Goal: Task Accomplishment & Management: Use online tool/utility

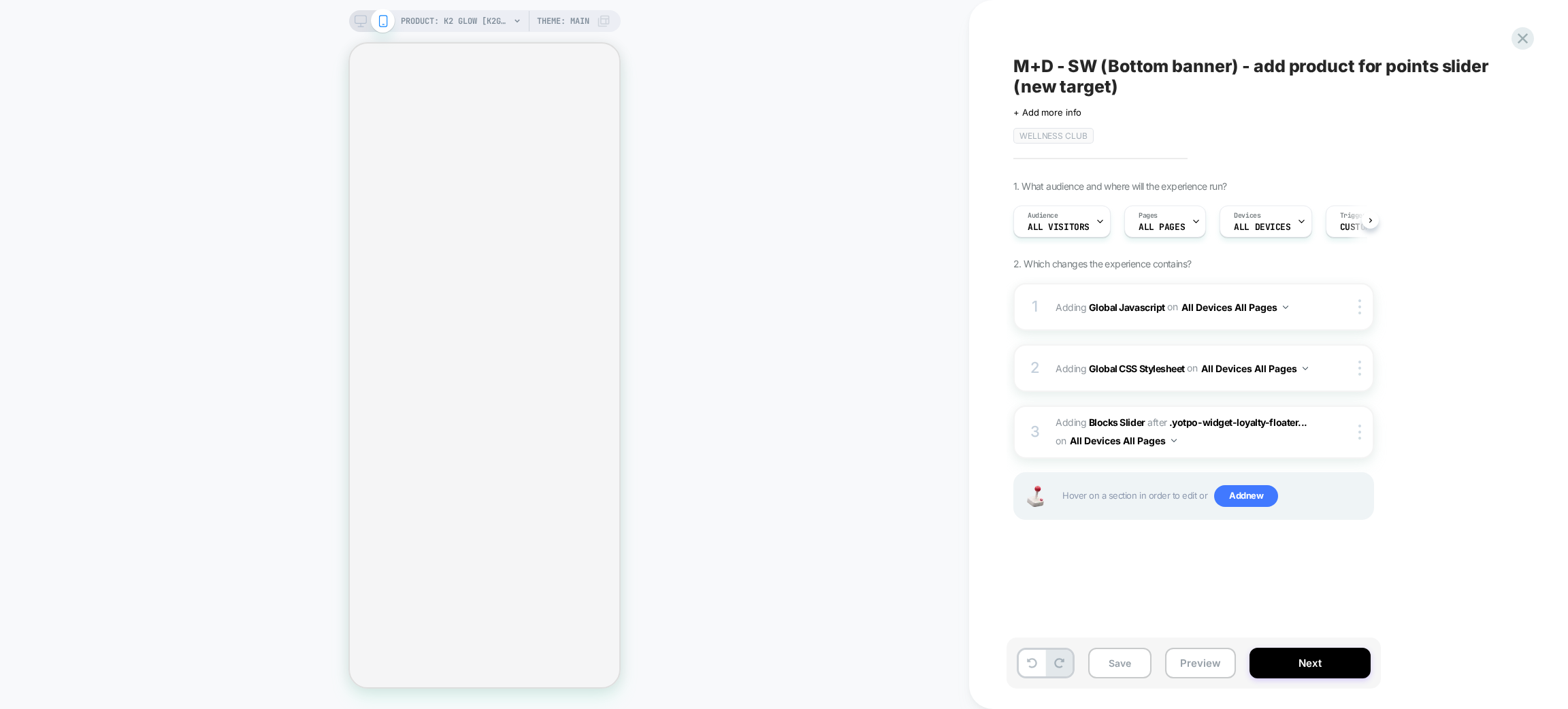
scroll to position [0, 1]
click at [1340, 227] on span "Custom Code" at bounding box center [1368, 228] width 56 height 10
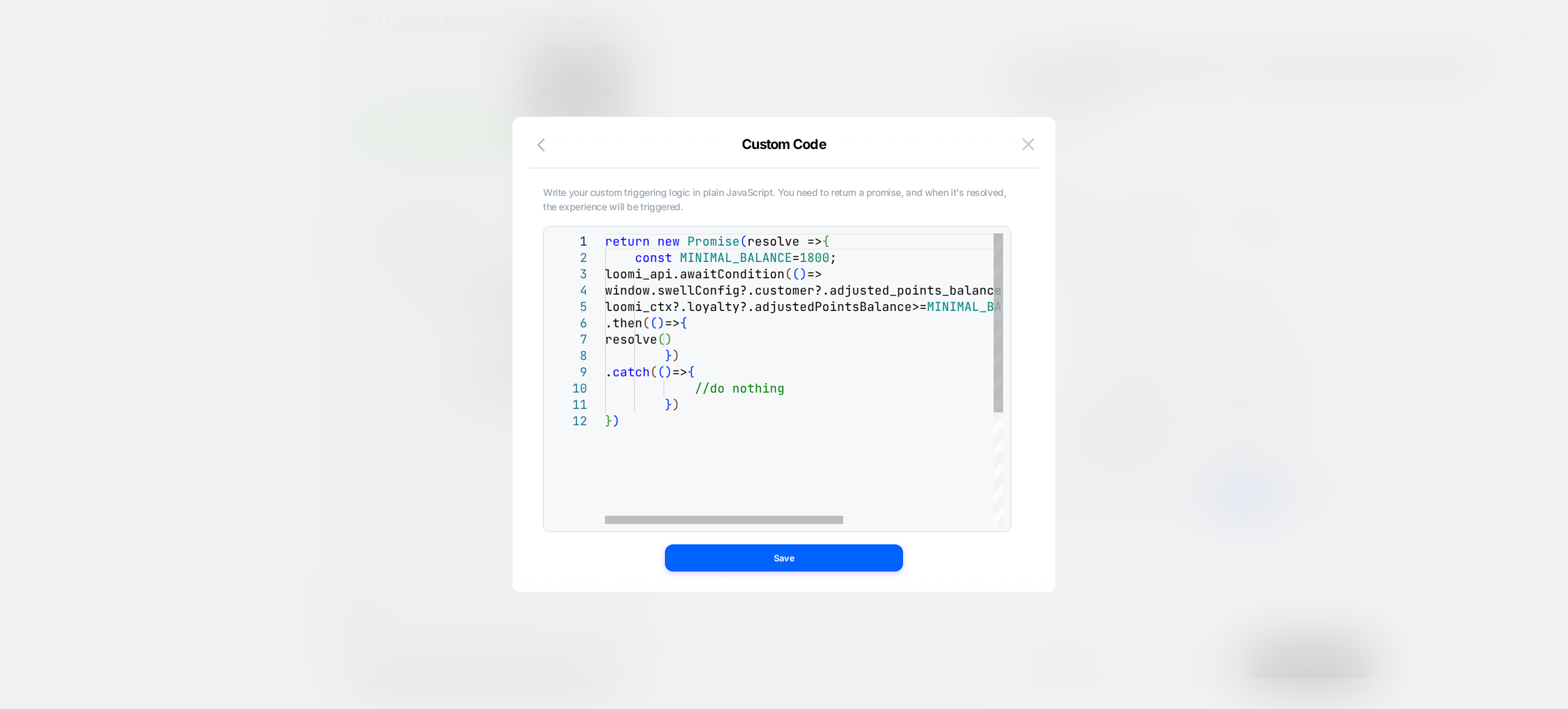
scroll to position [0, 0]
click at [826, 257] on div "return new Promise ( resolve => { const MINIMAL_BALANCE = 1800 ; loomi_api.awai…" at bounding box center [930, 468] width 648 height 470
type textarea "**********"
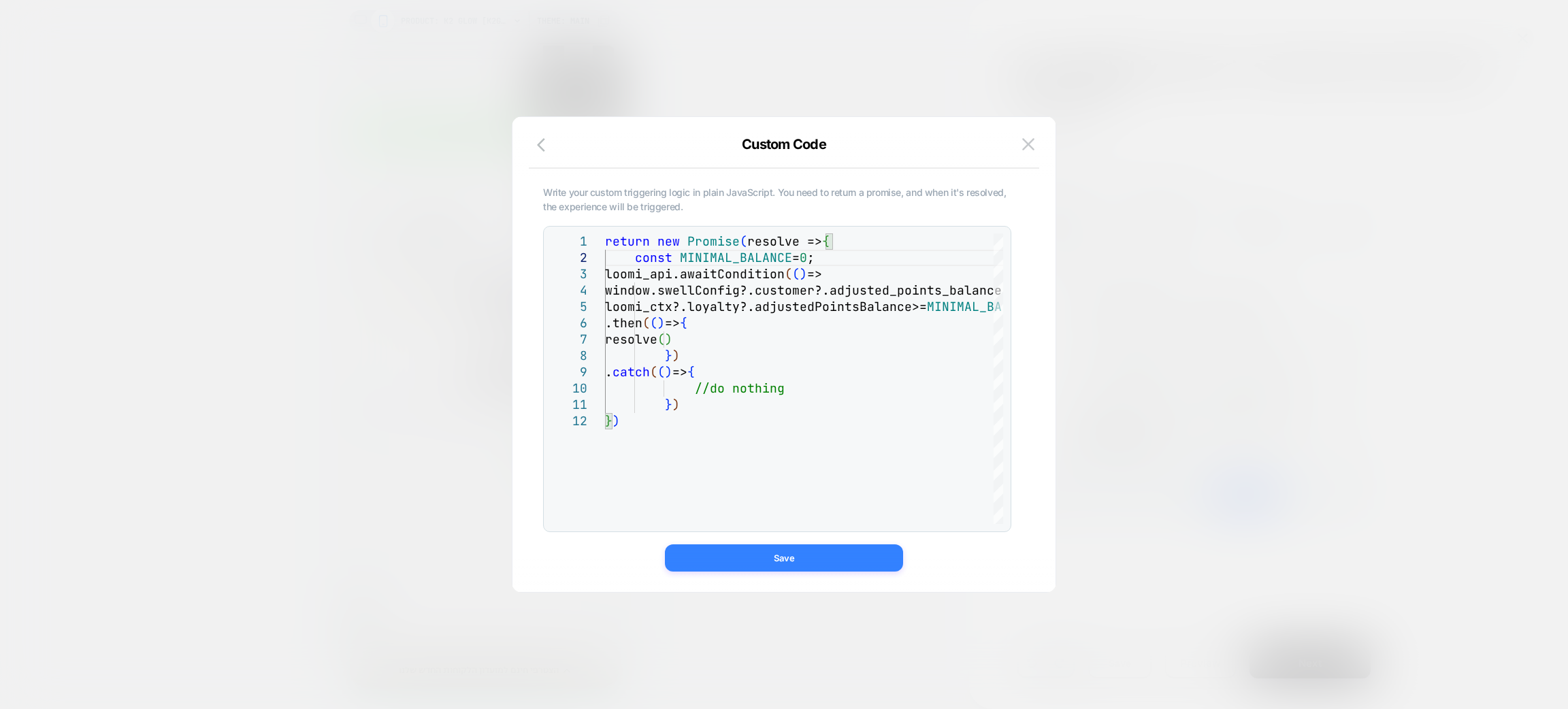
click at [831, 563] on button "Save" at bounding box center [784, 557] width 238 height 27
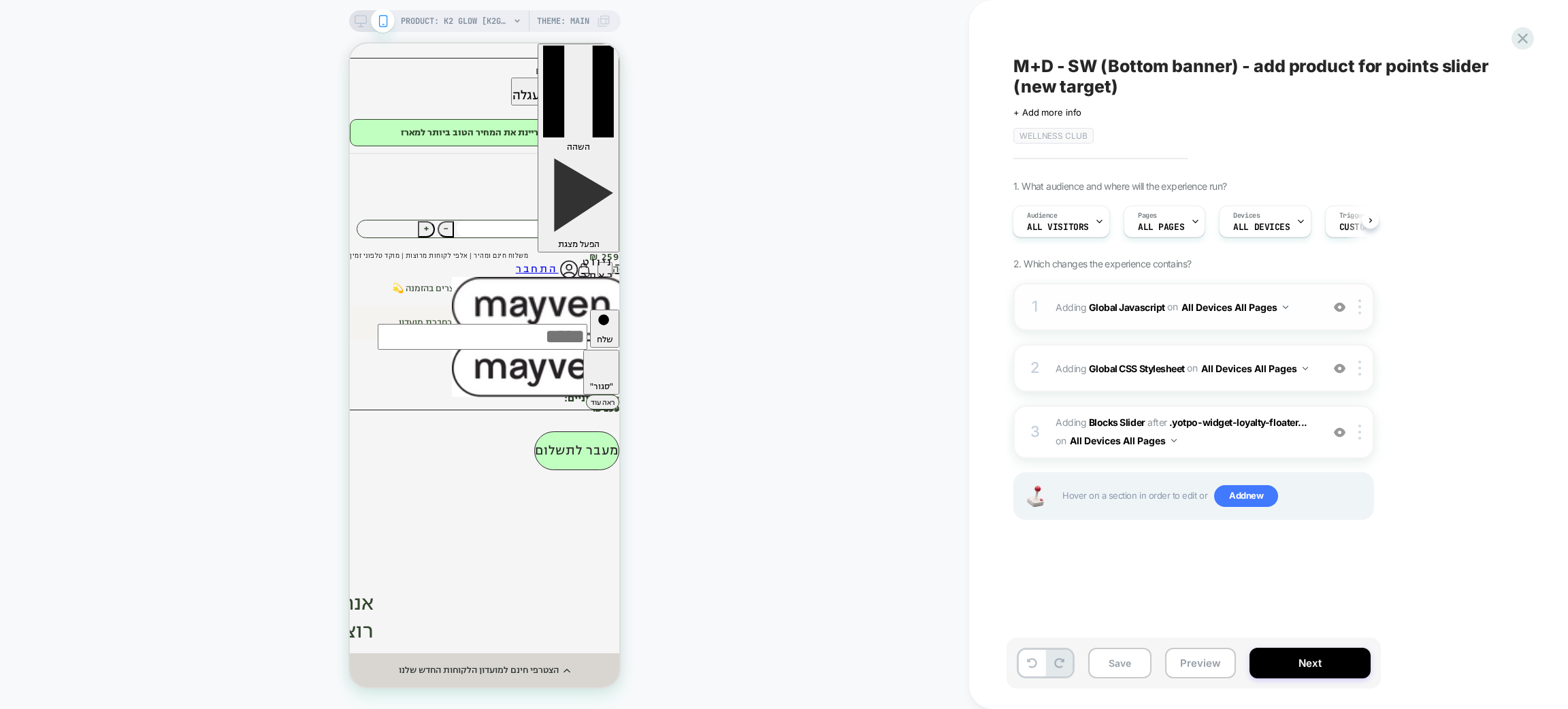
scroll to position [0, 0]
click at [1273, 317] on div "1 Adding Global Javascript on All Devices All Pages Add Before Add After Target…" at bounding box center [1194, 307] width 360 height 48
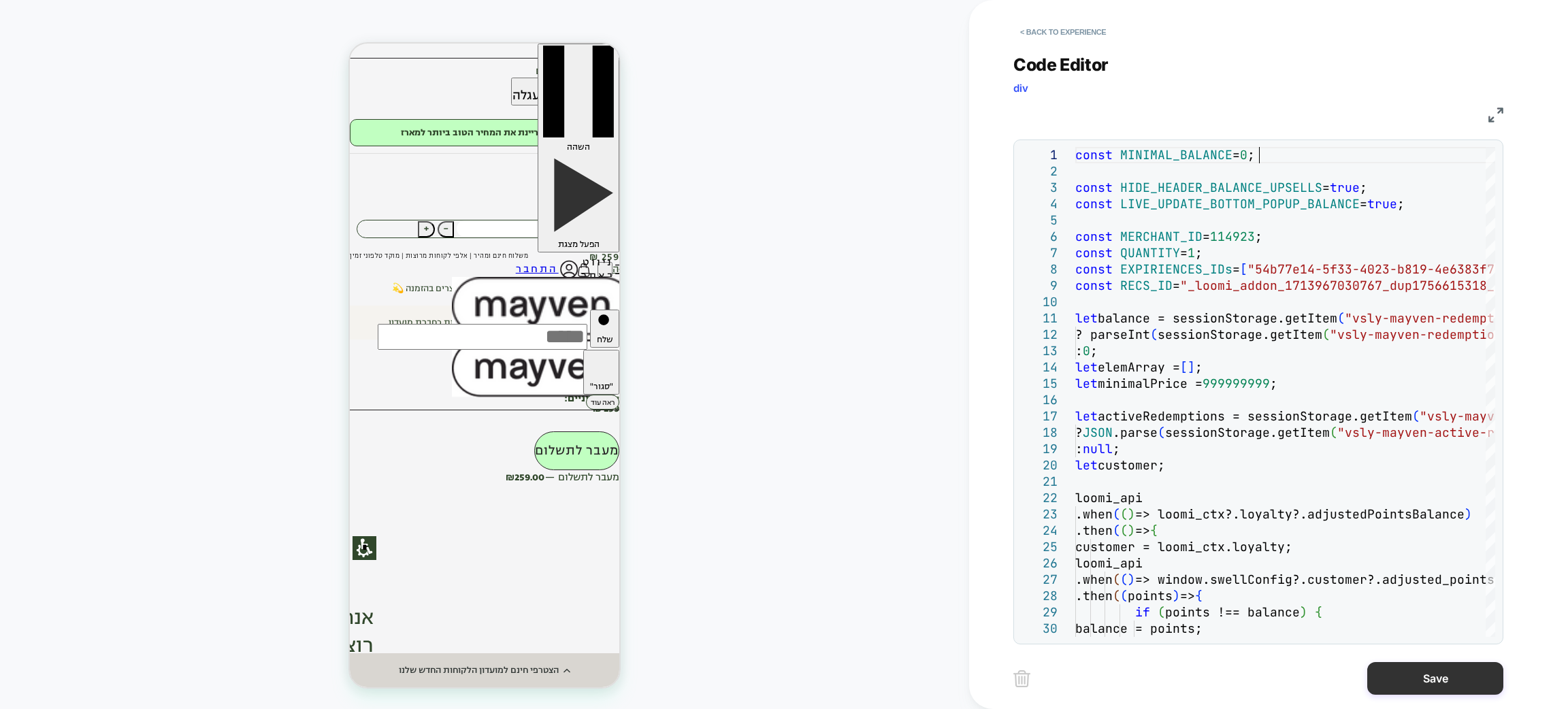
type textarea "**********"
click at [1407, 667] on button "Save" at bounding box center [1435, 678] width 136 height 33
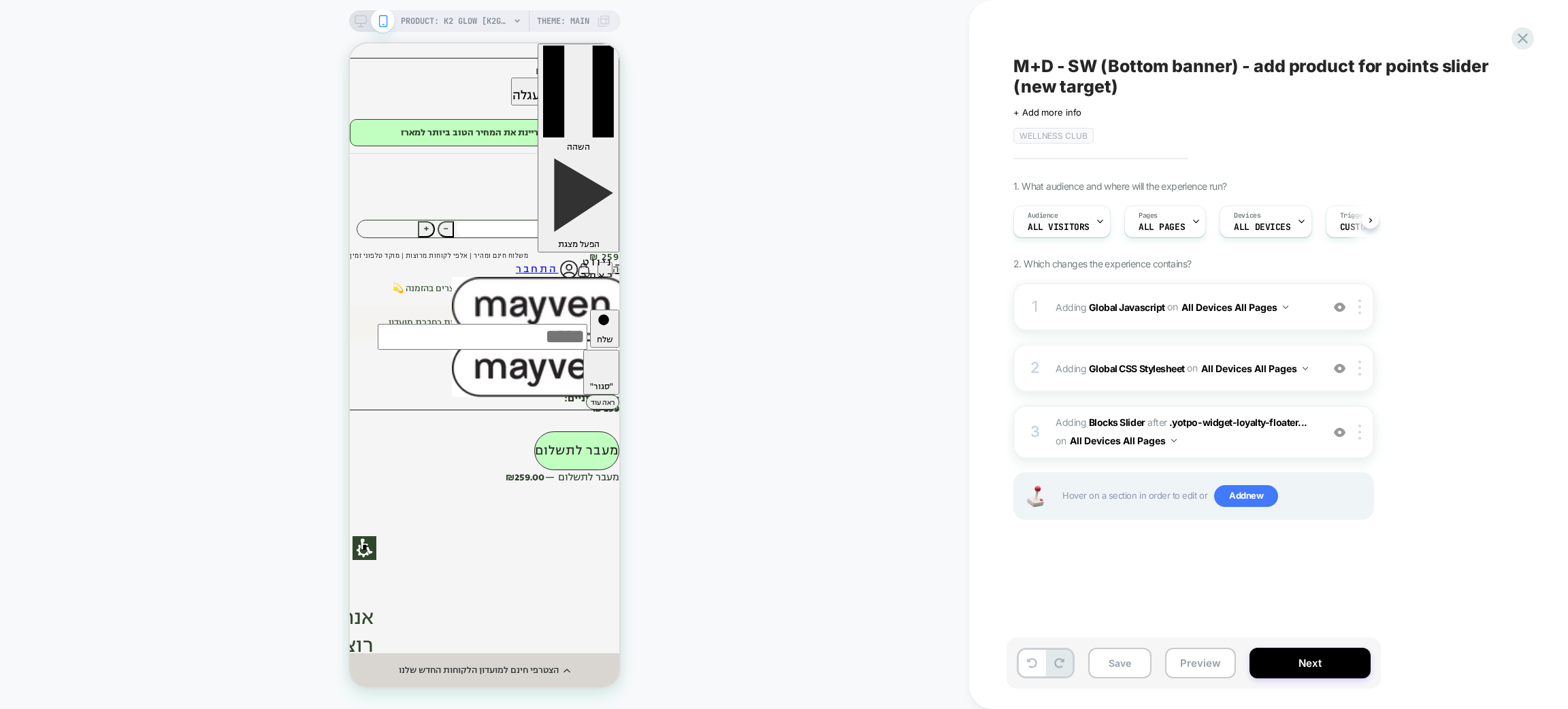
scroll to position [0, 1]
click at [1188, 664] on button "Preview" at bounding box center [1201, 663] width 71 height 31
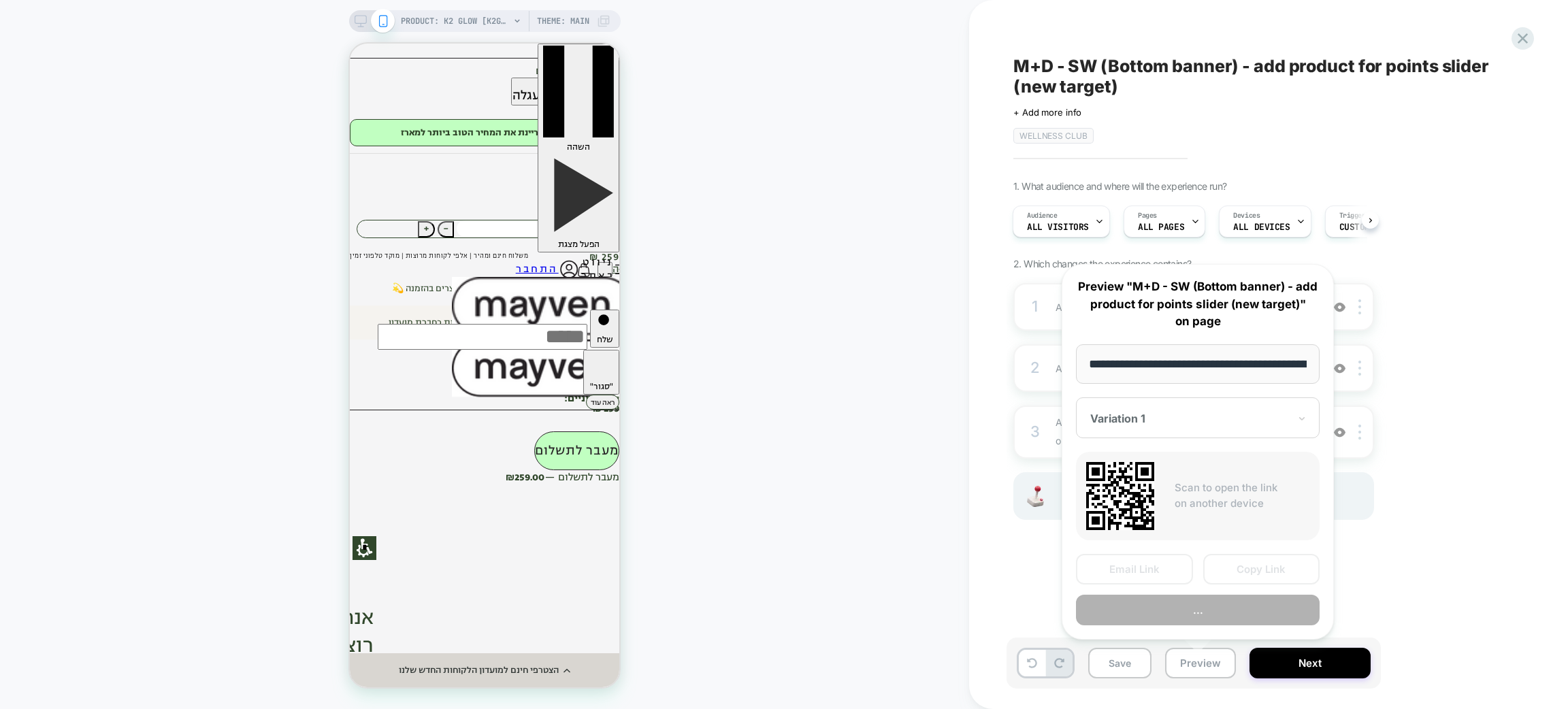
scroll to position [0, 122]
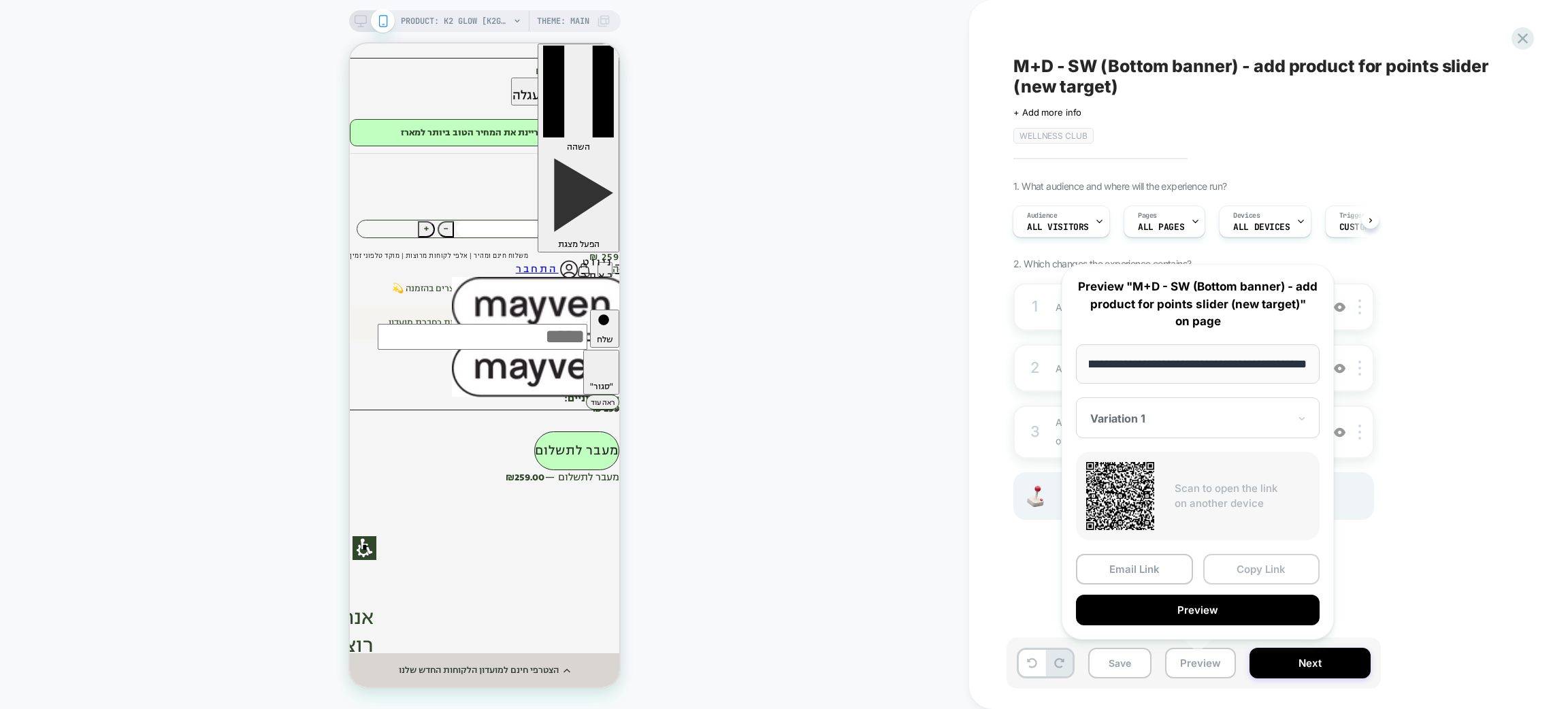
click at [1253, 558] on button "Copy Link" at bounding box center [1262, 569] width 117 height 31
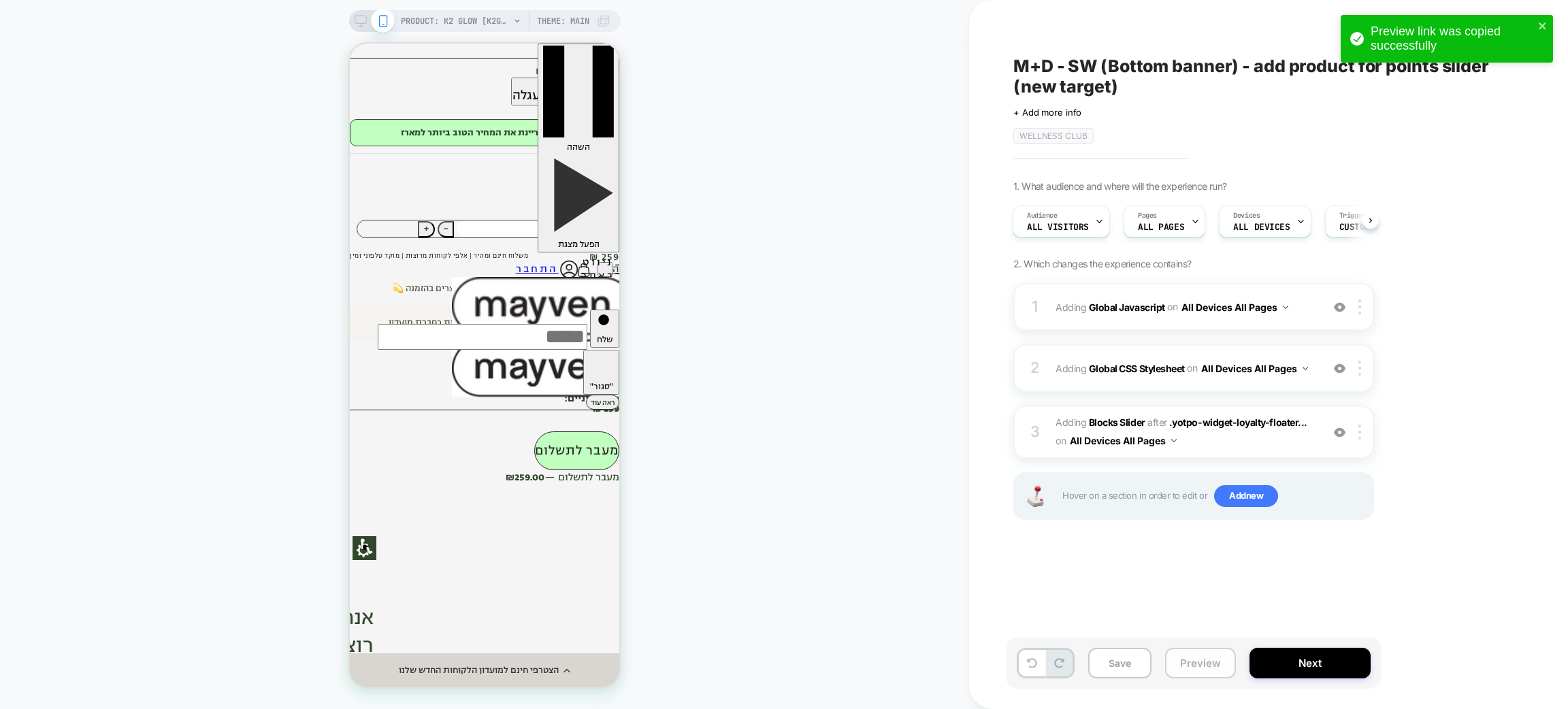
click at [1185, 664] on button "Preview" at bounding box center [1201, 663] width 71 height 31
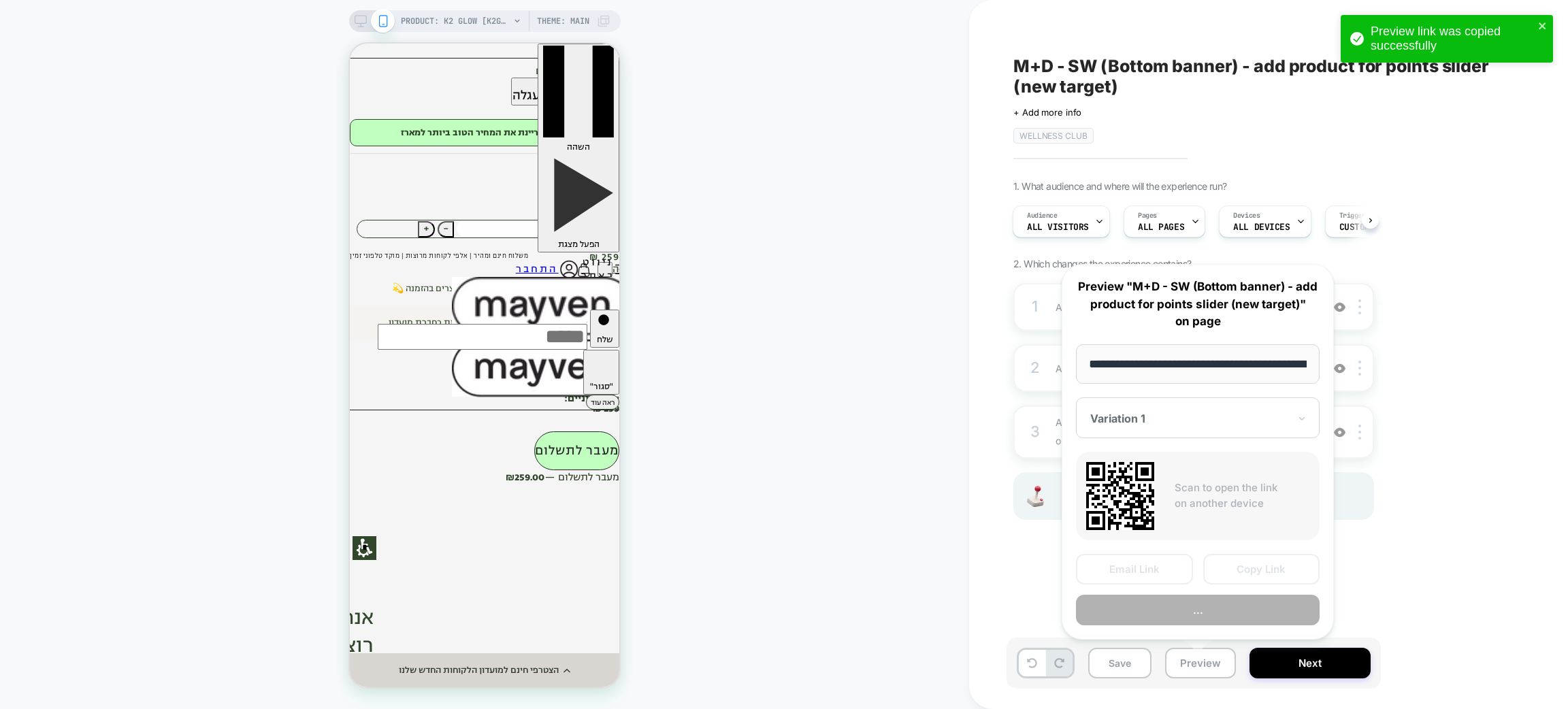
scroll to position [0, 122]
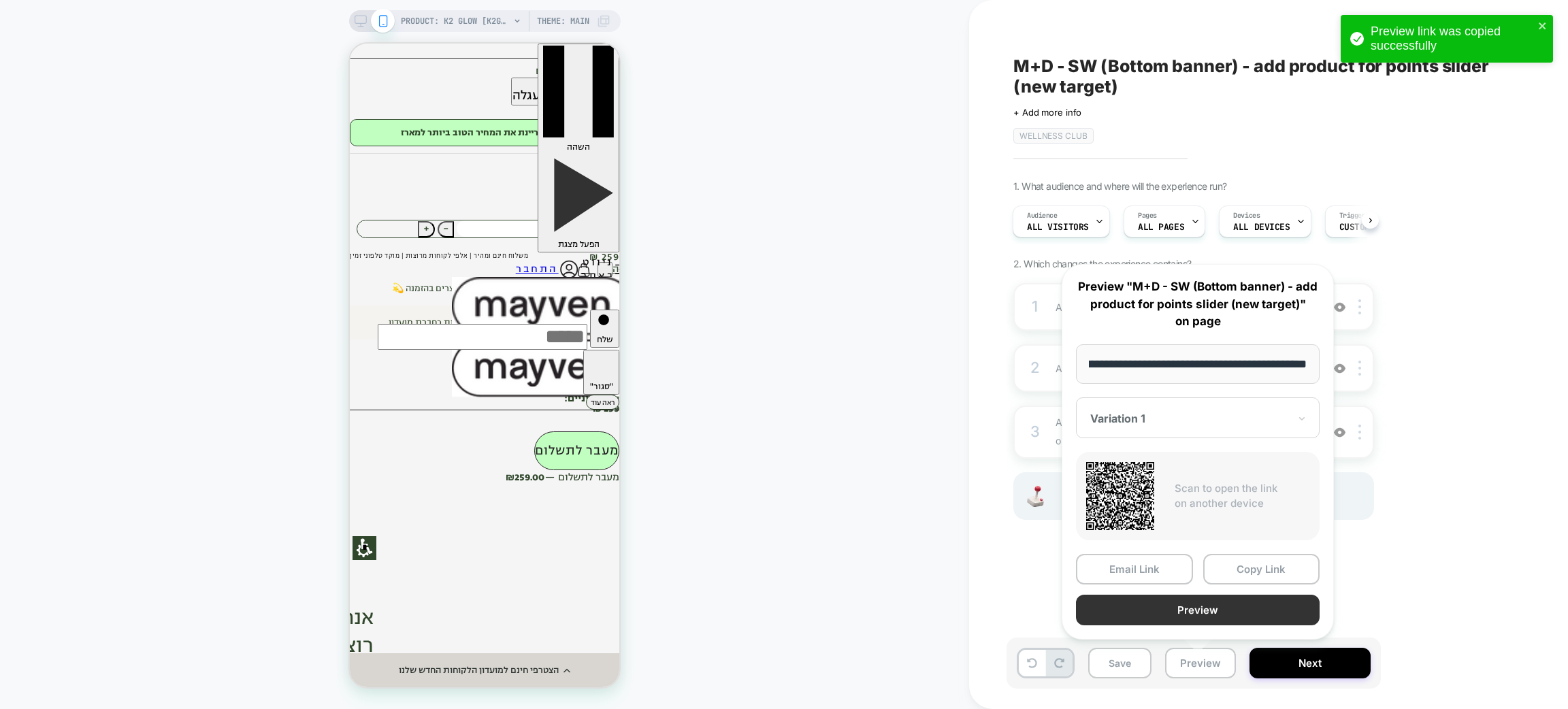
click at [1162, 608] on button "Preview" at bounding box center [1198, 609] width 243 height 31
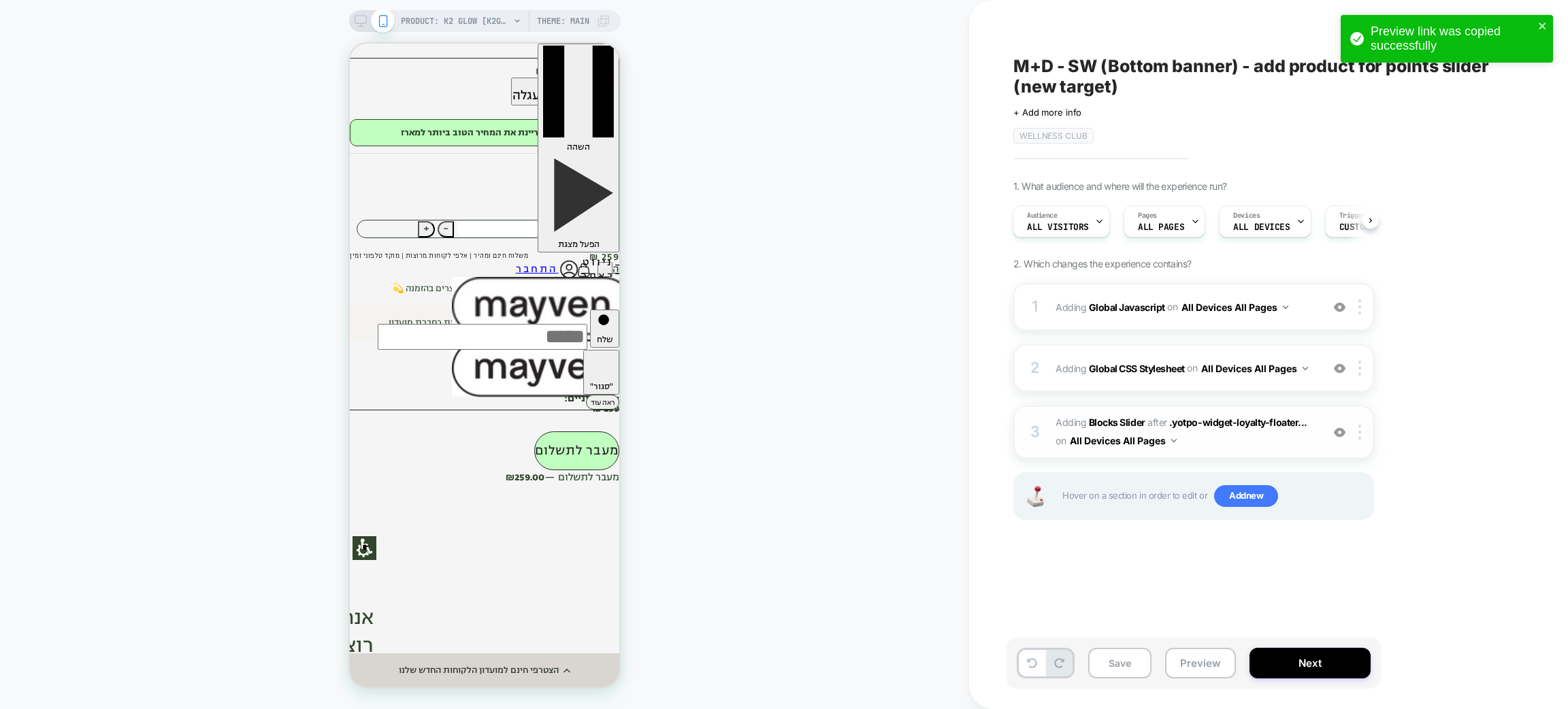
click at [1226, 447] on span "#_loomi_addon_1713967030767_dup1756615318_dup1756627787 Adding Blocks Slider AF…" at bounding box center [1185, 432] width 259 height 37
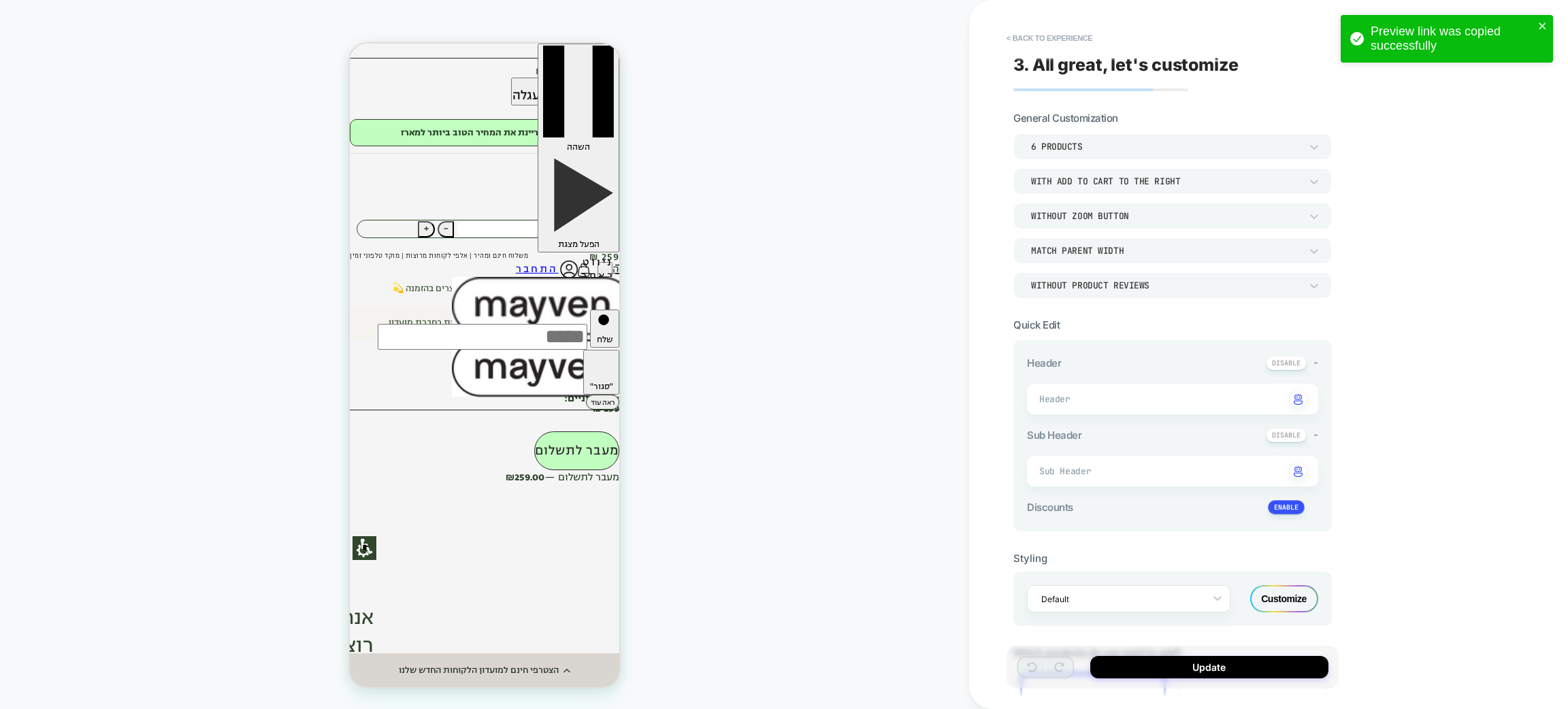
type textarea "*"
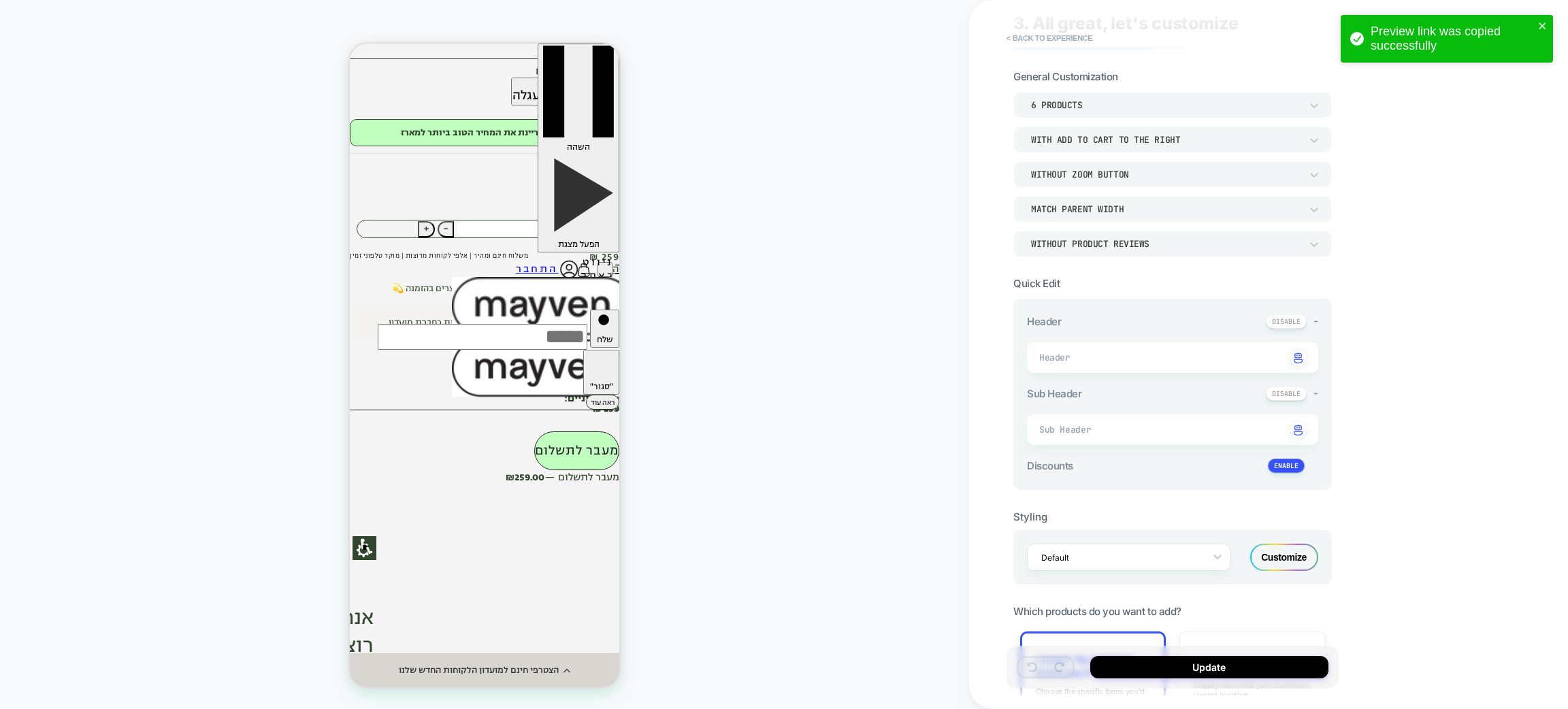
scroll to position [305, 0]
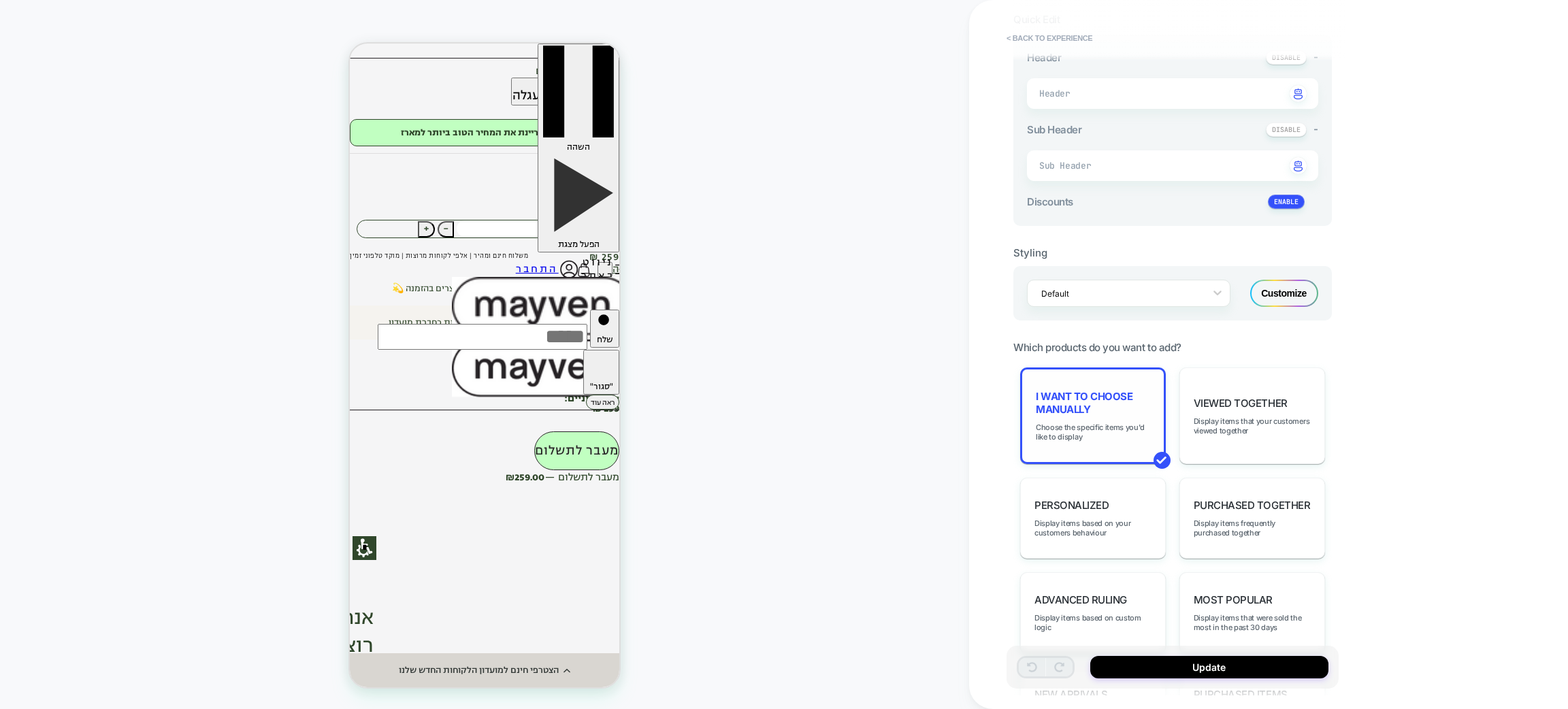
click at [1109, 414] on div "I want to choose manually Choose the specific items you'd like to display" at bounding box center [1093, 416] width 146 height 96
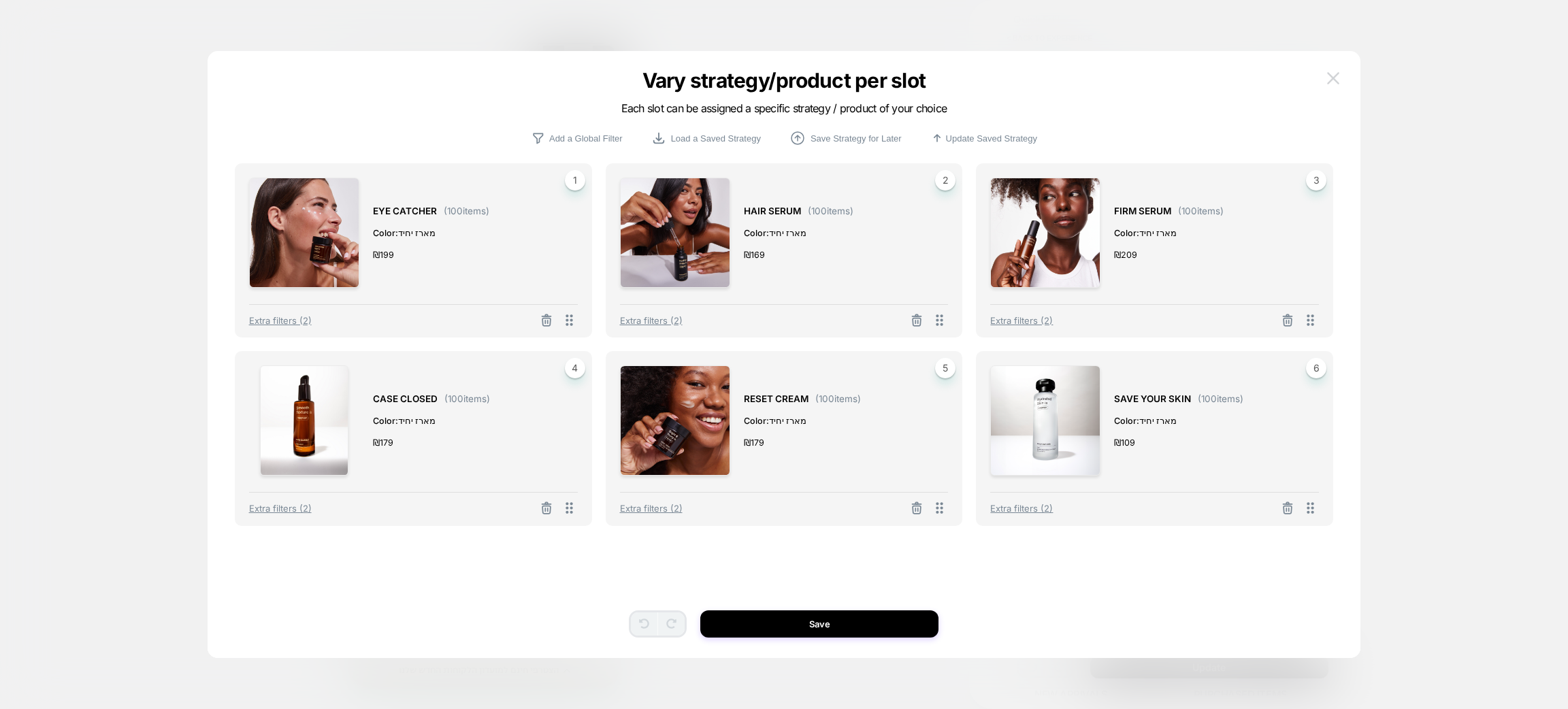
click at [1330, 76] on img at bounding box center [1333, 77] width 12 height 12
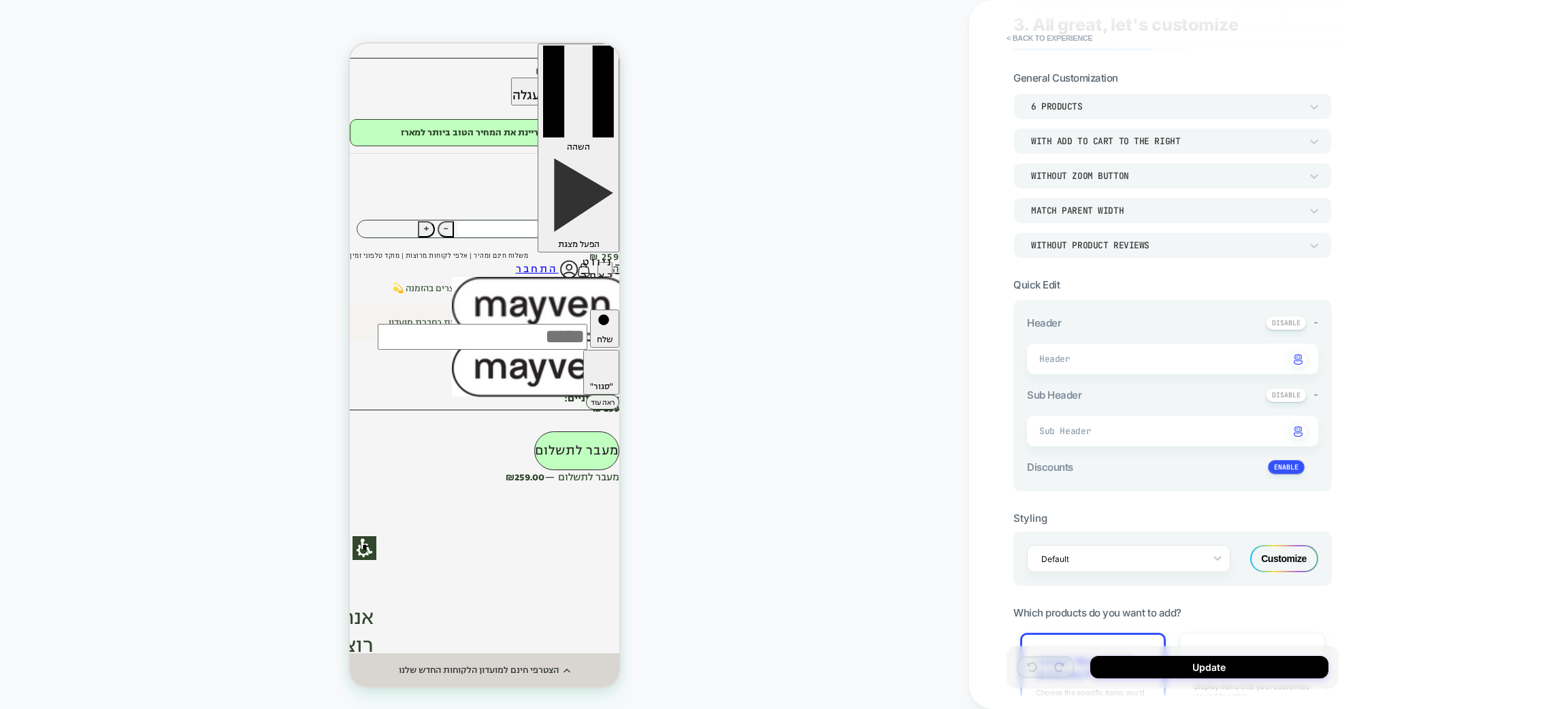
scroll to position [0, 0]
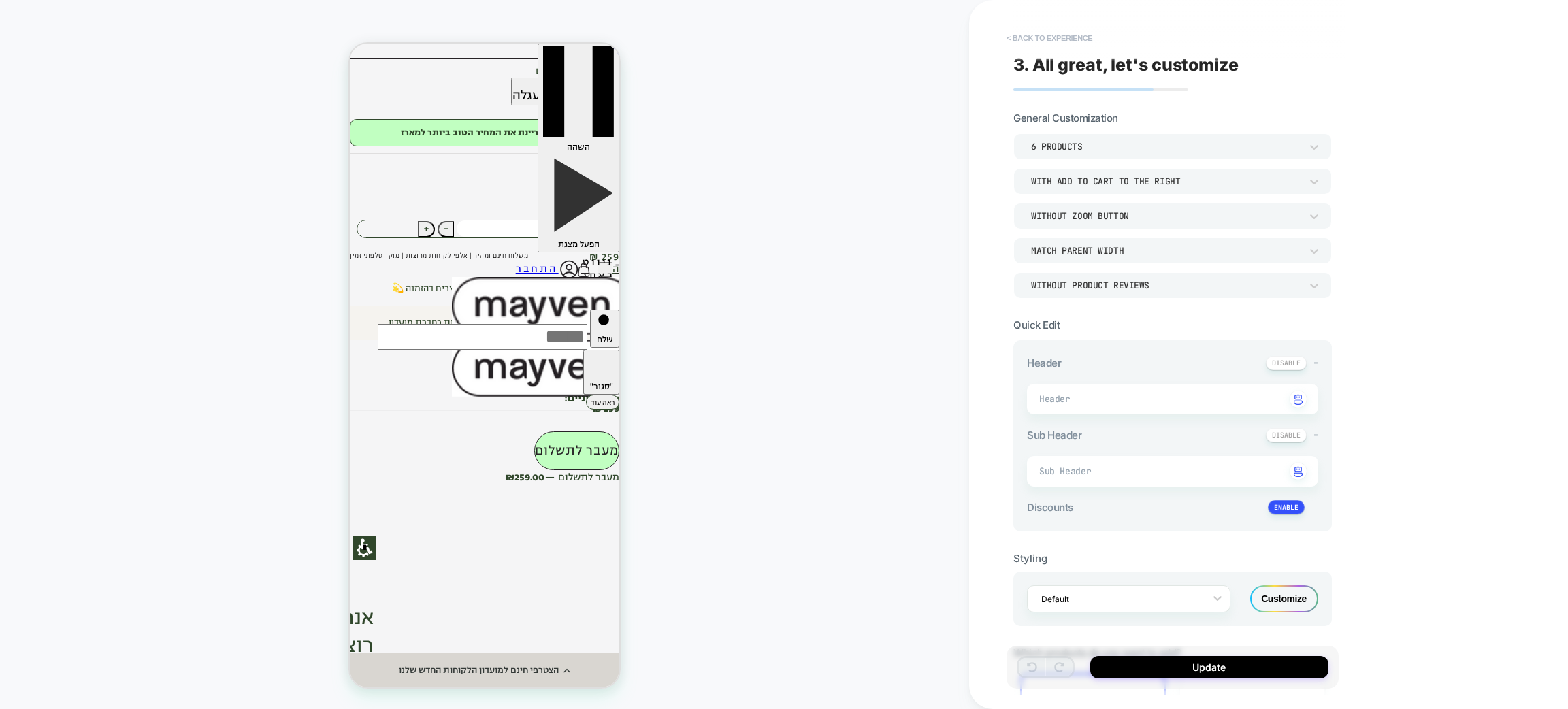
click at [1071, 47] on button "< Back to experience" at bounding box center [1049, 38] width 99 height 21
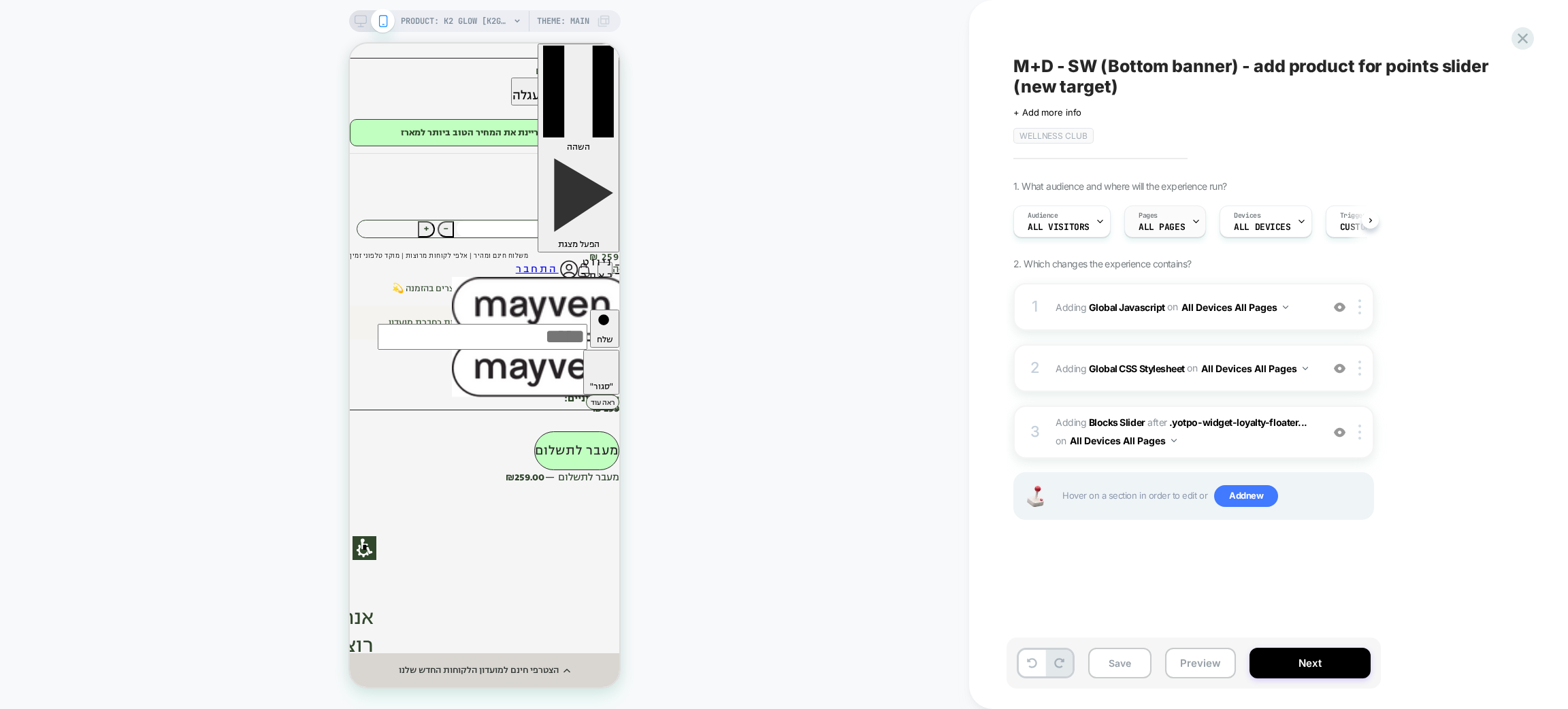
scroll to position [0, 1]
click at [1174, 234] on div "Pages ALL PAGES" at bounding box center [1161, 221] width 73 height 31
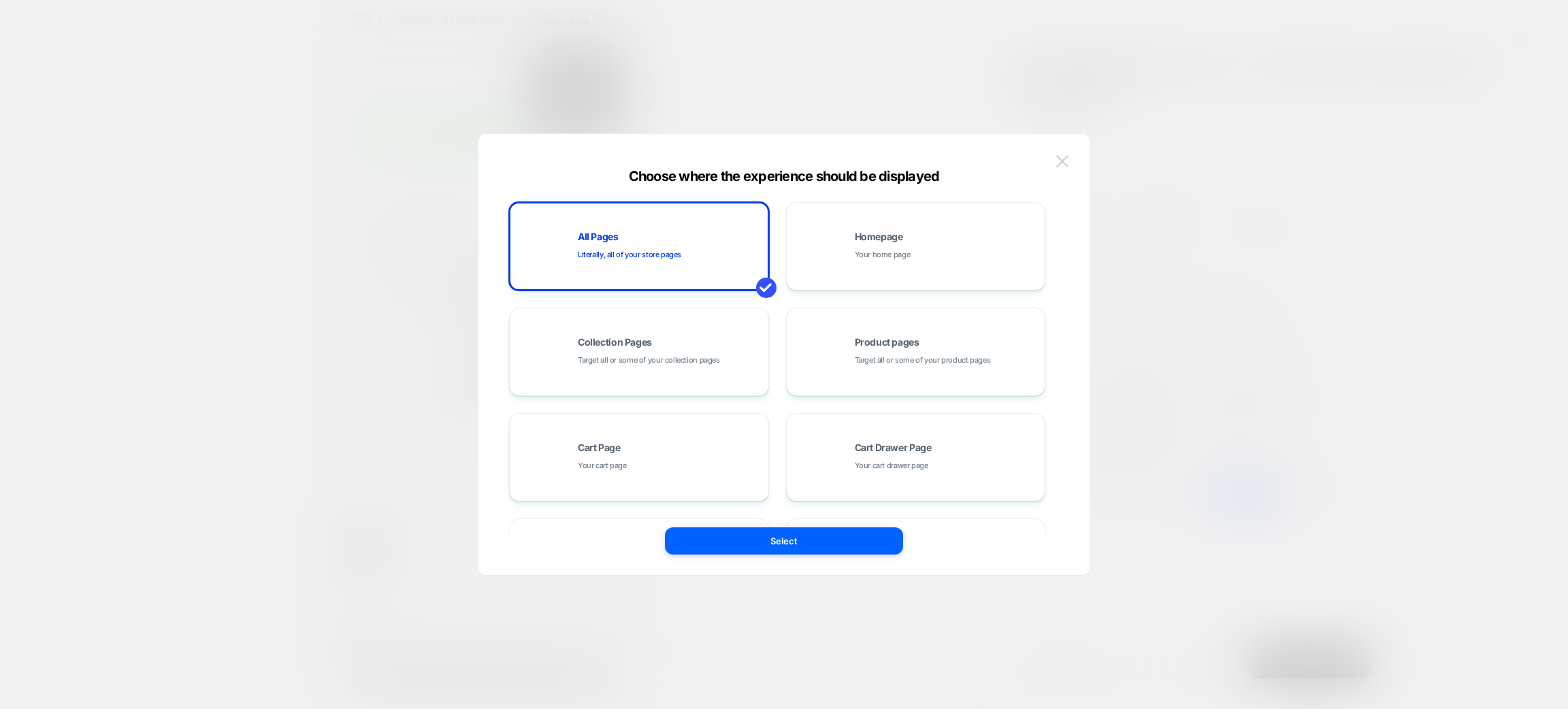
click at [1062, 167] on button at bounding box center [1062, 161] width 21 height 21
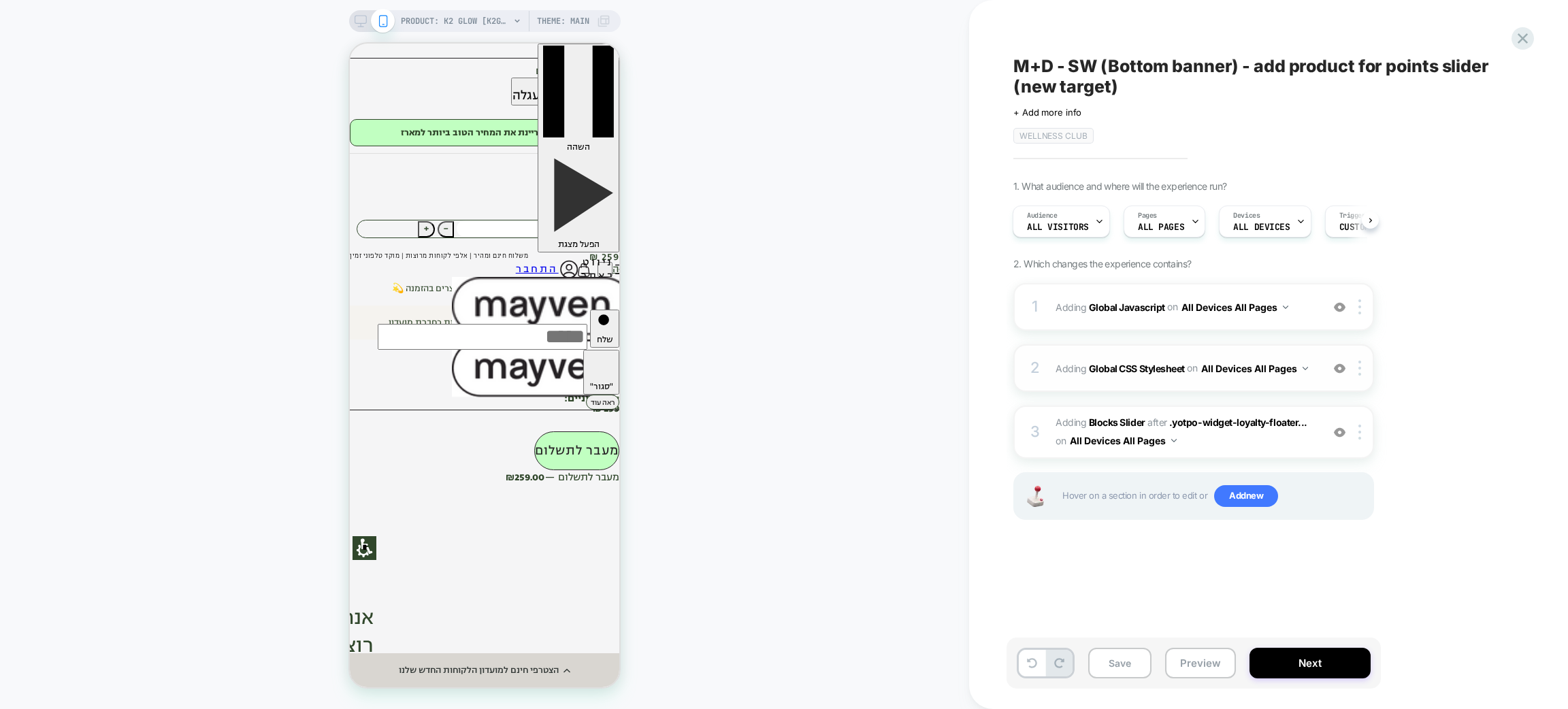
click at [1185, 385] on div "2 Adding Global CSS Stylesheet on All Devices All Pages Add Before Add After Ta…" at bounding box center [1194, 369] width 360 height 48
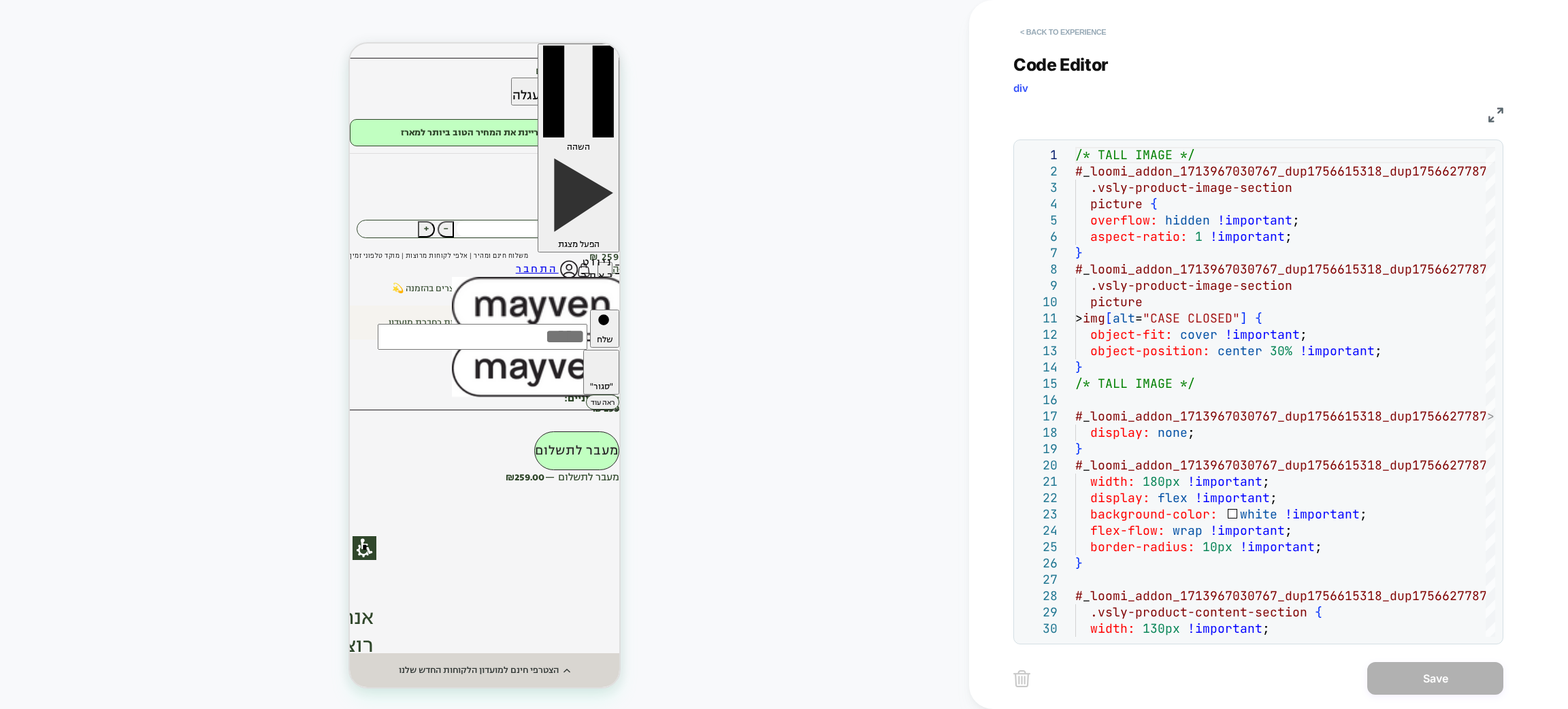
click at [1072, 34] on button "< Back to experience" at bounding box center [1063, 32] width 99 height 21
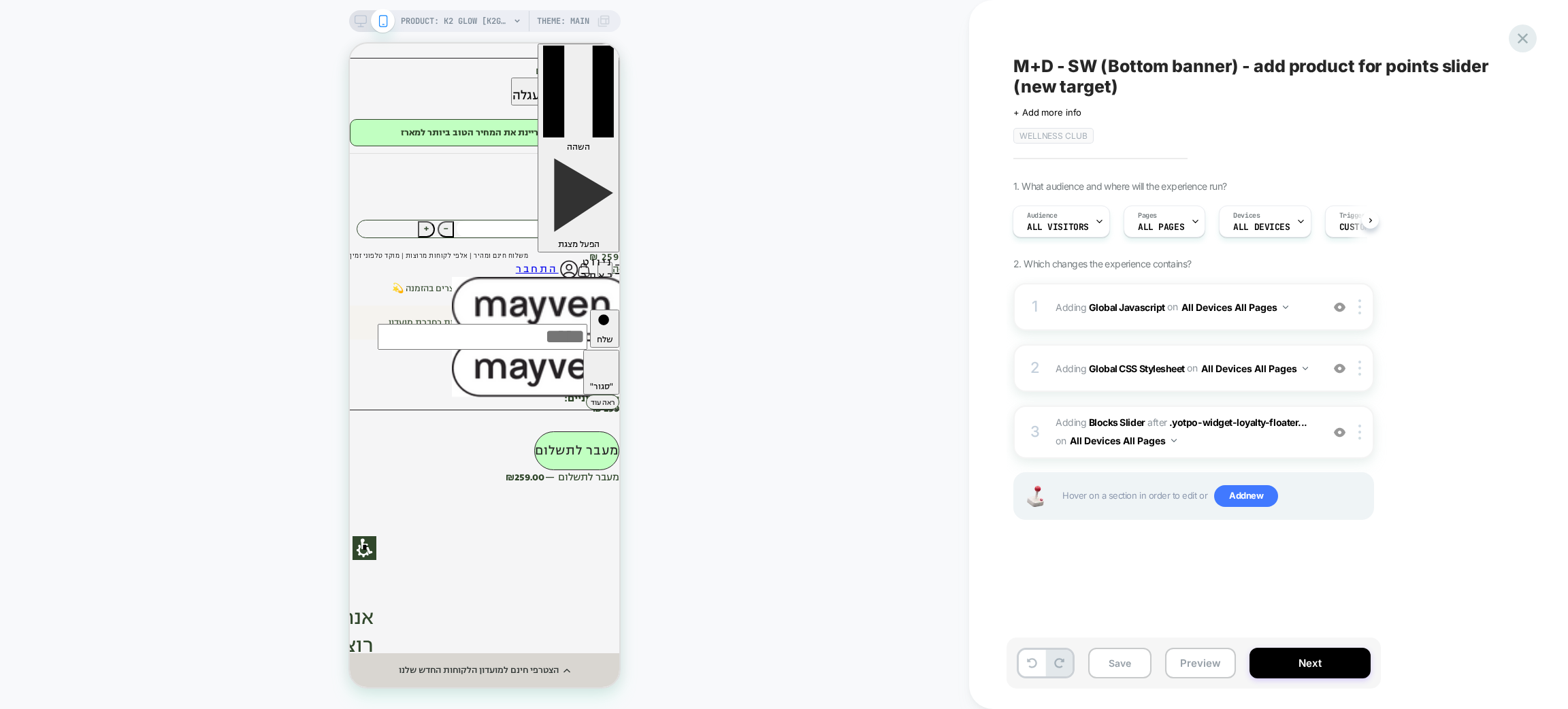
click at [1523, 26] on div at bounding box center [1523, 39] width 28 height 28
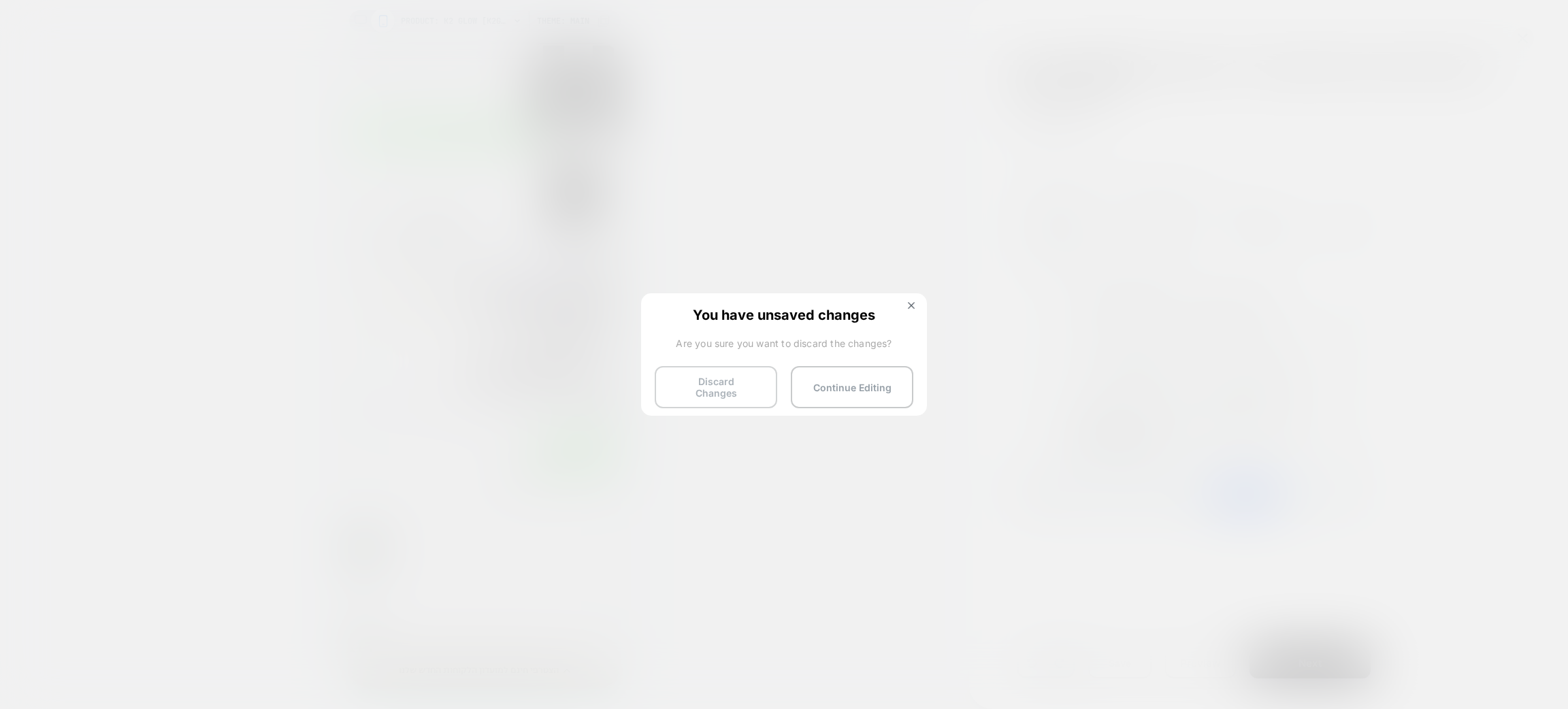
click at [697, 389] on button "Discard Changes" at bounding box center [716, 387] width 123 height 42
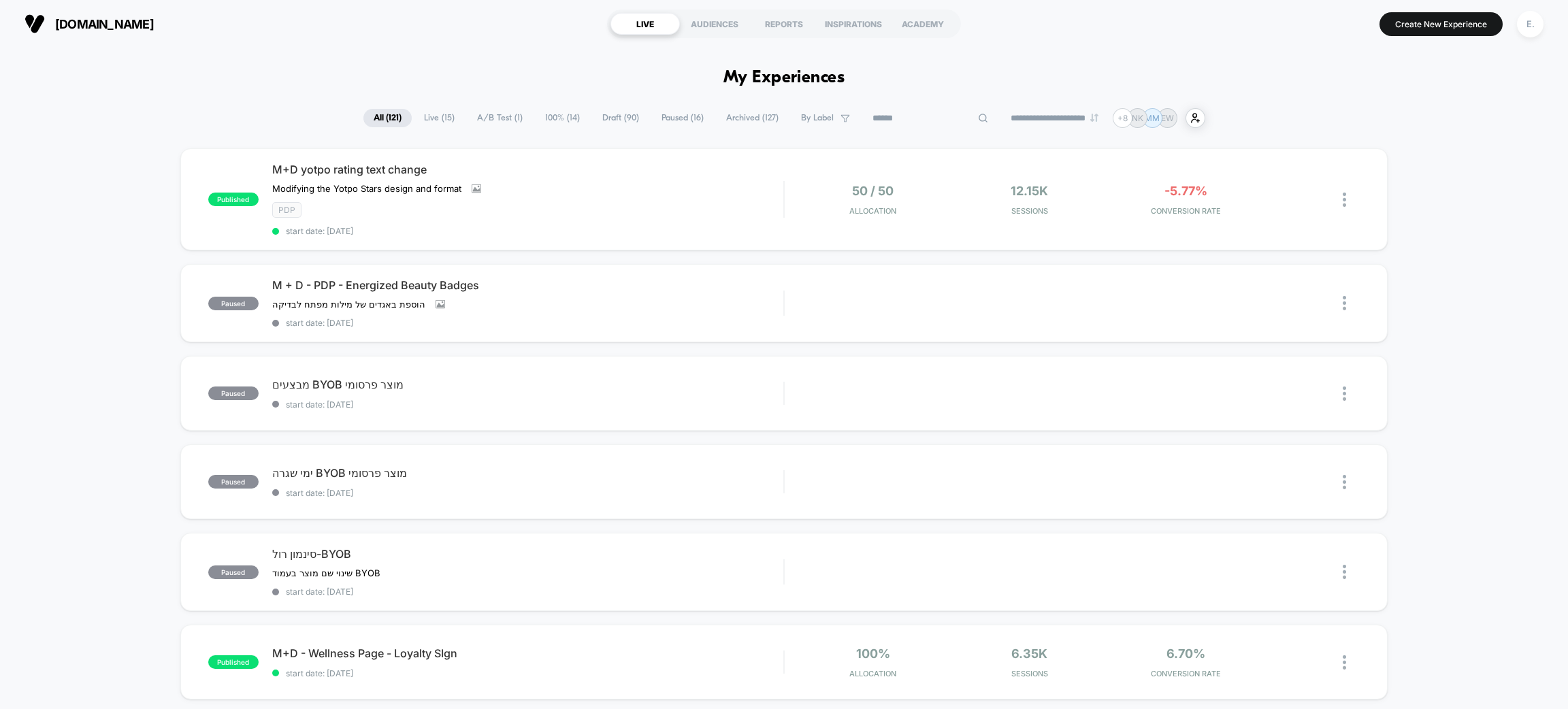
click at [917, 120] on input at bounding box center [930, 119] width 136 height 16
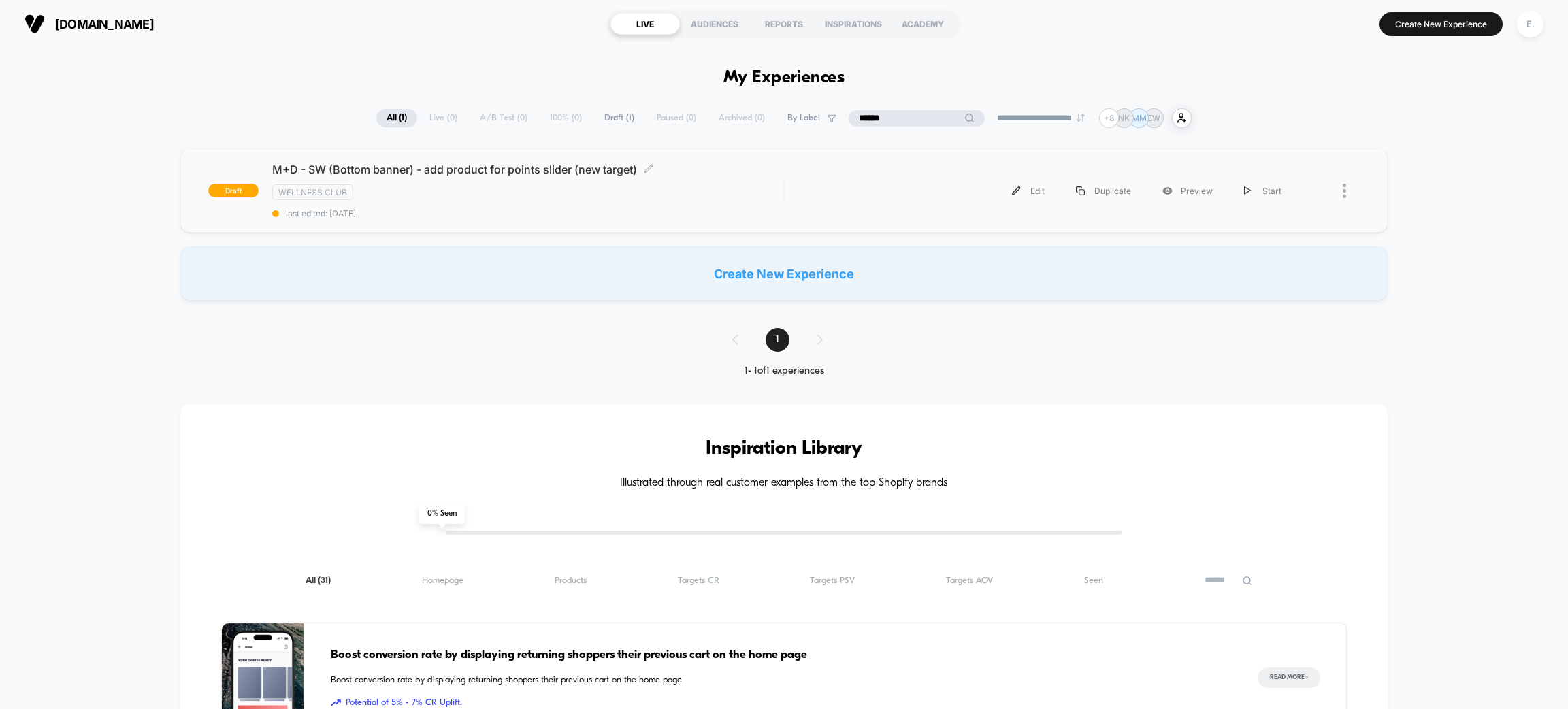
type input "******"
click at [750, 191] on div "wellness club" at bounding box center [528, 192] width 511 height 16
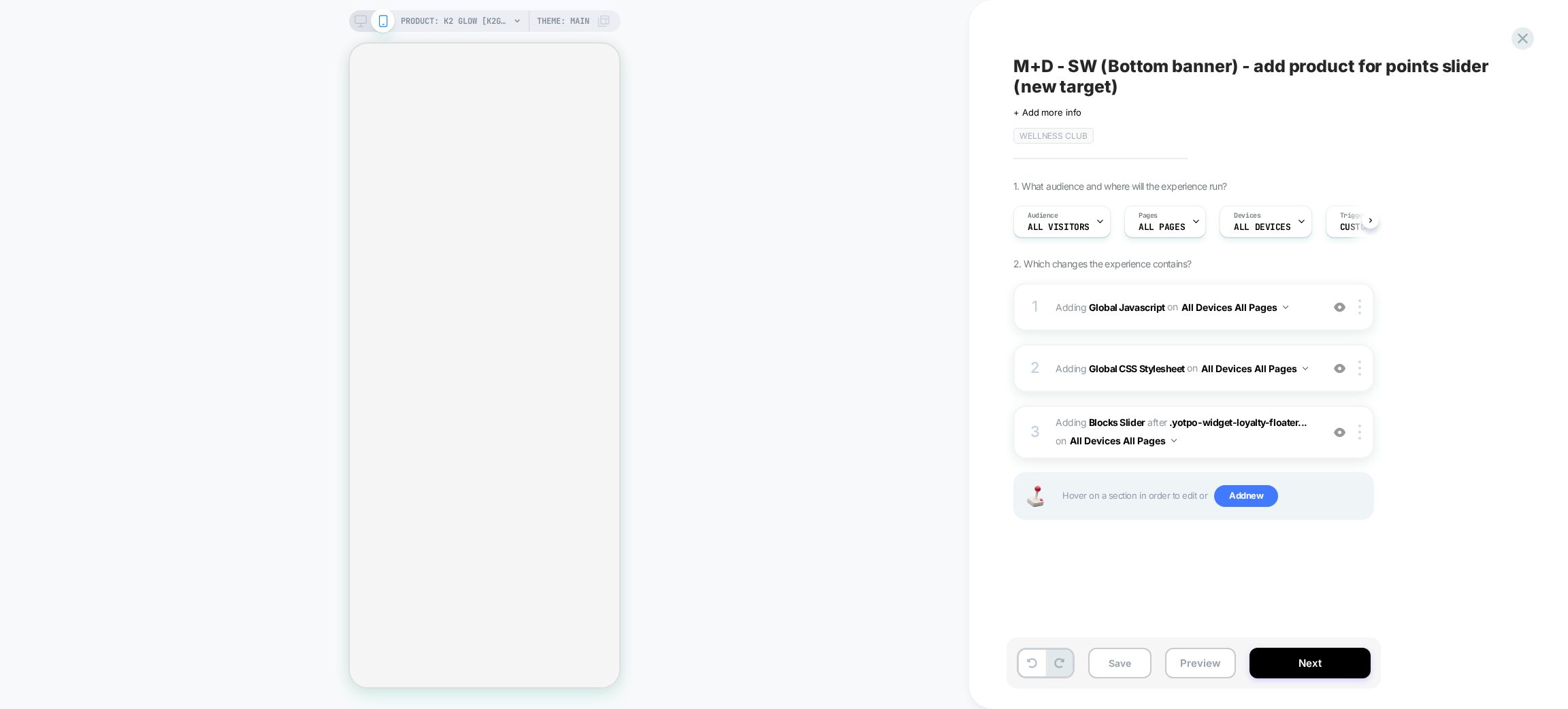
scroll to position [0, 1]
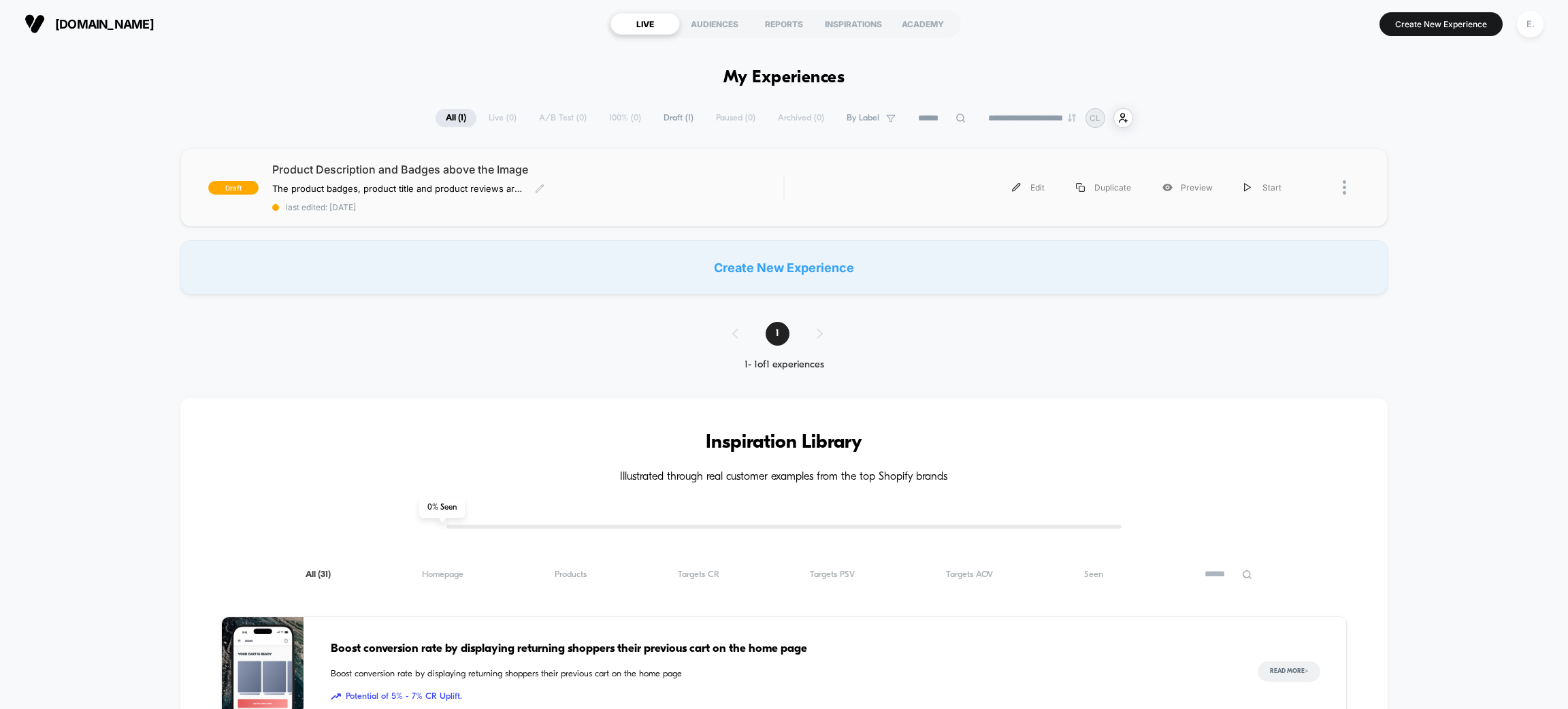
click at [659, 202] on span "last edited: 9/3/2025" at bounding box center [528, 207] width 511 height 10
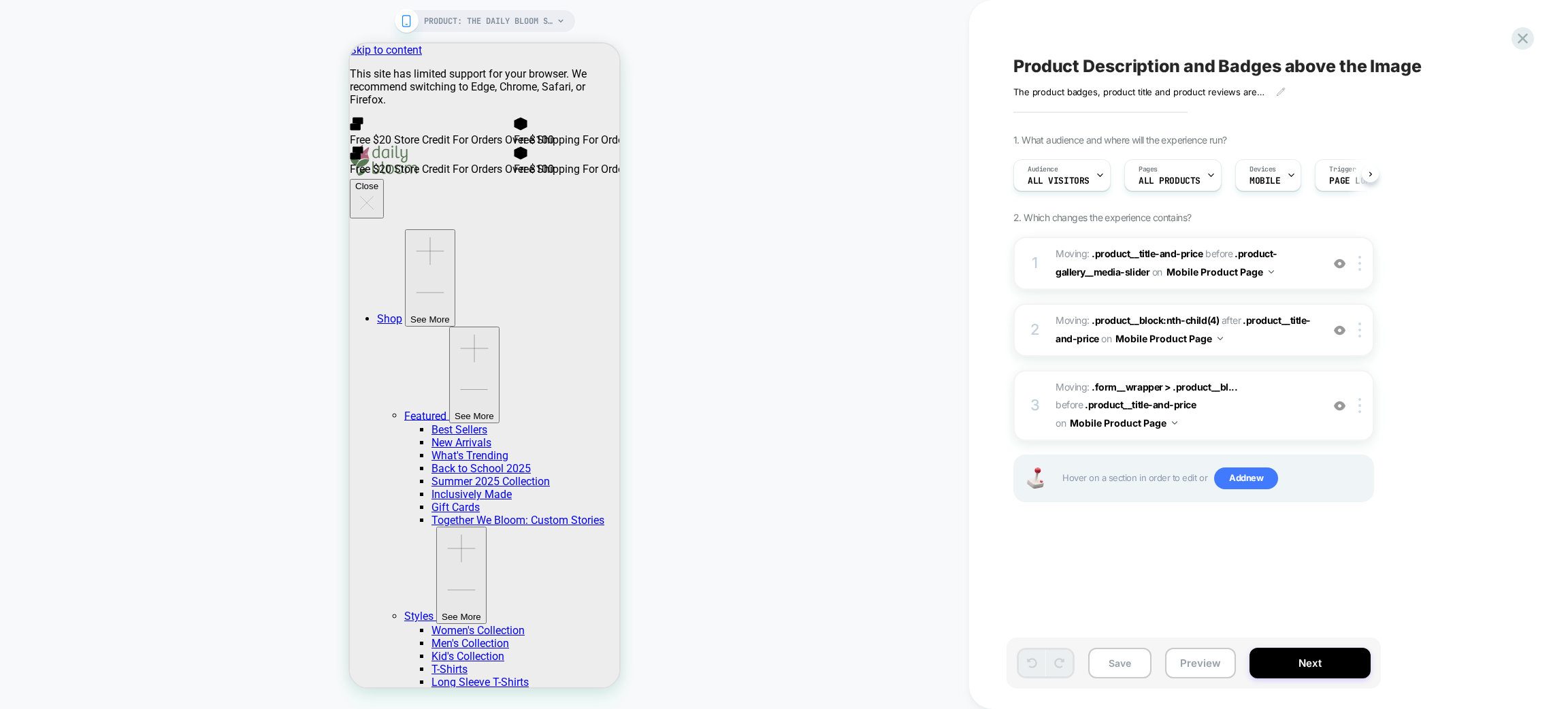
scroll to position [0, 1]
click at [1354, 261] on div at bounding box center [1362, 263] width 22 height 15
click at [1407, 226] on div "1. What audience and where will the experience run? Audience All Visitors Pages…" at bounding box center [1262, 336] width 497 height 402
click at [1359, 329] on img at bounding box center [1359, 330] width 2 height 15
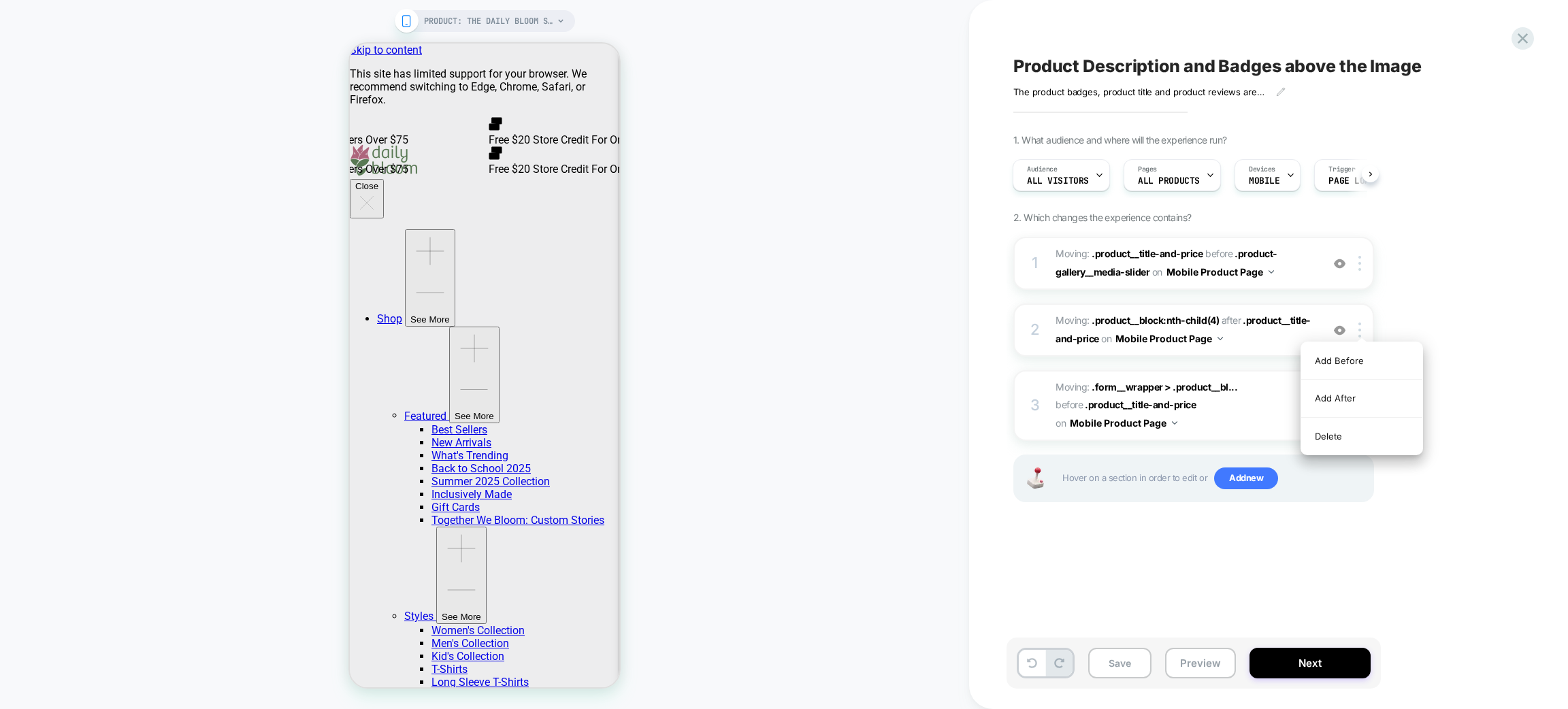
click at [1479, 289] on div "1. What audience and where will the experience run? Audience All Visitors Pages…" at bounding box center [1262, 336] width 497 height 402
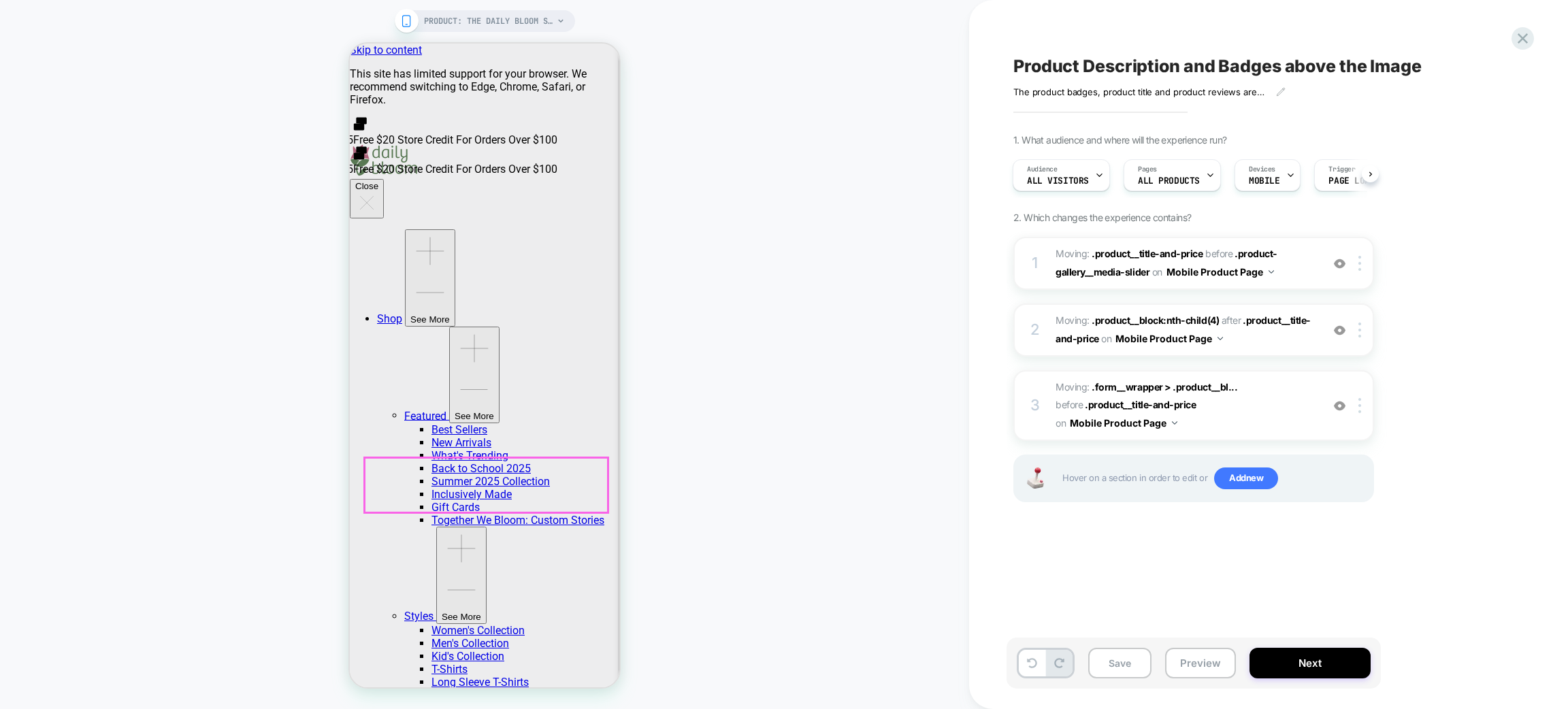
scroll to position [305, 0]
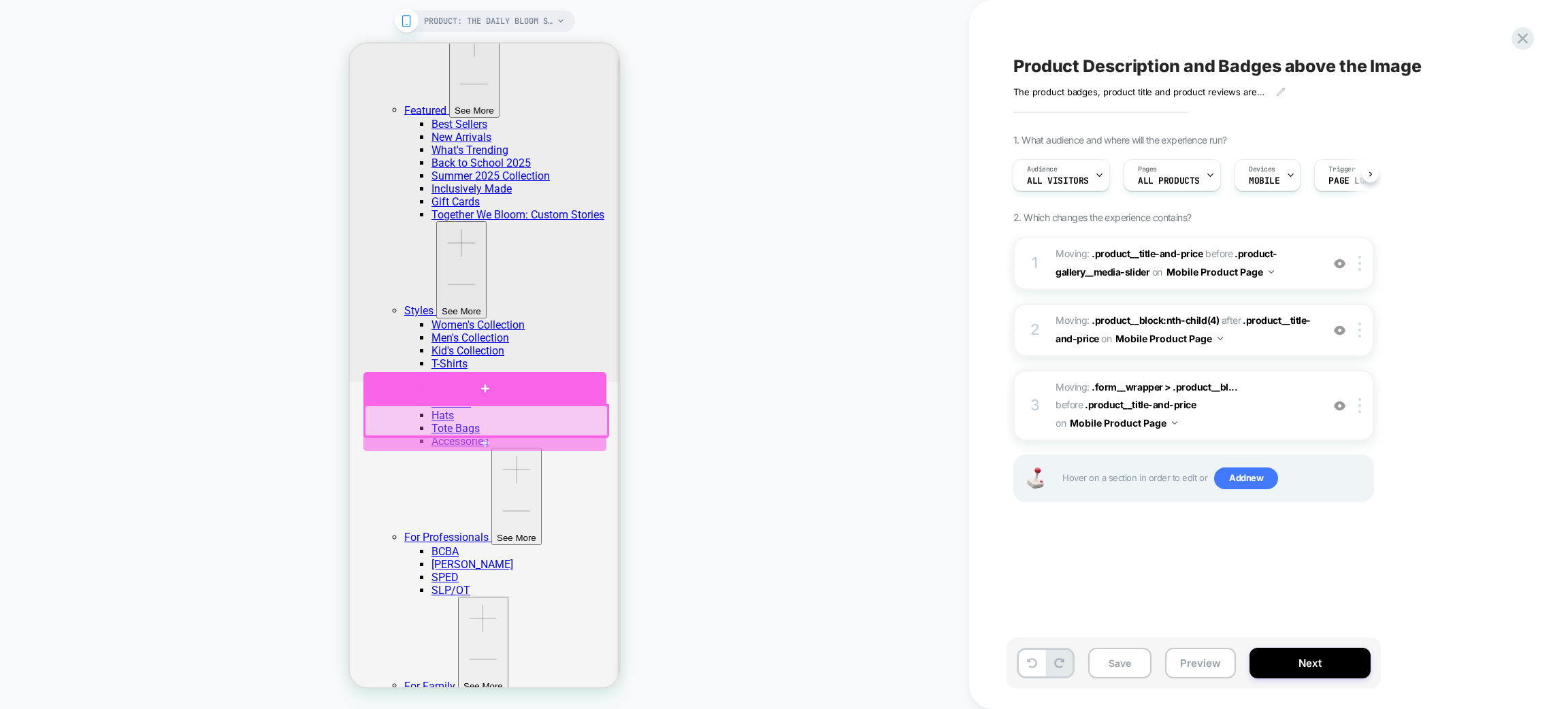
click at [495, 383] on div at bounding box center [485, 388] width 243 height 33
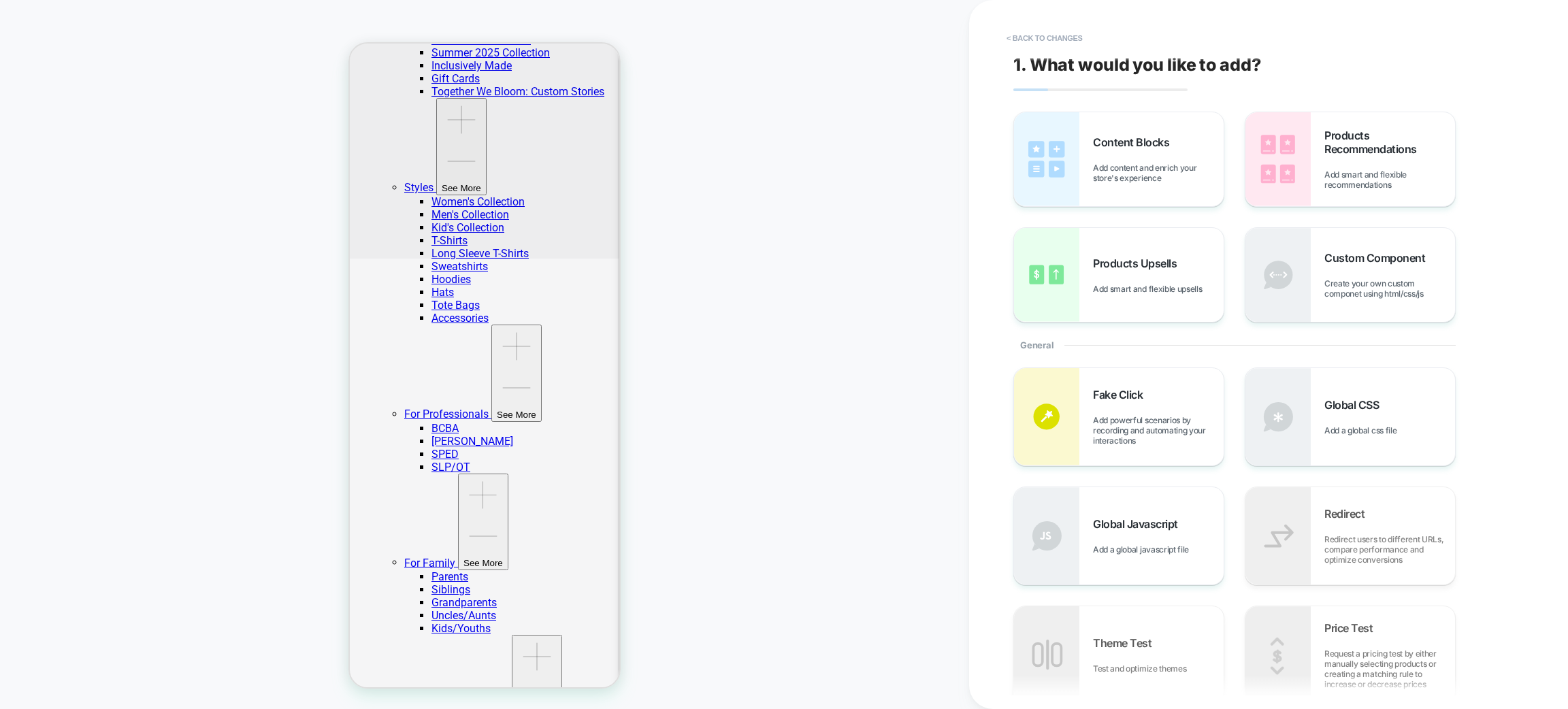
scroll to position [370, 0]
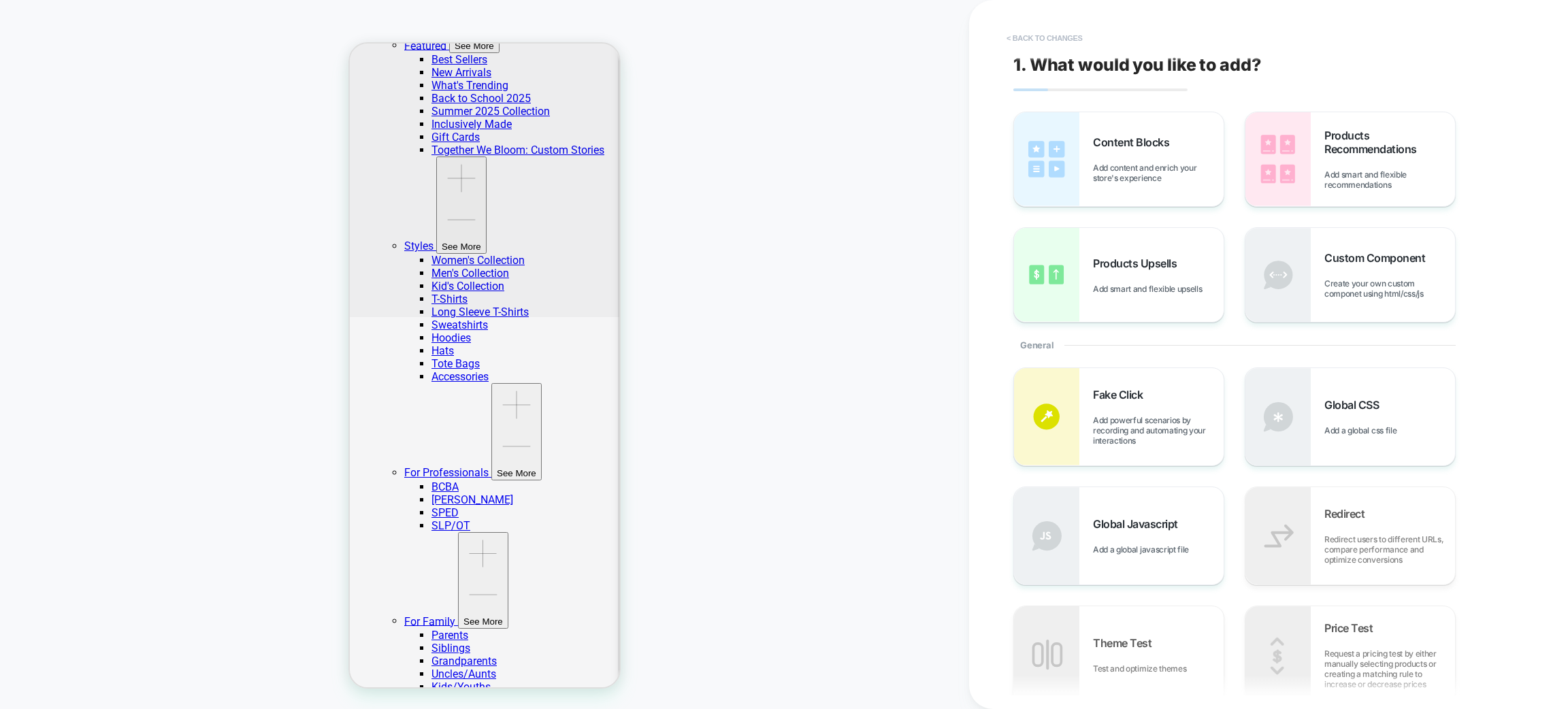
click at [1028, 39] on button "< Back to changes" at bounding box center [1044, 38] width 90 height 21
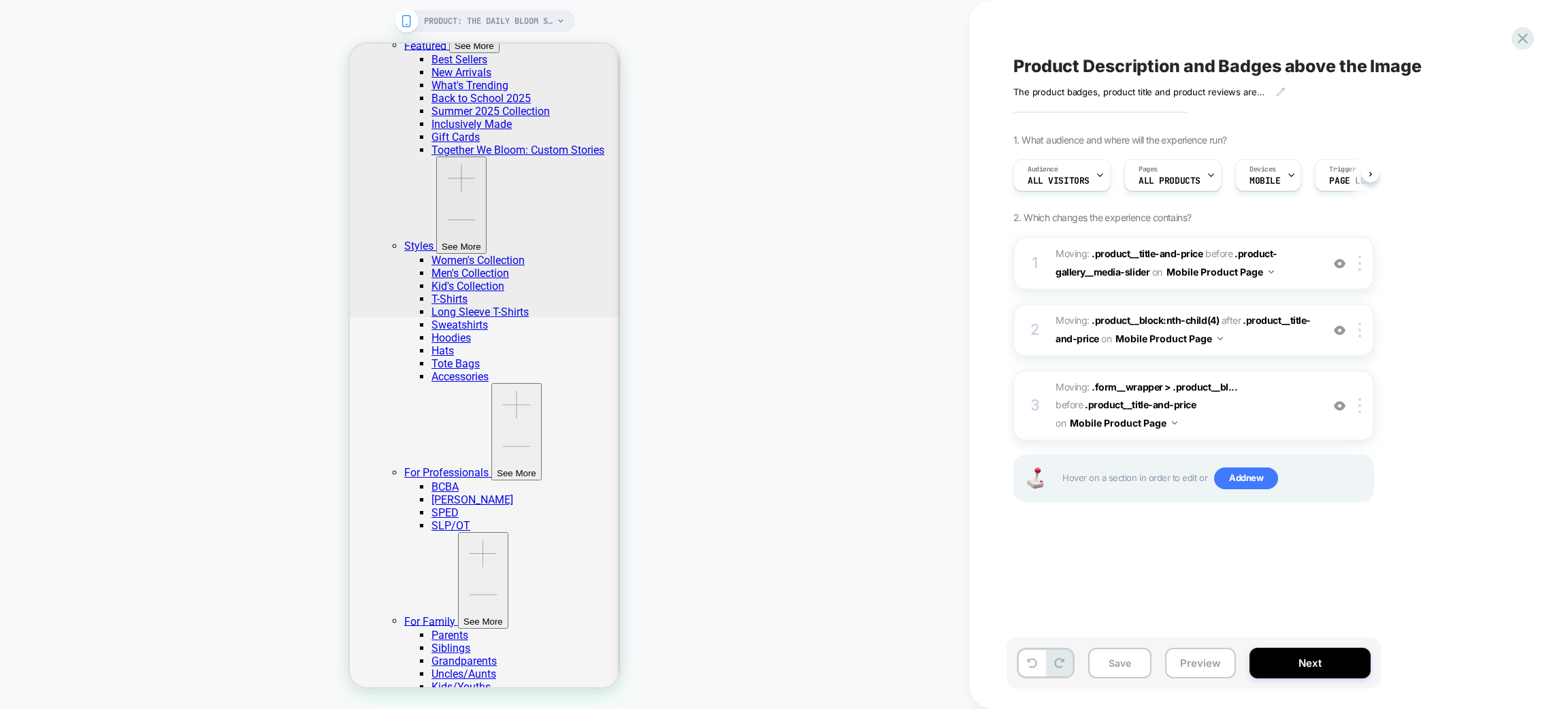
scroll to position [0, 1]
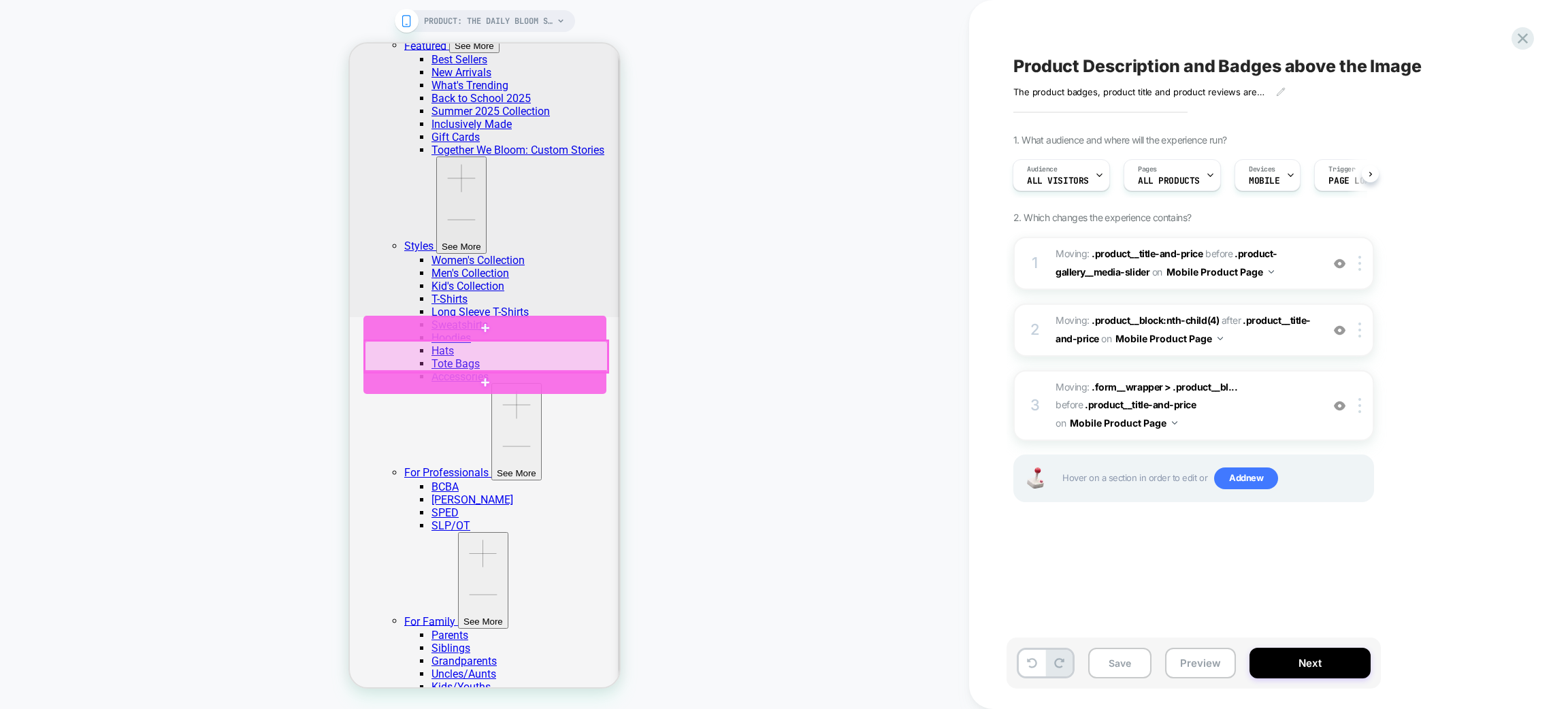
click at [502, 360] on div at bounding box center [486, 356] width 243 height 31
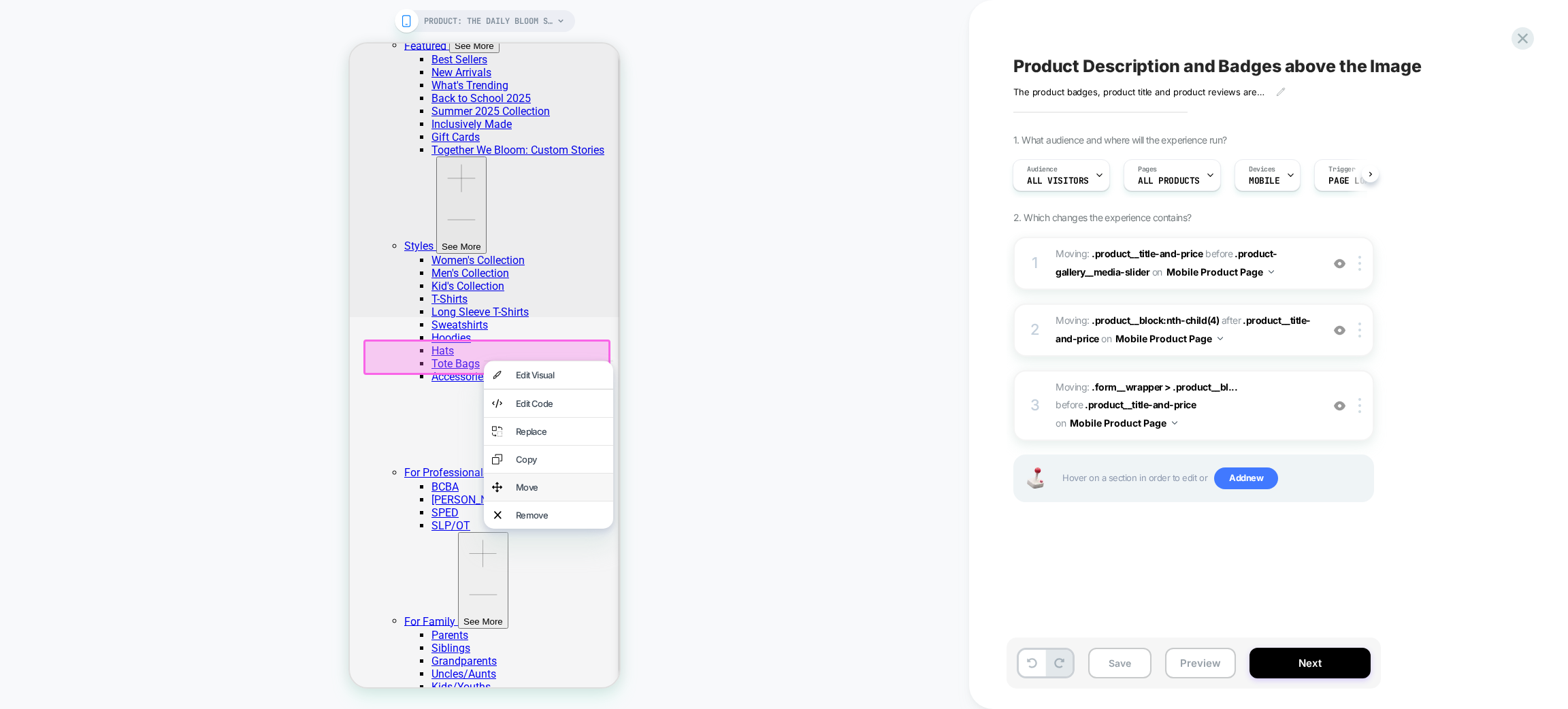
click at [547, 500] on div "Move" at bounding box center [549, 486] width 129 height 27
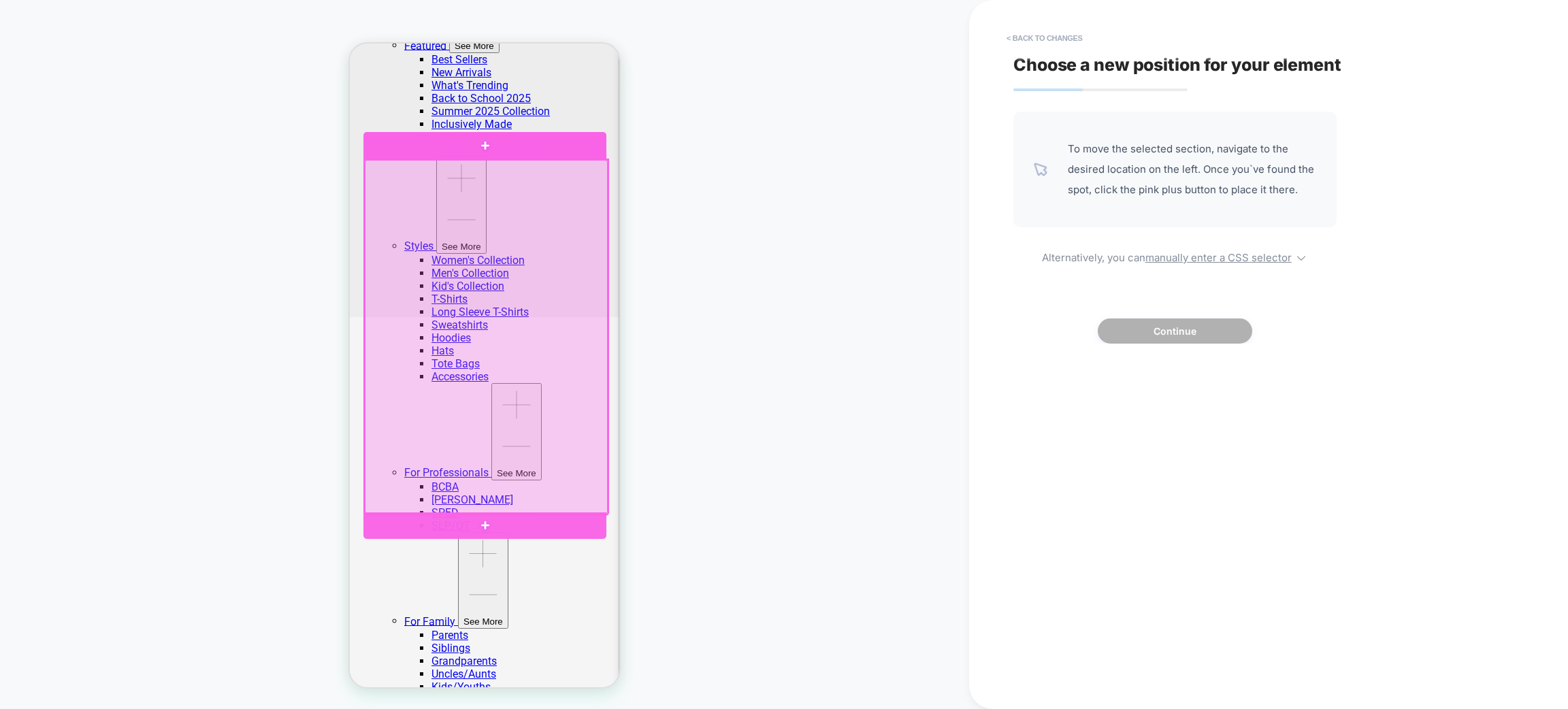
click at [483, 139] on div at bounding box center [485, 145] width 243 height 27
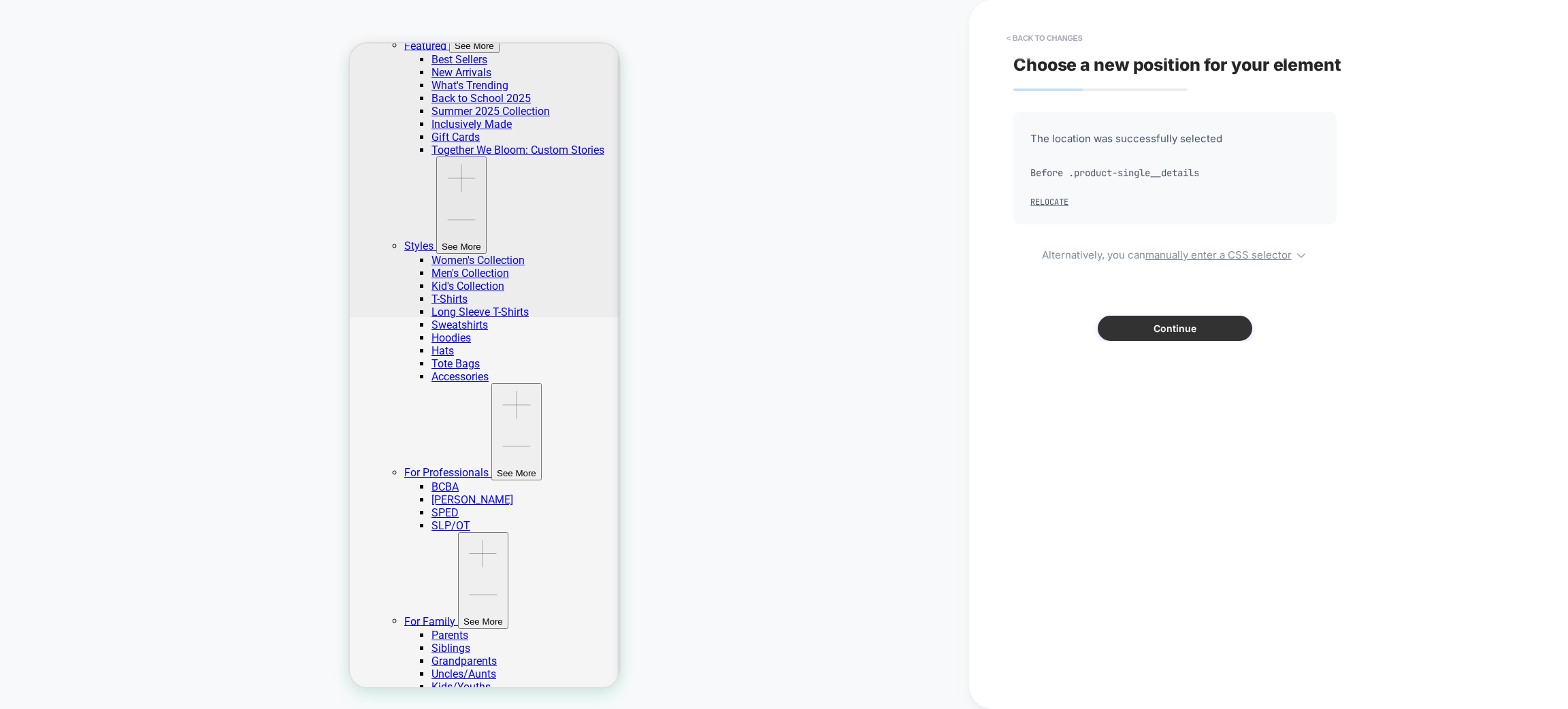
click at [1178, 320] on button "Continue" at bounding box center [1175, 328] width 154 height 26
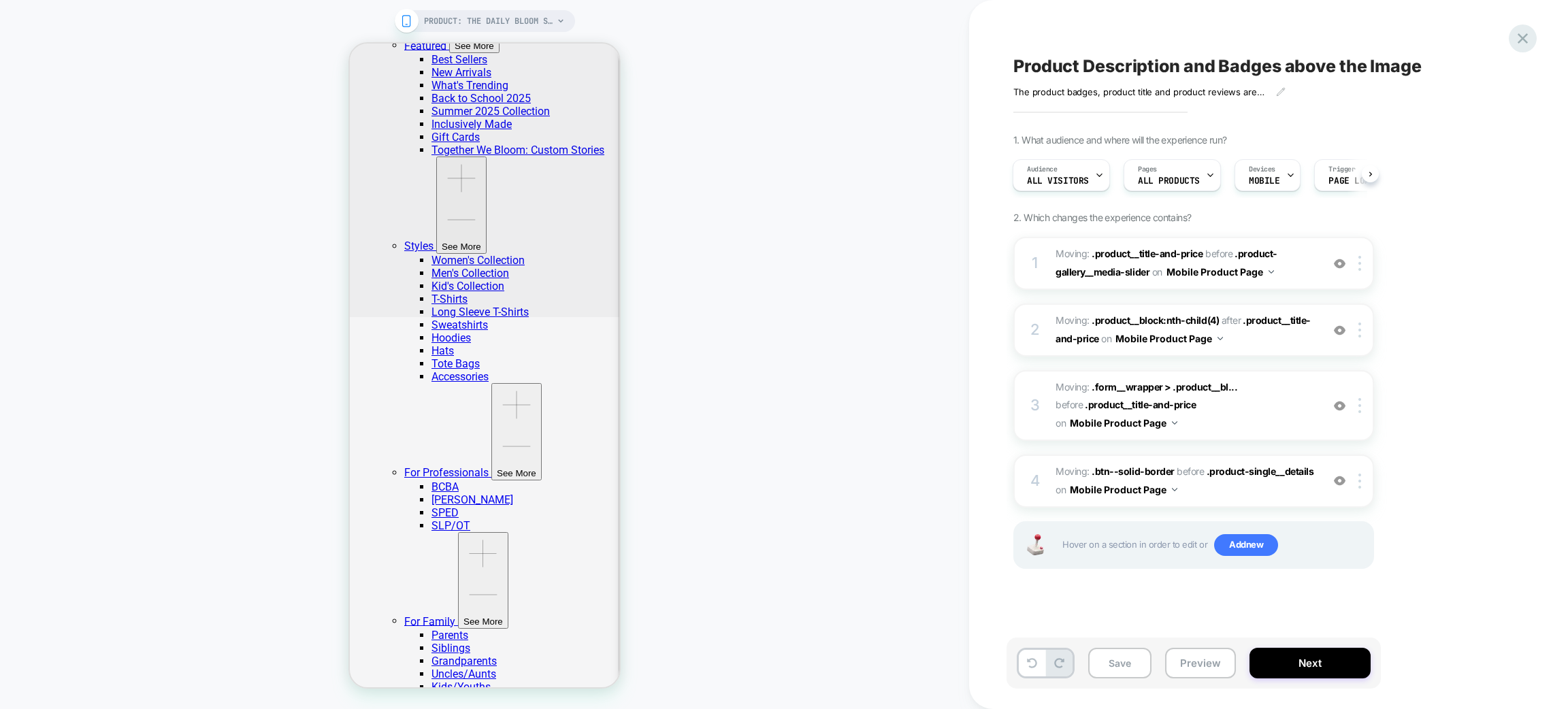
click at [1532, 41] on div at bounding box center [1523, 39] width 28 height 28
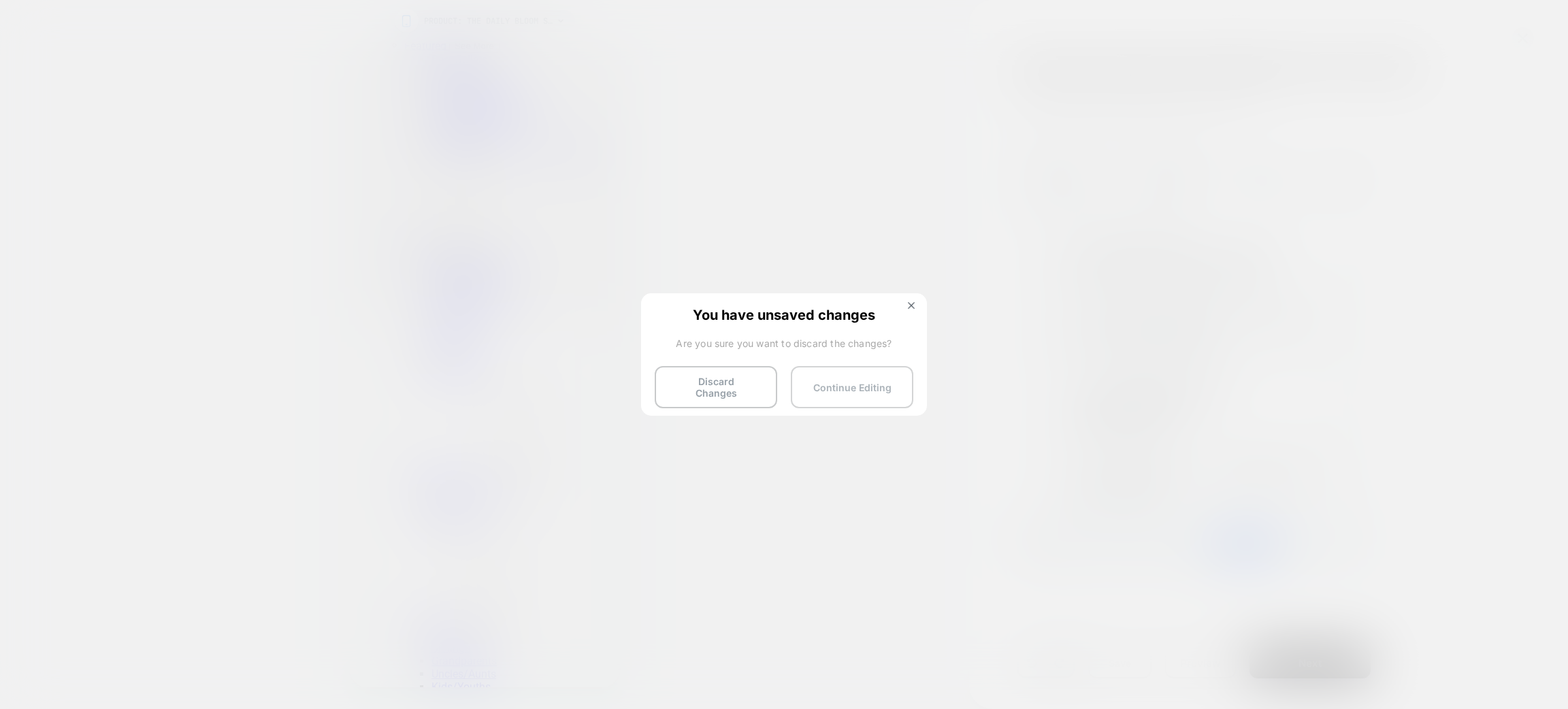
click at [864, 378] on button "Continue Editing" at bounding box center [852, 387] width 123 height 42
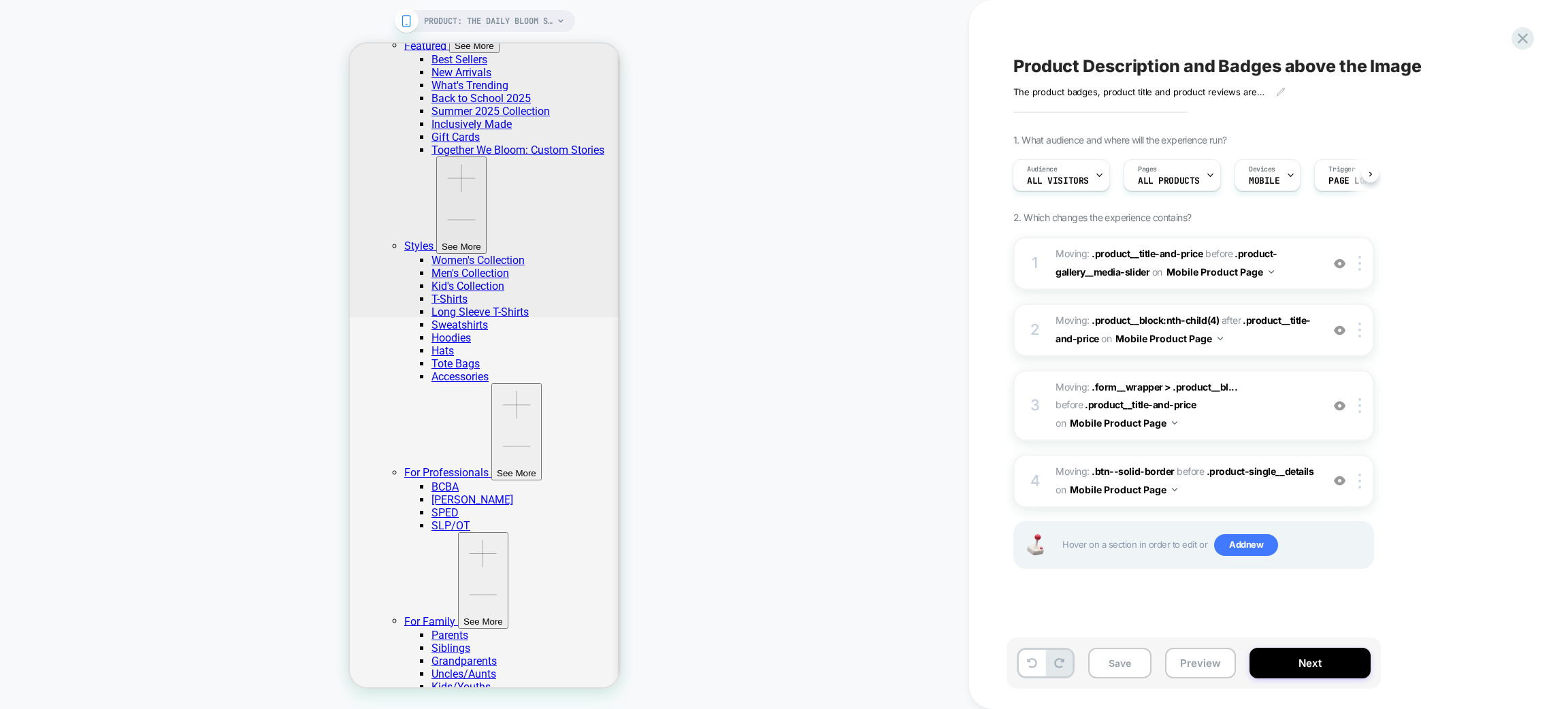
click at [1029, 664] on icon at bounding box center [1032, 663] width 10 height 10
click at [1022, 655] on button at bounding box center [1032, 663] width 26 height 26
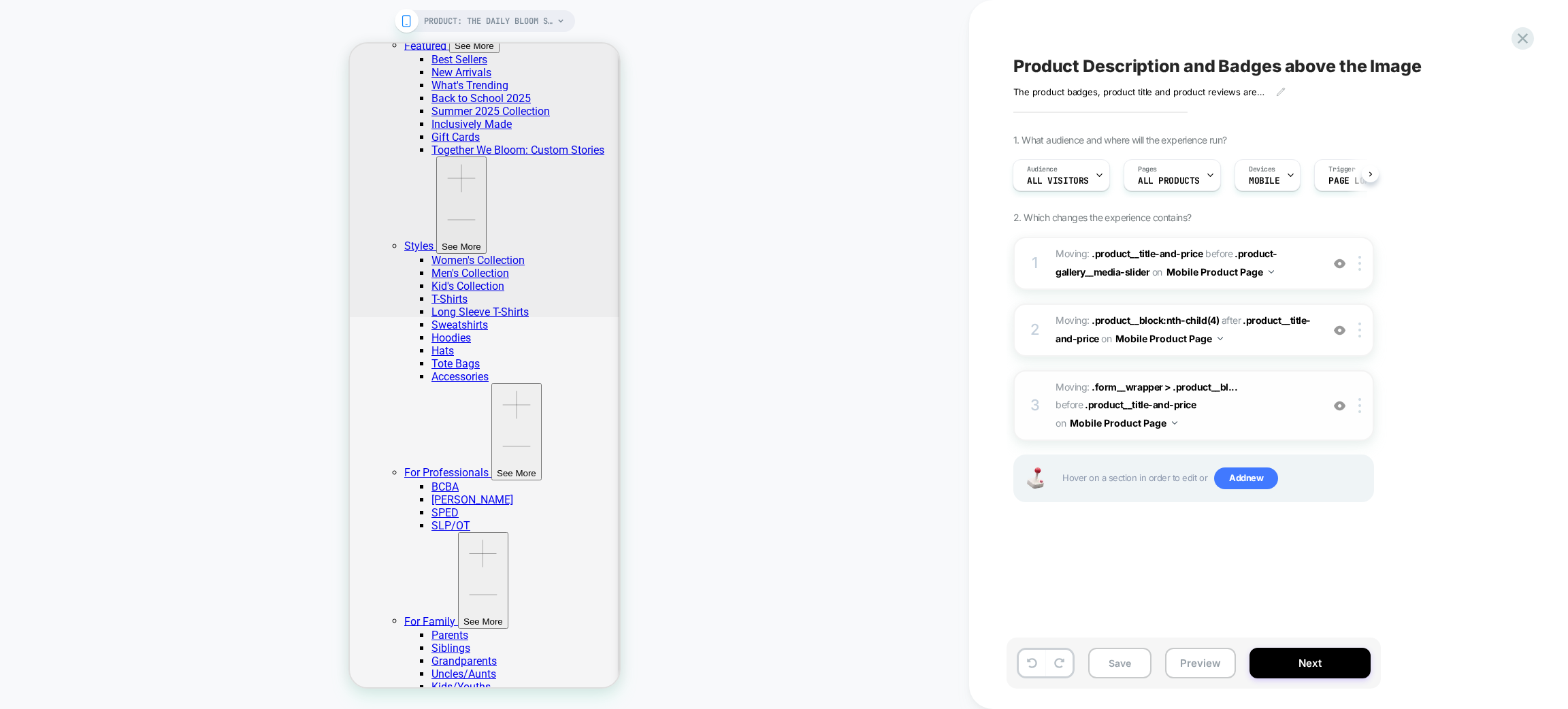
click at [1338, 400] on img at bounding box center [1340, 406] width 12 height 12
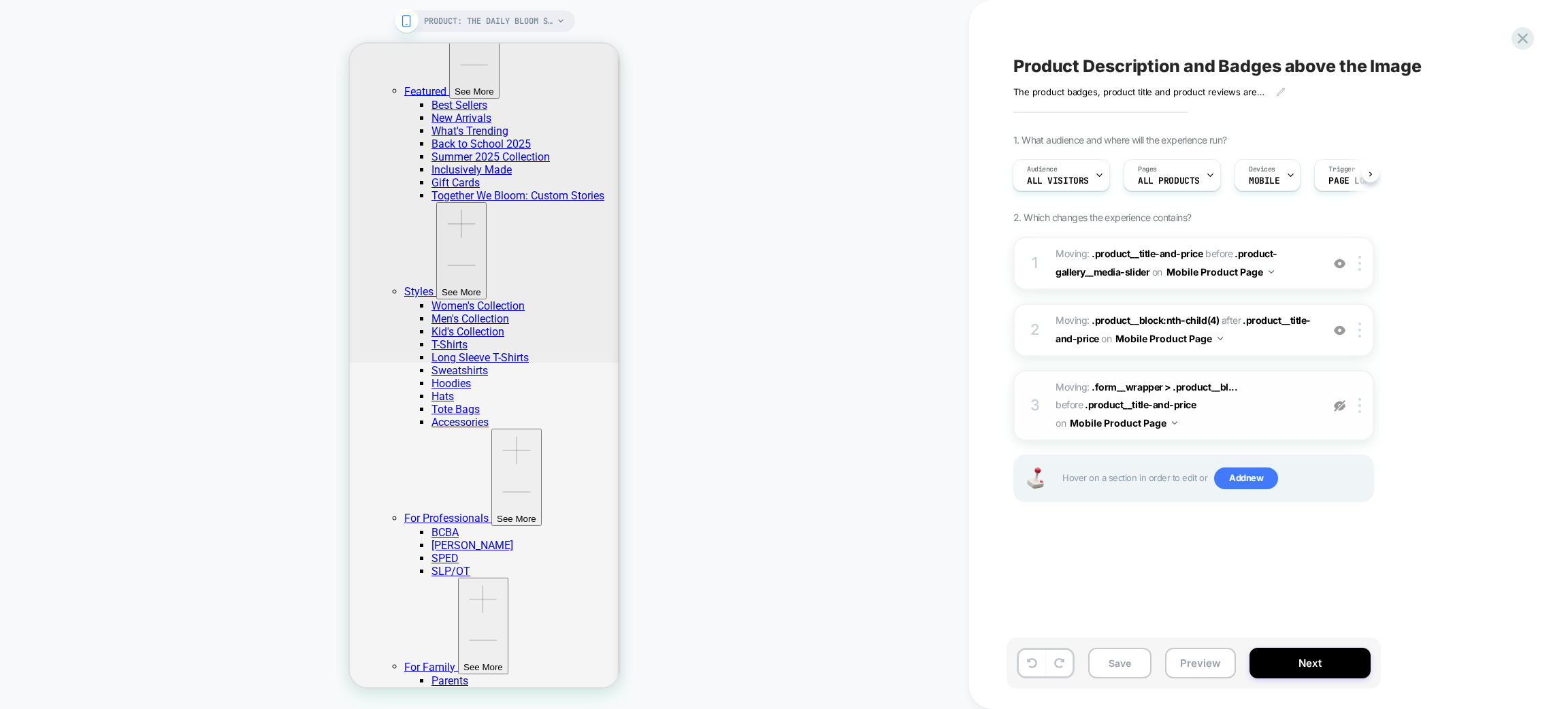
click at [1337, 402] on img at bounding box center [1340, 406] width 12 height 12
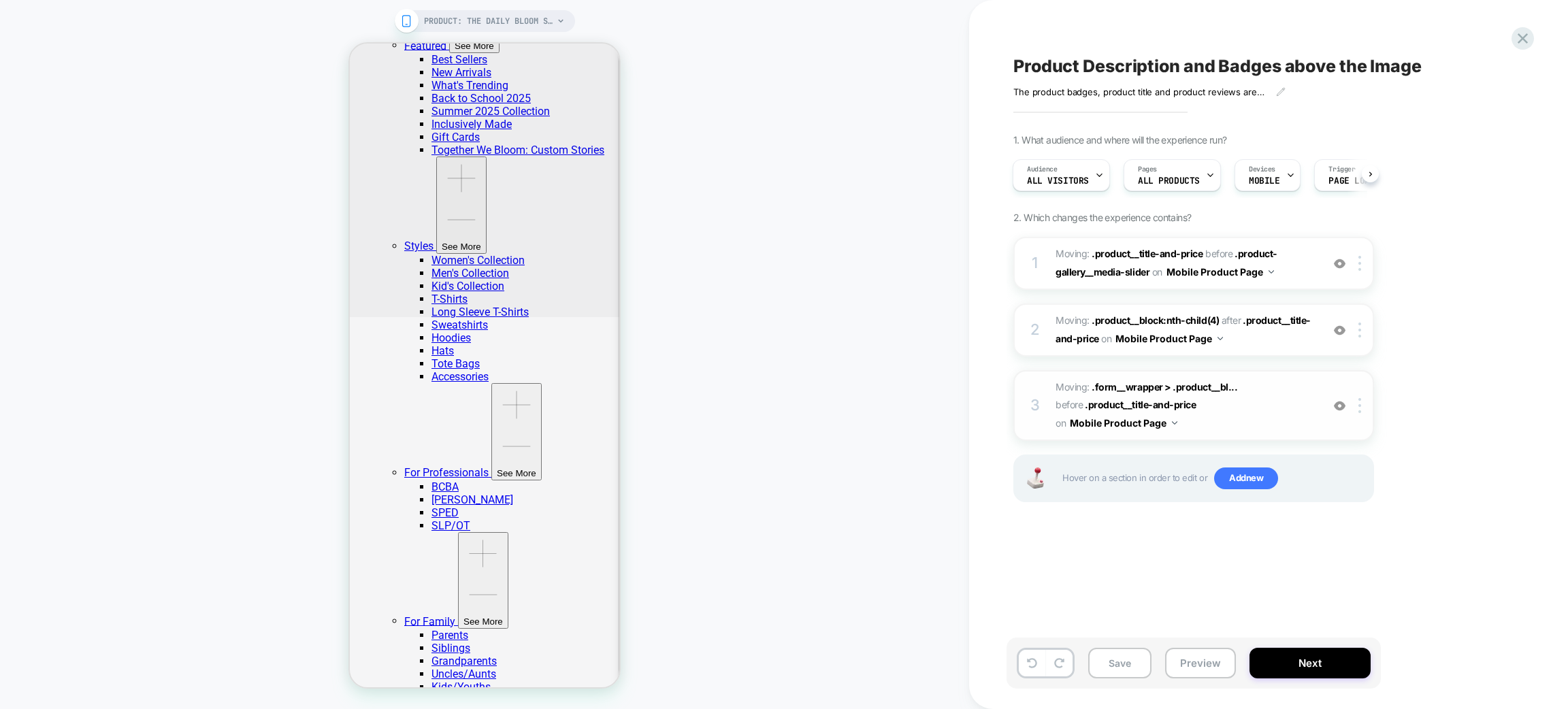
click at [1337, 403] on img at bounding box center [1340, 406] width 12 height 12
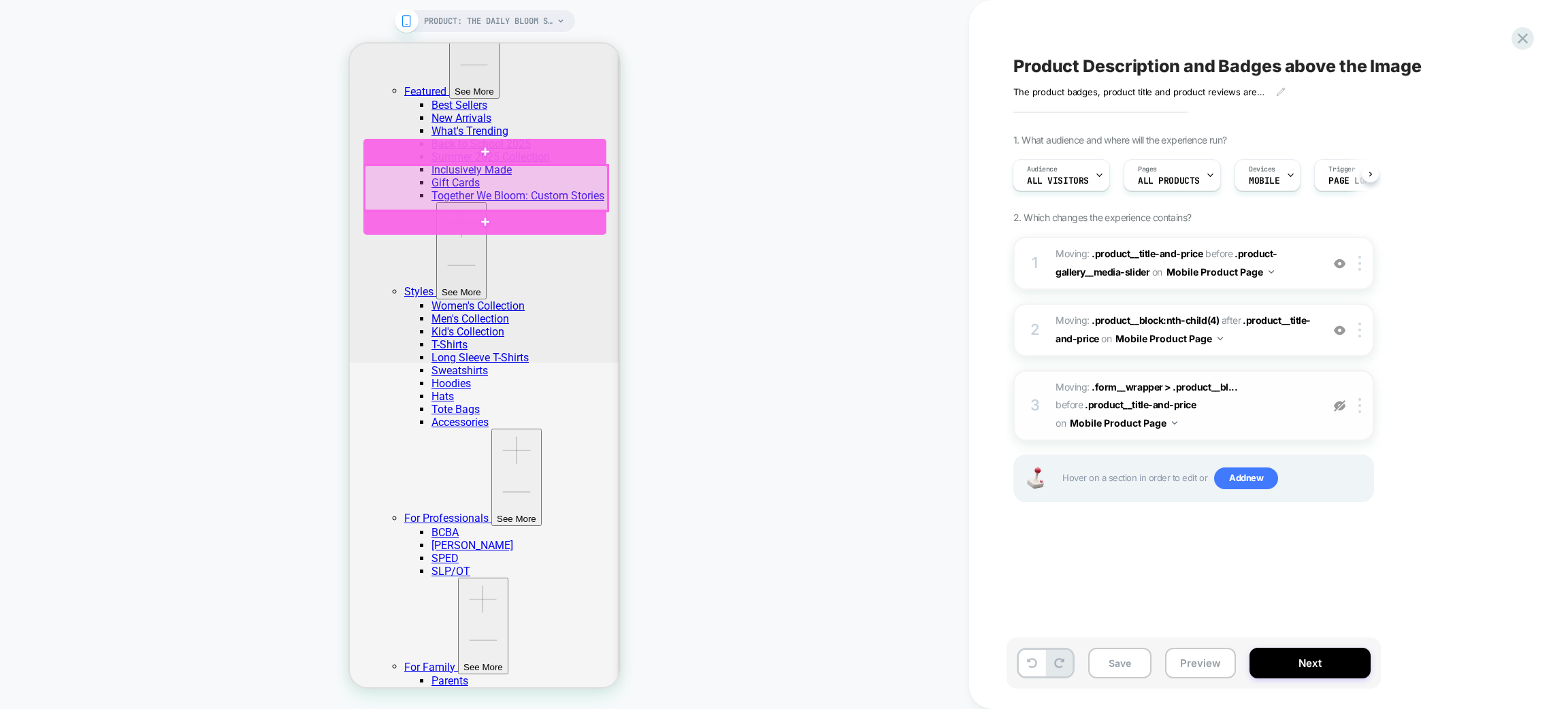
click at [520, 191] on div at bounding box center [486, 189] width 243 height 46
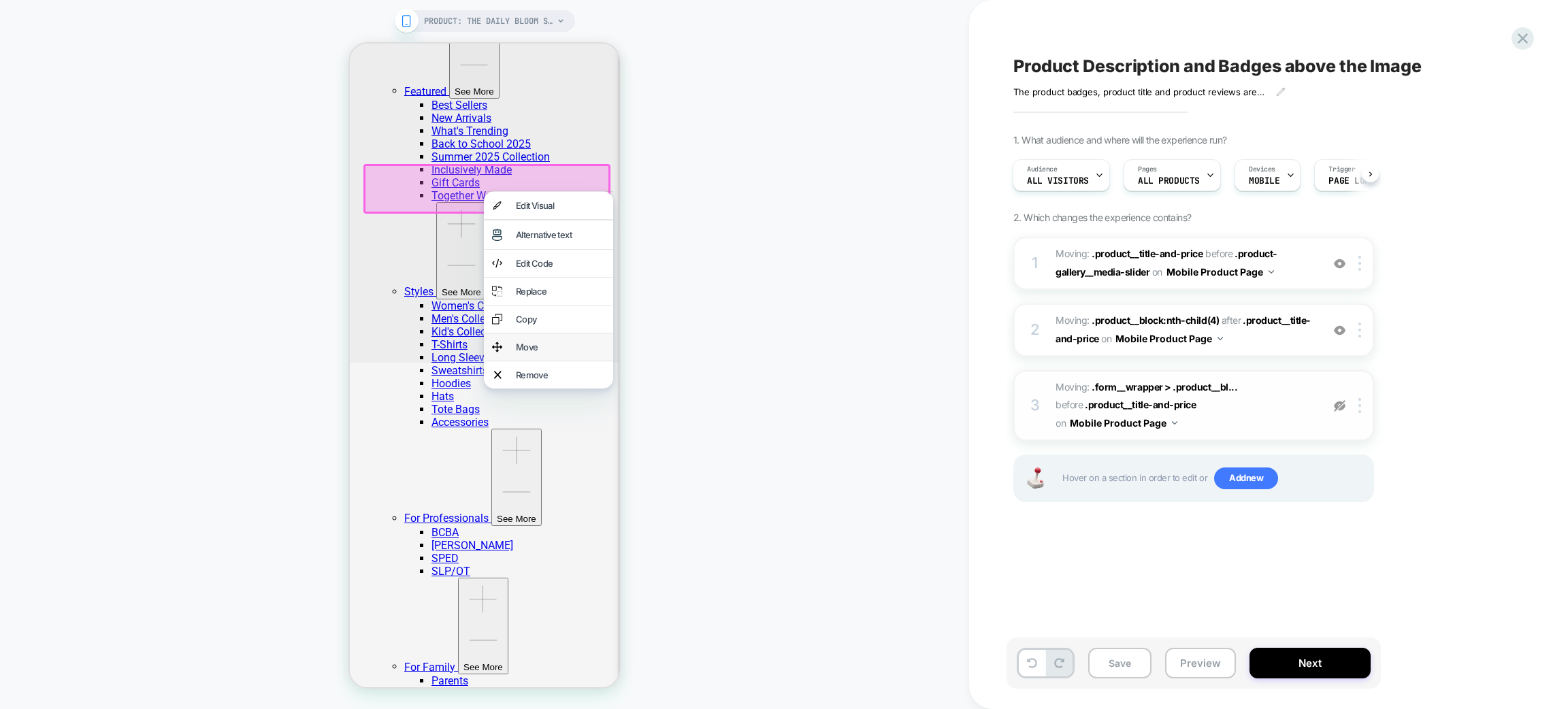
click at [545, 352] on div "Move" at bounding box center [560, 346] width 89 height 11
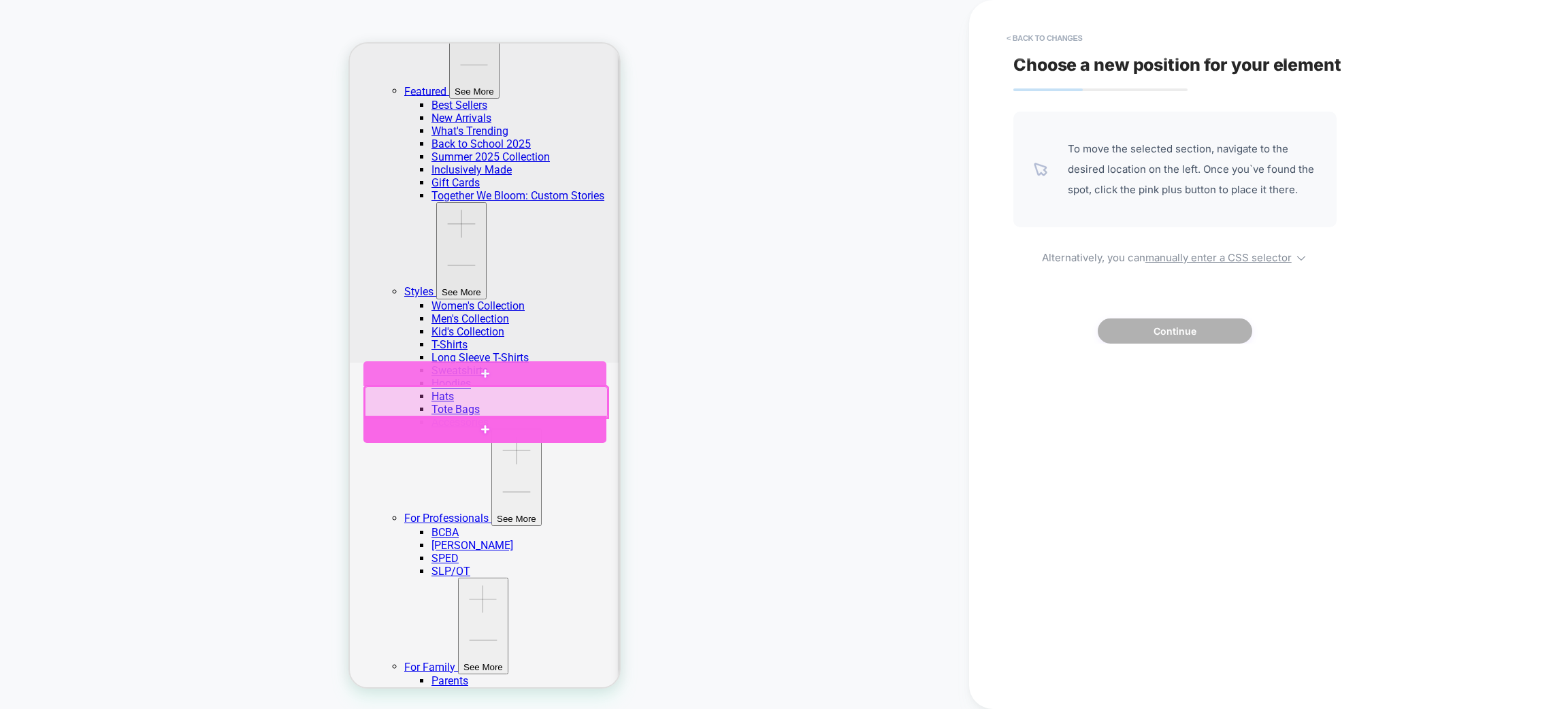
click at [413, 432] on div at bounding box center [485, 430] width 243 height 28
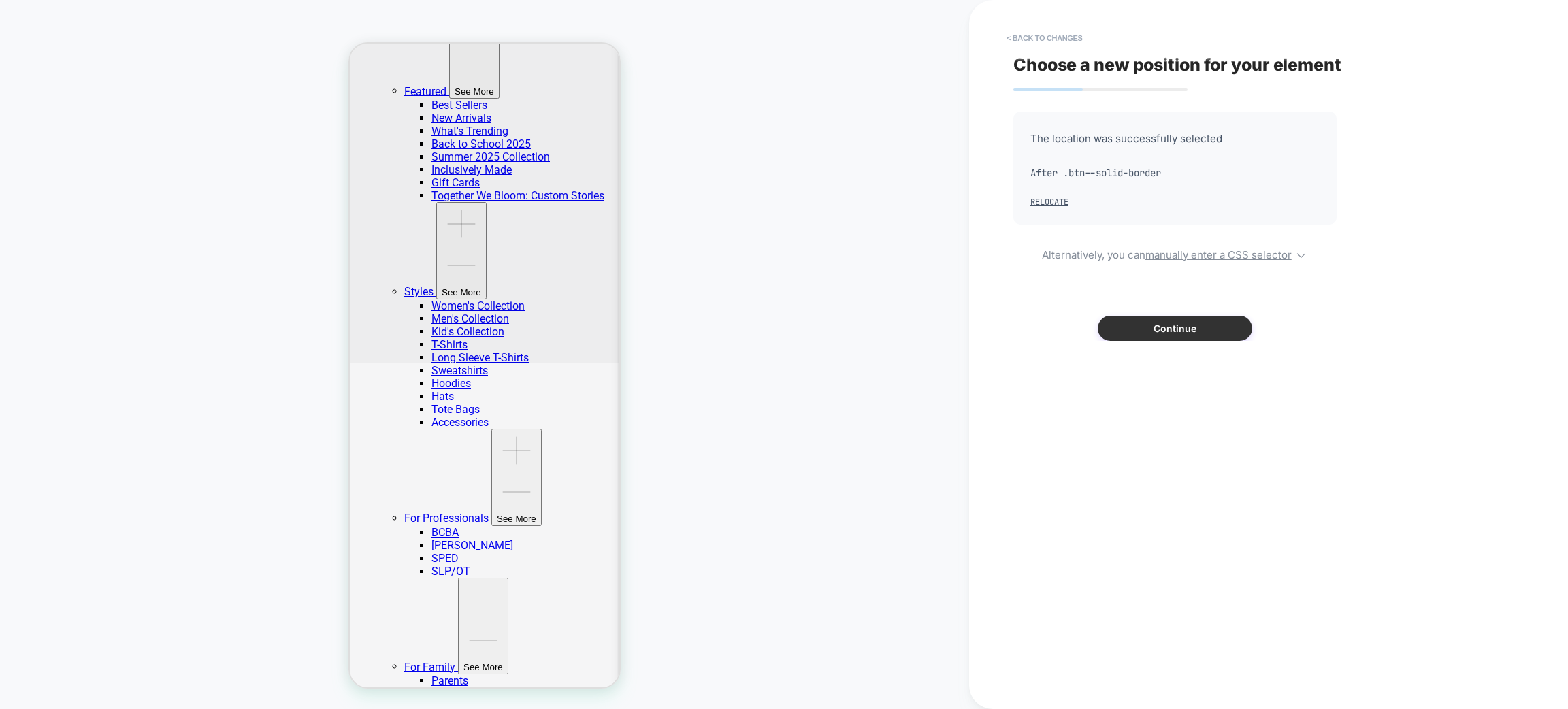
click at [1202, 316] on button "Continue" at bounding box center [1175, 328] width 154 height 26
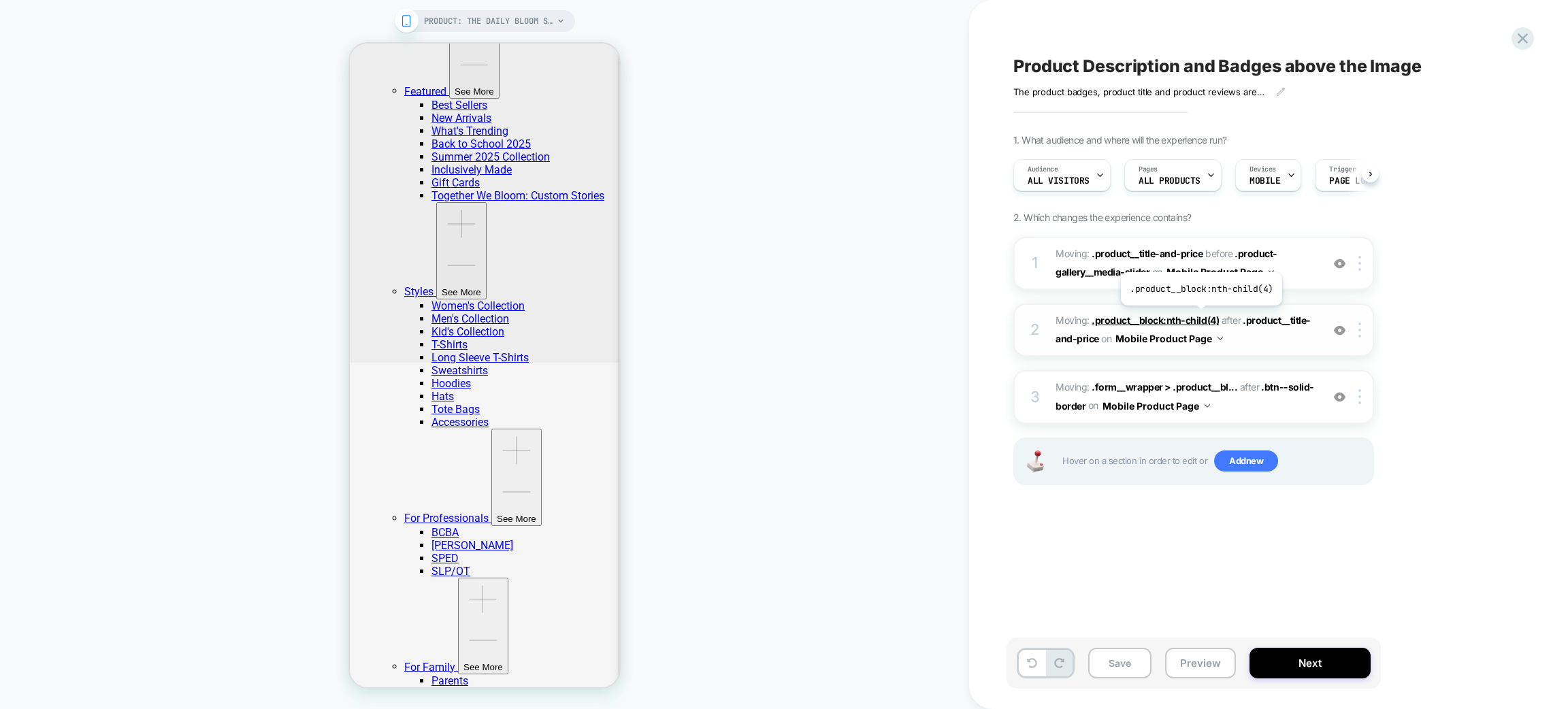
scroll to position [0, 1]
click at [1032, 660] on icon at bounding box center [1032, 663] width 10 height 10
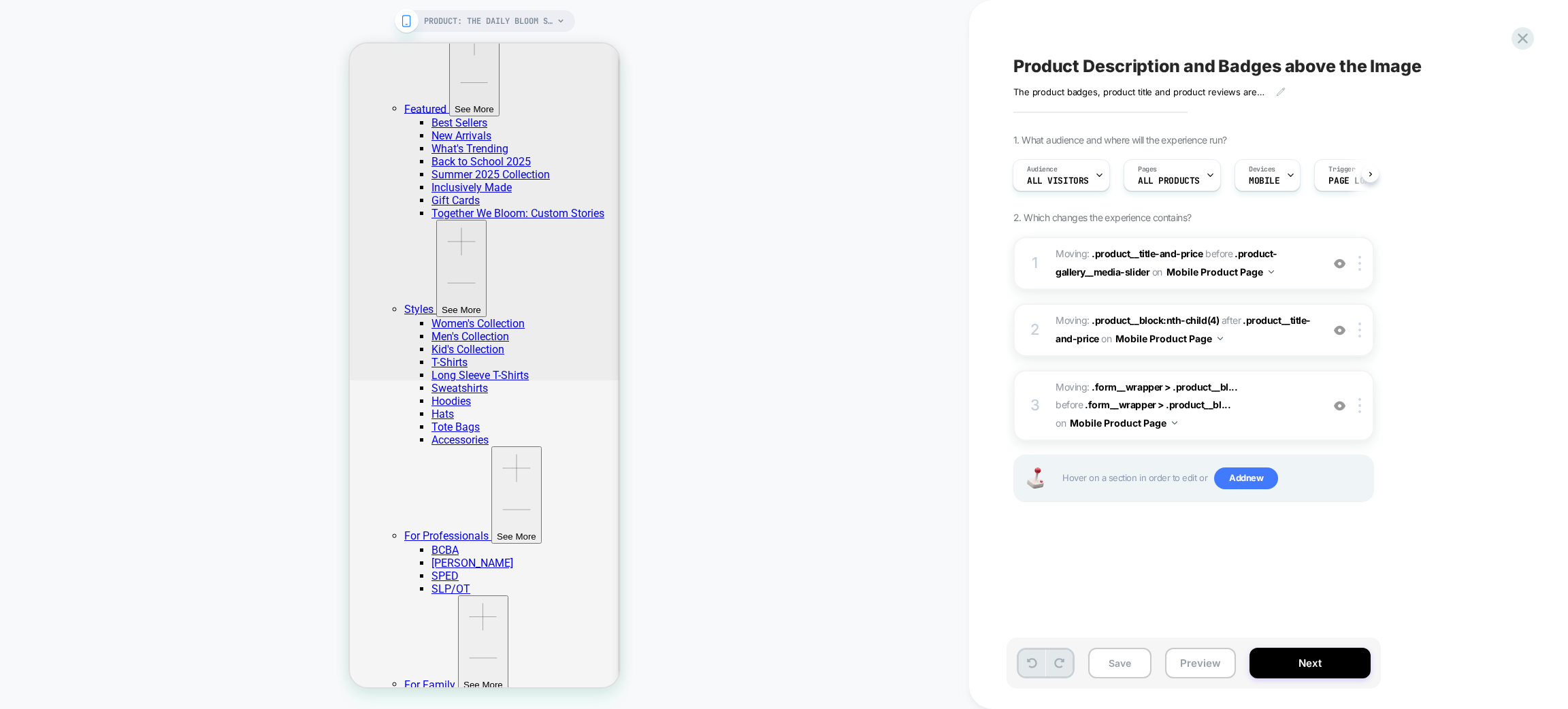
scroll to position [325, 0]
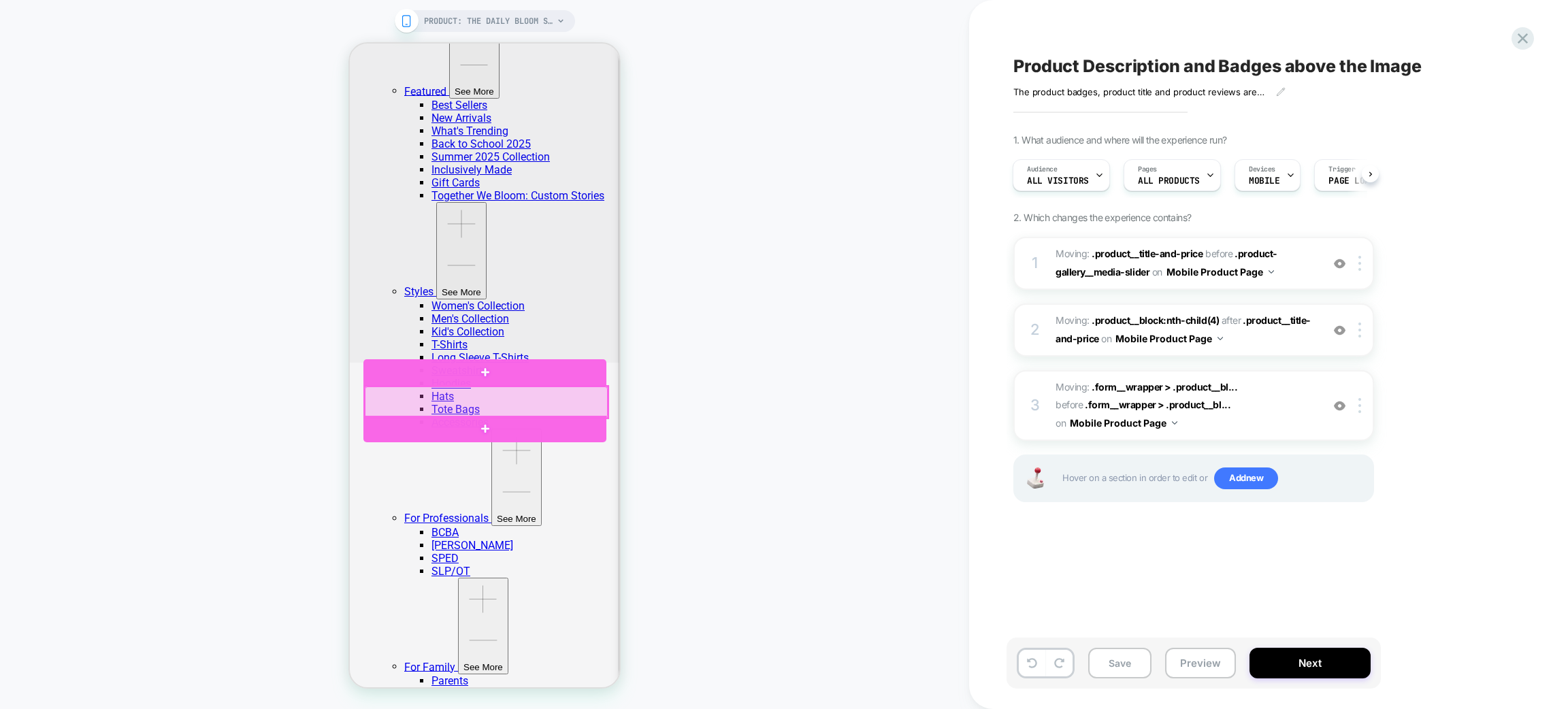
click at [455, 408] on div at bounding box center [486, 402] width 243 height 31
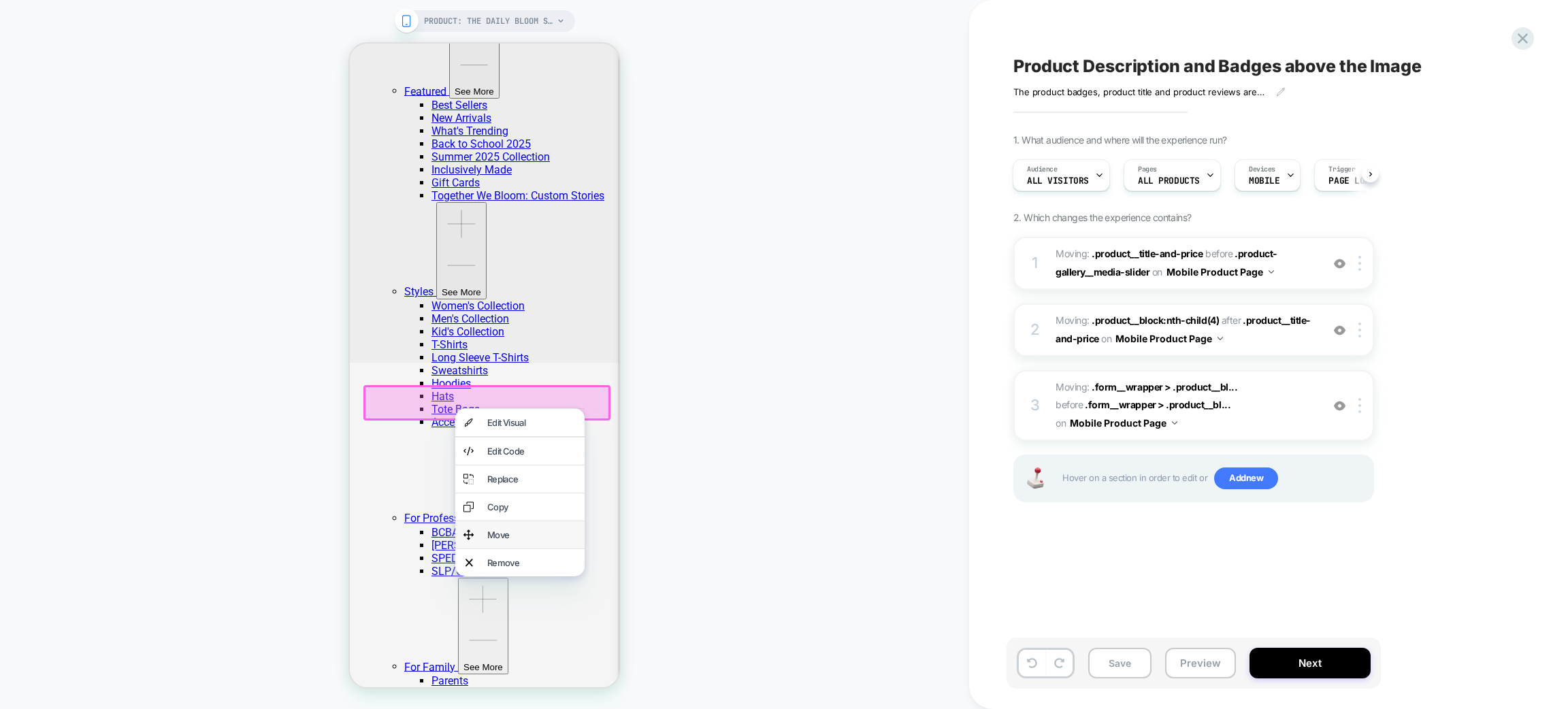
click at [514, 540] on div "Move" at bounding box center [532, 534] width 89 height 11
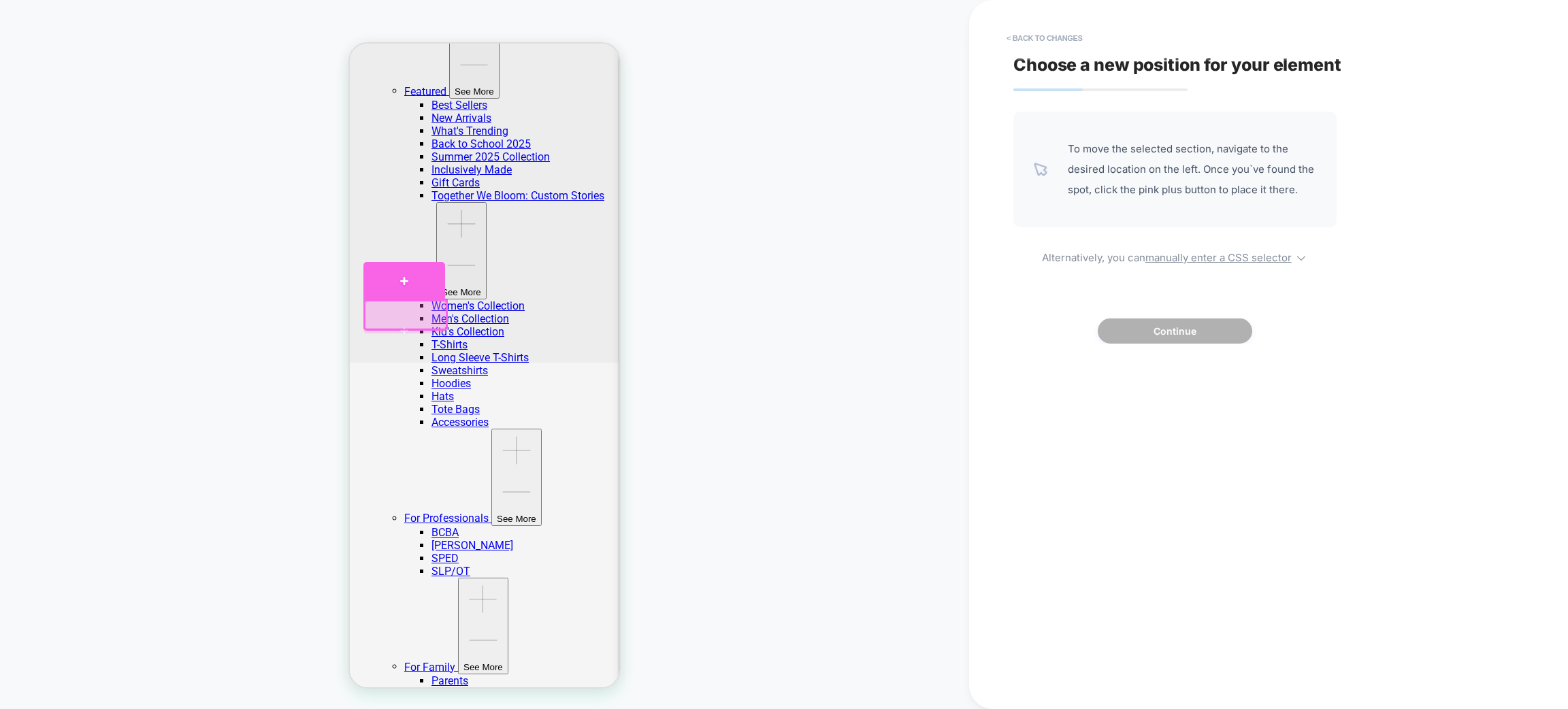
click at [391, 288] on div at bounding box center [404, 281] width 82 height 38
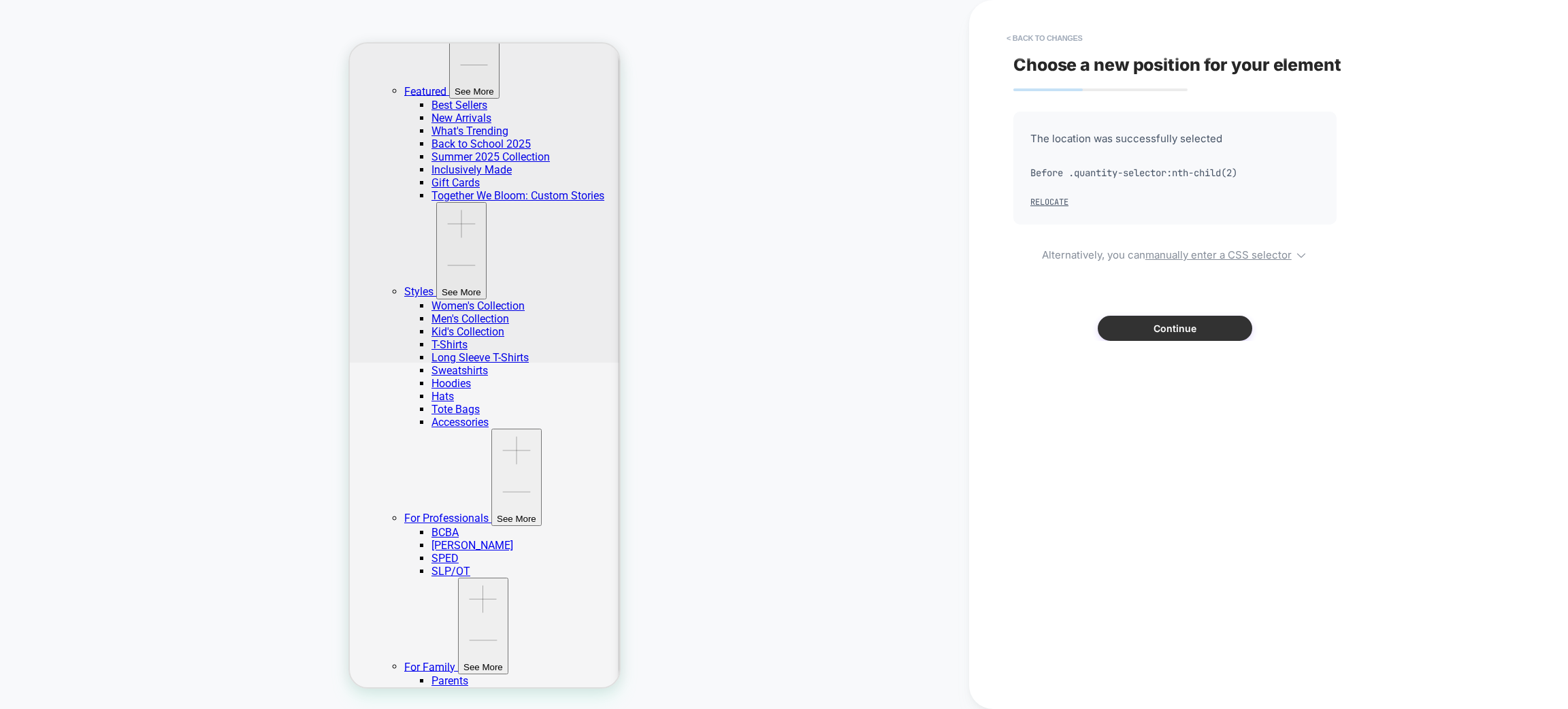
click at [1197, 333] on button "Continue" at bounding box center [1175, 328] width 154 height 26
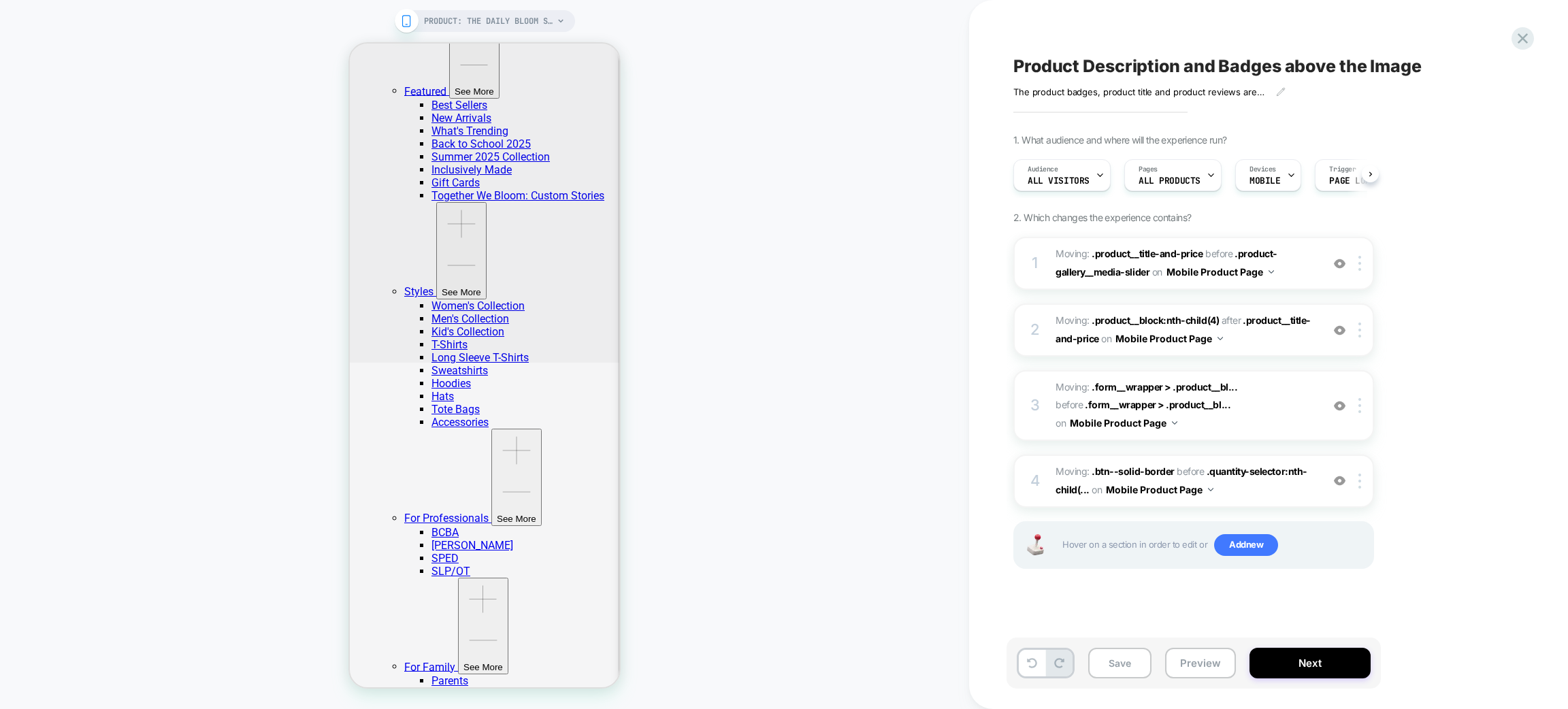
scroll to position [0, 1]
click at [1368, 477] on div at bounding box center [1362, 481] width 22 height 15
click at [1460, 394] on div "1. What audience and where will the experience run? Audience All Visitors Pages…" at bounding box center [1262, 369] width 497 height 469
click at [1367, 260] on div at bounding box center [1362, 263] width 22 height 15
click at [1402, 253] on div "1. What audience and where will the experience run? Audience All Visitors Pages…" at bounding box center [1262, 369] width 497 height 469
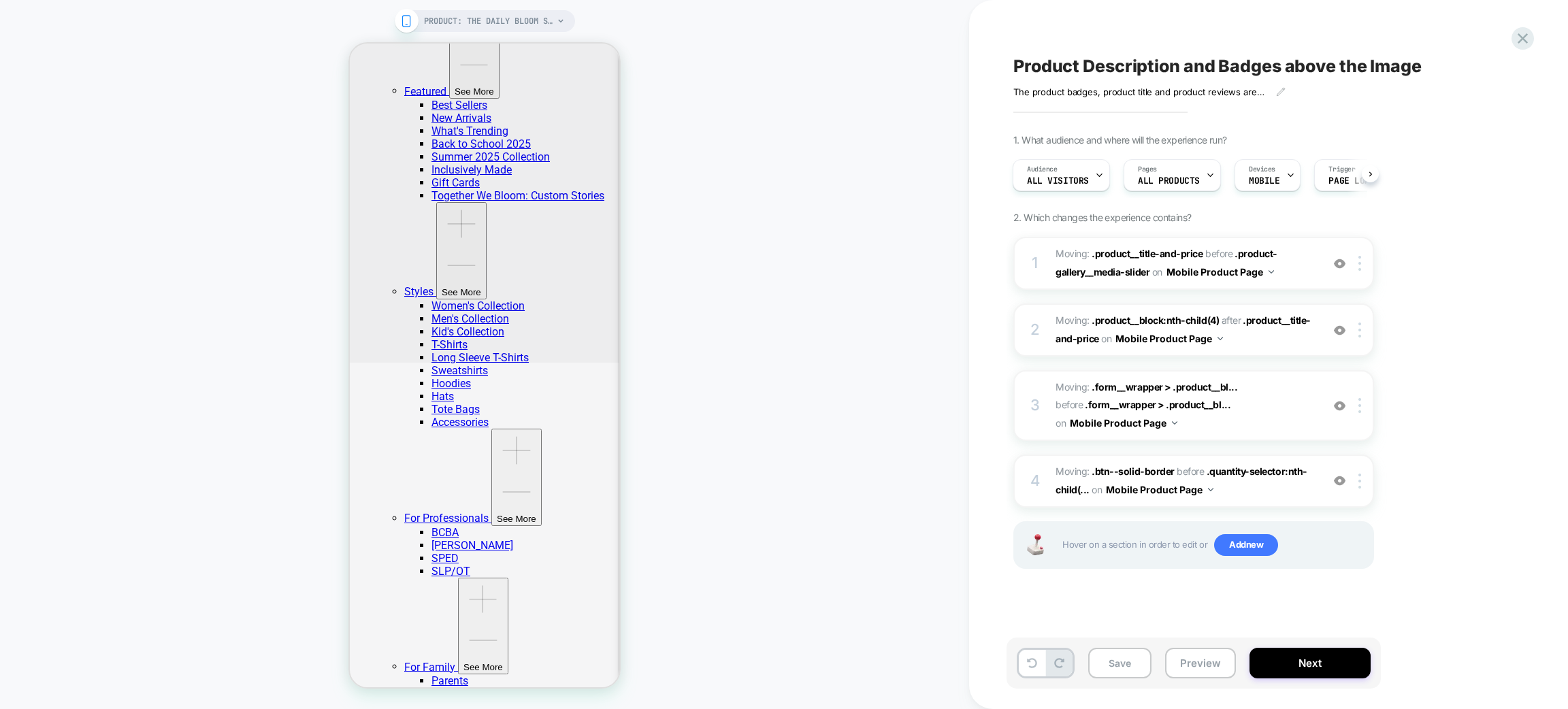
click at [1018, 652] on div "Save Preview Next" at bounding box center [1194, 663] width 374 height 51
click at [1027, 667] on icon at bounding box center [1032, 663] width 10 height 10
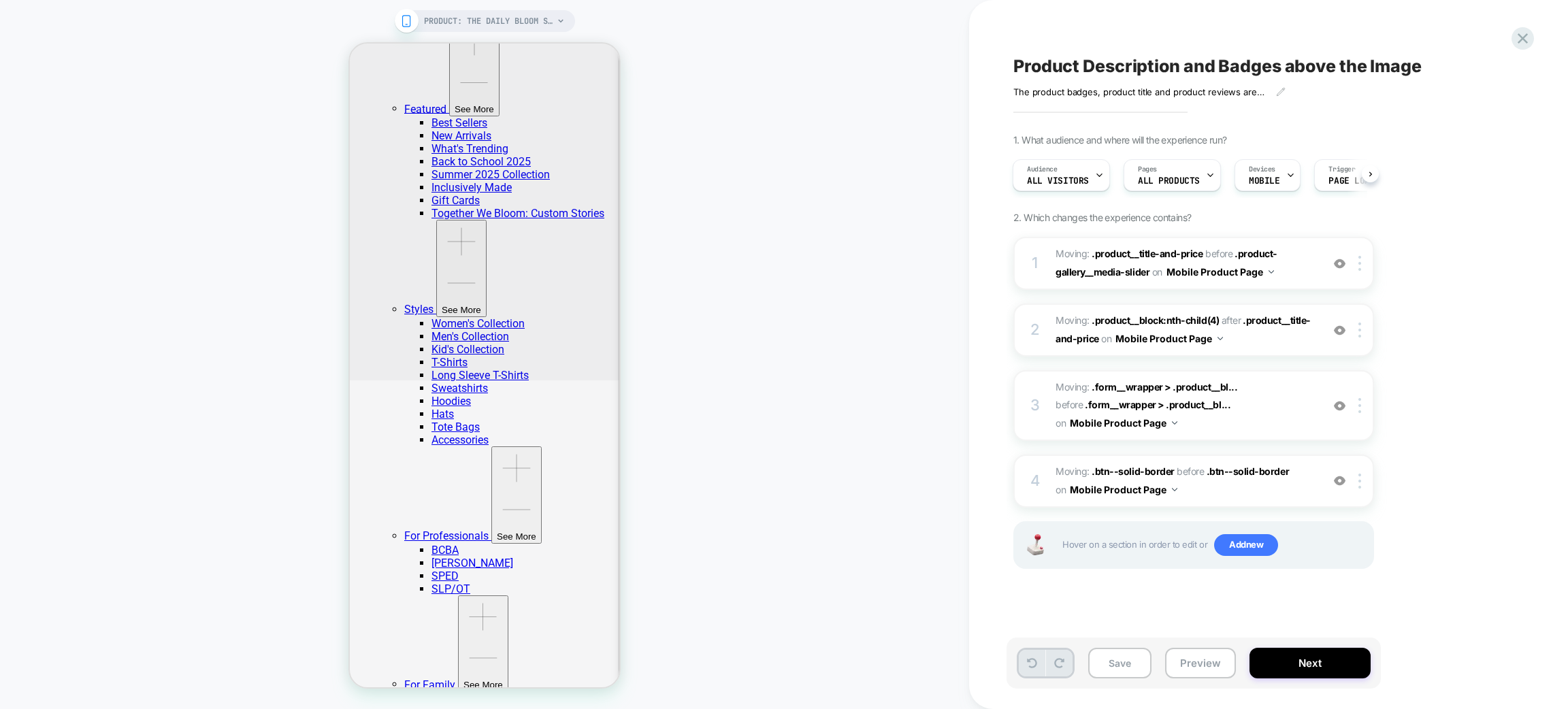
scroll to position [325, 0]
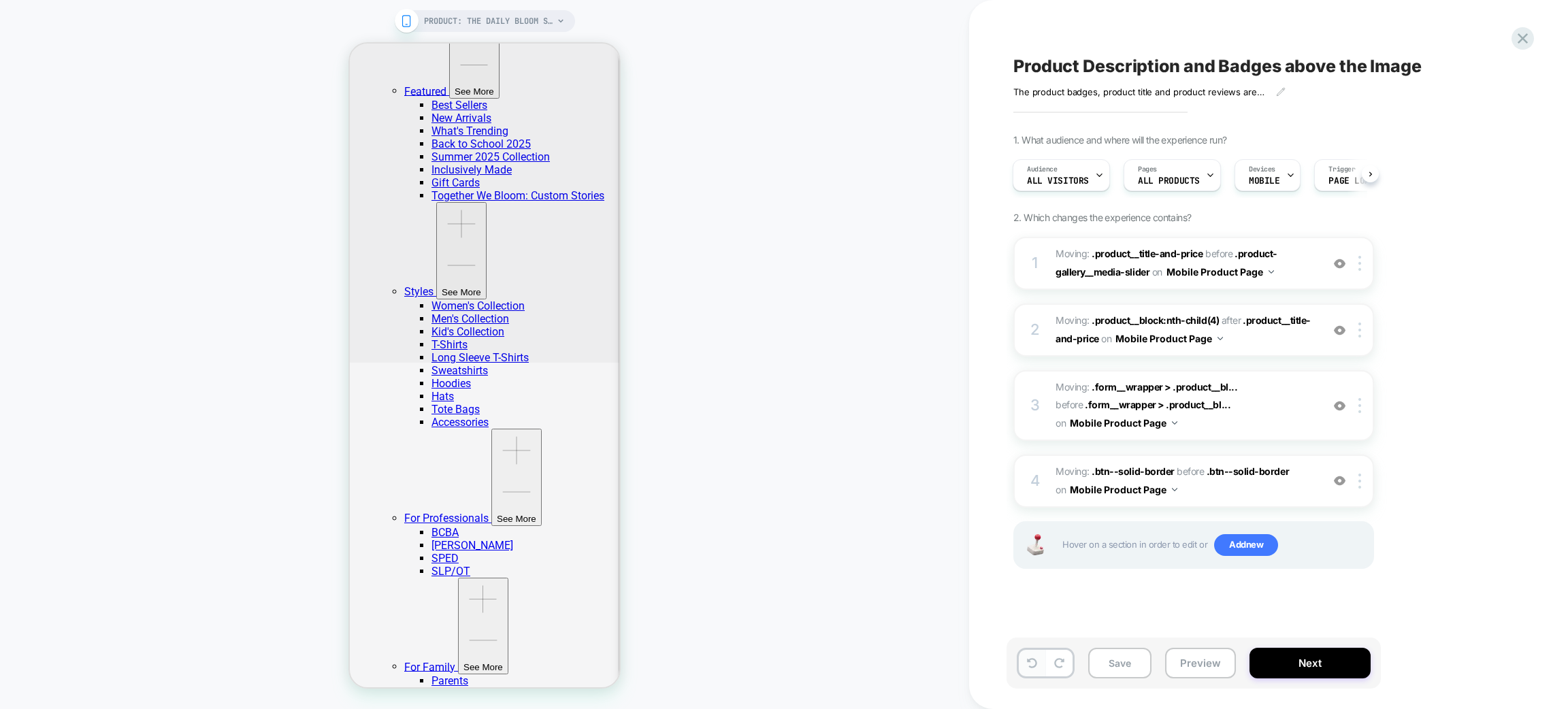
click at [1027, 667] on icon at bounding box center [1032, 663] width 10 height 10
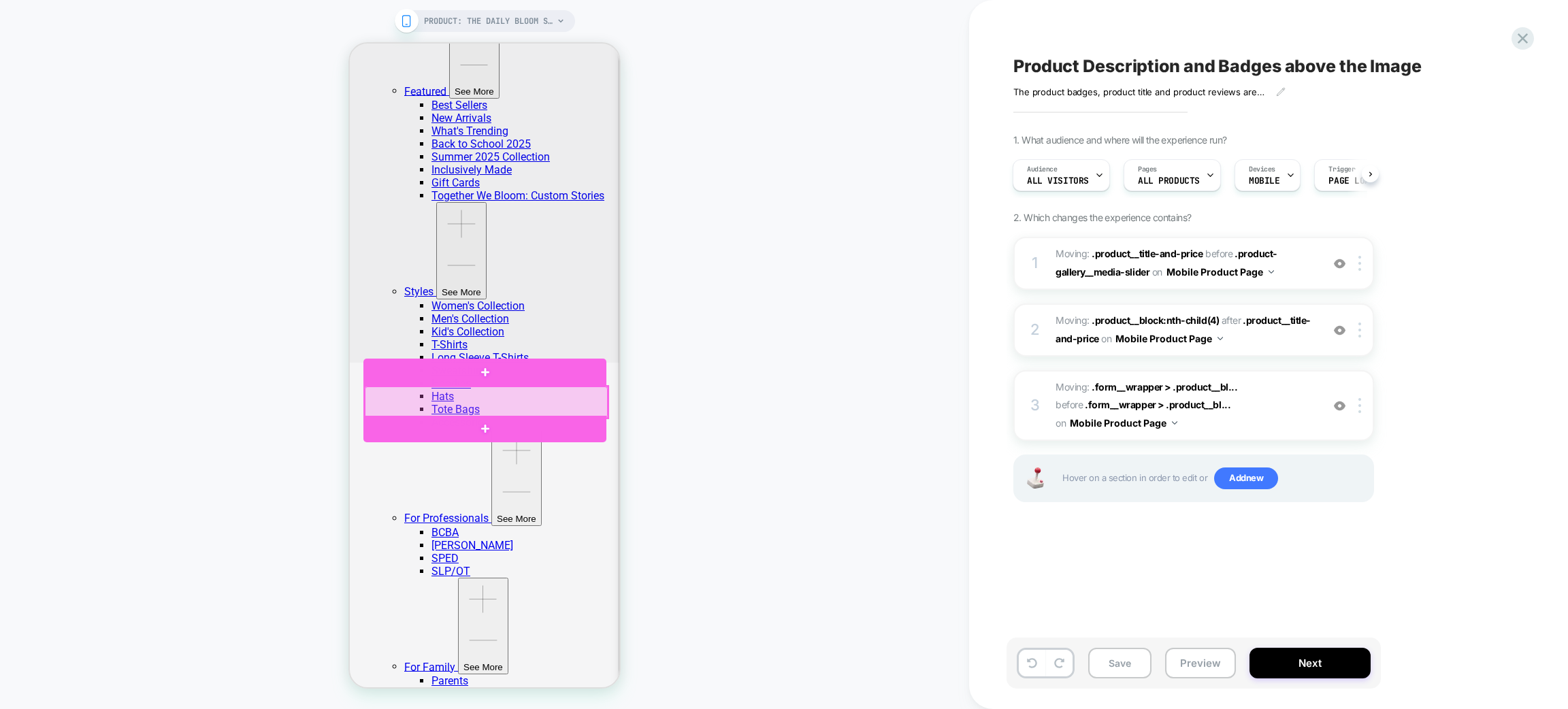
click at [464, 402] on div at bounding box center [486, 402] width 243 height 31
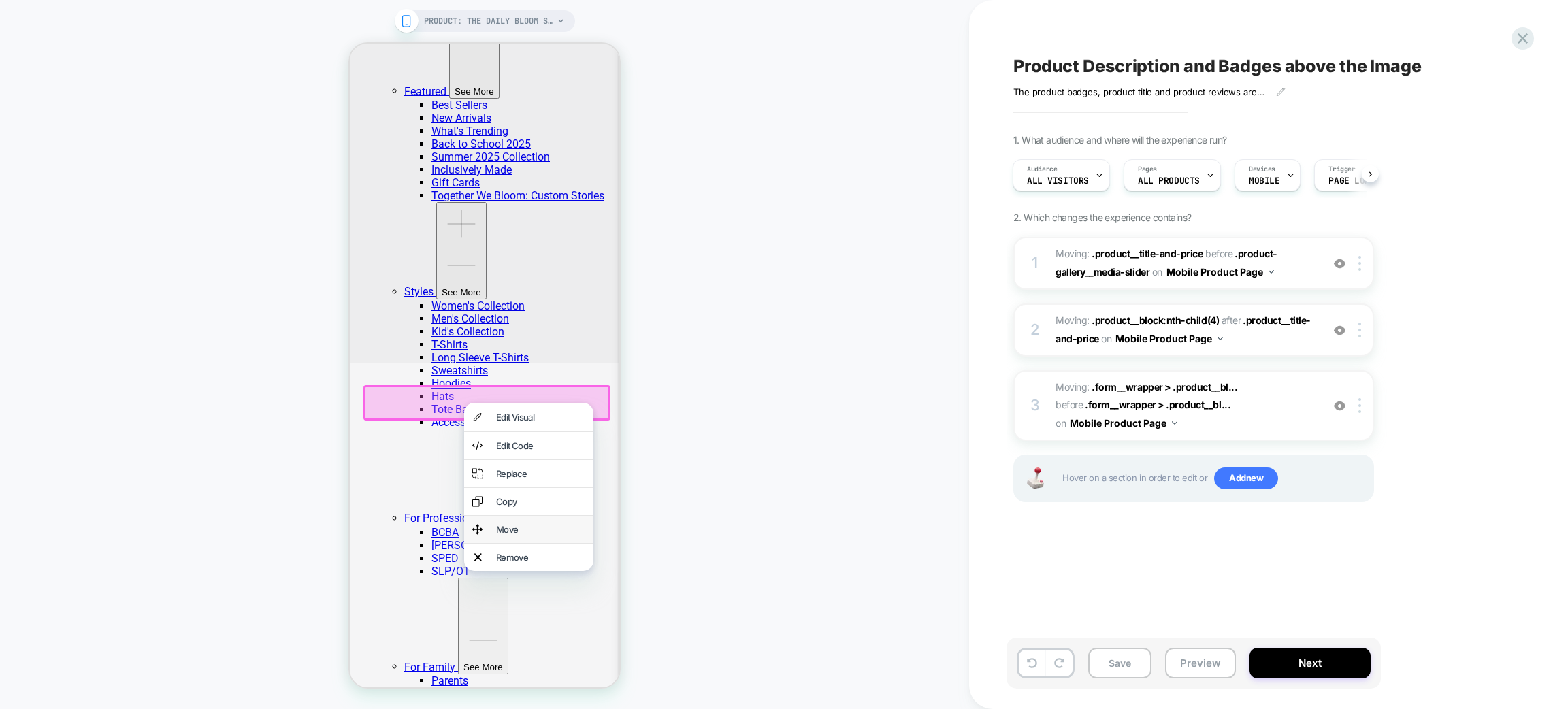
click at [555, 535] on div "Move" at bounding box center [541, 528] width 89 height 11
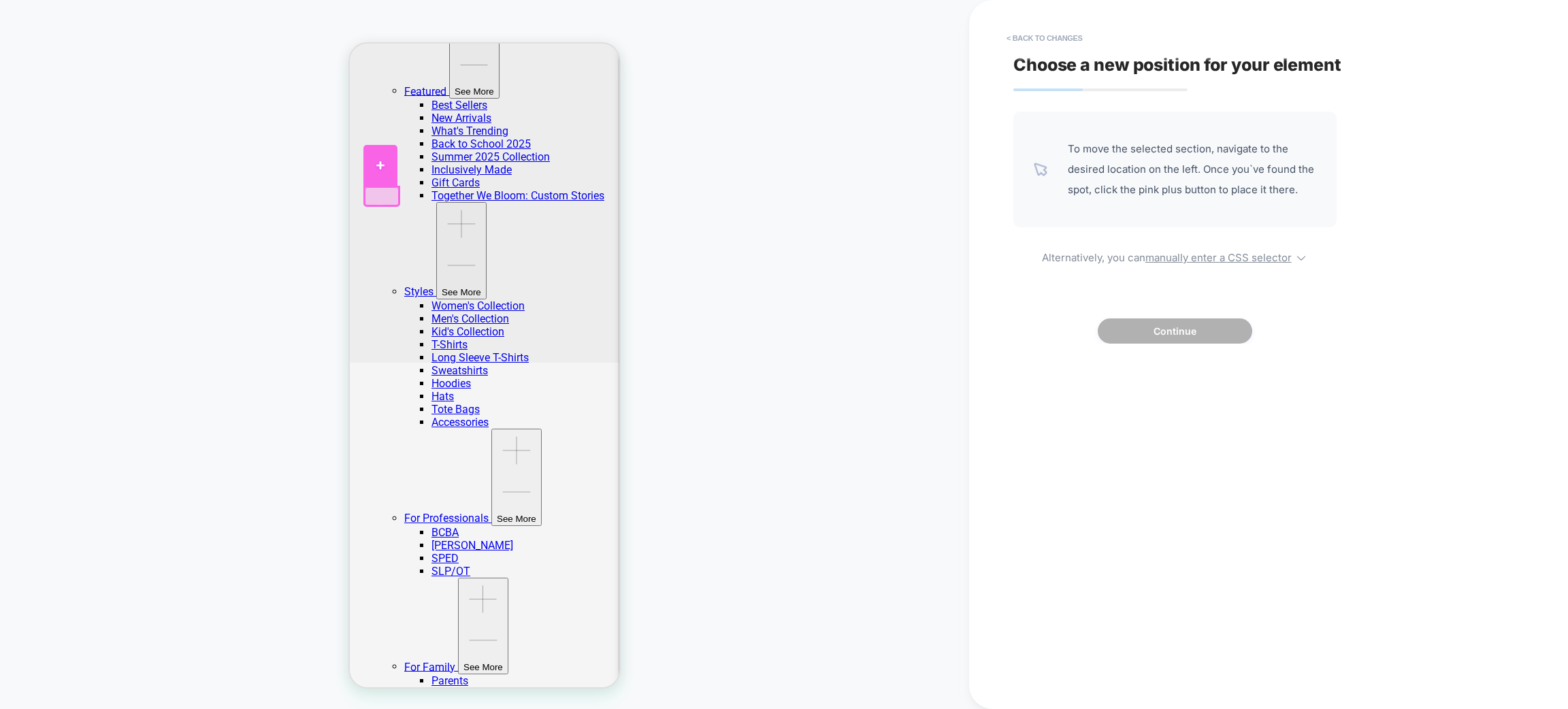
click at [384, 176] on div at bounding box center [380, 166] width 34 height 41
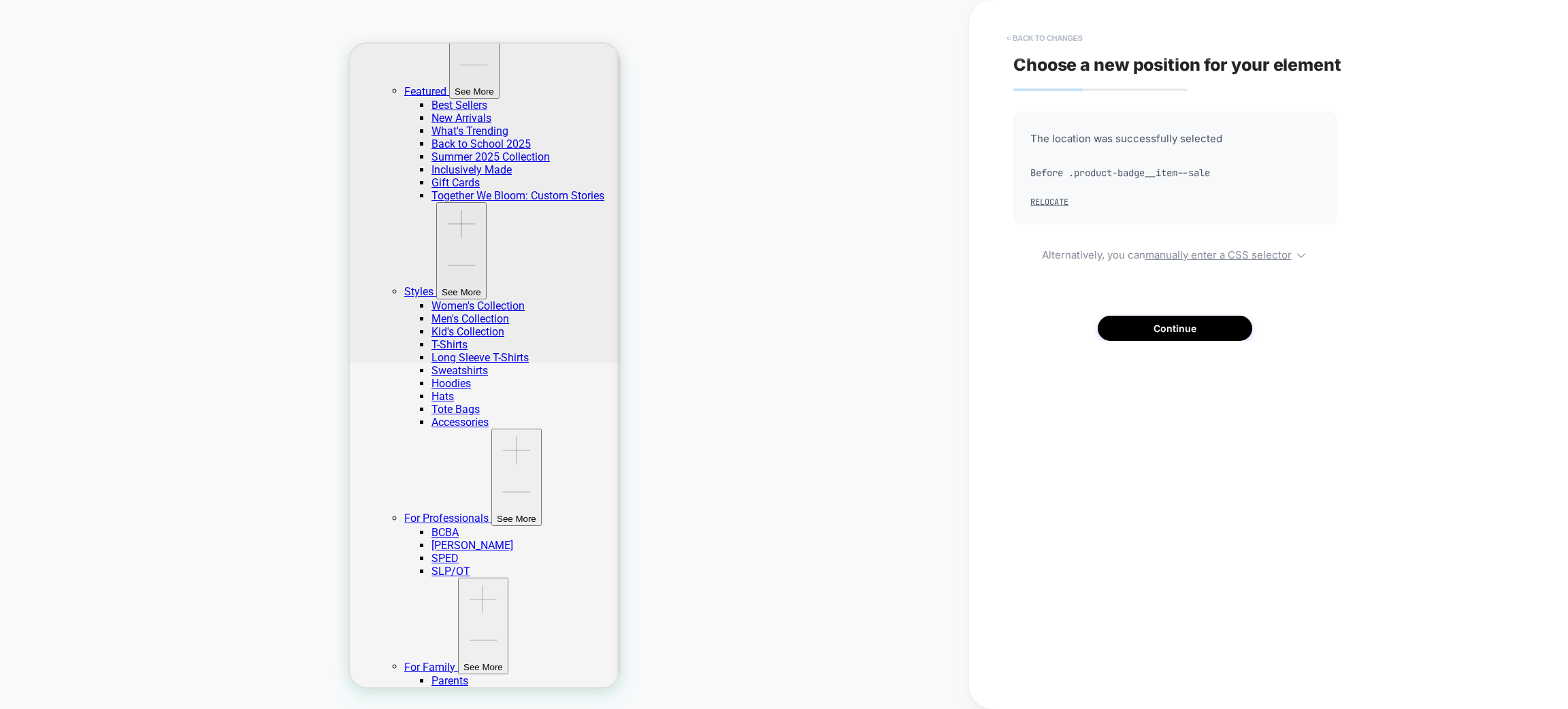
click at [1023, 34] on button "< Back to changes" at bounding box center [1044, 38] width 90 height 21
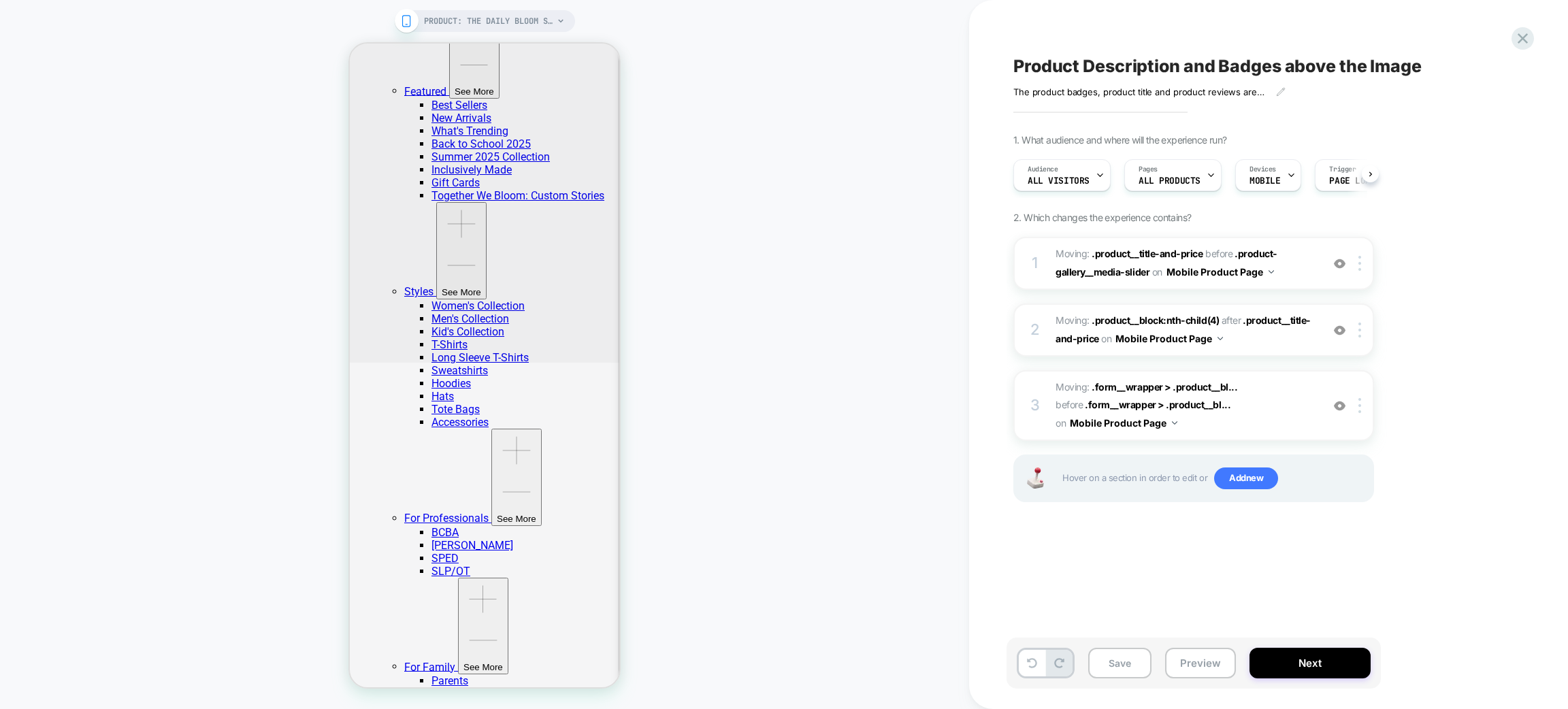
scroll to position [0, 1]
click at [1236, 473] on span "Add new" at bounding box center [1246, 478] width 64 height 21
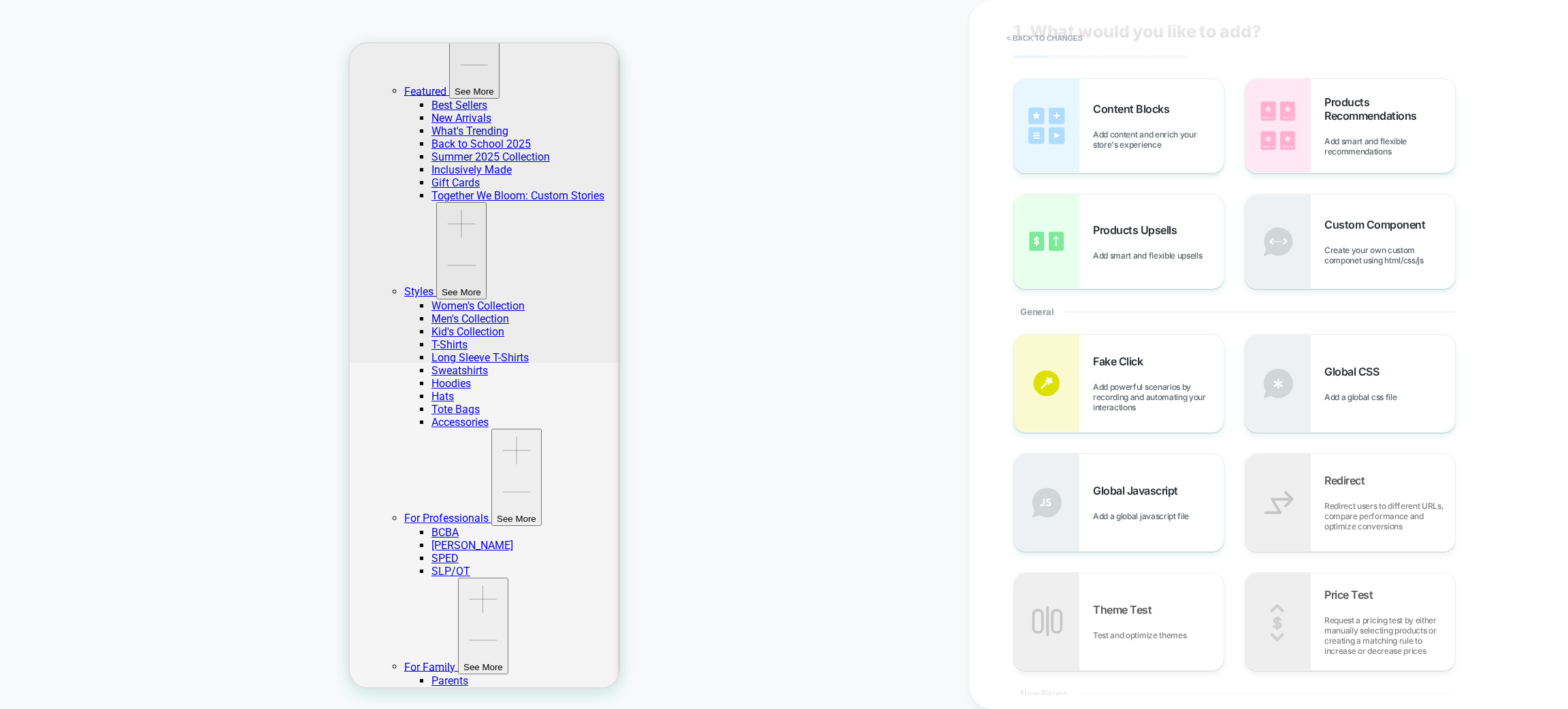
scroll to position [0, 0]
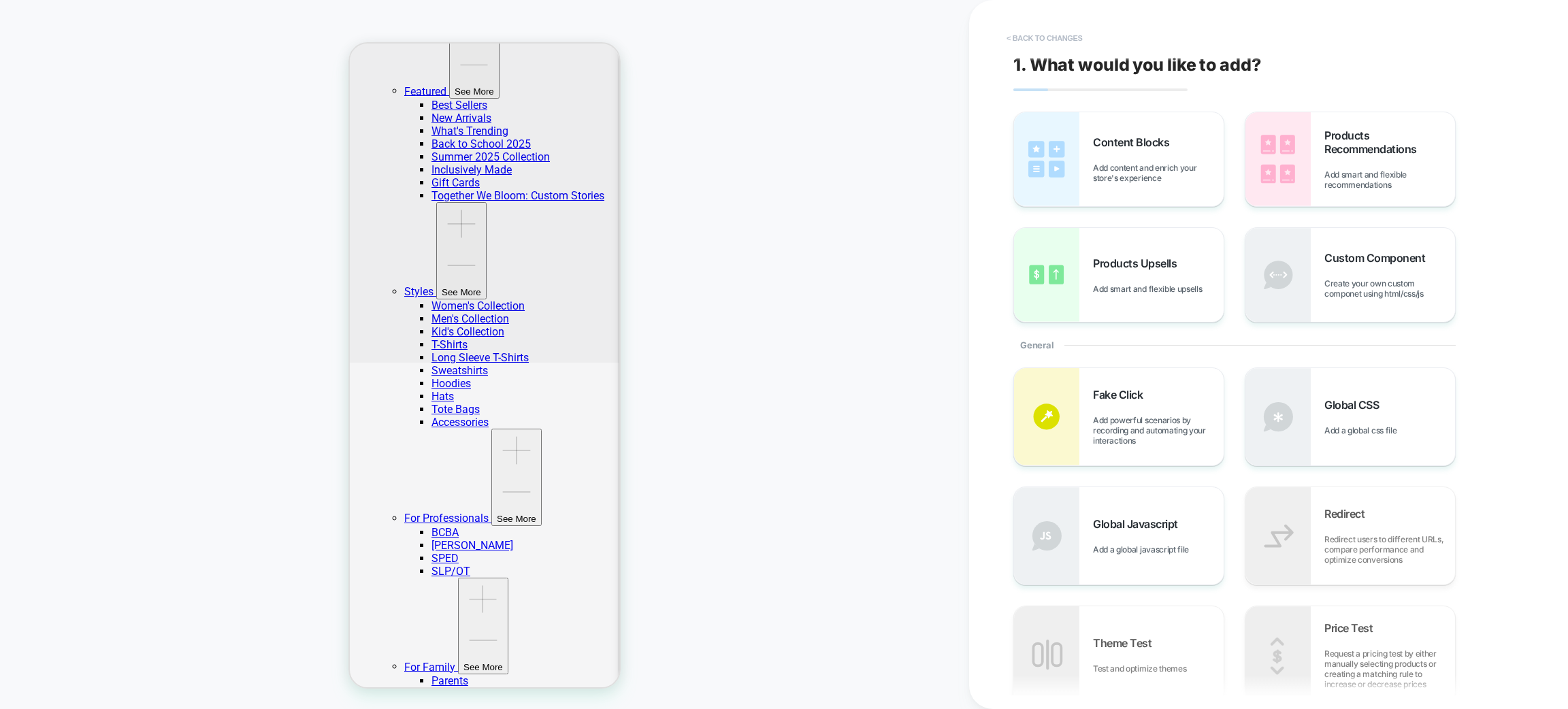
click at [1024, 40] on button "< Back to changes" at bounding box center [1044, 38] width 90 height 21
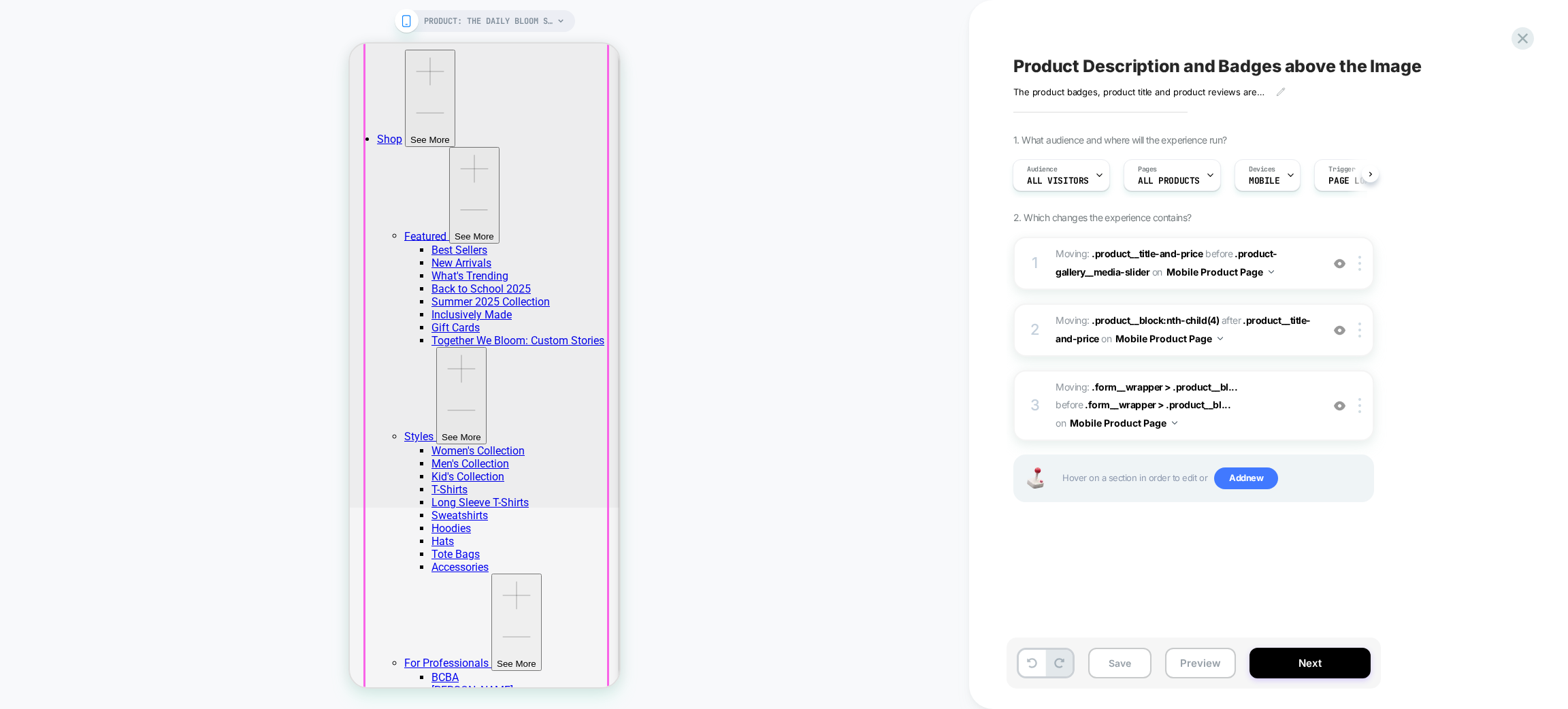
scroll to position [305, 0]
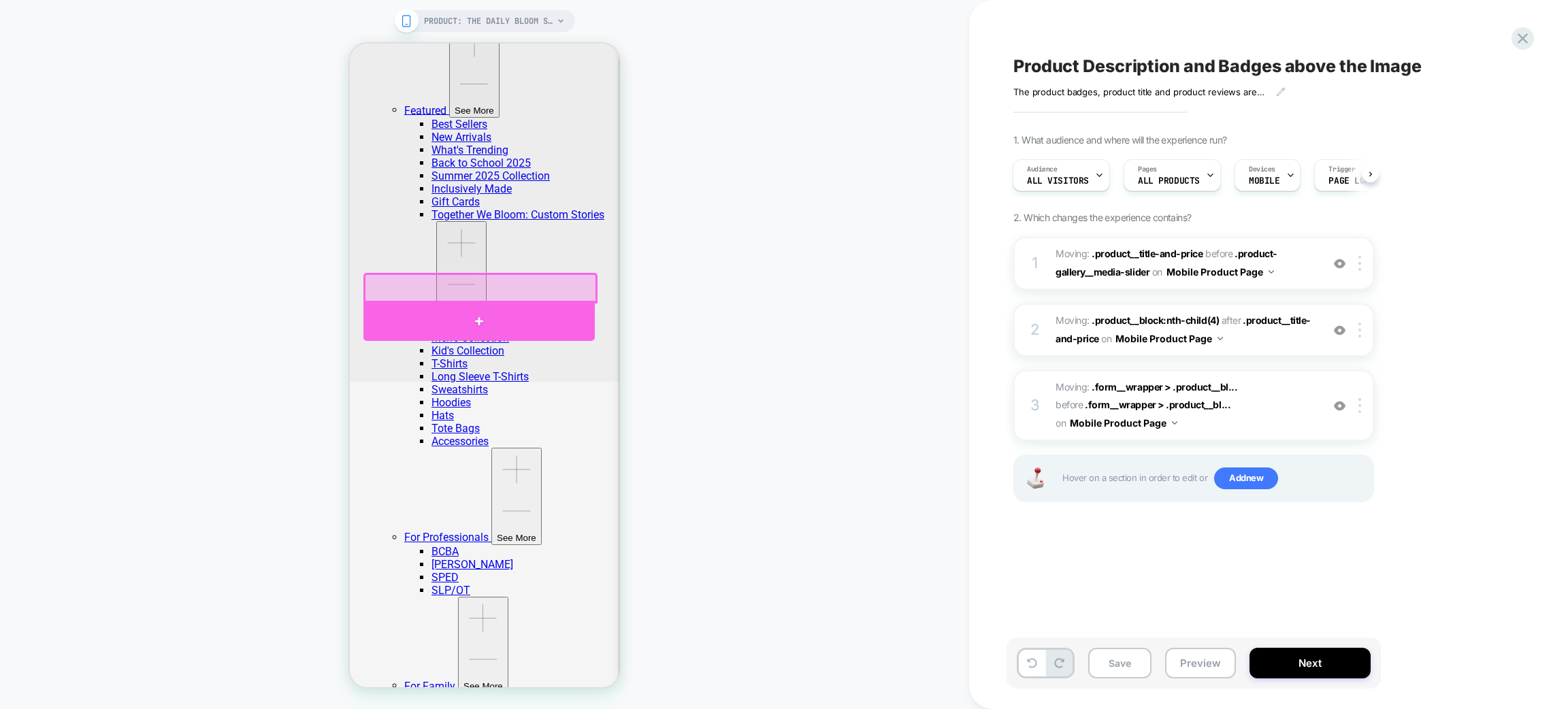
click at [546, 308] on div at bounding box center [479, 322] width 232 height 41
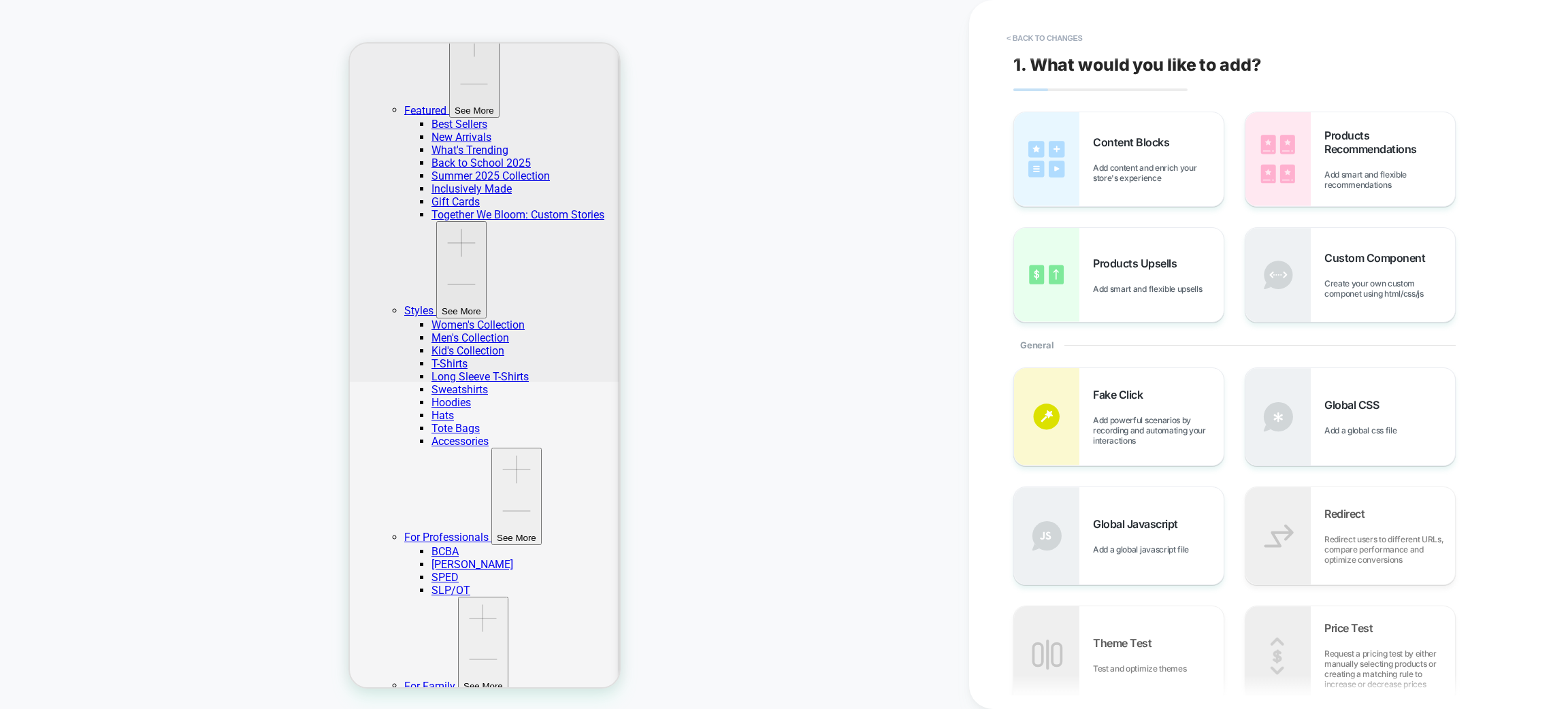
scroll to position [266, 0]
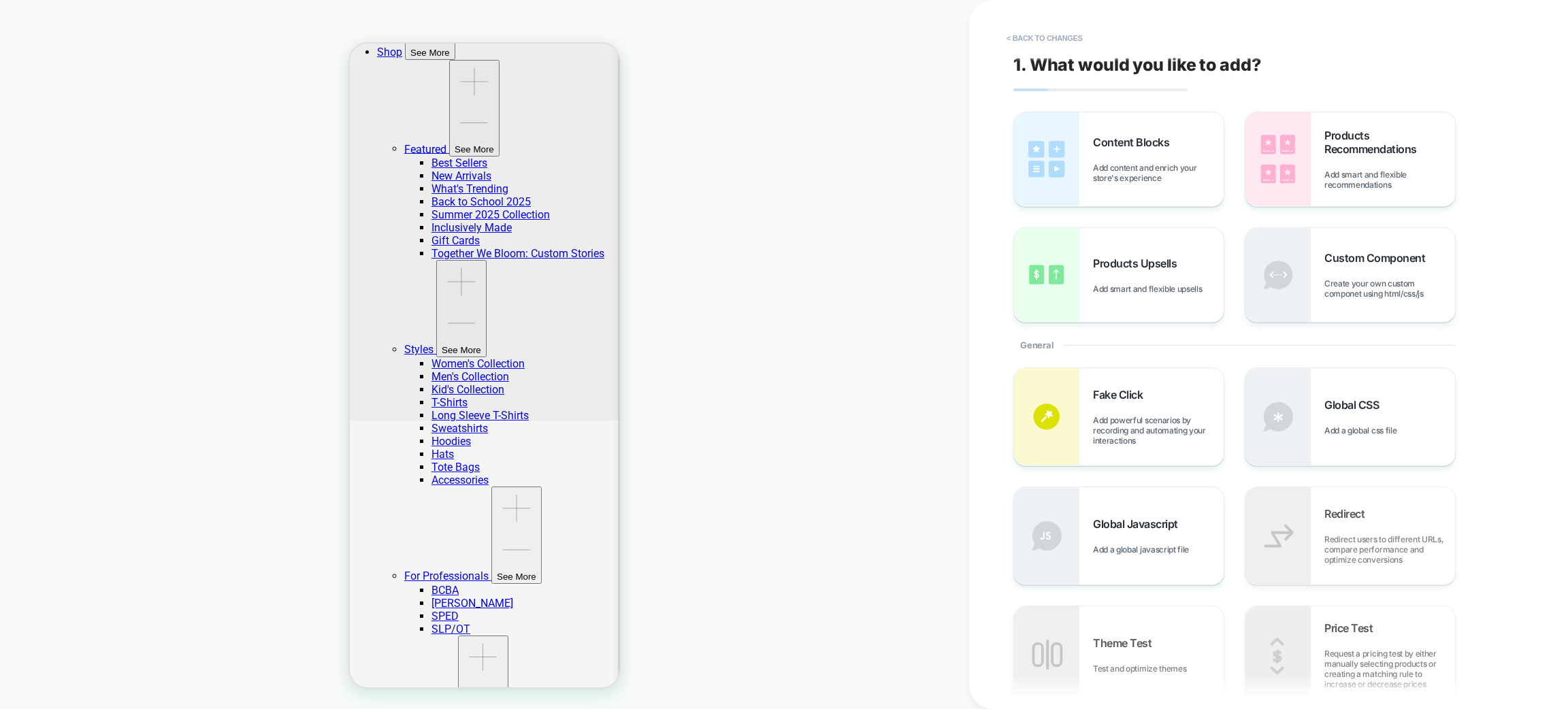
click at [1045, 22] on div "1. What would you like to add? Content Blocks Add content and enrich your store…" at bounding box center [1261, 354] width 511 height 682
click at [1046, 42] on button "< Back to changes" at bounding box center [1044, 38] width 90 height 21
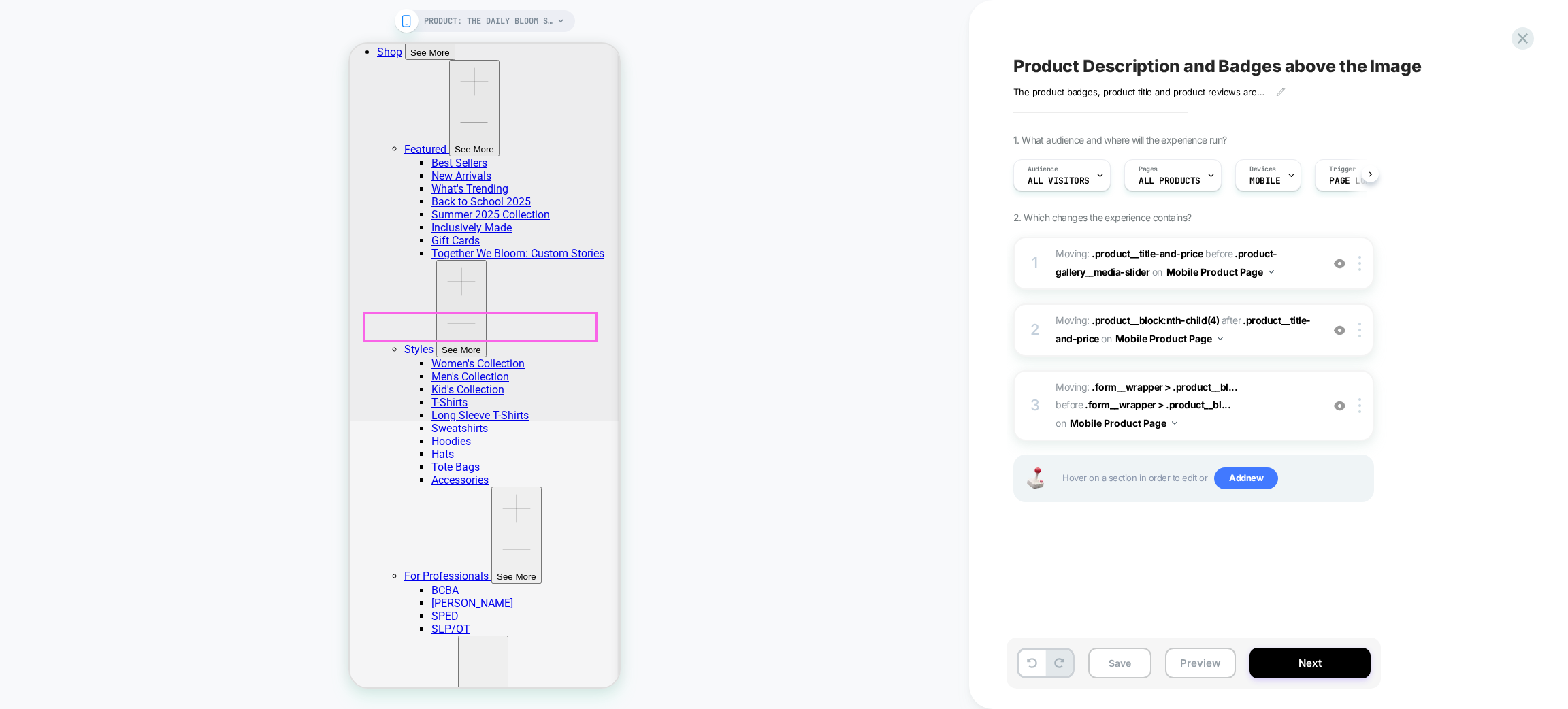
scroll to position [0, 1]
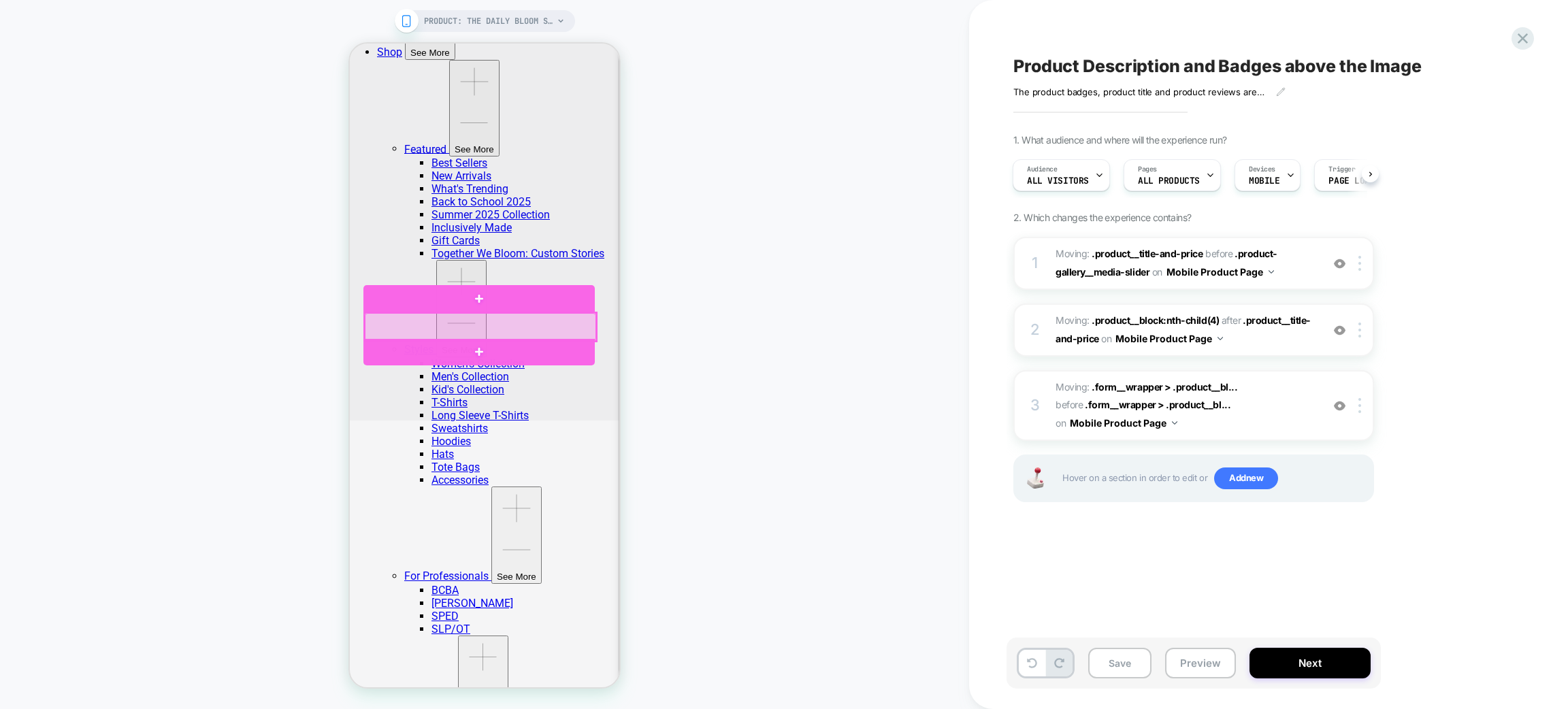
click at [469, 328] on div at bounding box center [480, 327] width 232 height 28
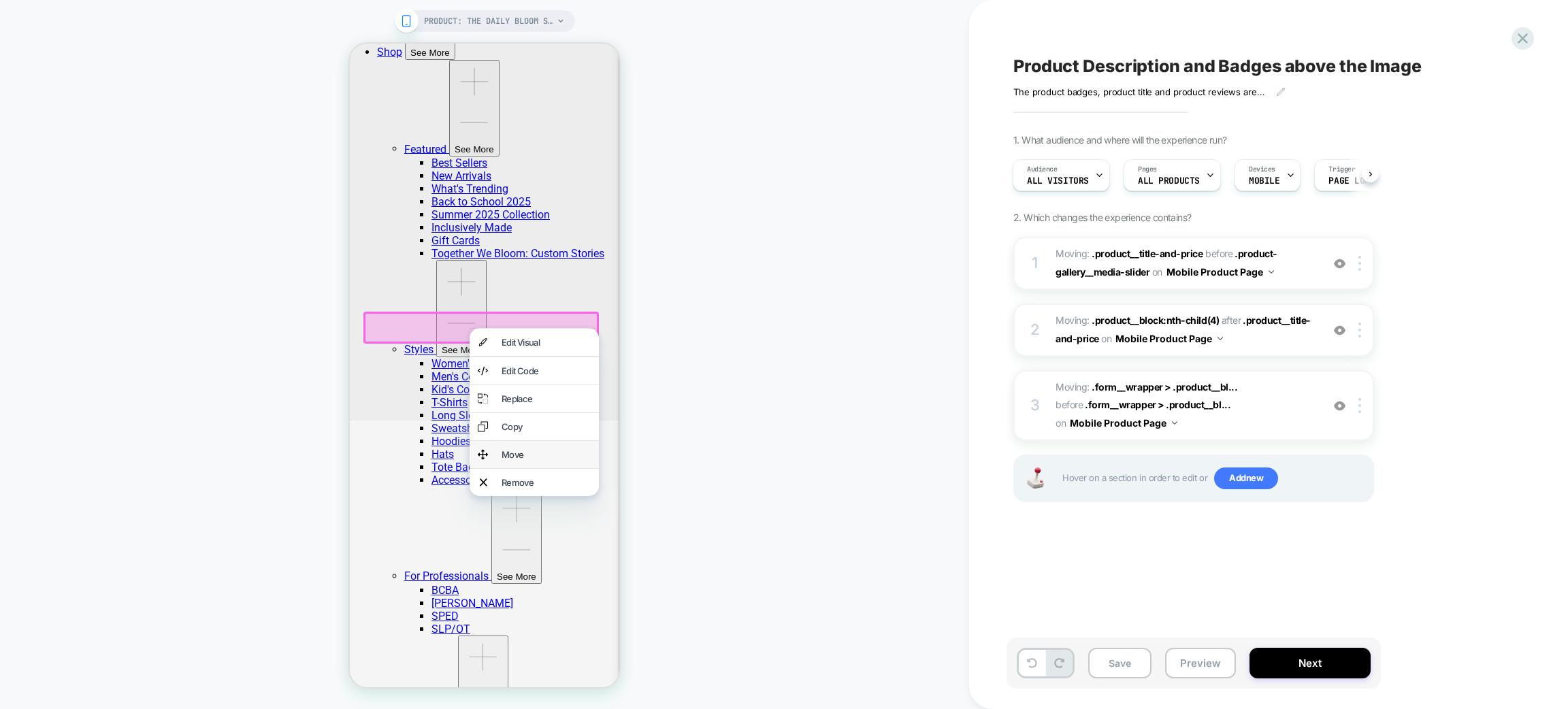
click at [530, 460] on div "Move" at bounding box center [546, 454] width 89 height 11
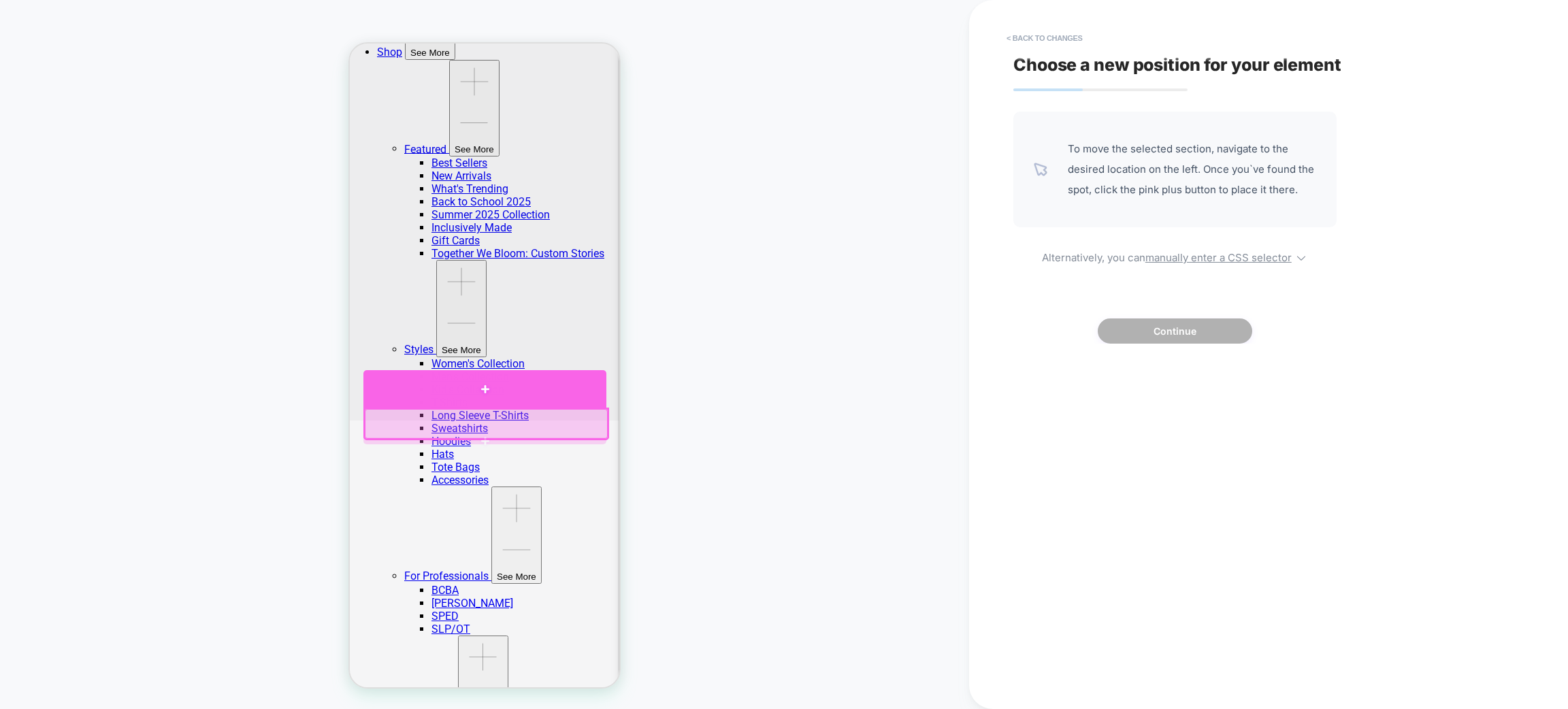
drag, startPoint x: 392, startPoint y: 387, endPoint x: 412, endPoint y: 379, distance: 21.5
click at [396, 387] on div at bounding box center [485, 388] width 243 height 37
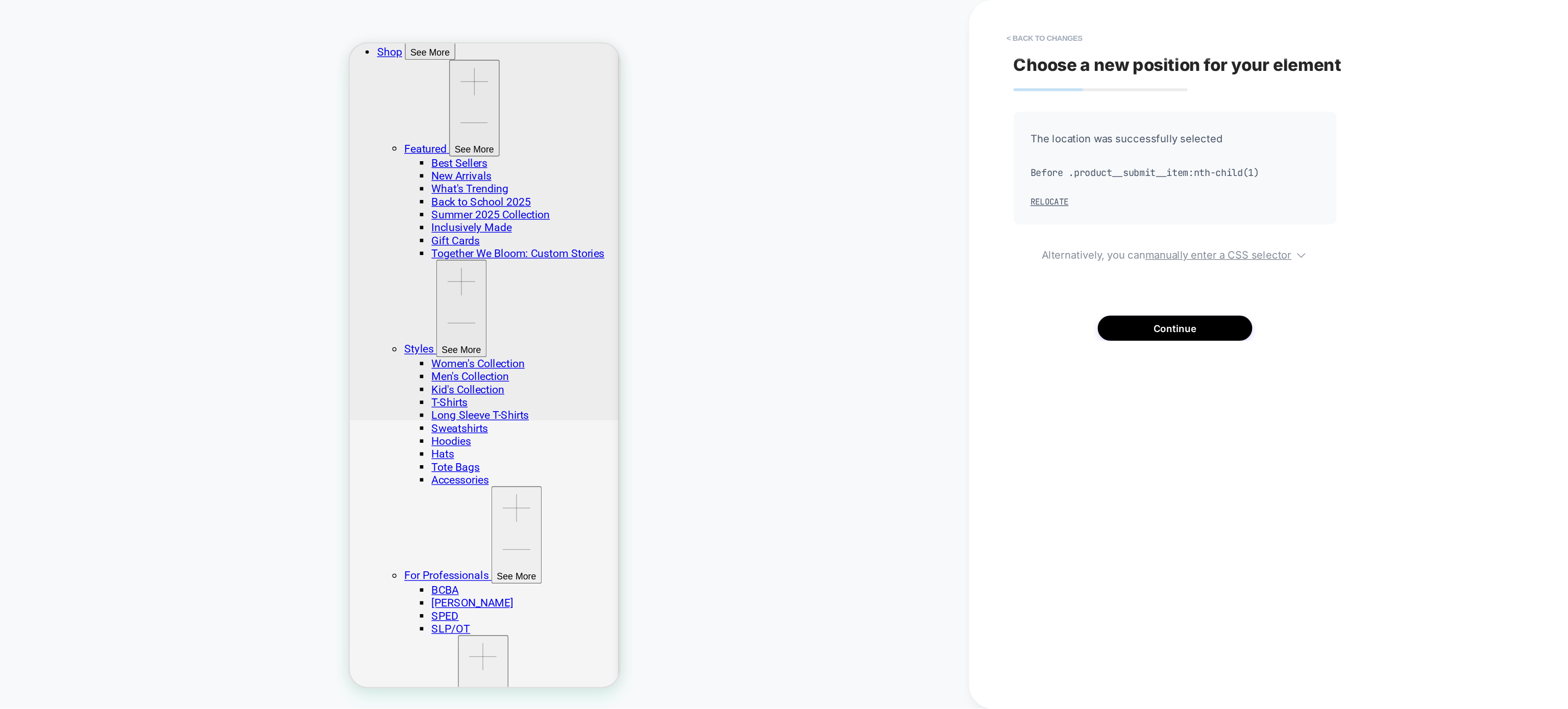
scroll to position [200, 0]
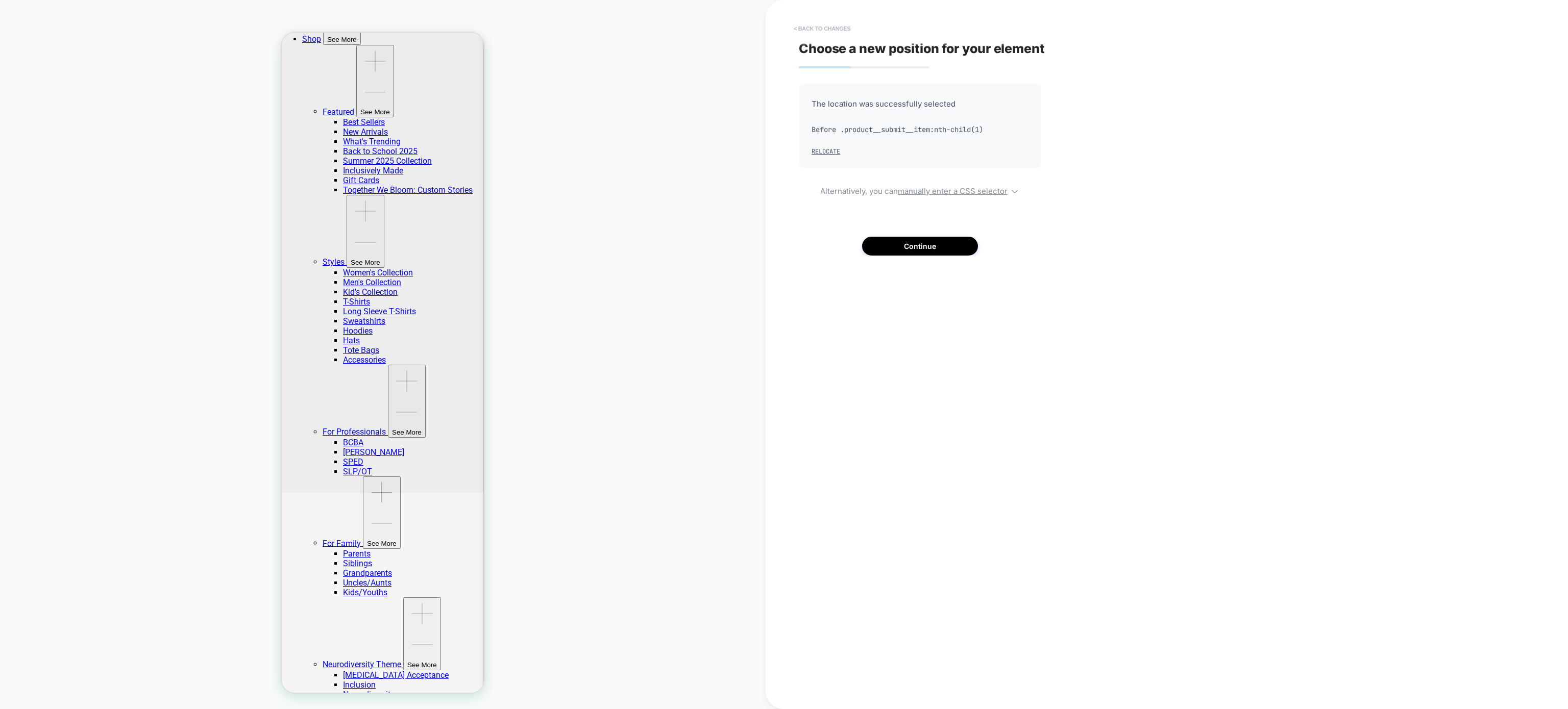
click at [838, 28] on button "< Back to changes" at bounding box center [822, 28] width 67 height 16
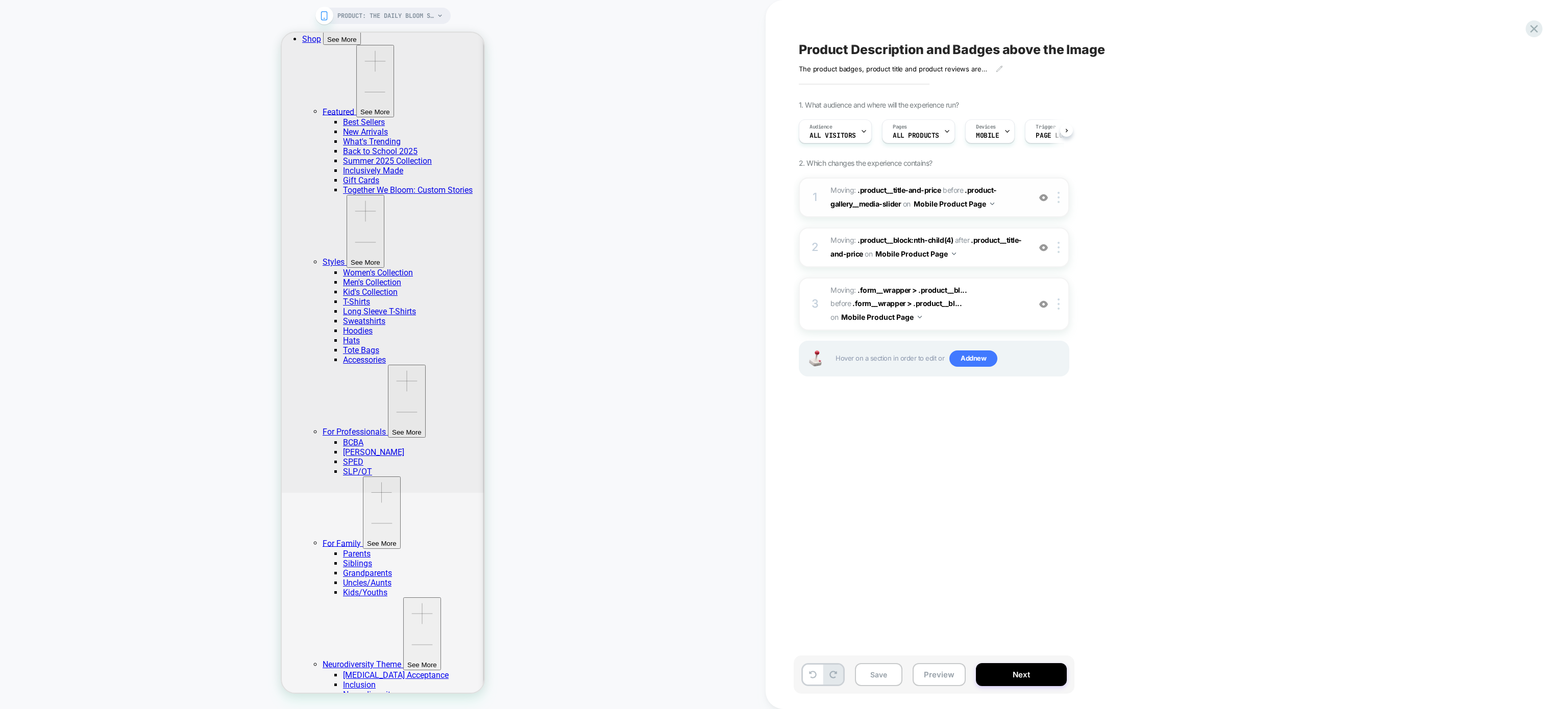
scroll to position [0, 1]
click at [1055, 198] on div at bounding box center [1060, 197] width 17 height 11
click at [1175, 191] on div "Product Description and Badges above the Image The product badges, product titl…" at bounding box center [990, 354] width 449 height 709
click at [466, 319] on div at bounding box center [384, 318] width 182 height 22
click at [439, 418] on div "Move" at bounding box center [439, 414] width 67 height 8
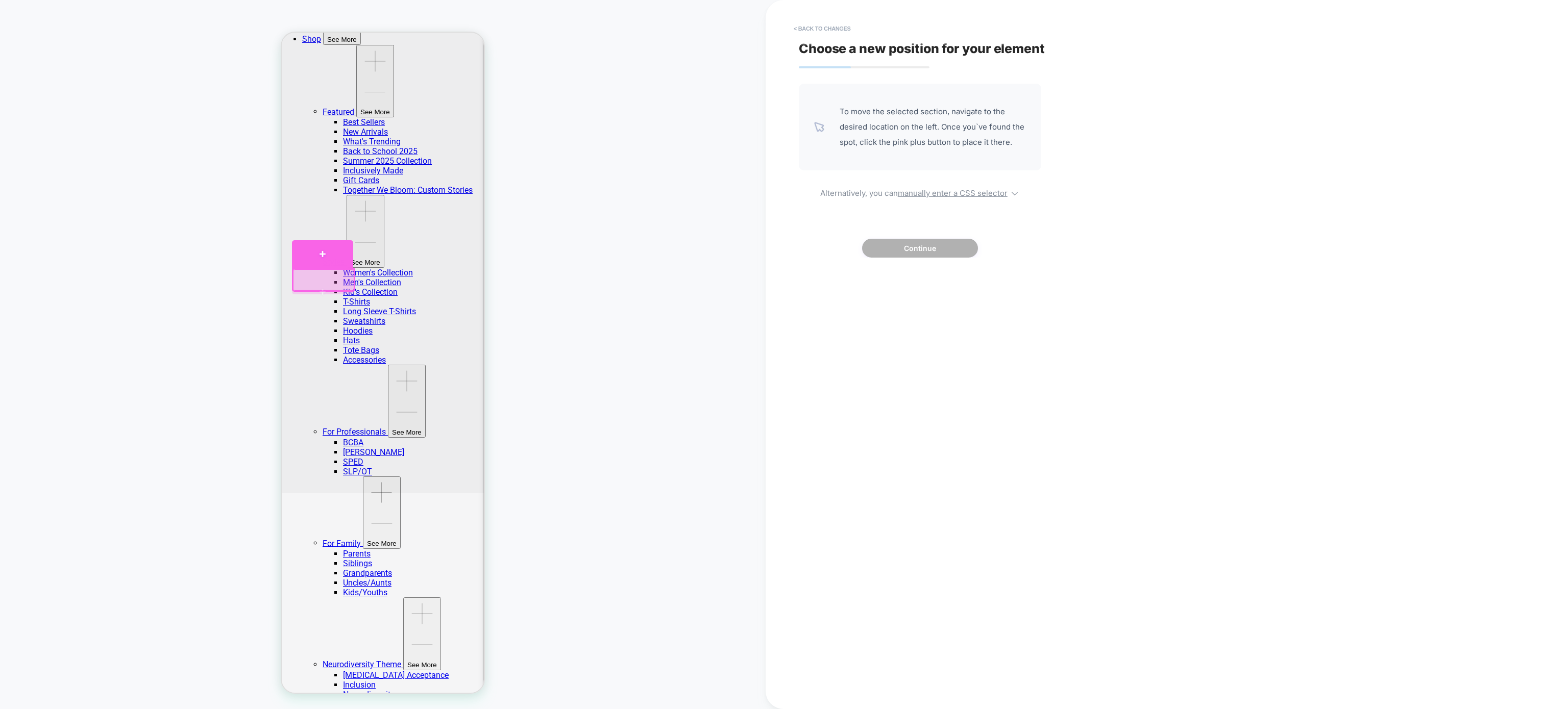
click at [301, 257] on div at bounding box center [322, 255] width 61 height 28
click at [912, 240] on button "Continue" at bounding box center [920, 246] width 116 height 19
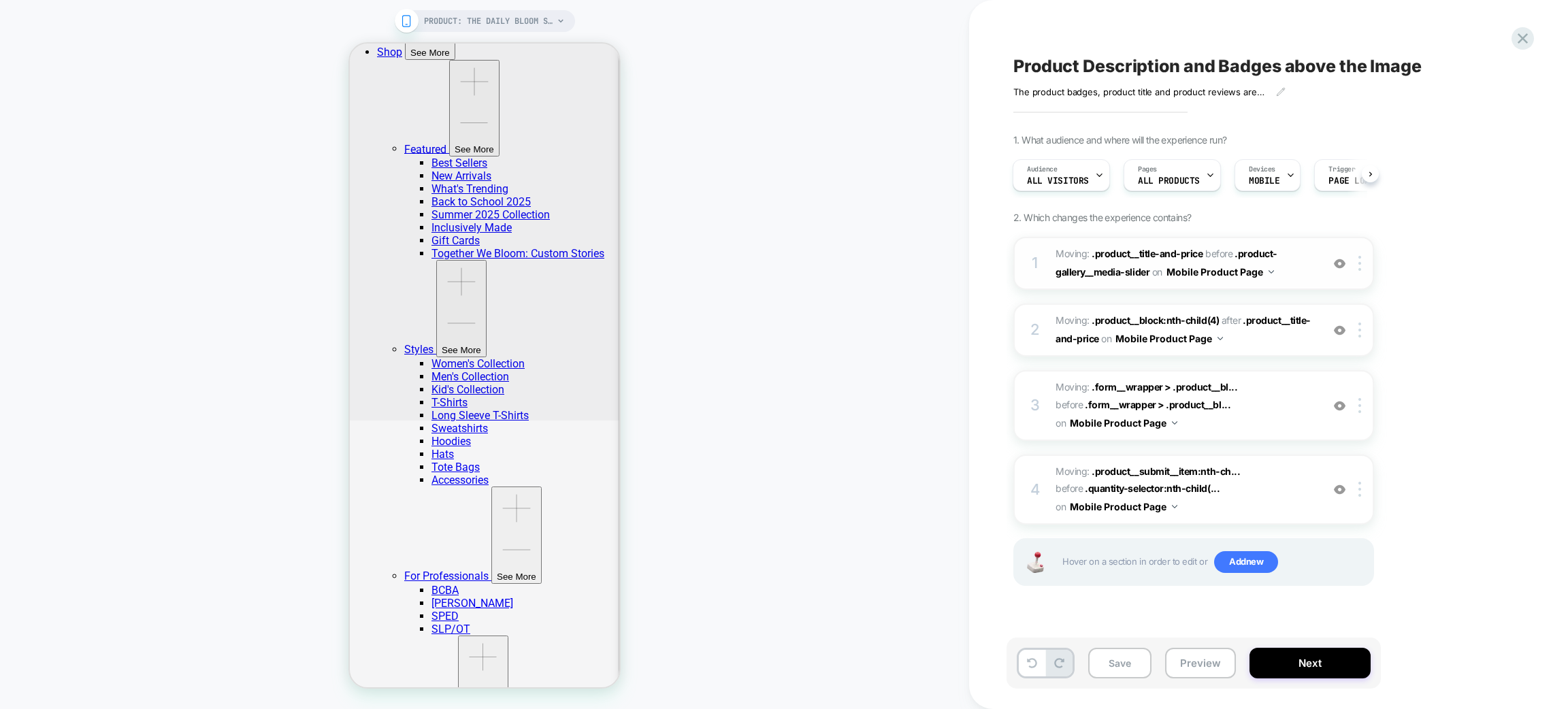
scroll to position [266, 0]
click at [1358, 272] on div "1 Moving: .product__title-and-price .product__title-and-price before .product-g…" at bounding box center [1194, 263] width 360 height 53
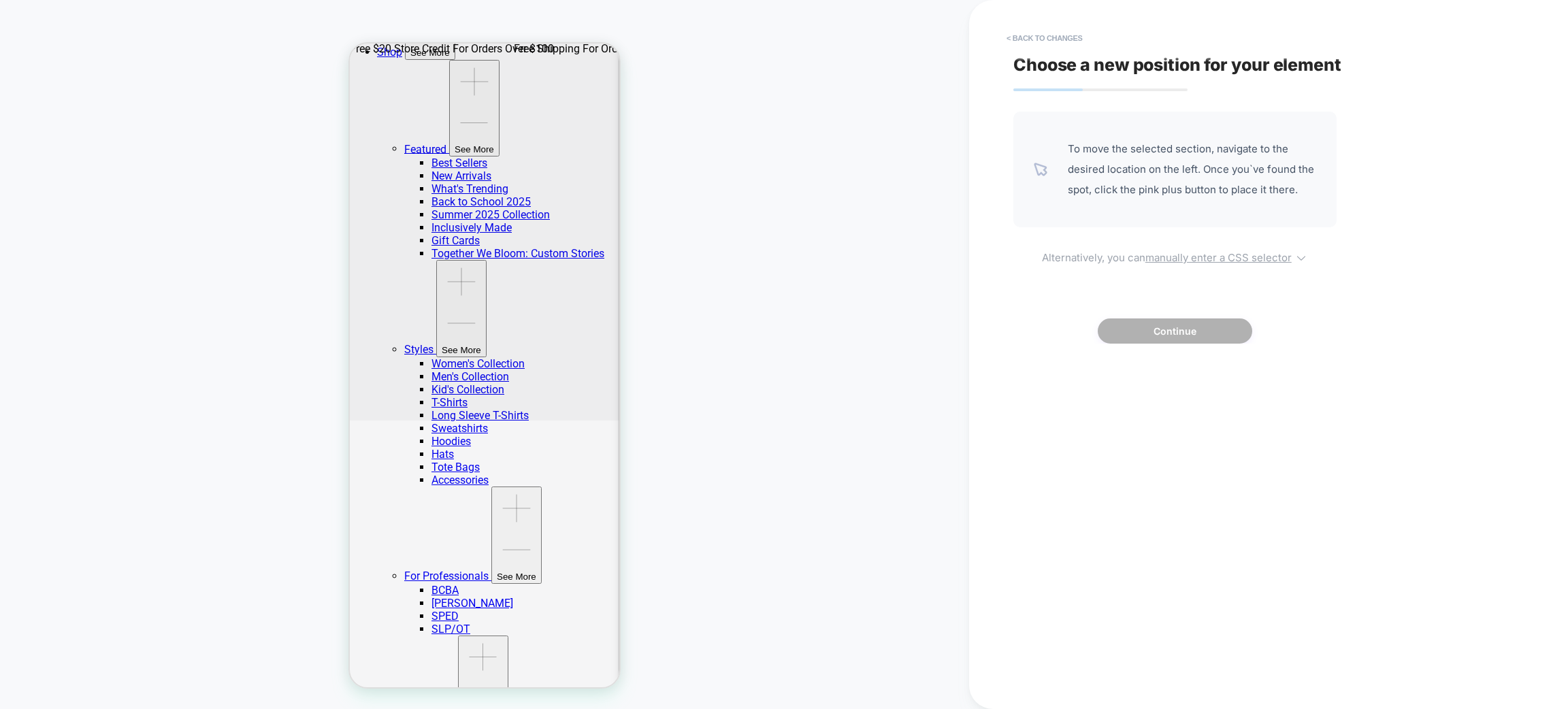
click at [1181, 259] on u "manually enter a CSS selector" at bounding box center [1218, 257] width 146 height 13
select select "*******"
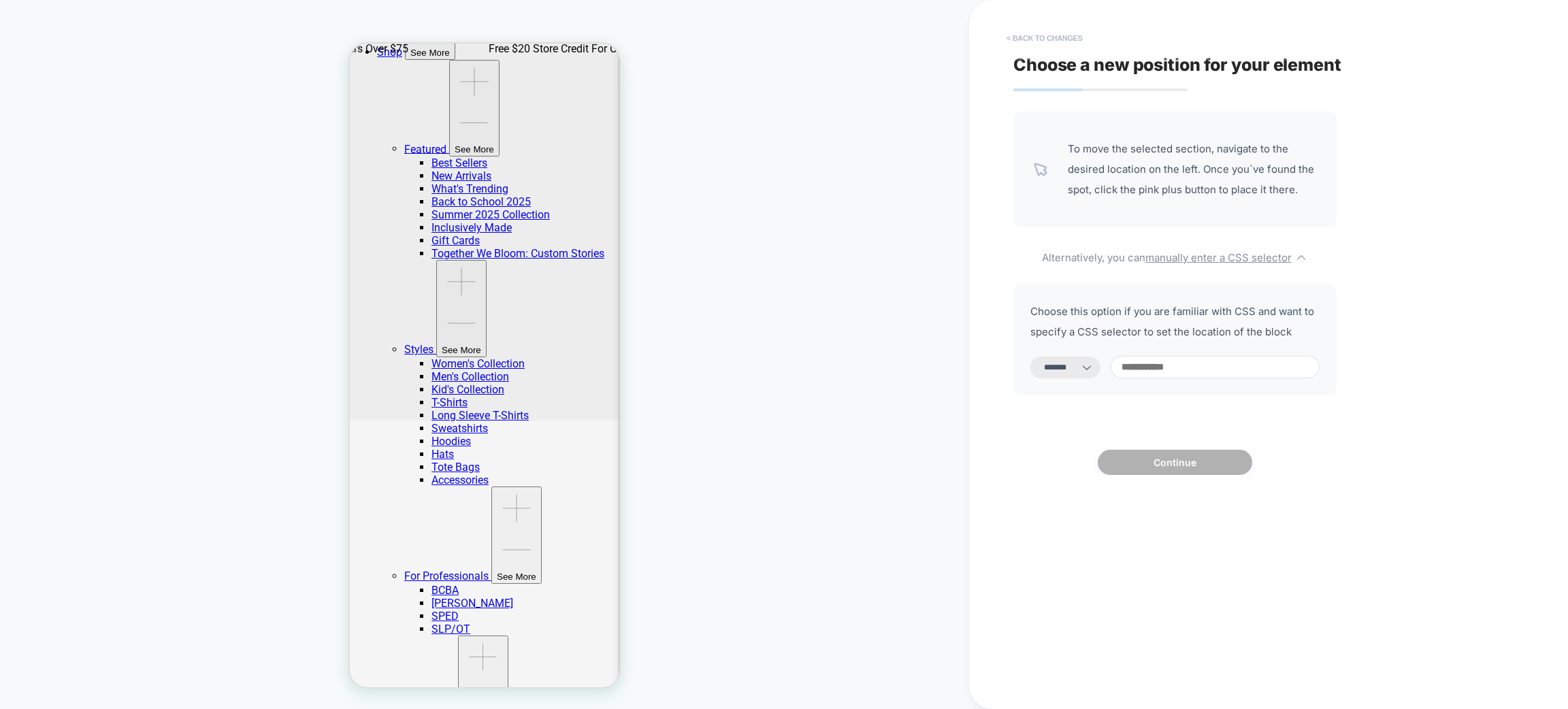
click at [1067, 35] on button "< Back to changes" at bounding box center [1044, 38] width 90 height 21
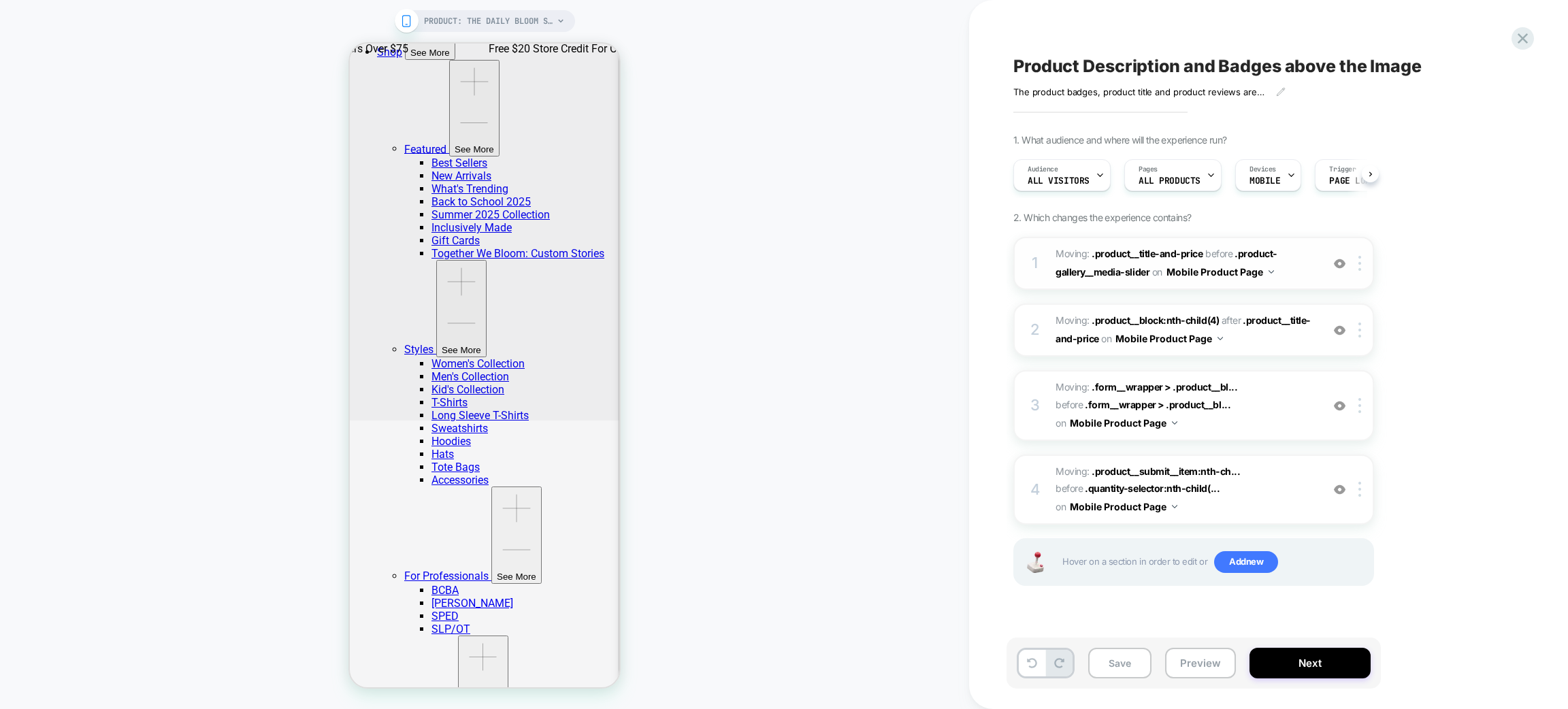
scroll to position [0, 1]
click at [1359, 272] on div "1 Moving: .product__title-and-price .product__title-and-price before .product-g…" at bounding box center [1194, 263] width 360 height 53
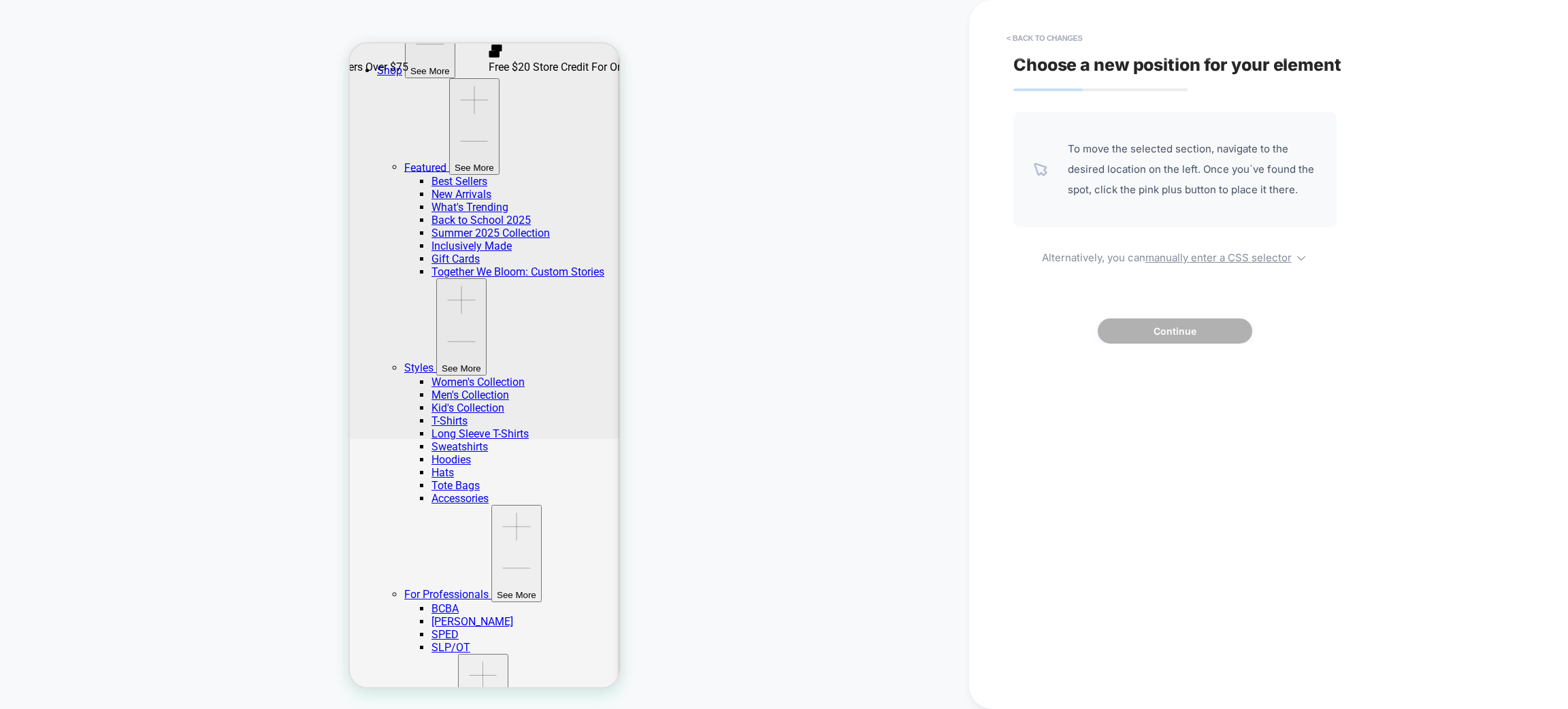
scroll to position [266, 0]
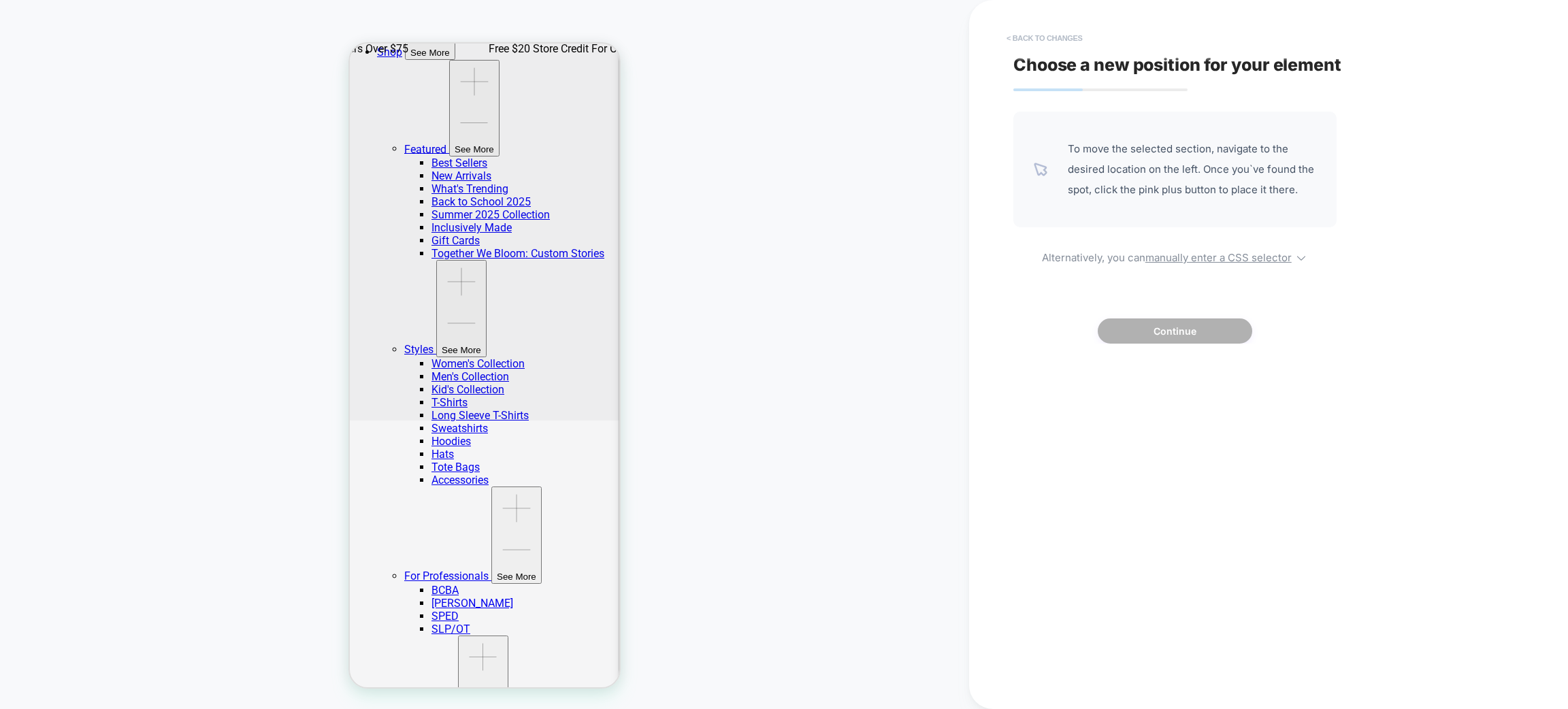
click at [1075, 40] on button "< Back to changes" at bounding box center [1044, 38] width 90 height 21
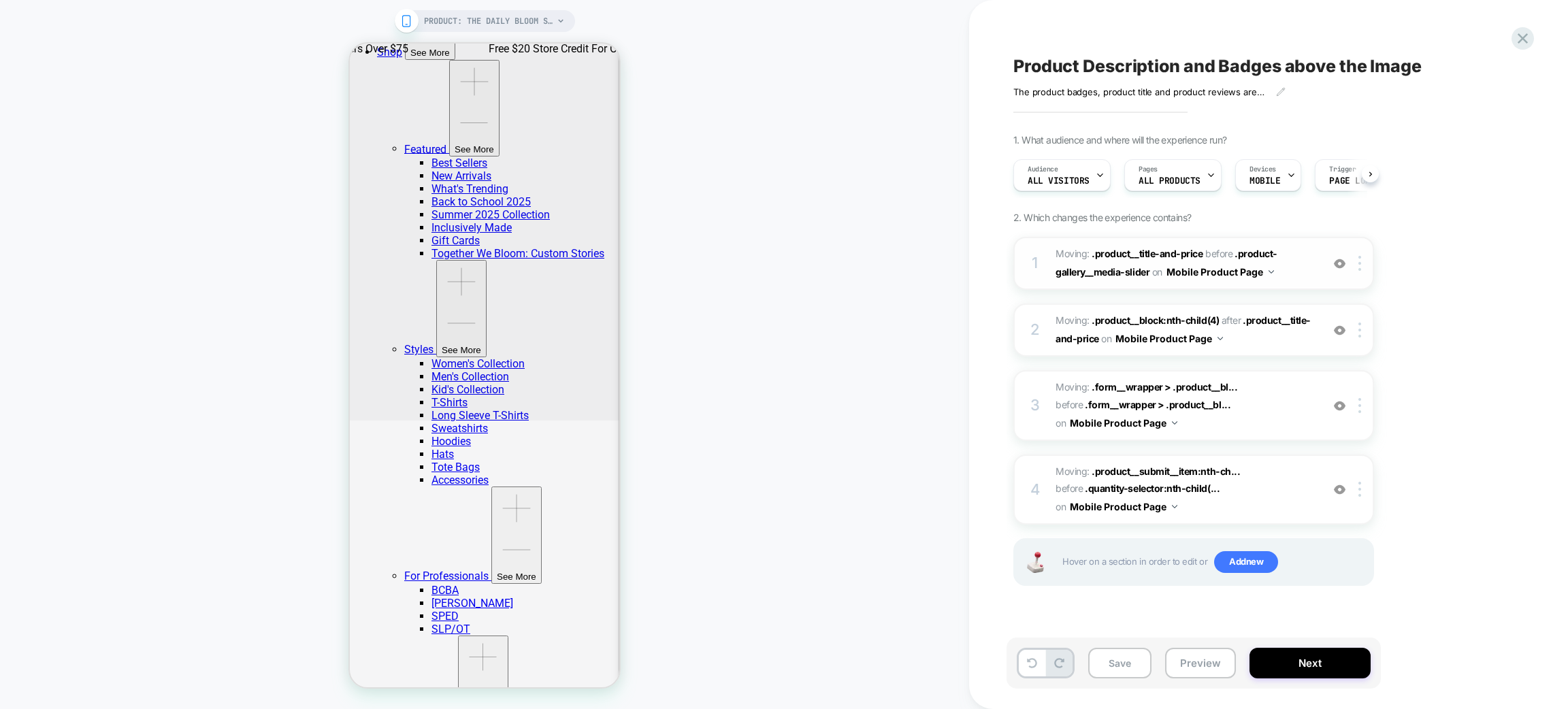
scroll to position [0, 1]
click at [1306, 276] on span "Moving: .product__title-and-price .product__title-and-price before .product-gal…" at bounding box center [1185, 263] width 259 height 37
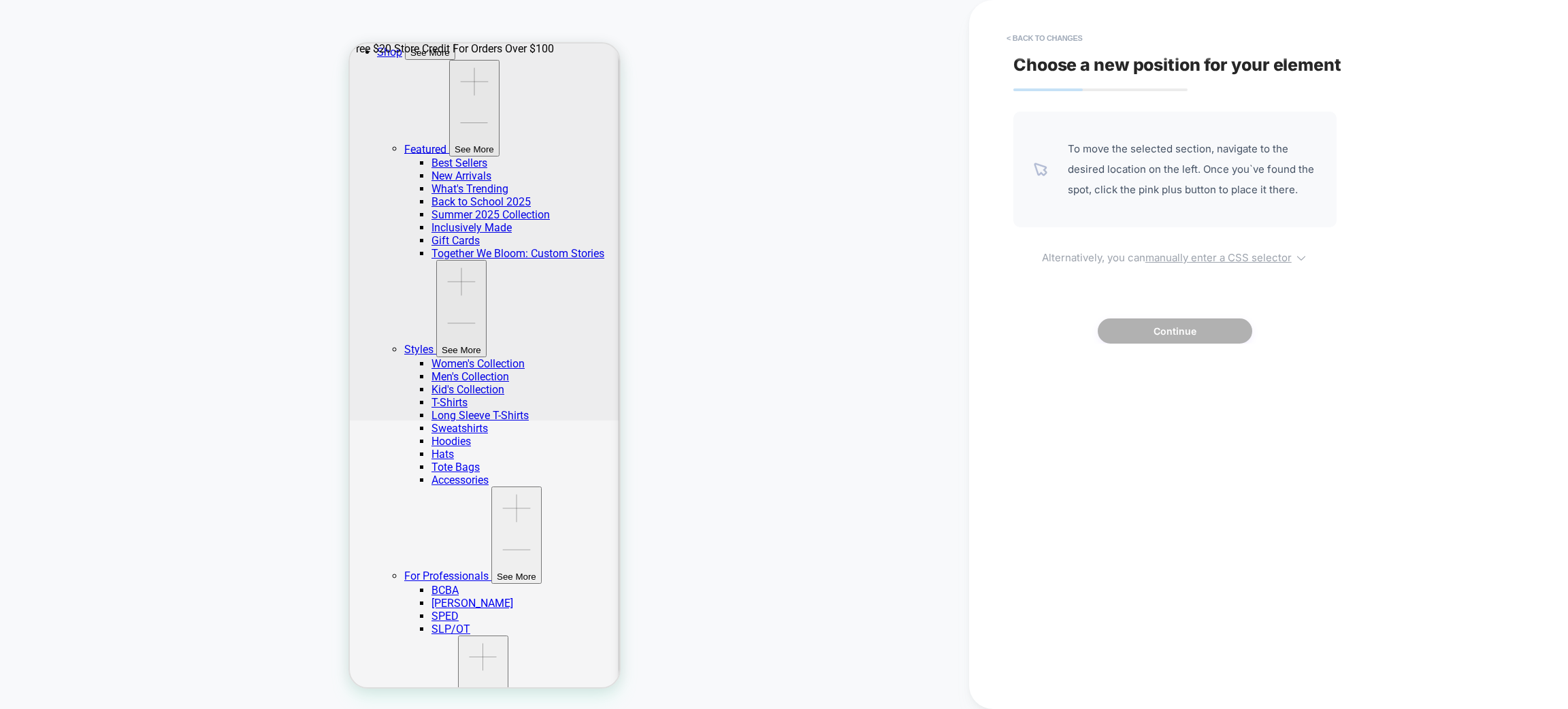
click at [1248, 260] on u "manually enter a CSS selector" at bounding box center [1218, 257] width 146 height 13
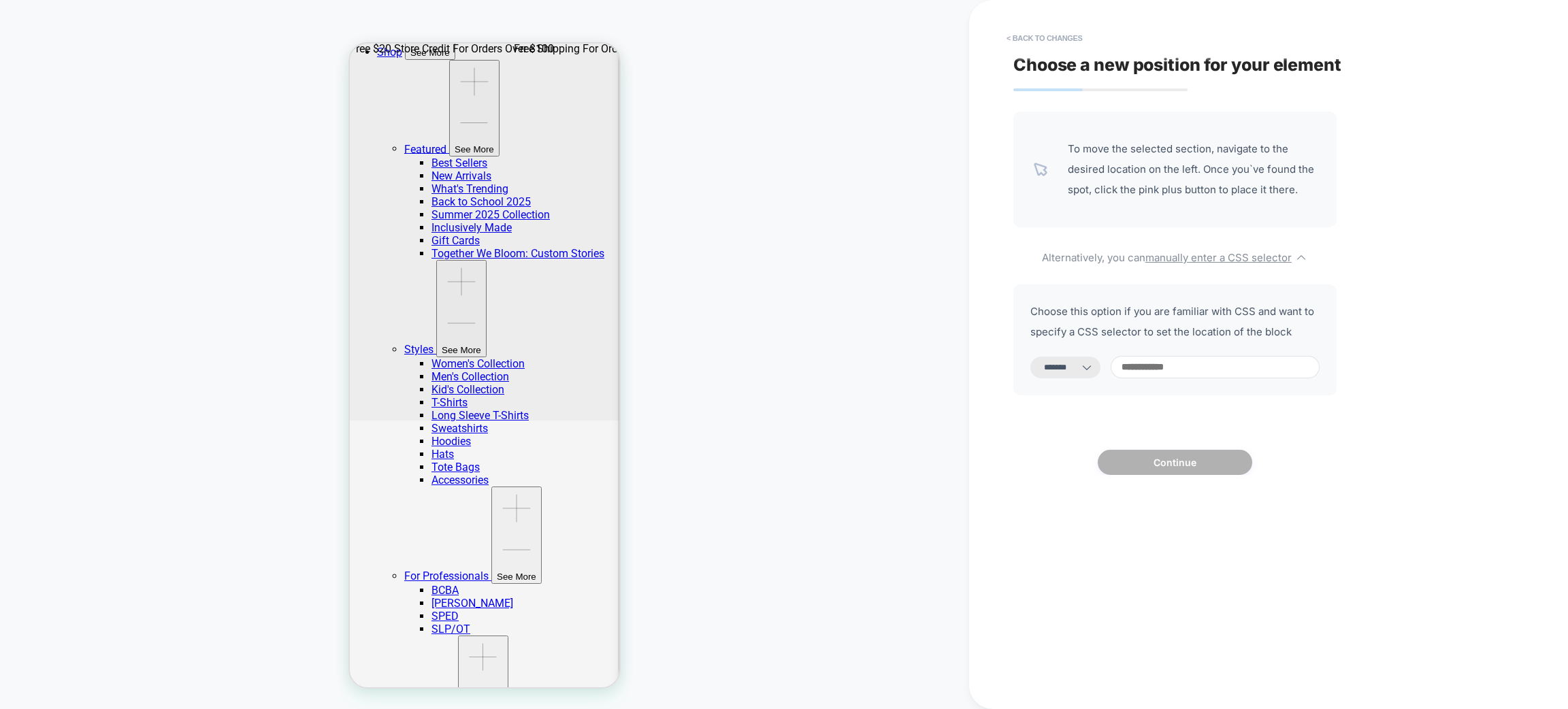
click at [1094, 370] on icon at bounding box center [1087, 367] width 14 height 14
click at [1069, 354] on div "**********" at bounding box center [1175, 340] width 323 height 111
click at [1072, 364] on select "**********" at bounding box center [1065, 367] width 70 height 21
click at [1030, 356] on select "**********" at bounding box center [1065, 367] width 70 height 21
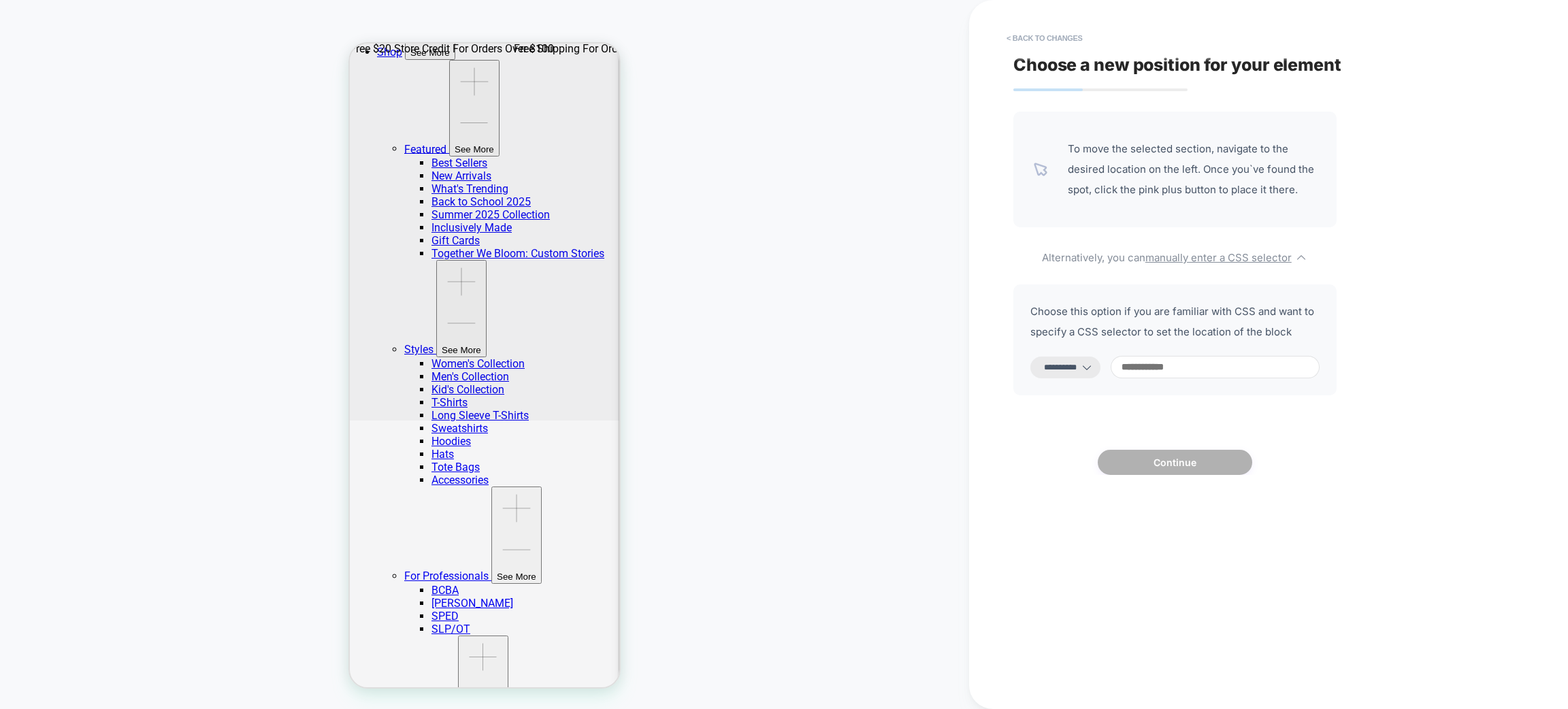
click at [1153, 373] on input at bounding box center [1215, 367] width 209 height 22
click at [1053, 43] on button "< Back to changes" at bounding box center [1044, 38] width 90 height 21
select select "*******"
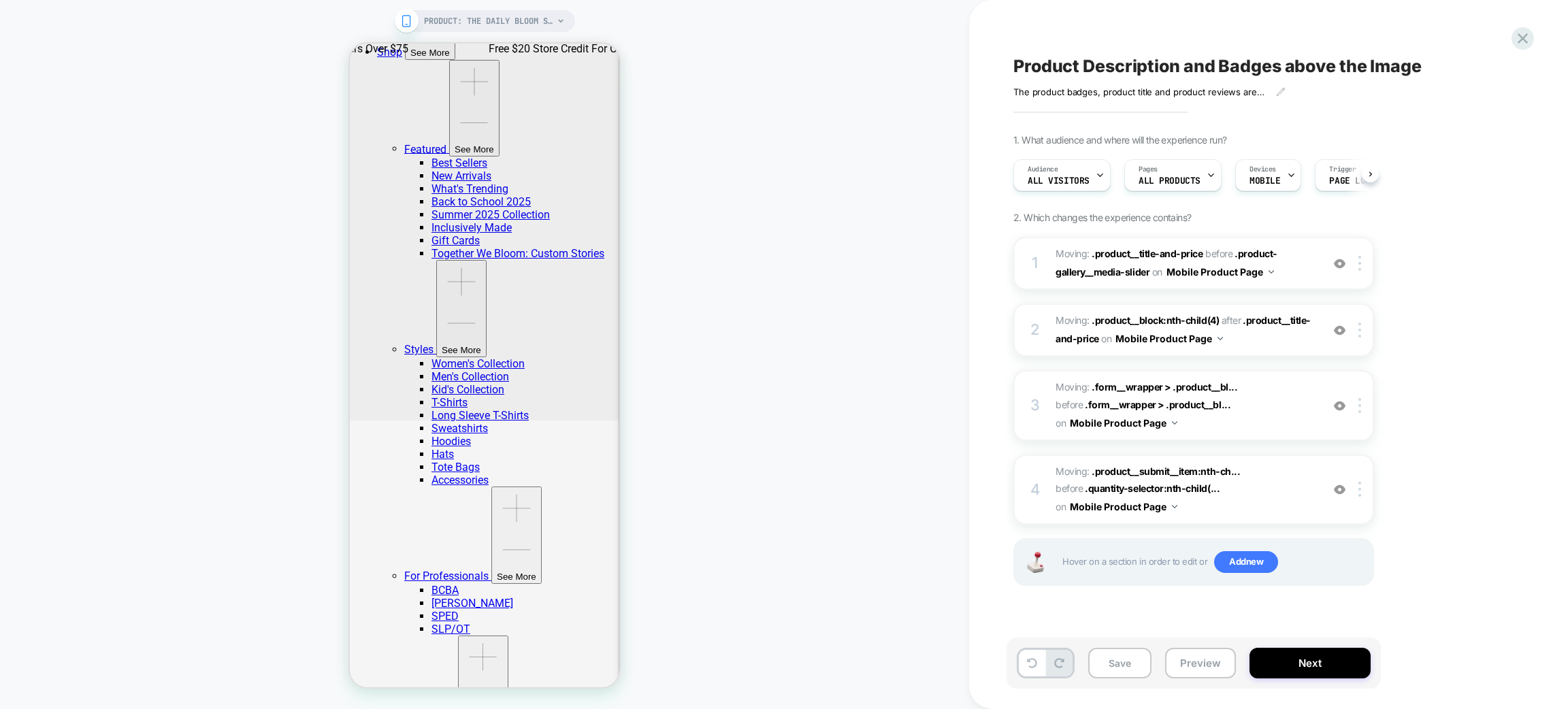
scroll to position [0, 1]
click at [1027, 660] on icon at bounding box center [1032, 663] width 10 height 10
click at [1019, 665] on button at bounding box center [1032, 663] width 26 height 26
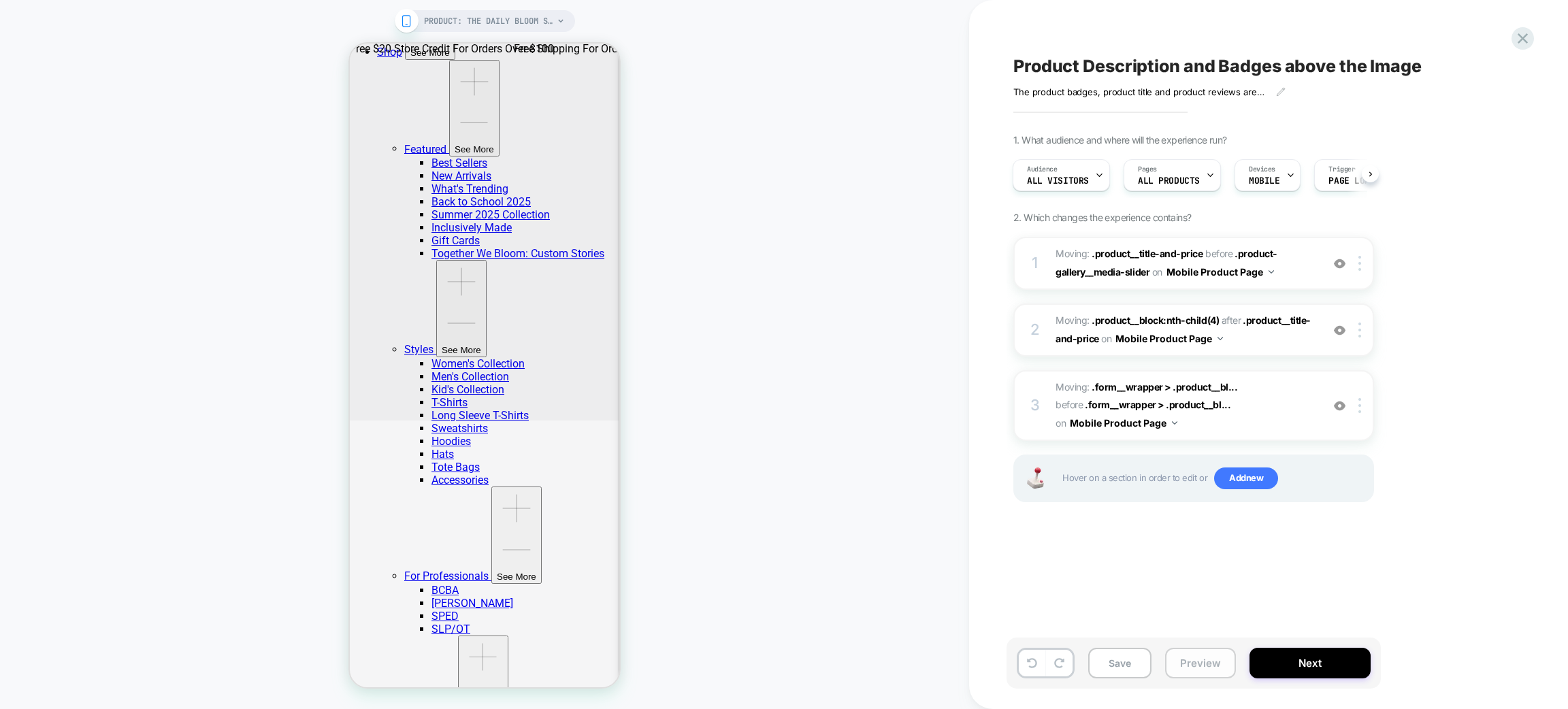
click at [1192, 652] on button "Preview" at bounding box center [1201, 663] width 71 height 31
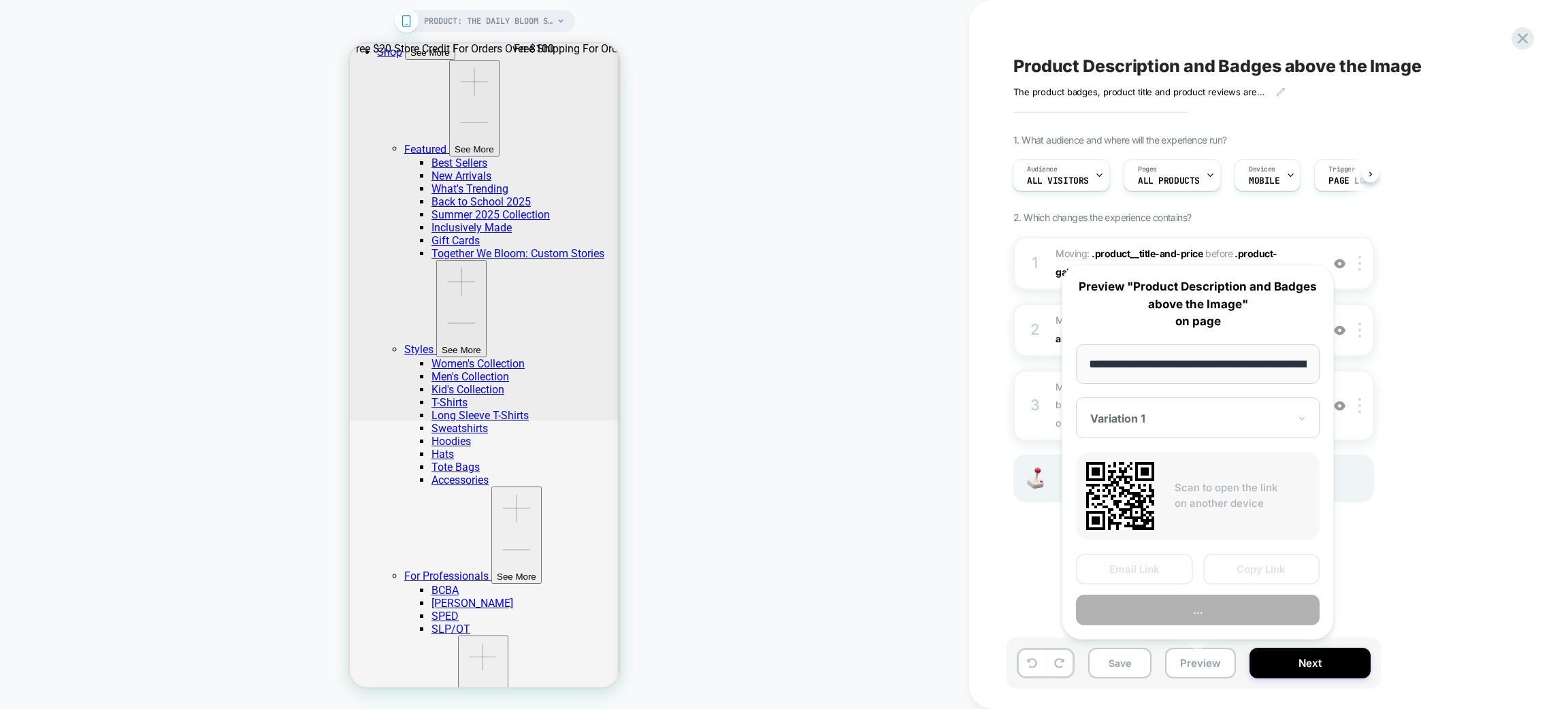
scroll to position [0, 260]
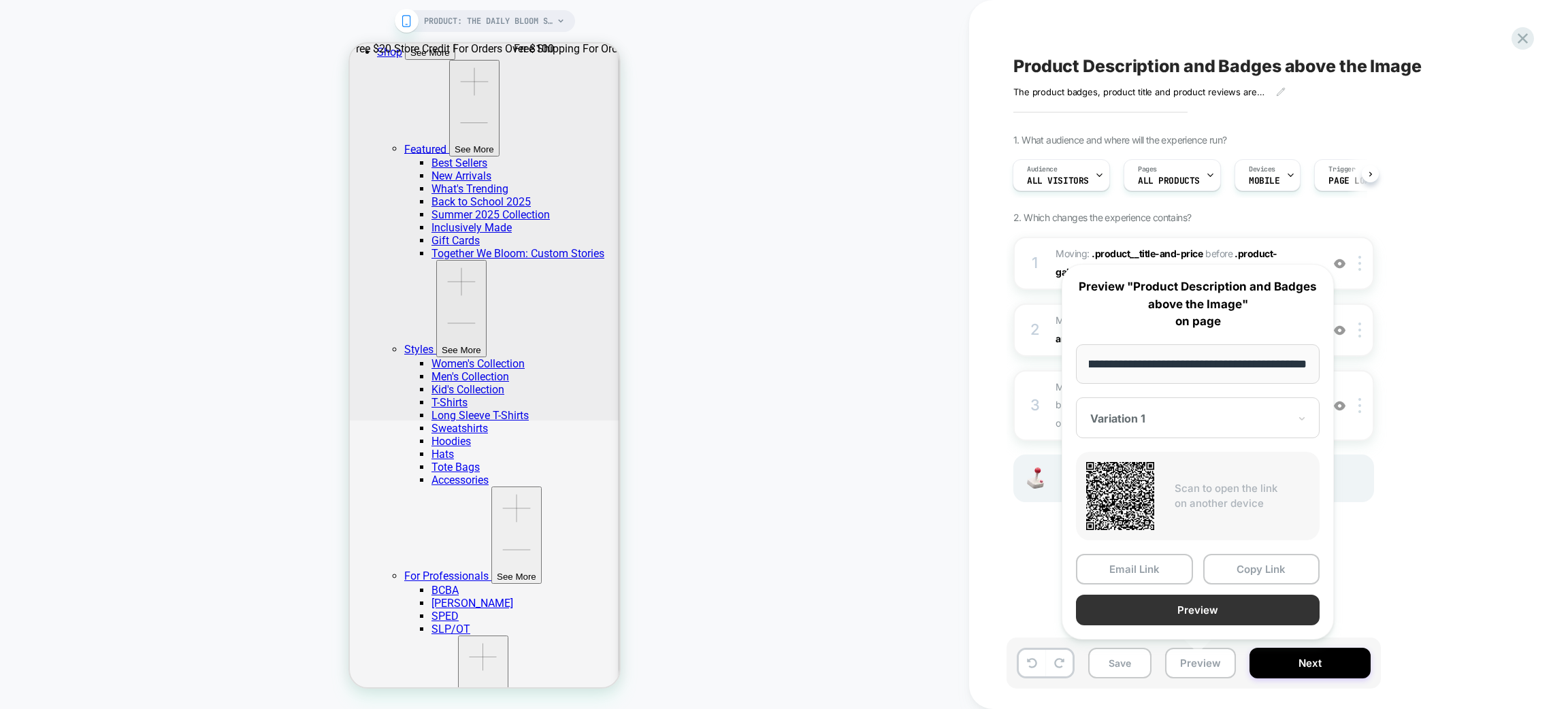
click at [1192, 603] on button "Preview" at bounding box center [1198, 609] width 243 height 31
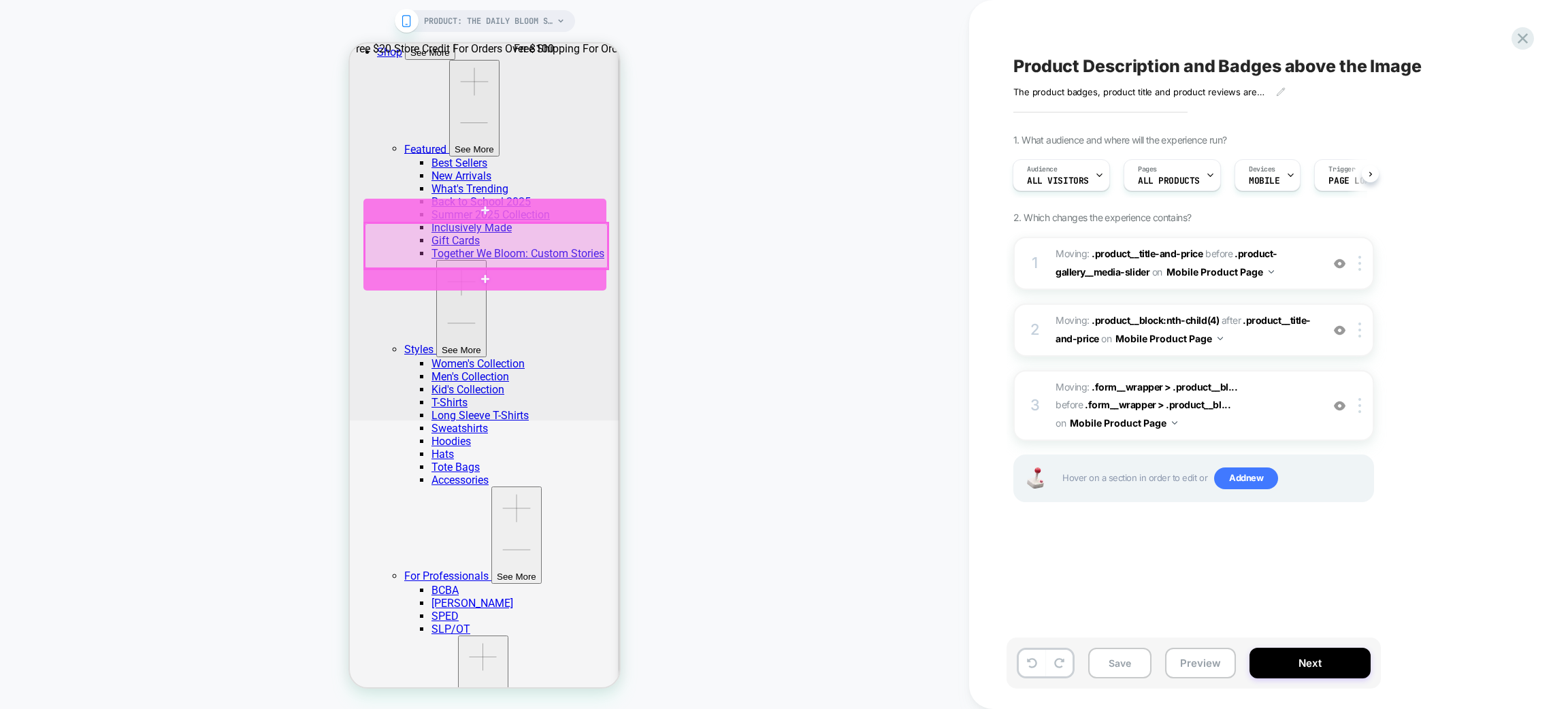
click at [508, 248] on div at bounding box center [486, 247] width 243 height 46
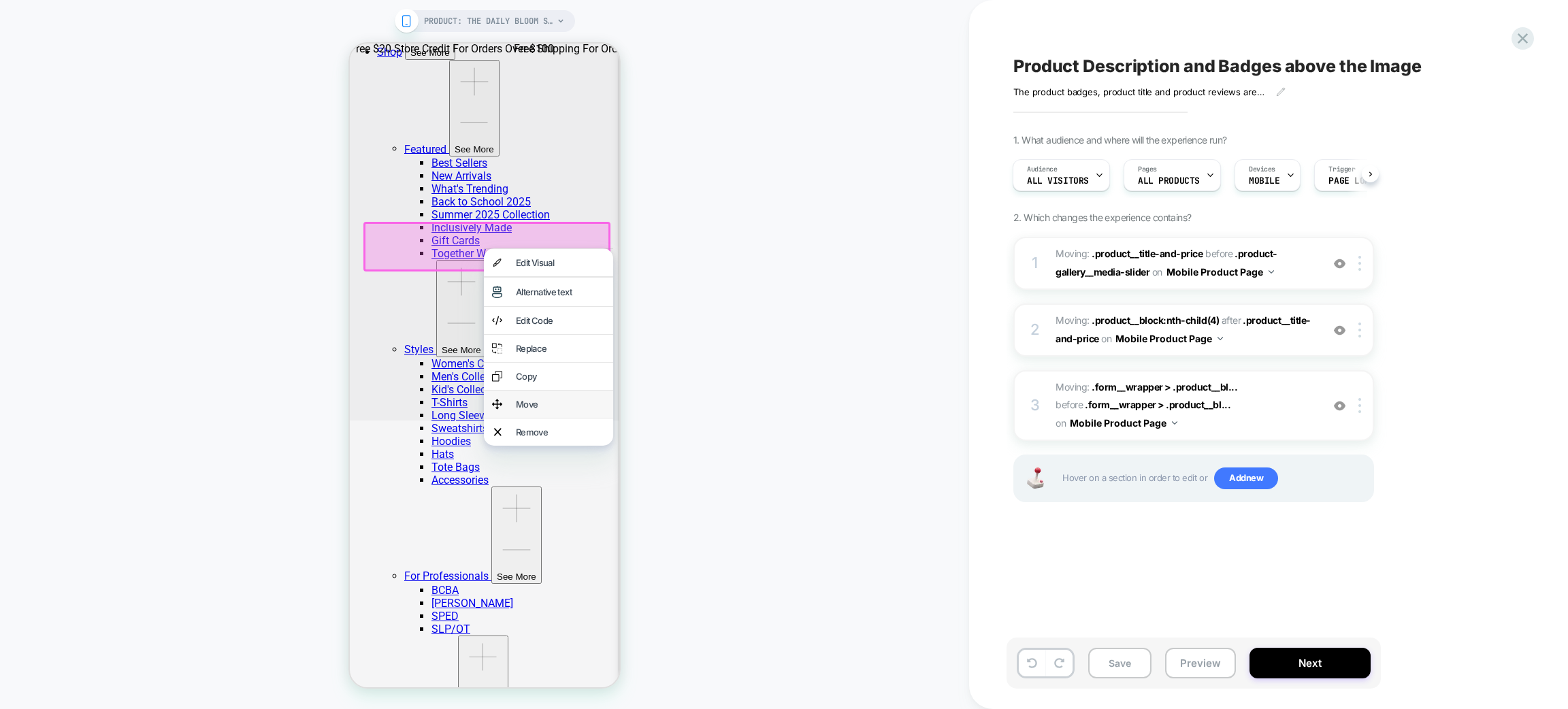
click at [539, 410] on div "Move" at bounding box center [560, 404] width 89 height 11
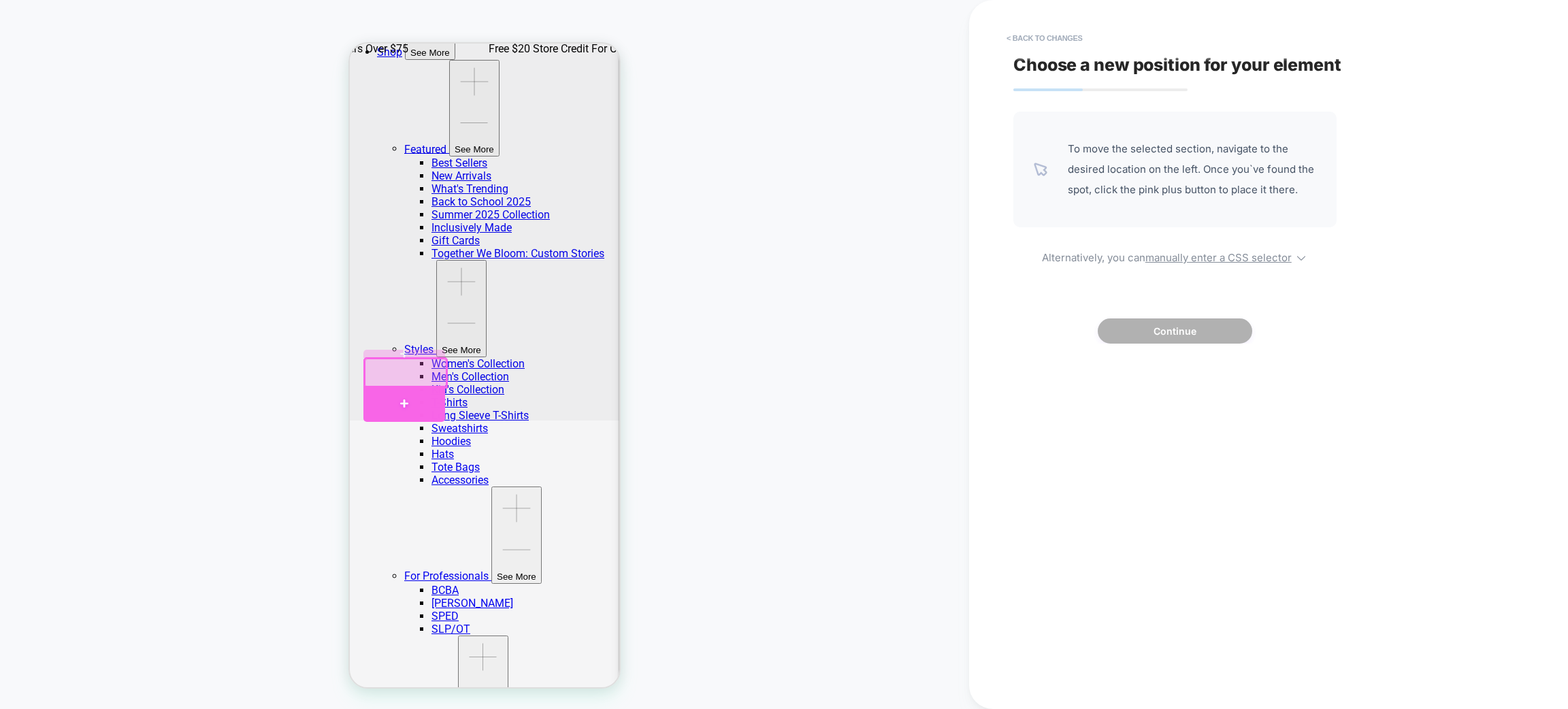
click at [397, 395] on div at bounding box center [404, 404] width 82 height 37
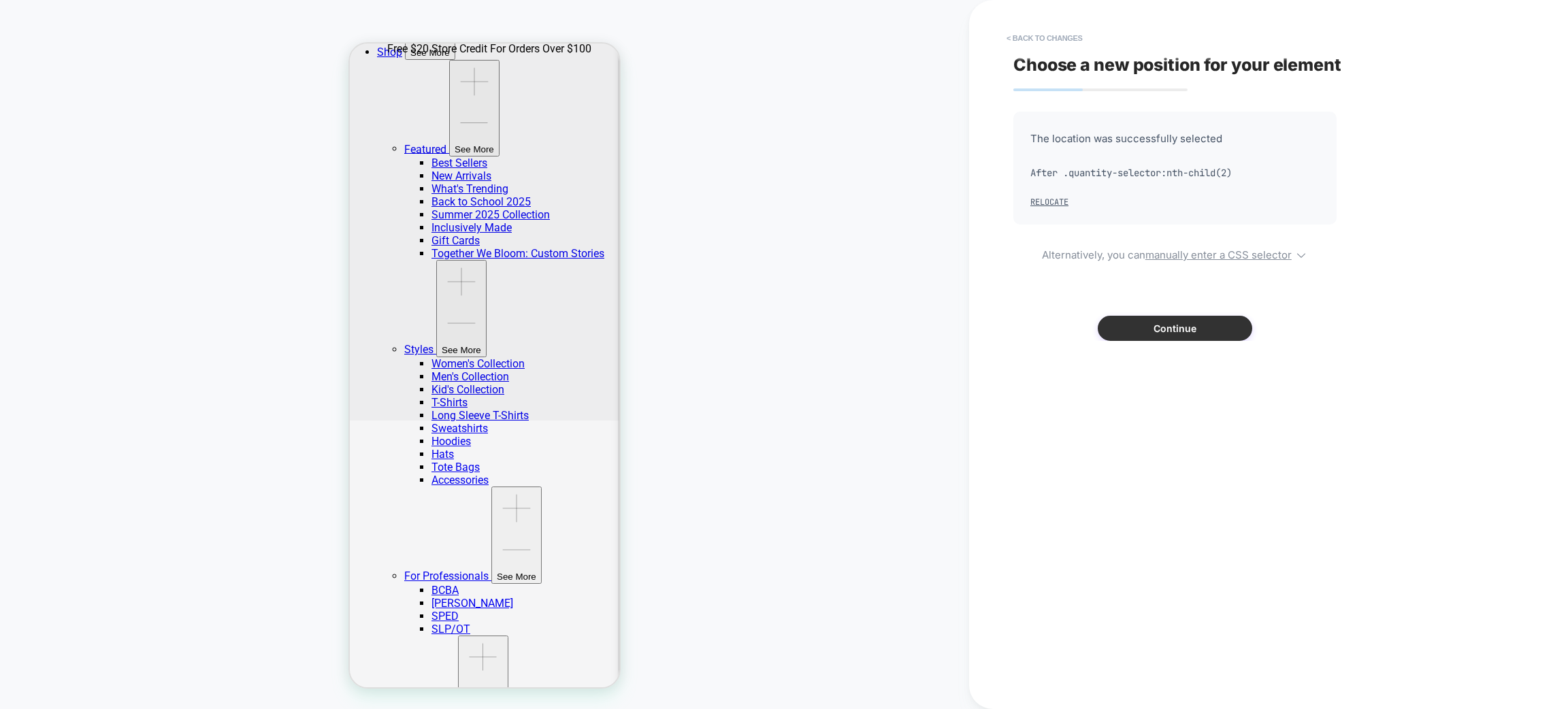
click at [1207, 322] on button "Continue" at bounding box center [1175, 328] width 154 height 26
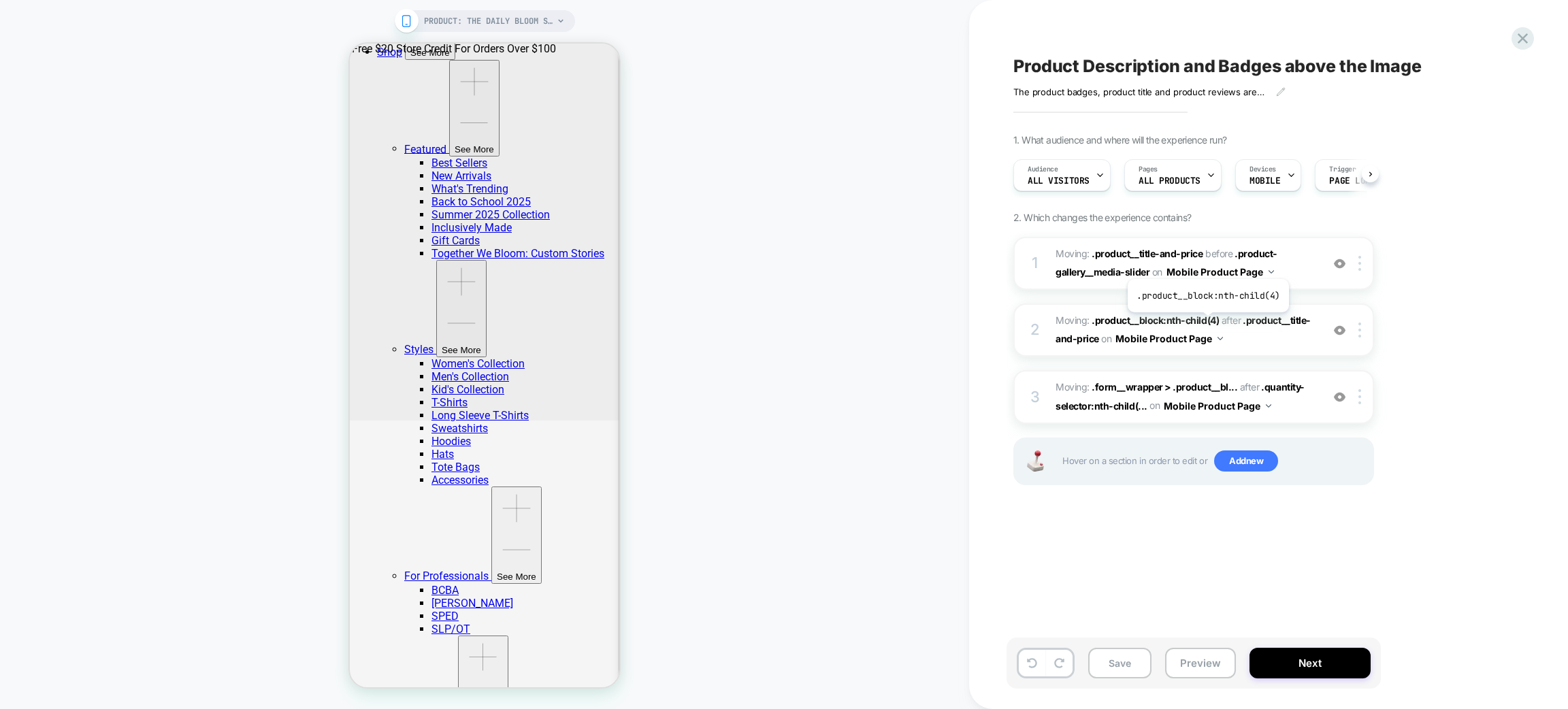
scroll to position [0, 1]
click at [1027, 660] on icon at bounding box center [1032, 663] width 10 height 10
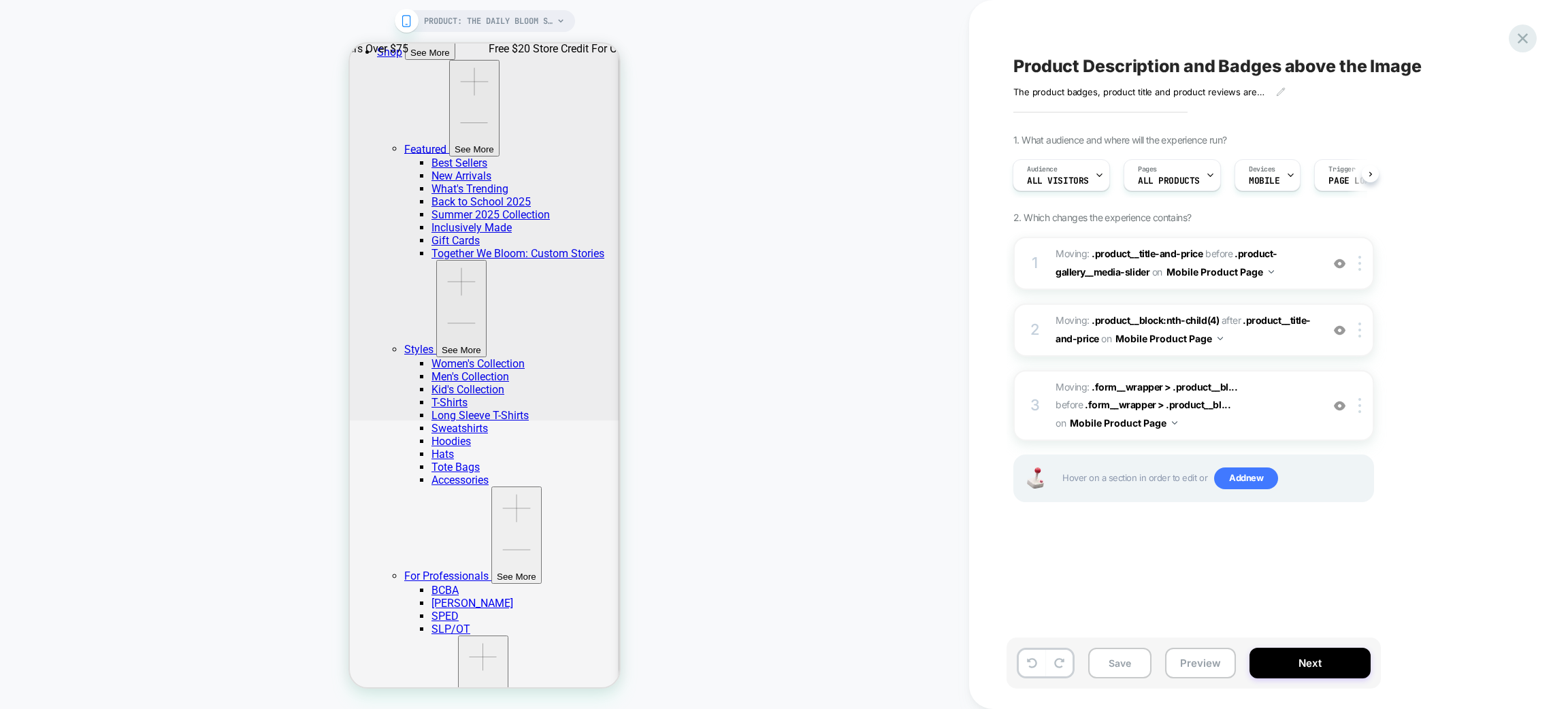
click at [1524, 41] on icon at bounding box center [1523, 38] width 18 height 18
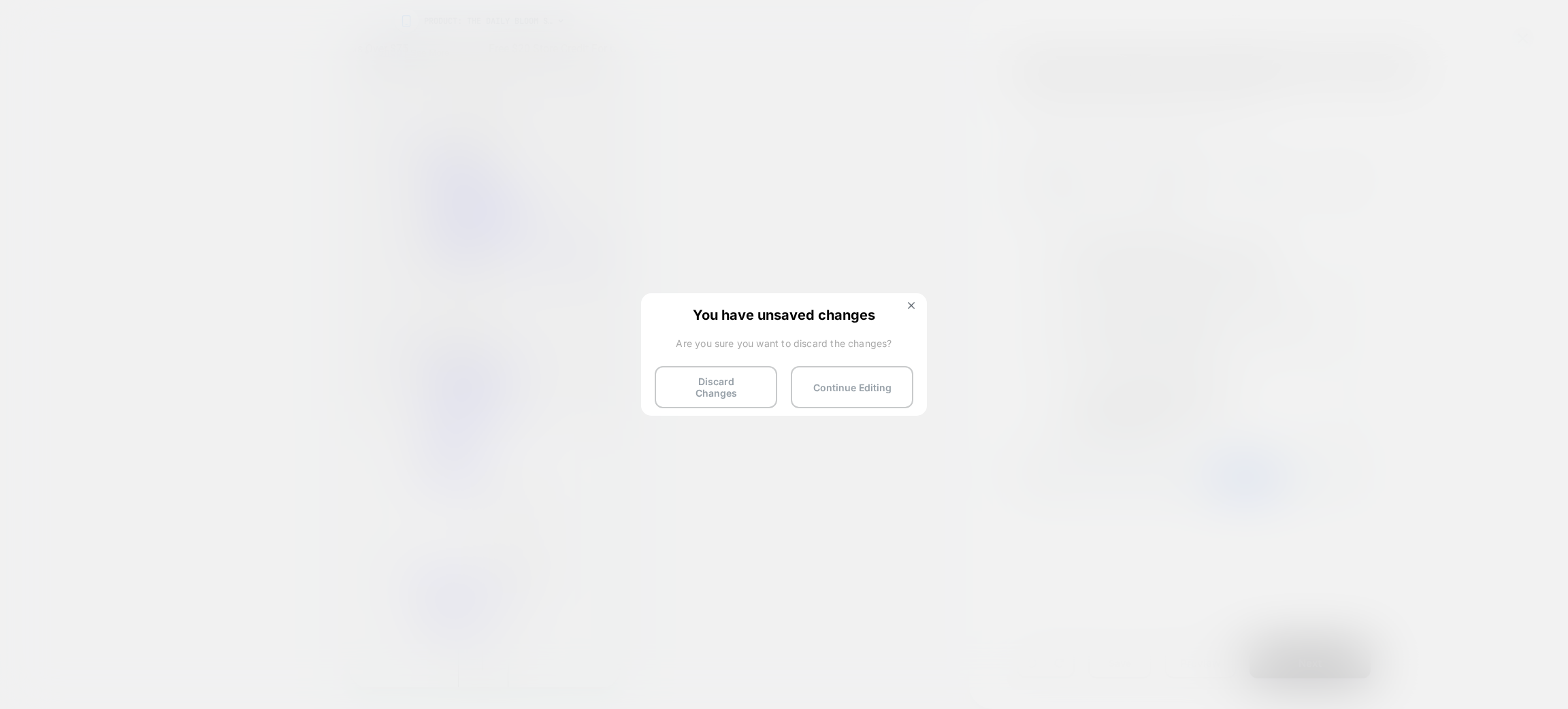
click at [722, 379] on button "Discard Changes" at bounding box center [716, 387] width 123 height 42
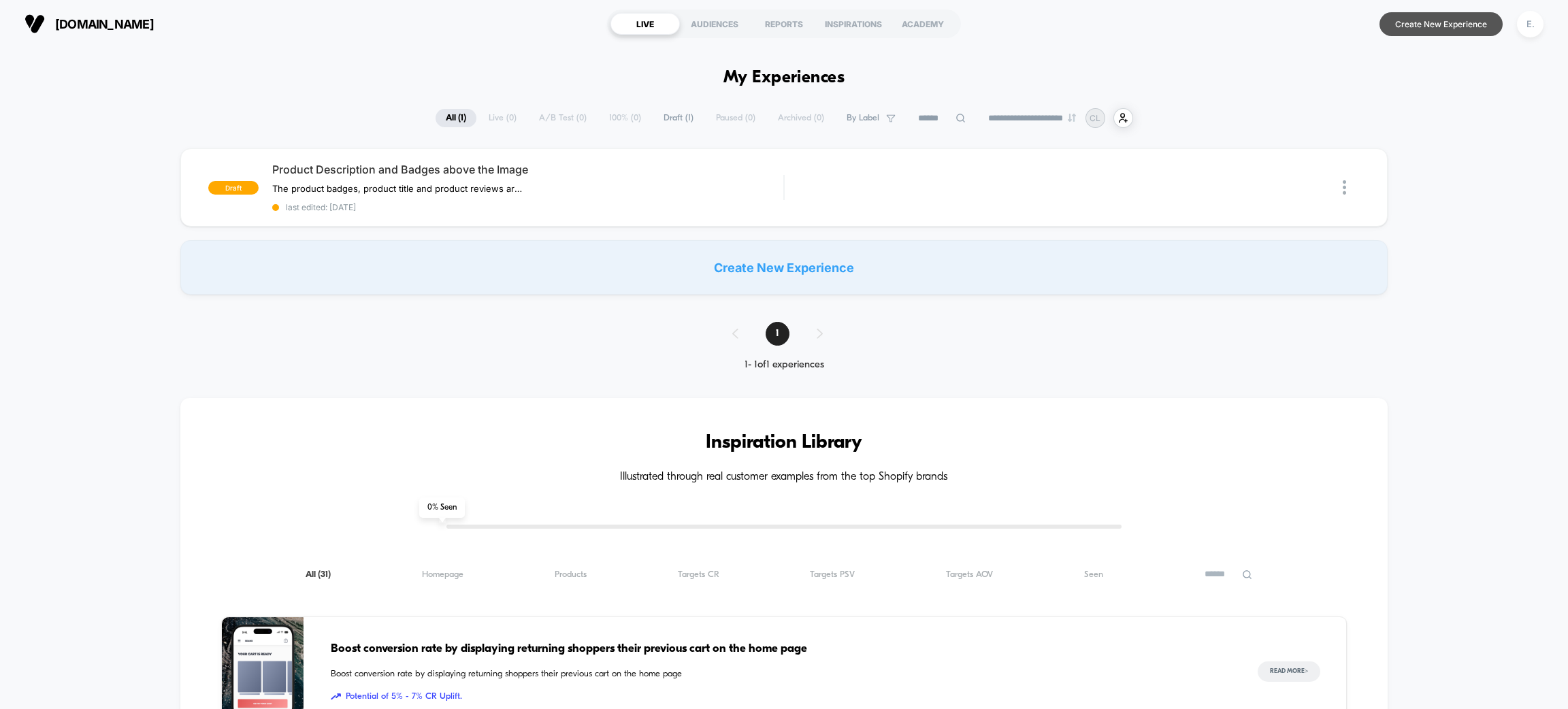
click at [1444, 17] on button "Create New Experience" at bounding box center [1441, 24] width 123 height 24
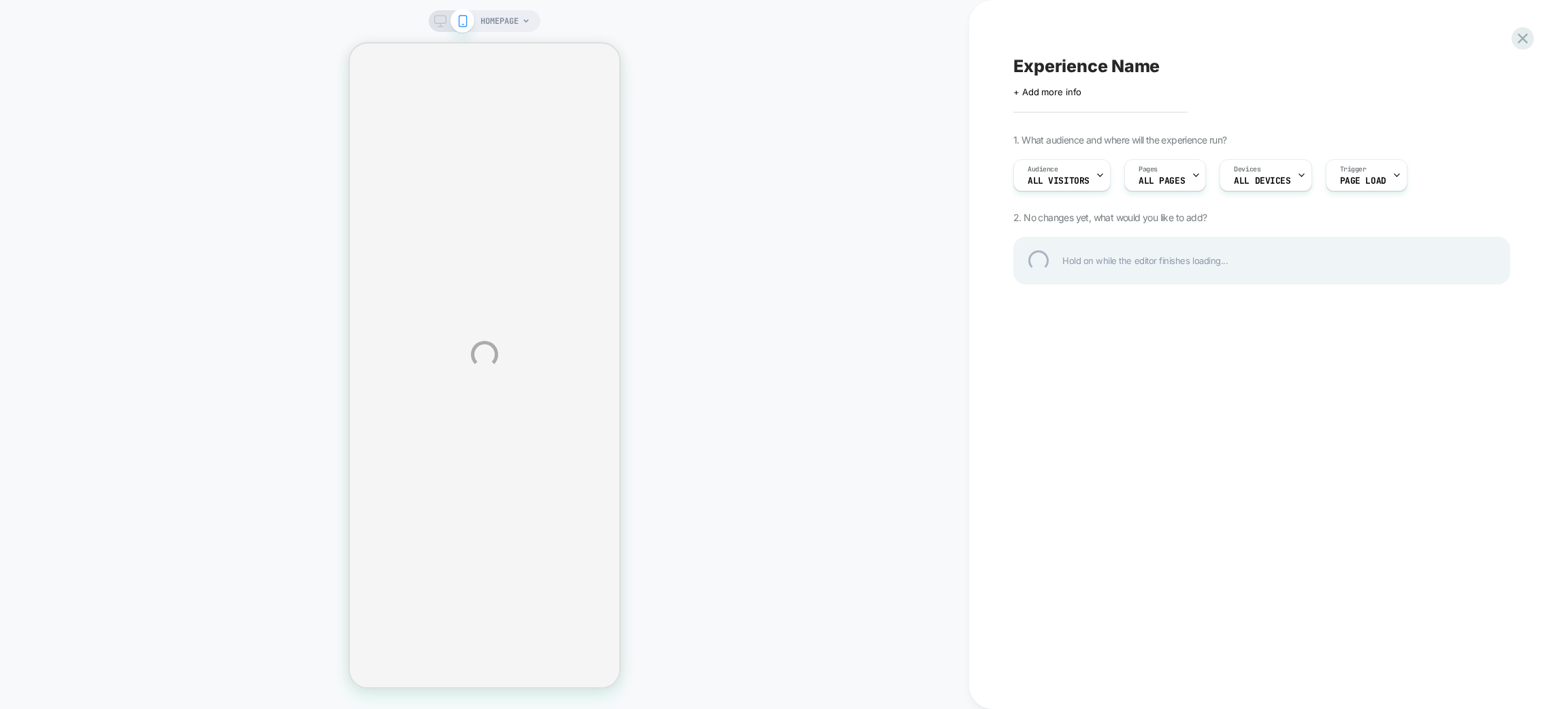
click at [513, 23] on div "HOMEPAGE Experience Name Click to edit experience details + Add more info 1. Wh…" at bounding box center [784, 354] width 1568 height 709
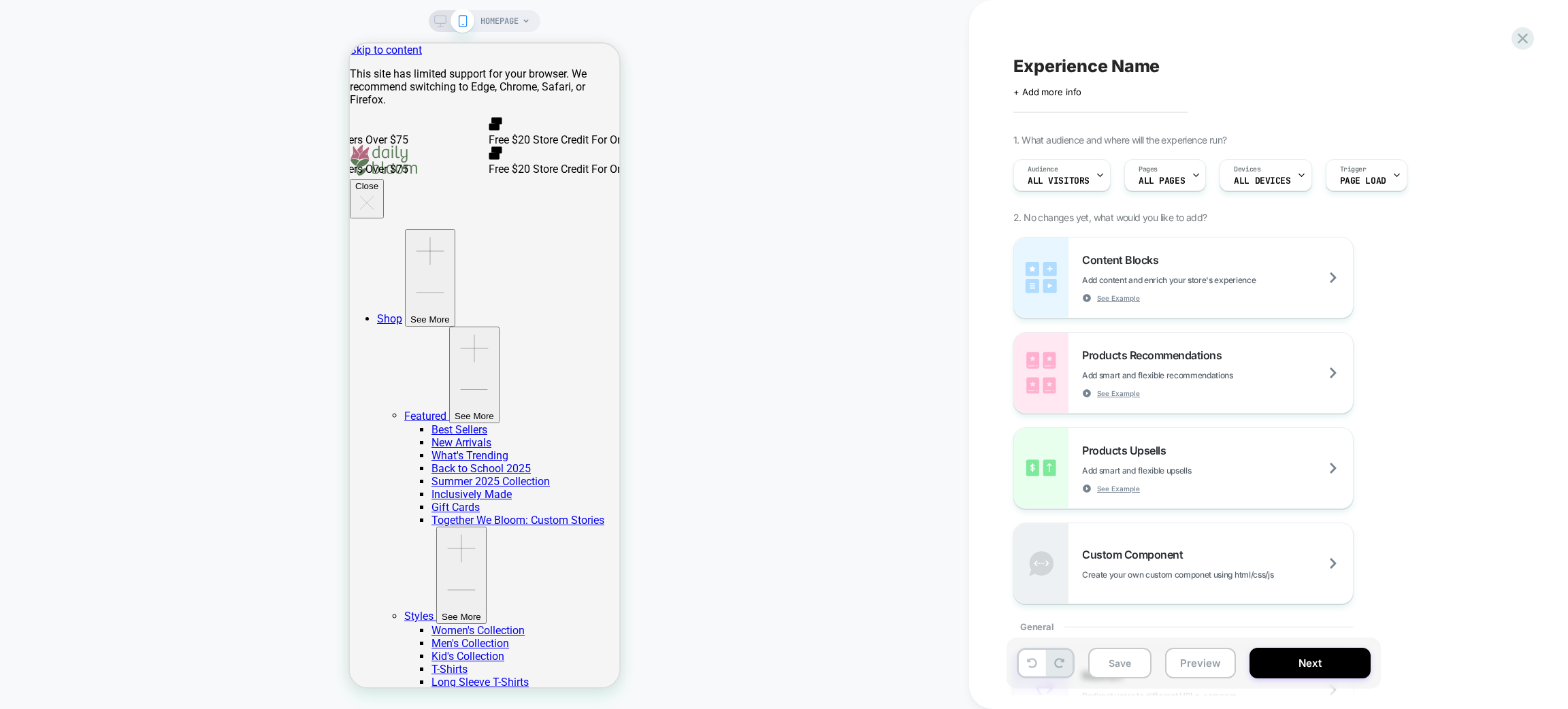
click at [508, 15] on span "HOMEPAGE" at bounding box center [500, 21] width 38 height 21
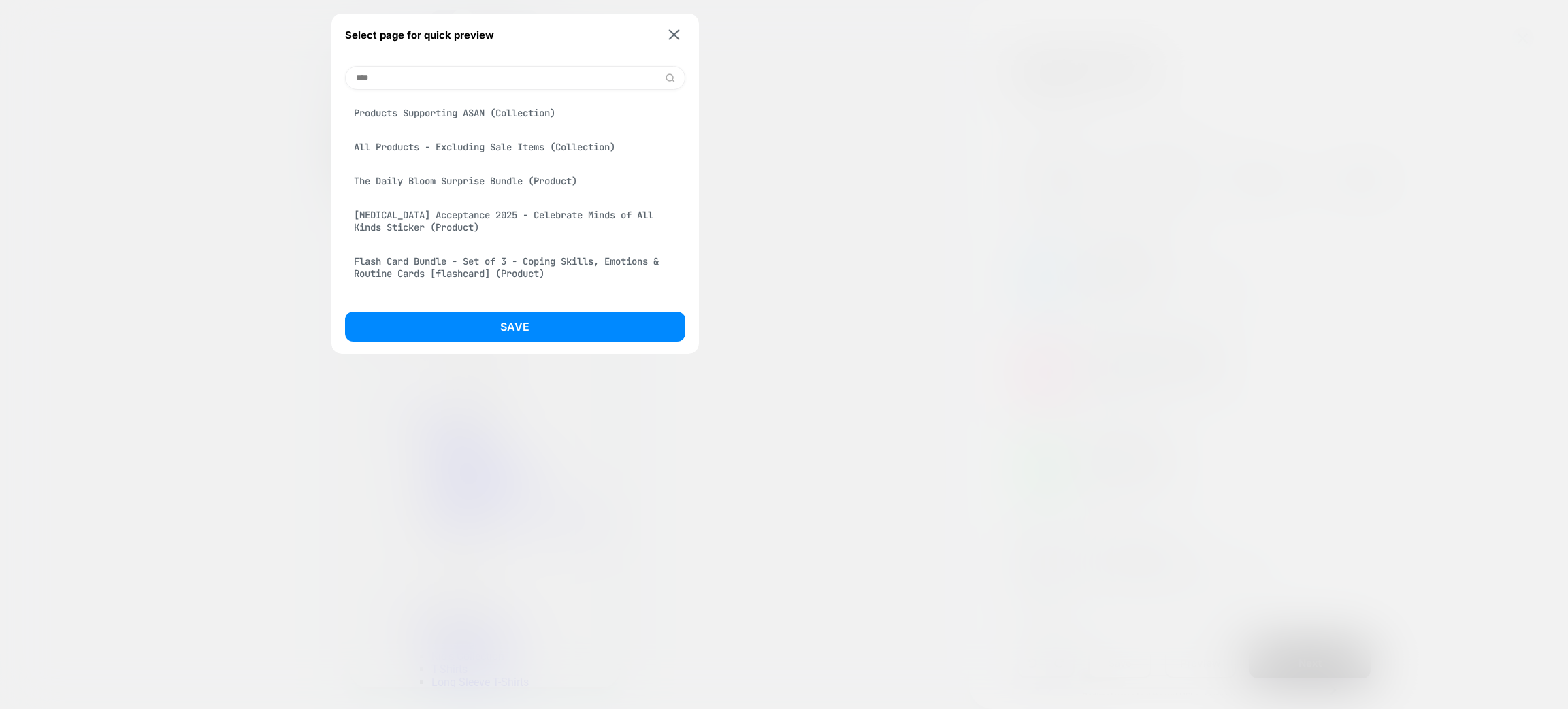
type input "****"
click at [484, 187] on div "The Daily Bloom Surprise Bundle (Product)" at bounding box center [515, 181] width 341 height 26
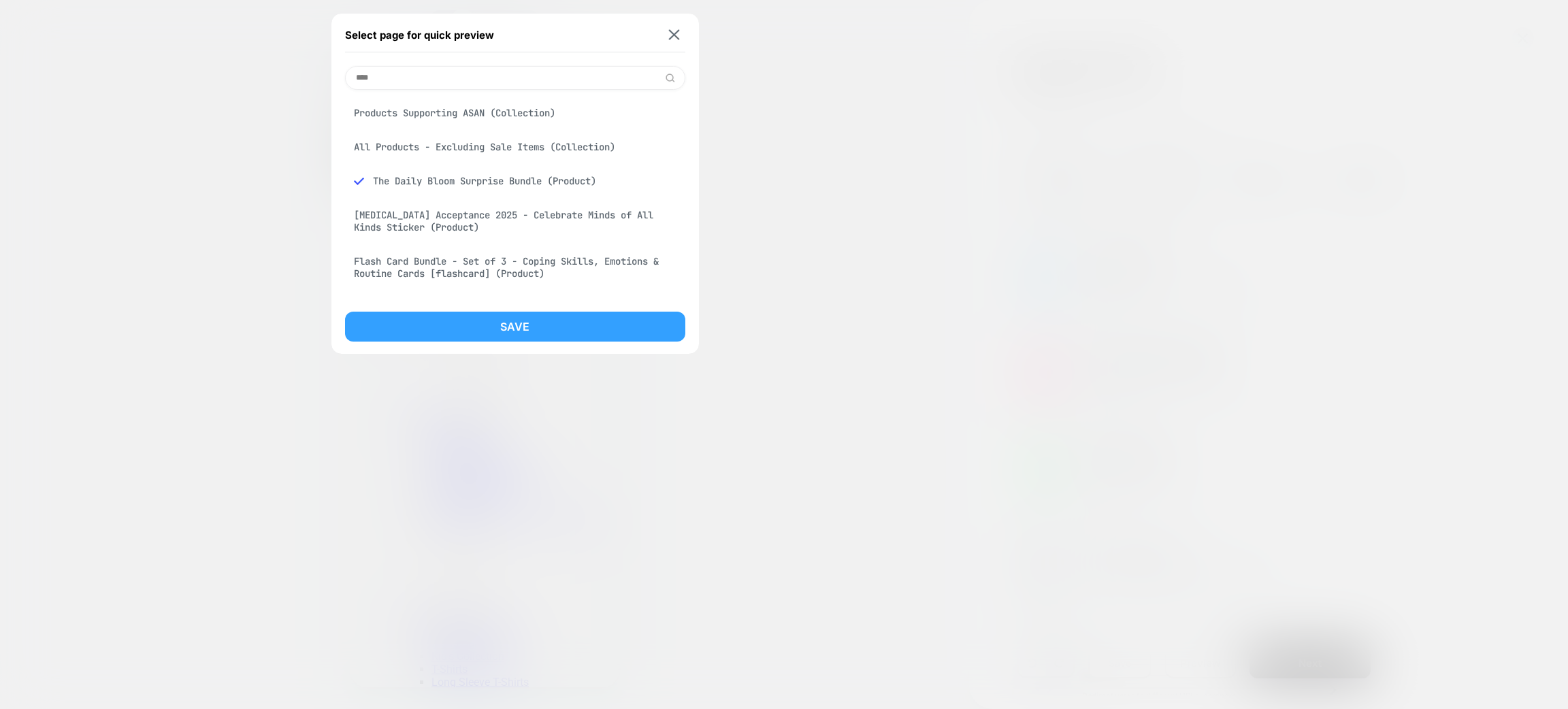
click at [503, 312] on button "Save" at bounding box center [515, 326] width 341 height 30
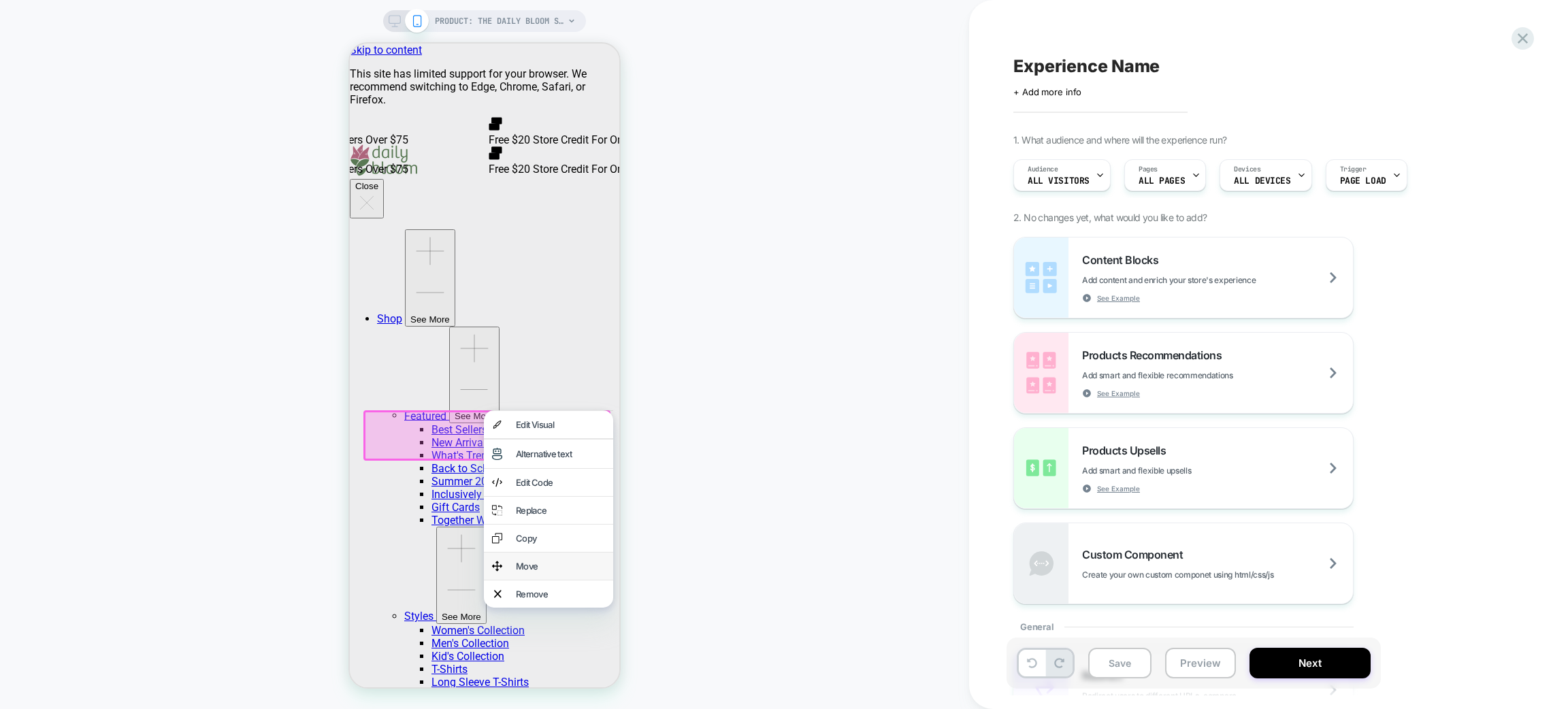
click at [562, 571] on div "Move" at bounding box center [560, 566] width 89 height 11
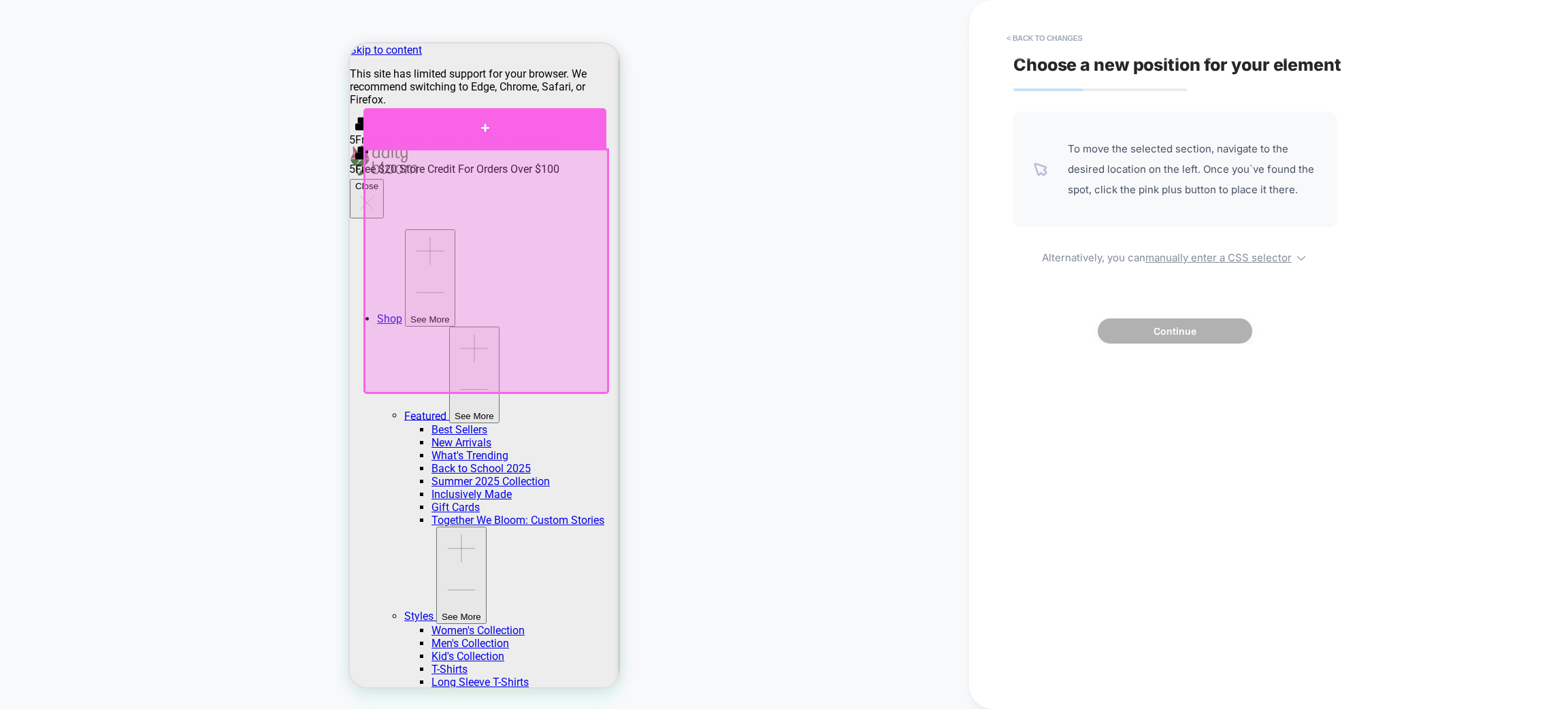
click at [436, 117] on div at bounding box center [485, 129] width 243 height 41
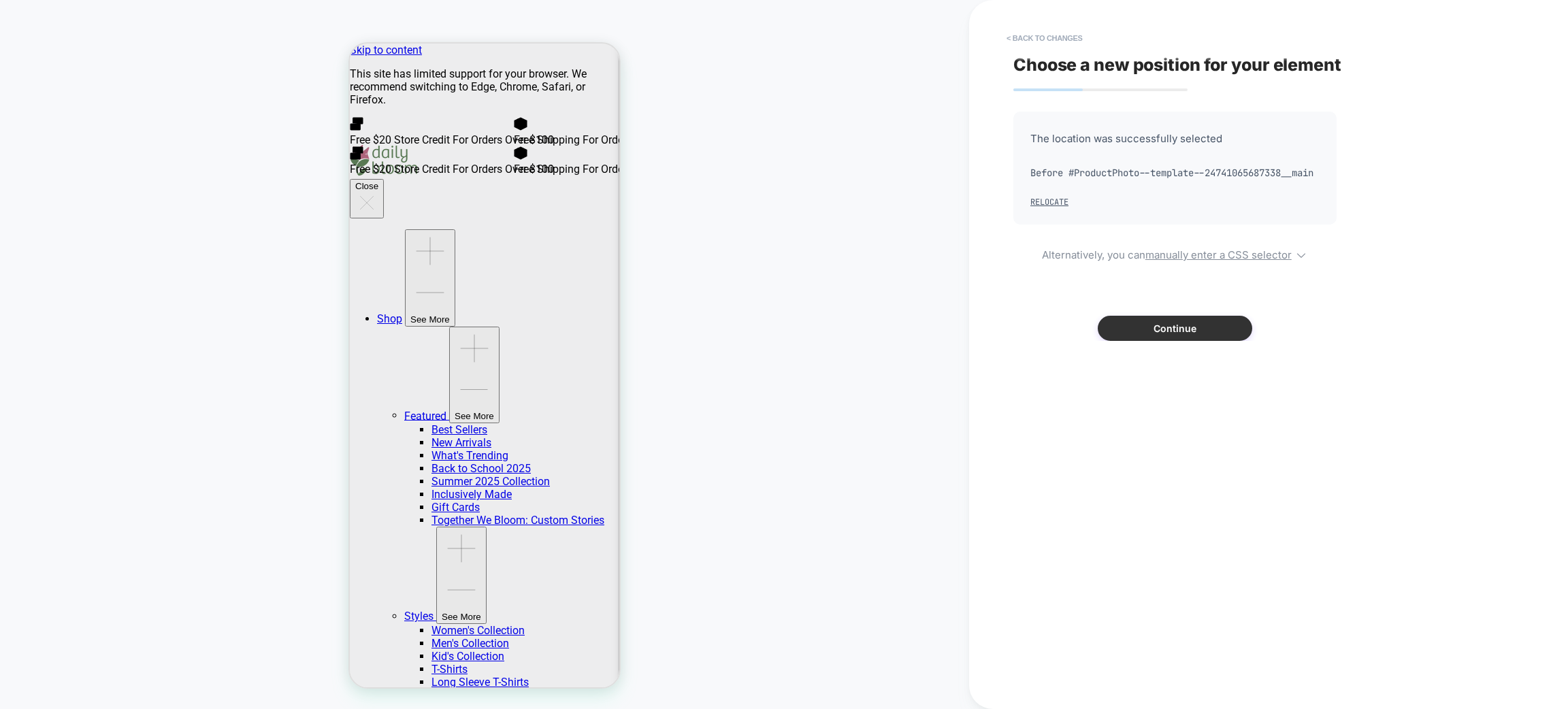
click at [1166, 340] on button "Continue" at bounding box center [1175, 328] width 154 height 26
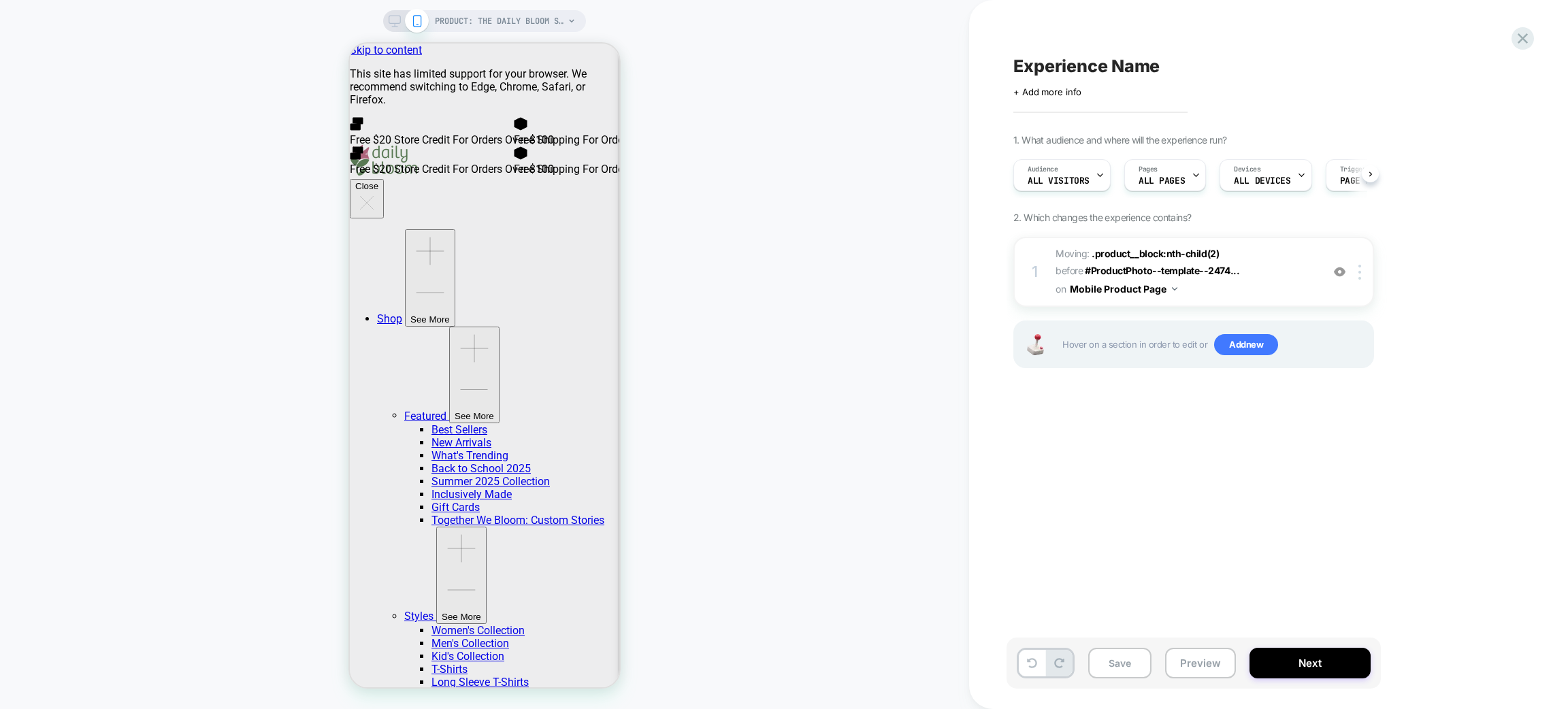
scroll to position [0, 1]
click at [1365, 261] on div "1 Moving: .product__block:nth-child(2) .product__block:nth-child(2) before #Pro…" at bounding box center [1194, 271] width 360 height 70
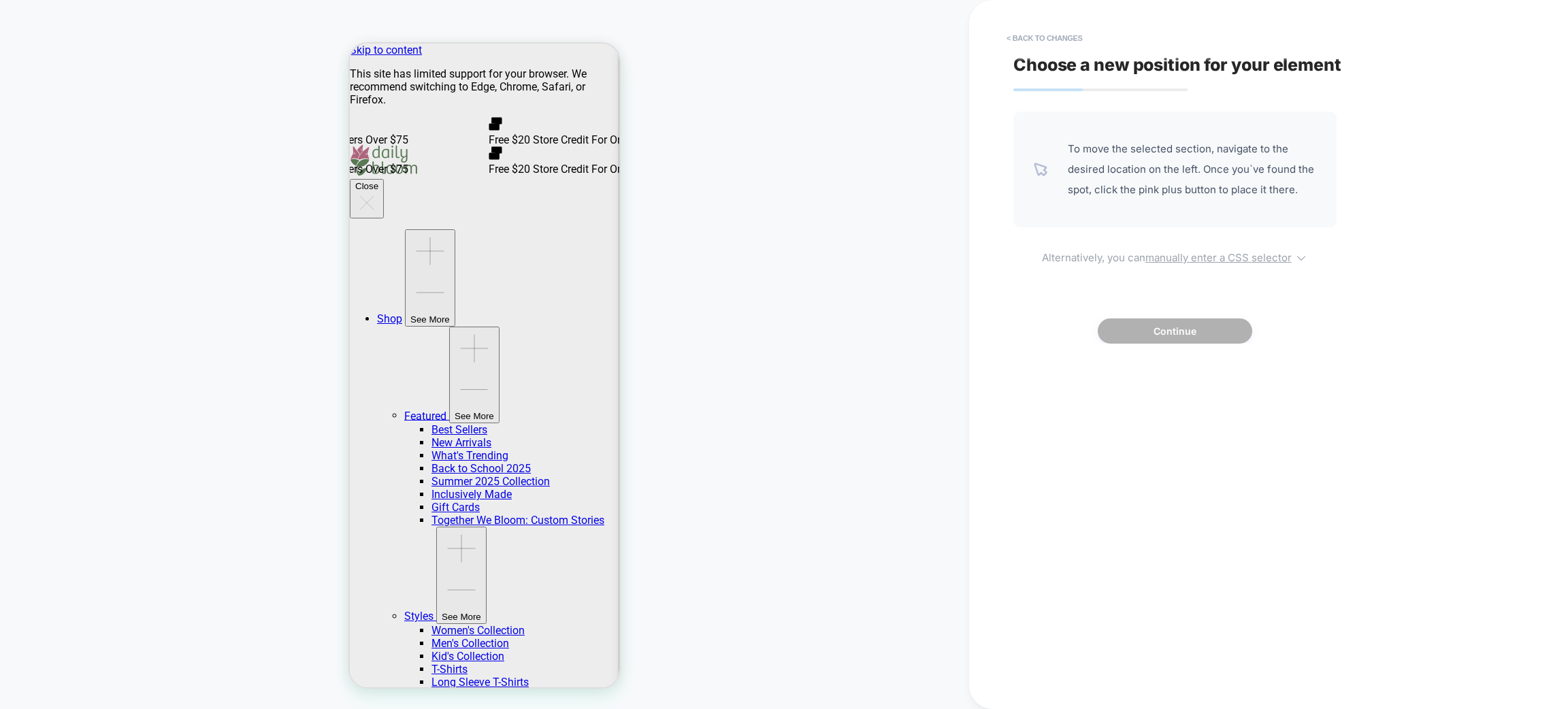
click at [1243, 261] on u "manually enter a CSS selector" at bounding box center [1218, 257] width 146 height 13
select select "*******"
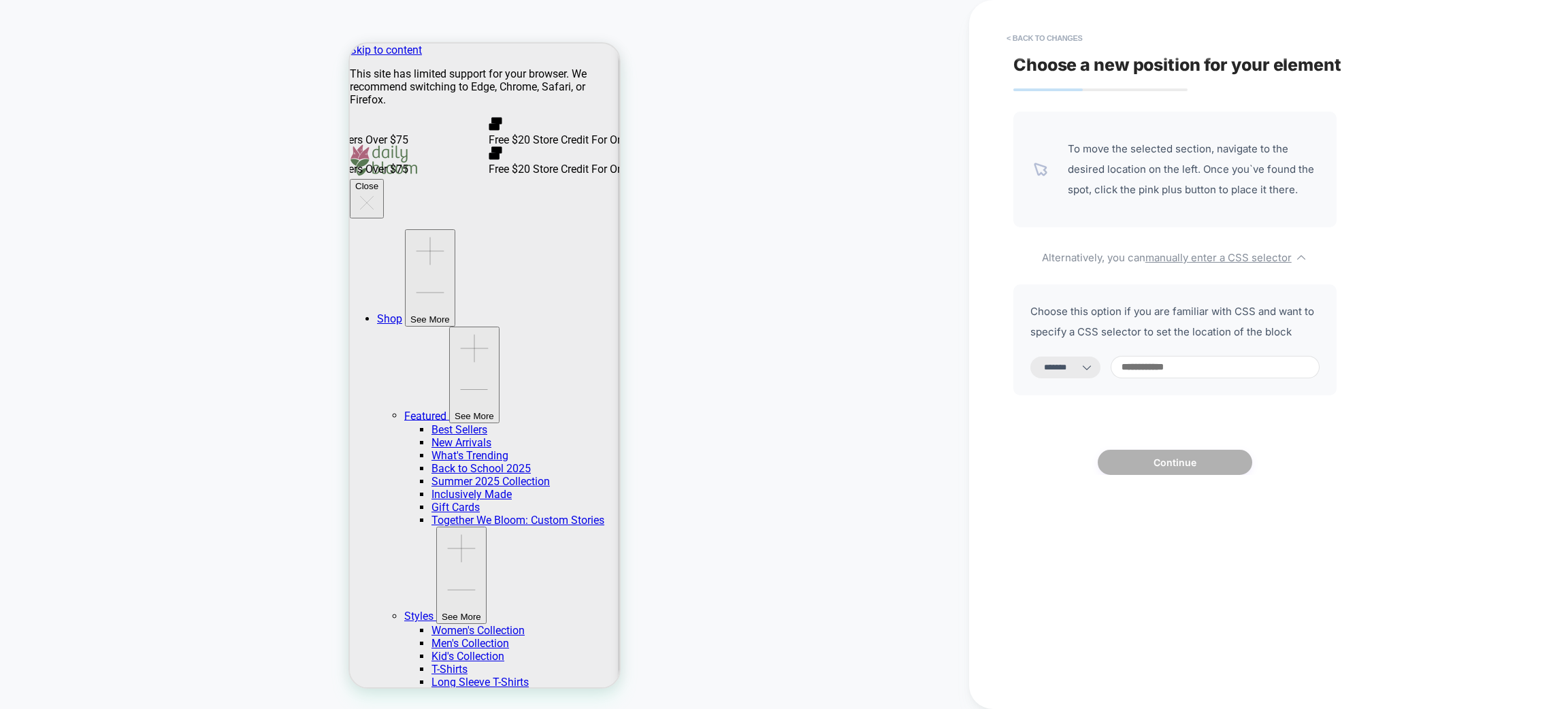
click at [1174, 370] on input at bounding box center [1215, 367] width 209 height 22
type input "*"
click at [1034, 40] on button "< Back to changes" at bounding box center [1044, 38] width 90 height 21
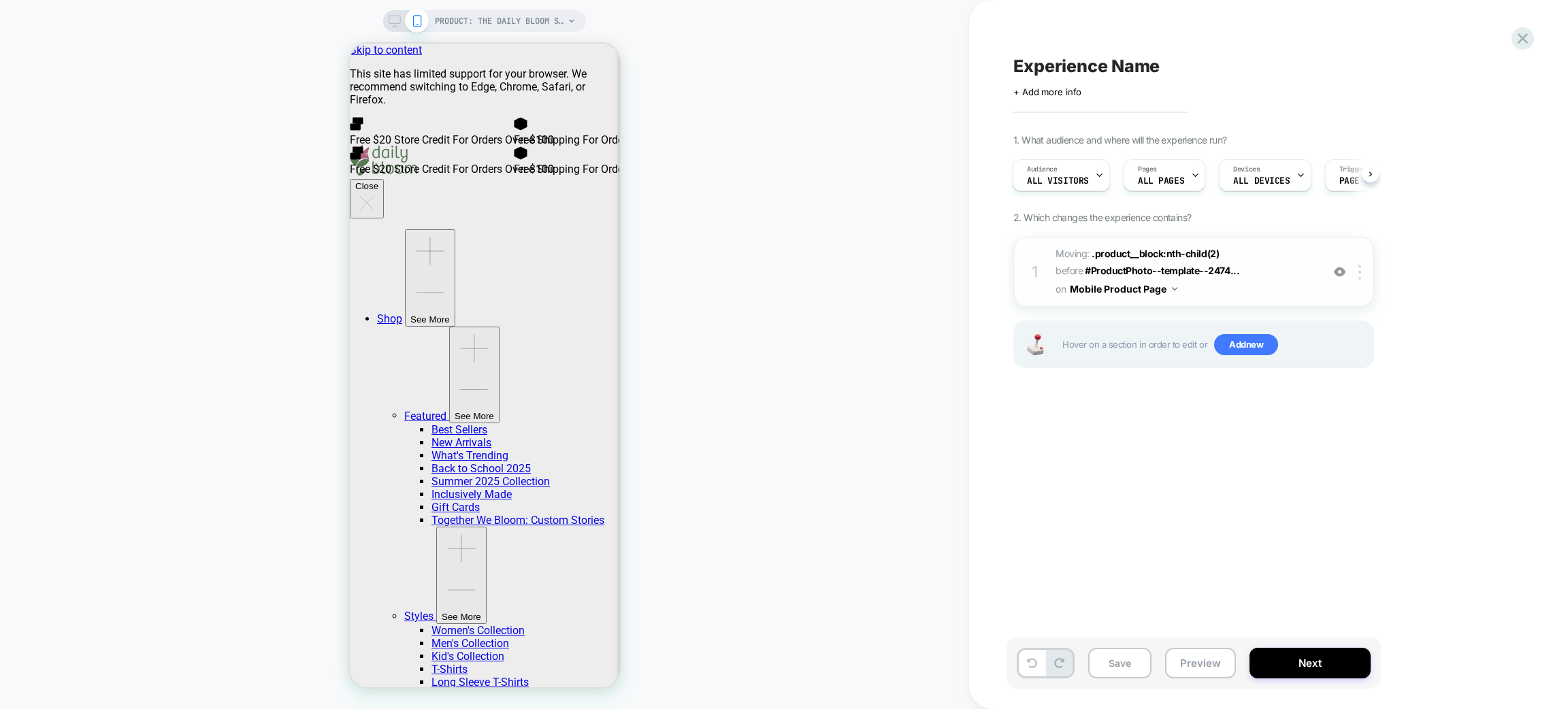
click at [1275, 299] on div "1 Moving: .product__block:nth-child(2) .product__block:nth-child(2) before #Pro…" at bounding box center [1194, 271] width 360 height 70
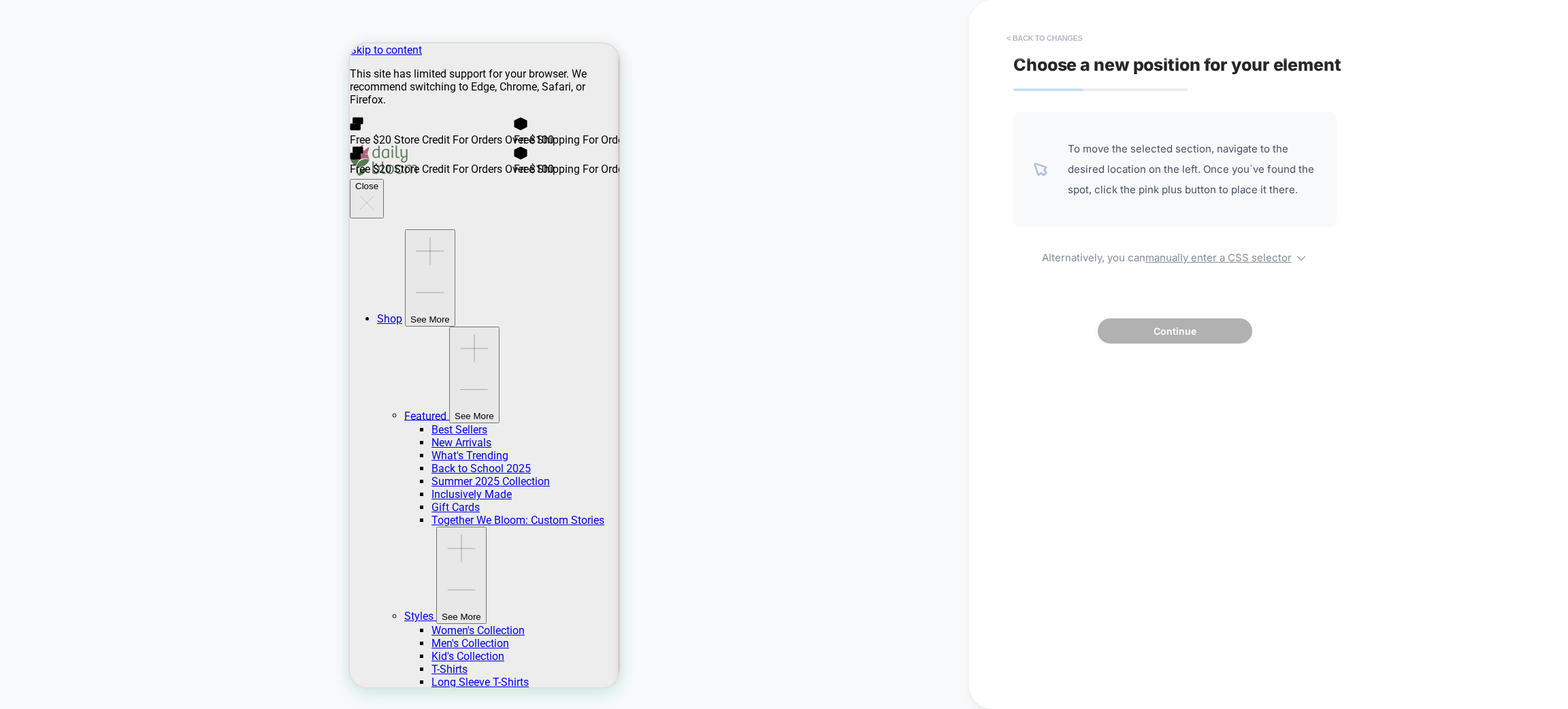
click at [1059, 43] on button "< Back to changes" at bounding box center [1044, 38] width 90 height 21
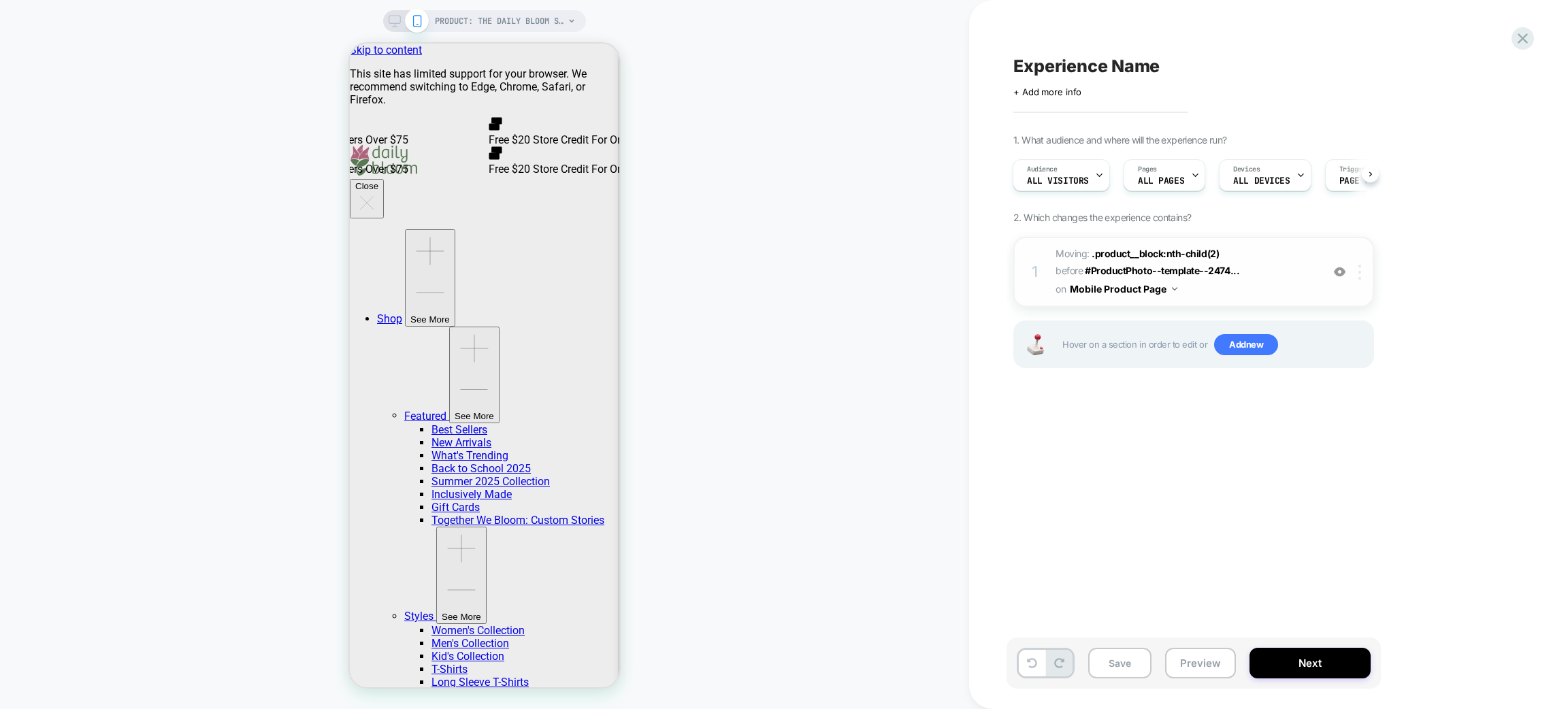
click at [1363, 268] on div at bounding box center [1362, 272] width 22 height 15
click at [1264, 283] on span "Moving: .product__block:nth-child(2) .product__block:nth-child(2) before #Produ…" at bounding box center [1185, 271] width 259 height 54
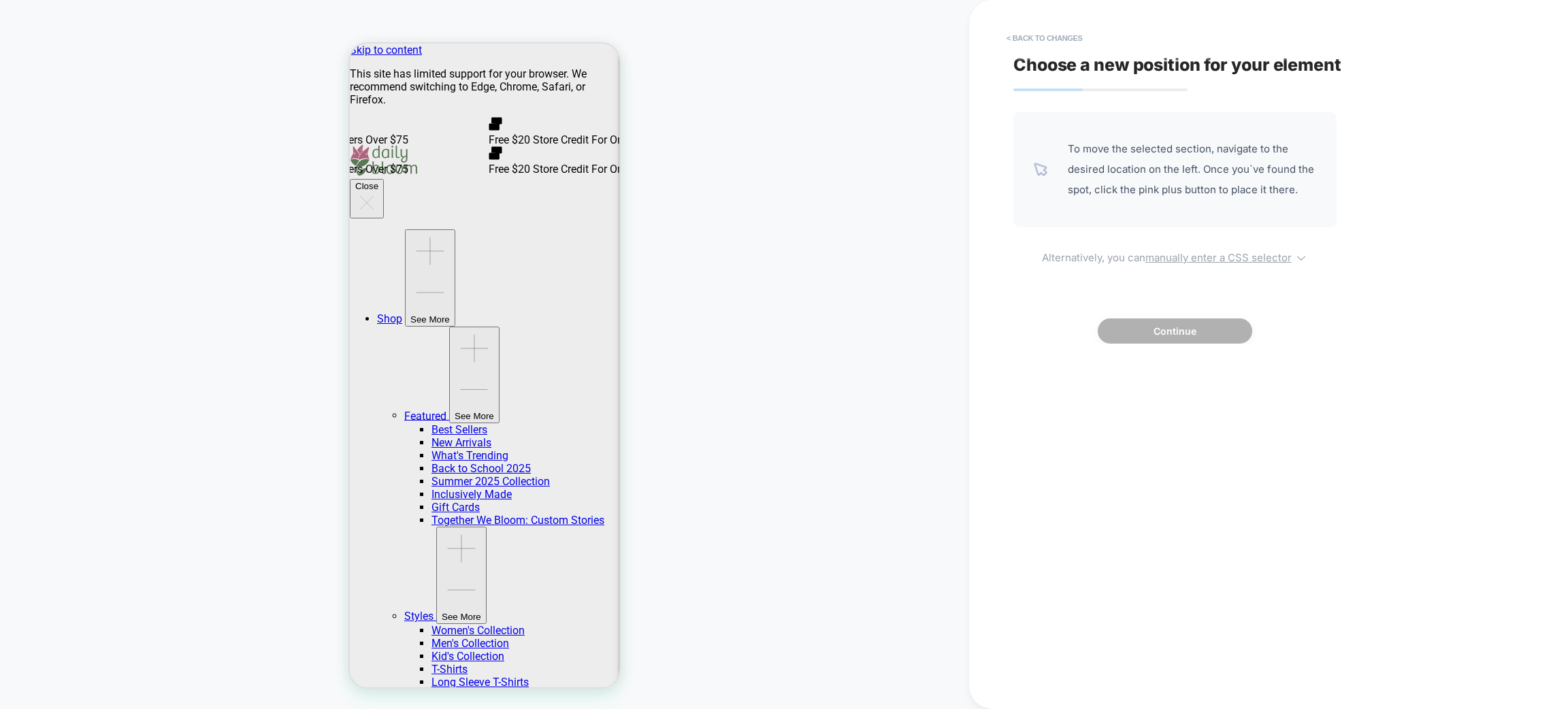
click at [1217, 256] on span "Alternatively, you can manually enter a CSS selector" at bounding box center [1175, 256] width 323 height 16
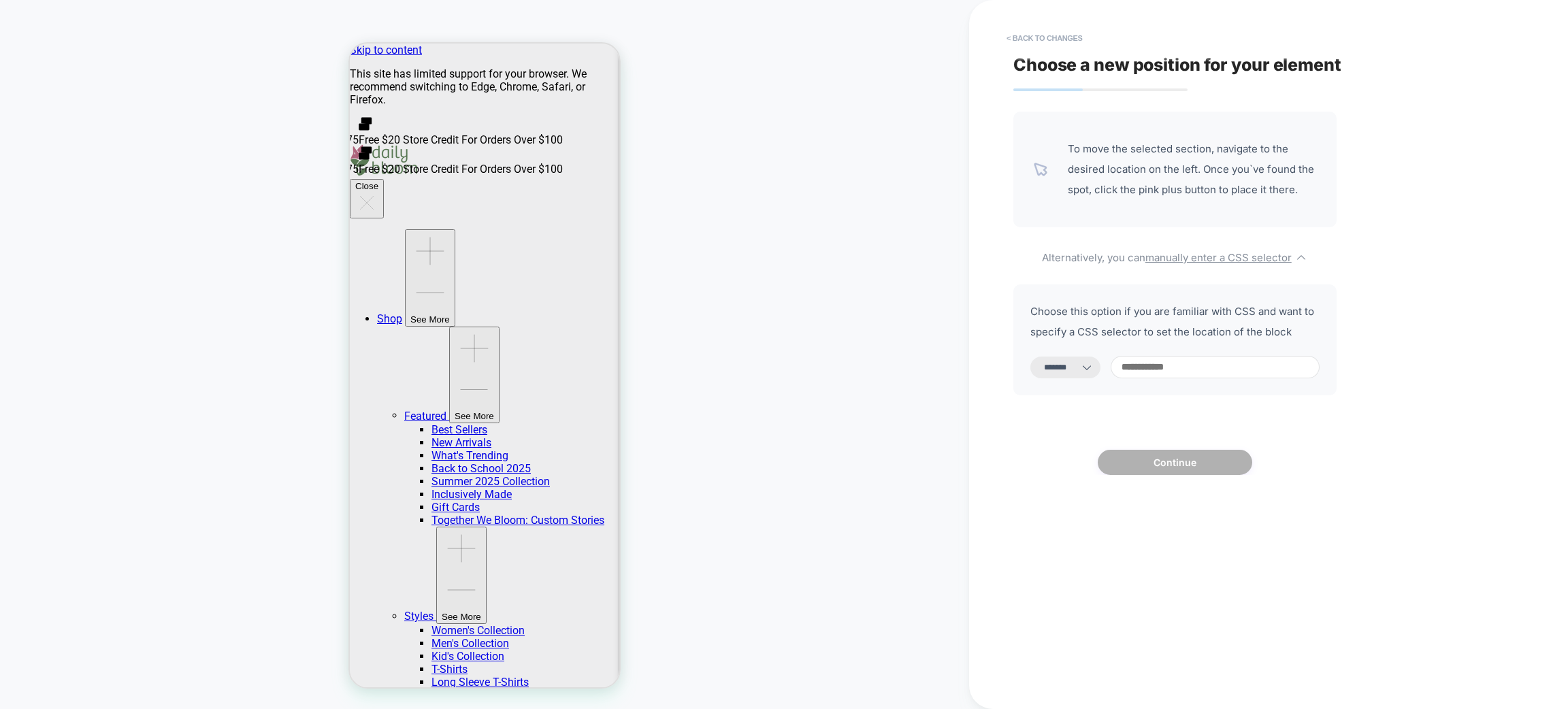
click at [1088, 364] on select "**********" at bounding box center [1065, 367] width 70 height 21
select select "**********"
click at [1030, 356] on select "**********" at bounding box center [1065, 367] width 70 height 21
click at [1182, 358] on input at bounding box center [1215, 367] width 209 height 22
paste input "**********"
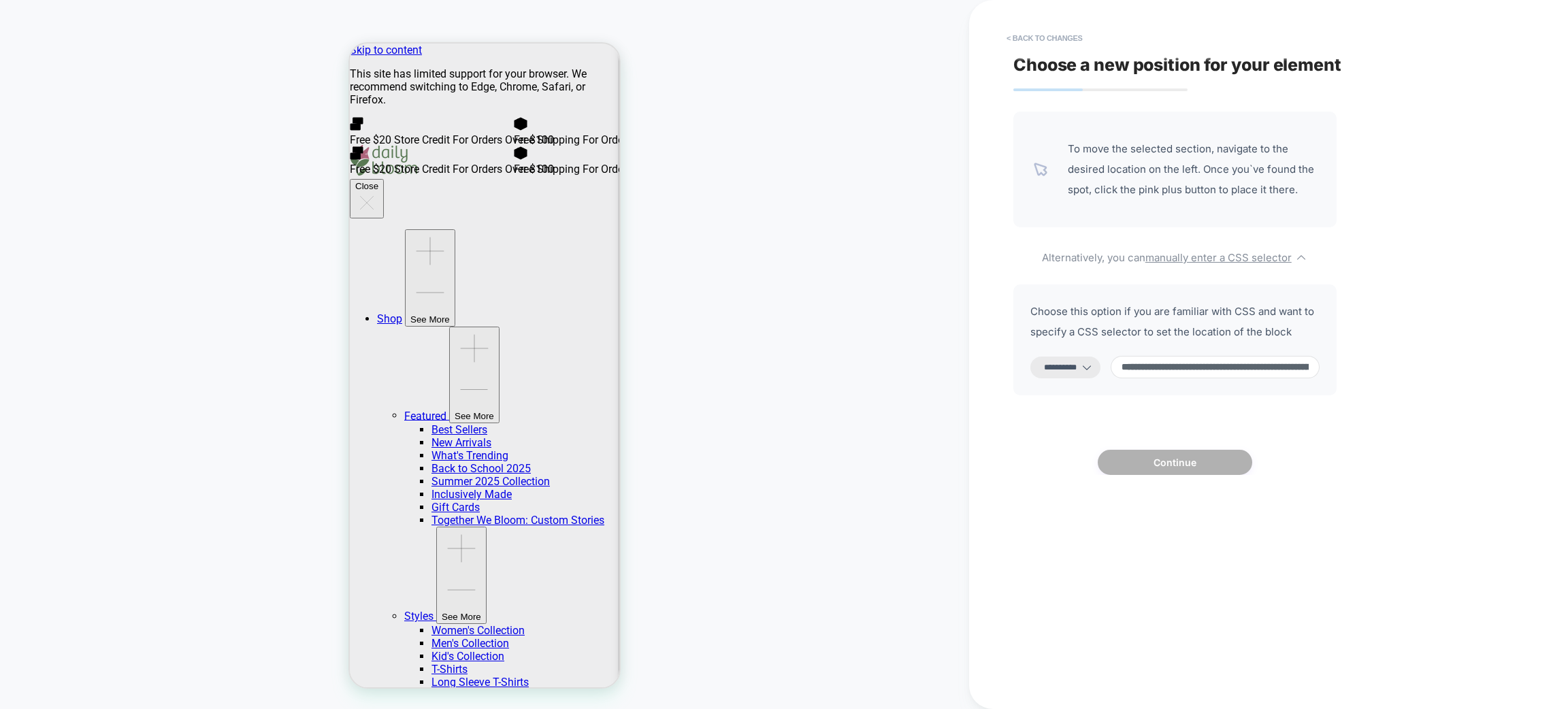
scroll to position [0, 378]
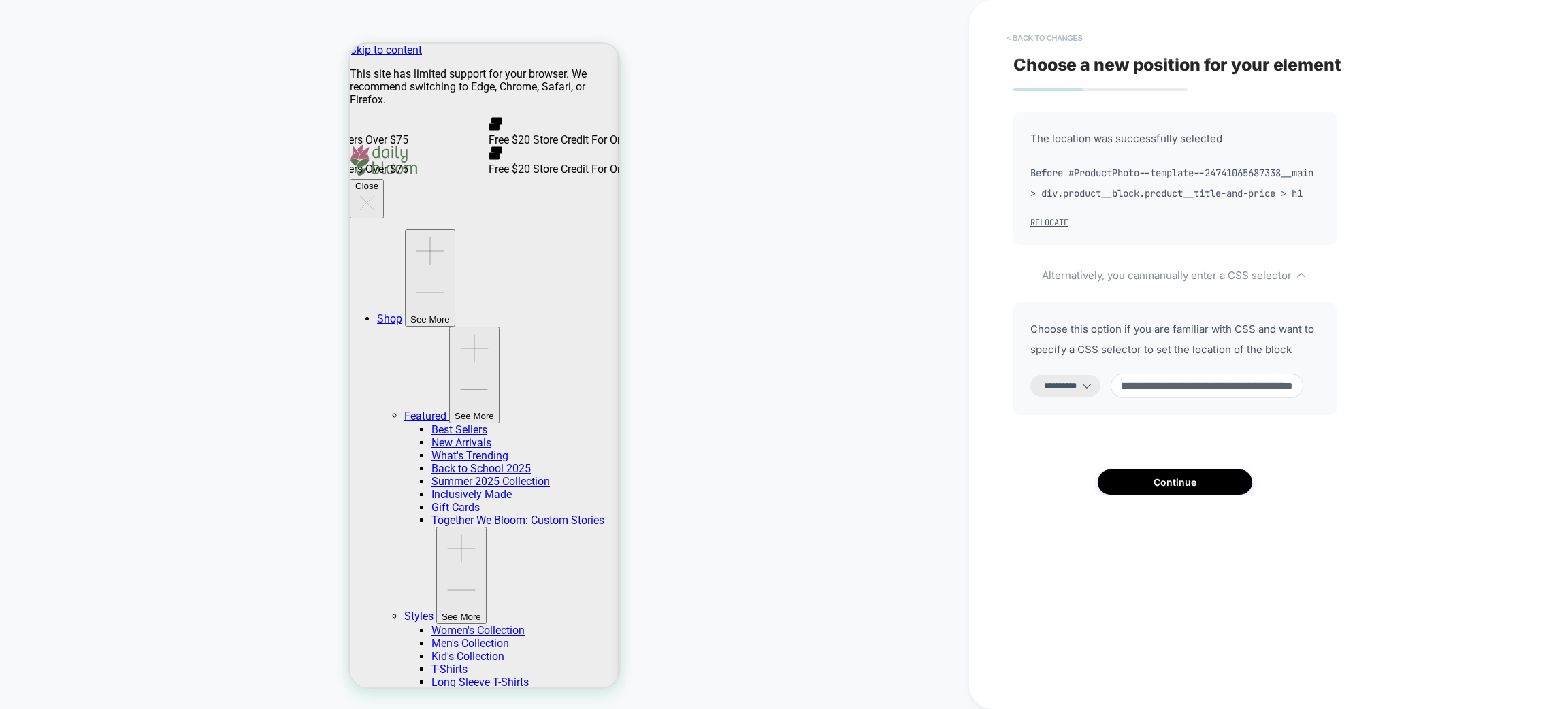
type input "**********"
click at [1076, 34] on button "< Back to changes" at bounding box center [1044, 38] width 90 height 21
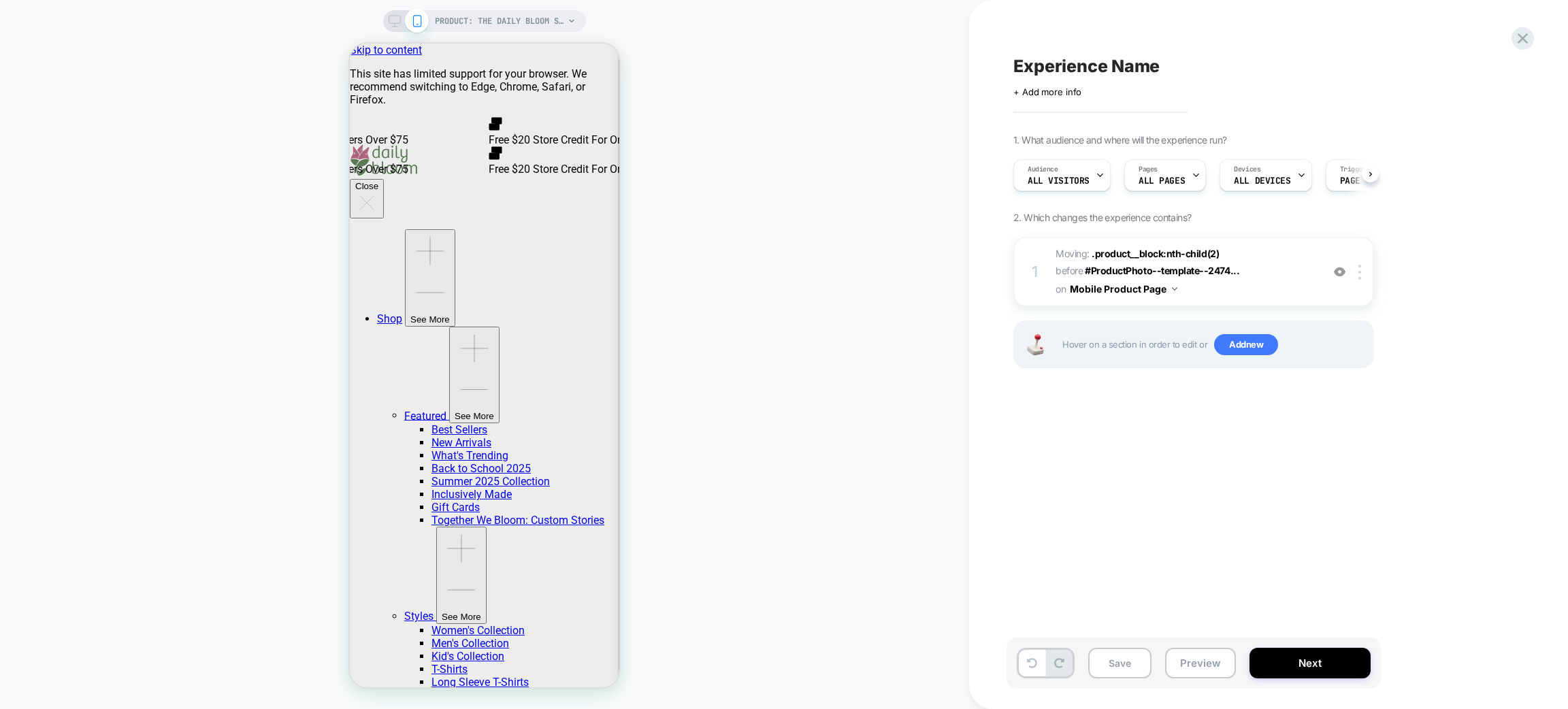
scroll to position [0, 1]
click at [1030, 664] on icon at bounding box center [1032, 663] width 10 height 10
click at [1260, 345] on span "Add new" at bounding box center [1246, 345] width 64 height 21
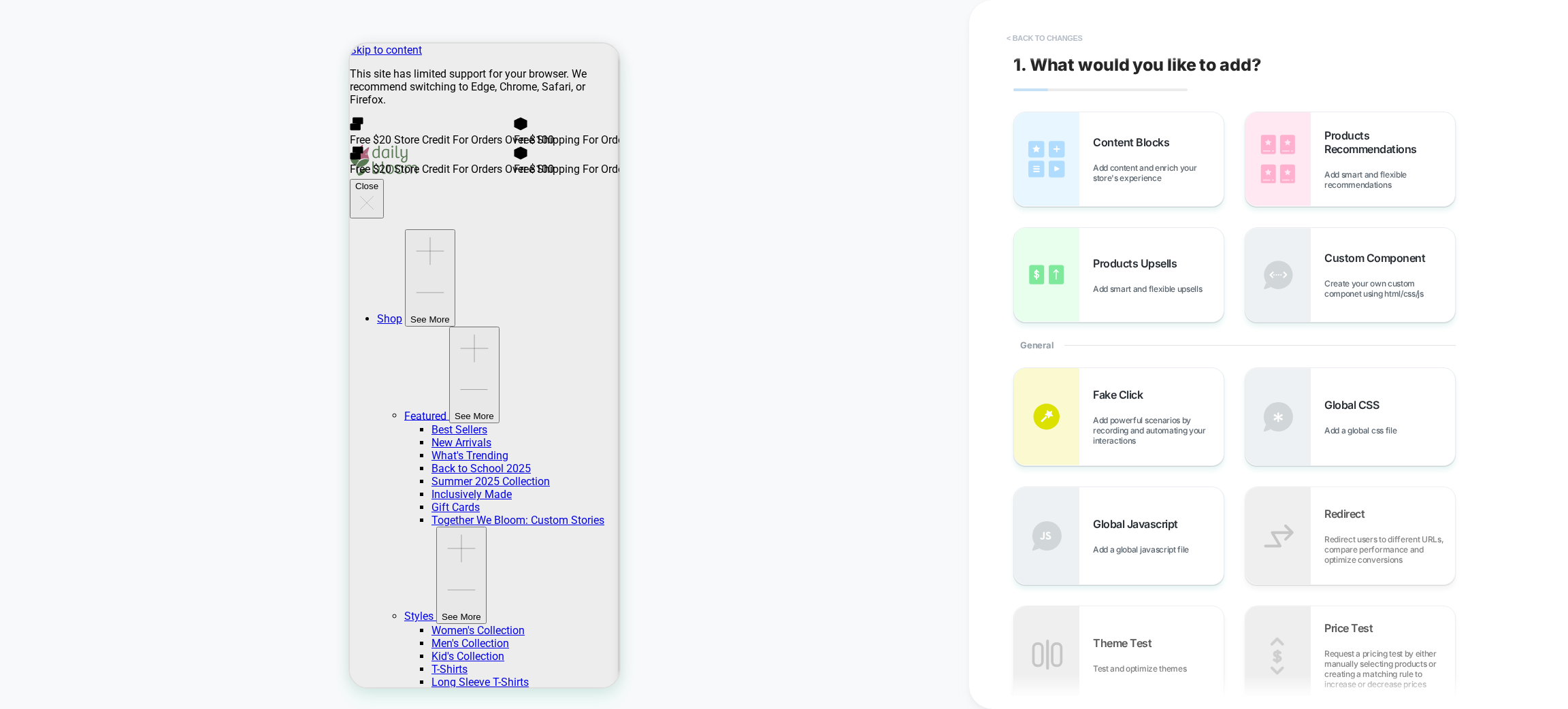
click at [1064, 39] on button "< Back to changes" at bounding box center [1044, 38] width 90 height 21
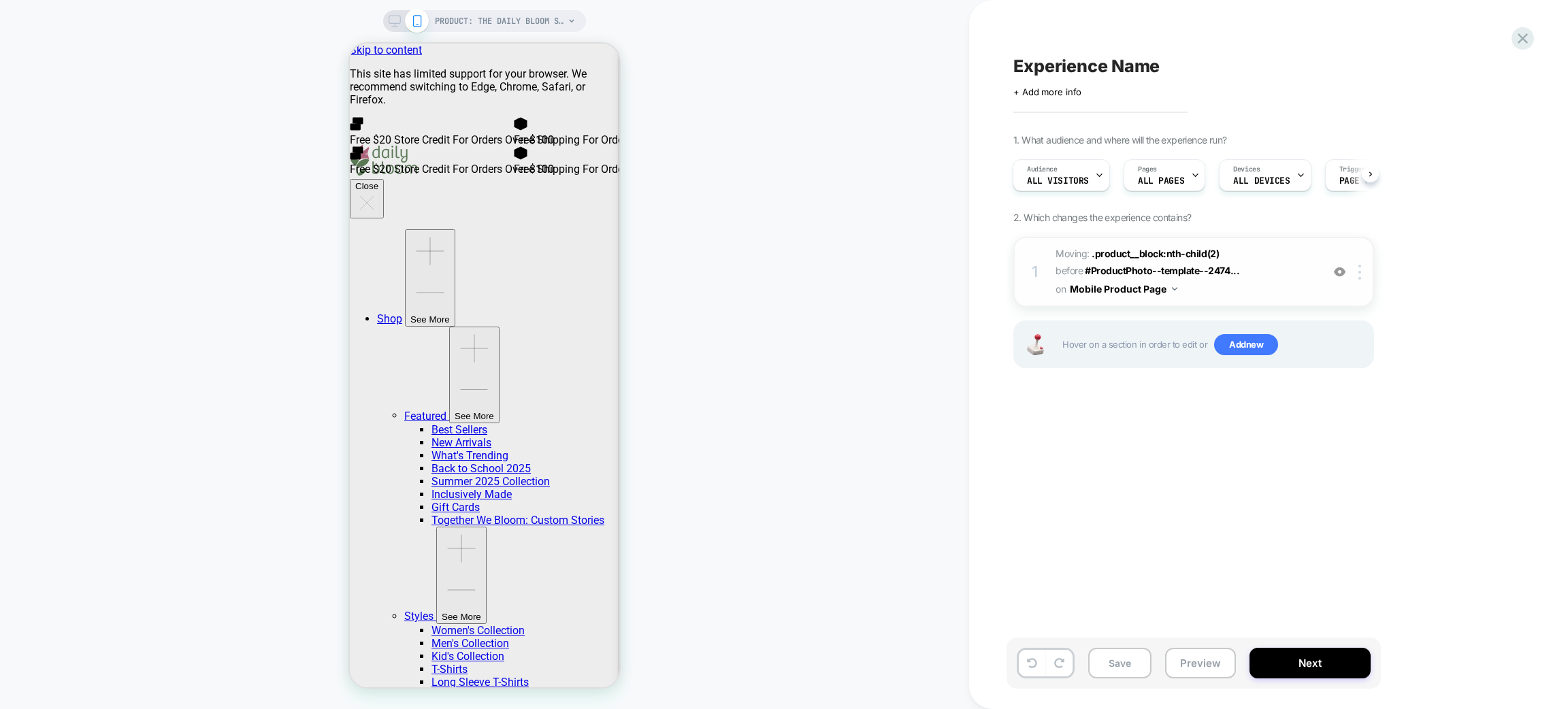
click at [1330, 274] on div at bounding box center [1340, 272] width 22 height 15
click at [1246, 350] on span "Add new" at bounding box center [1246, 345] width 64 height 21
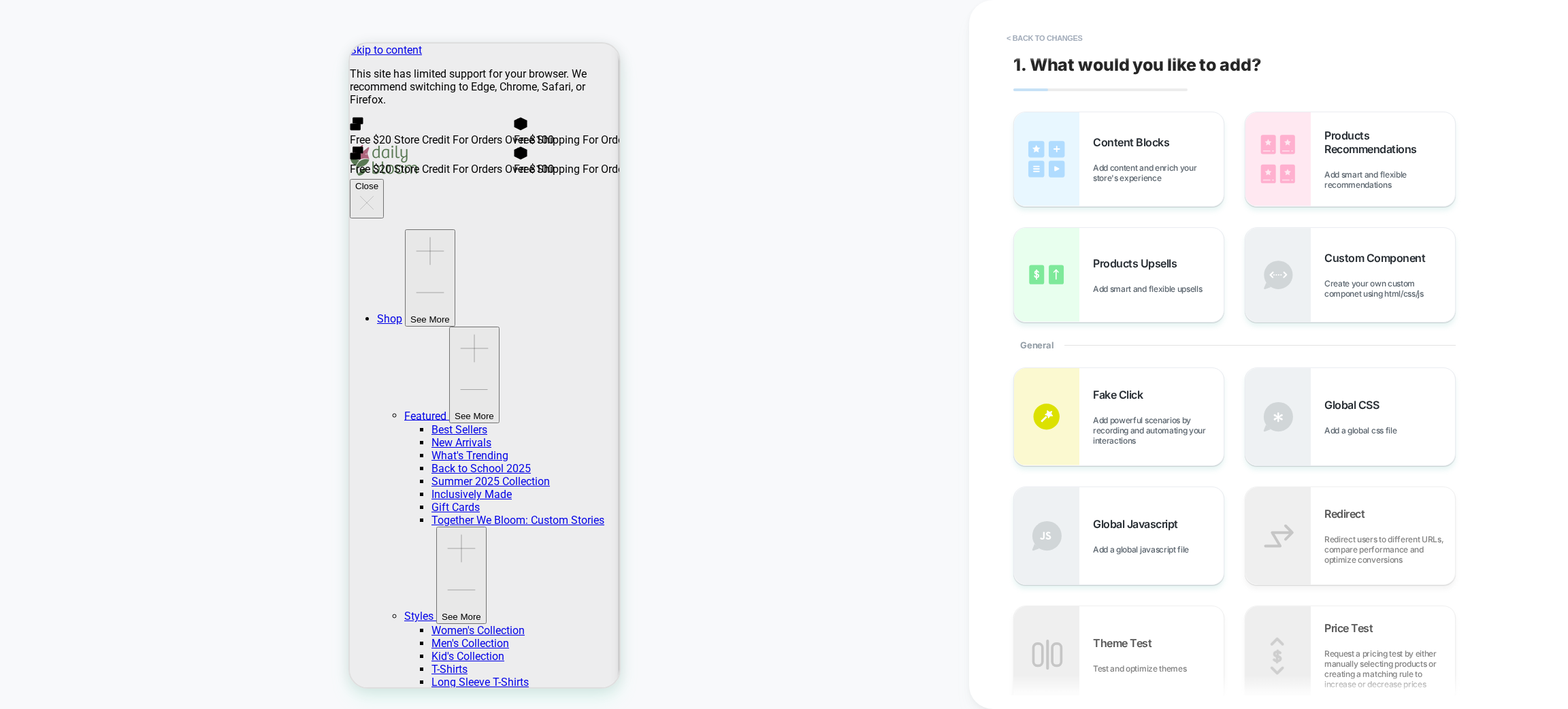
click at [1368, 468] on div "To run a redirect test, you need to create a new, blank experience Redirect Red…" at bounding box center [1262, 536] width 497 height 336
click at [1354, 427] on span "Add a global css file" at bounding box center [1364, 430] width 79 height 10
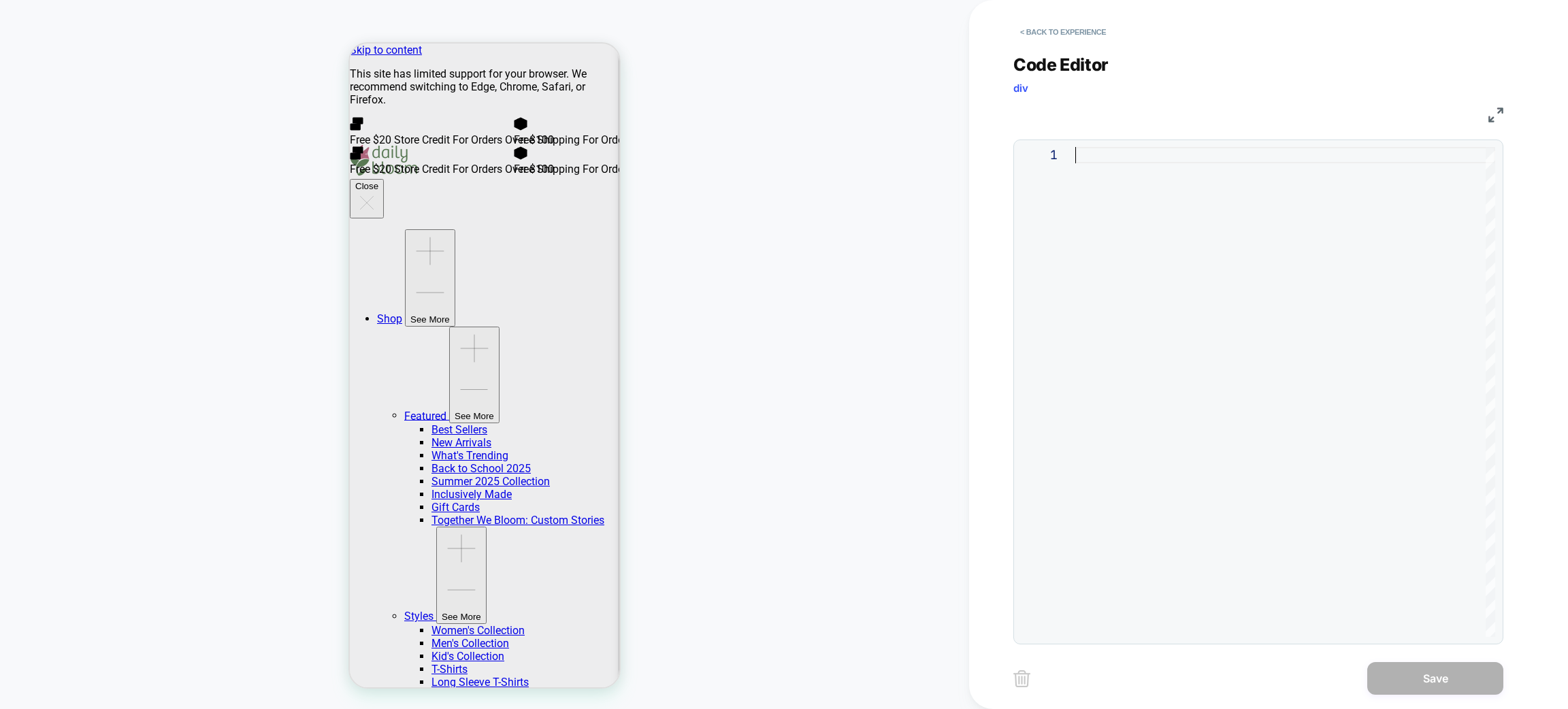
click at [1131, 208] on div at bounding box center [1285, 392] width 420 height 490
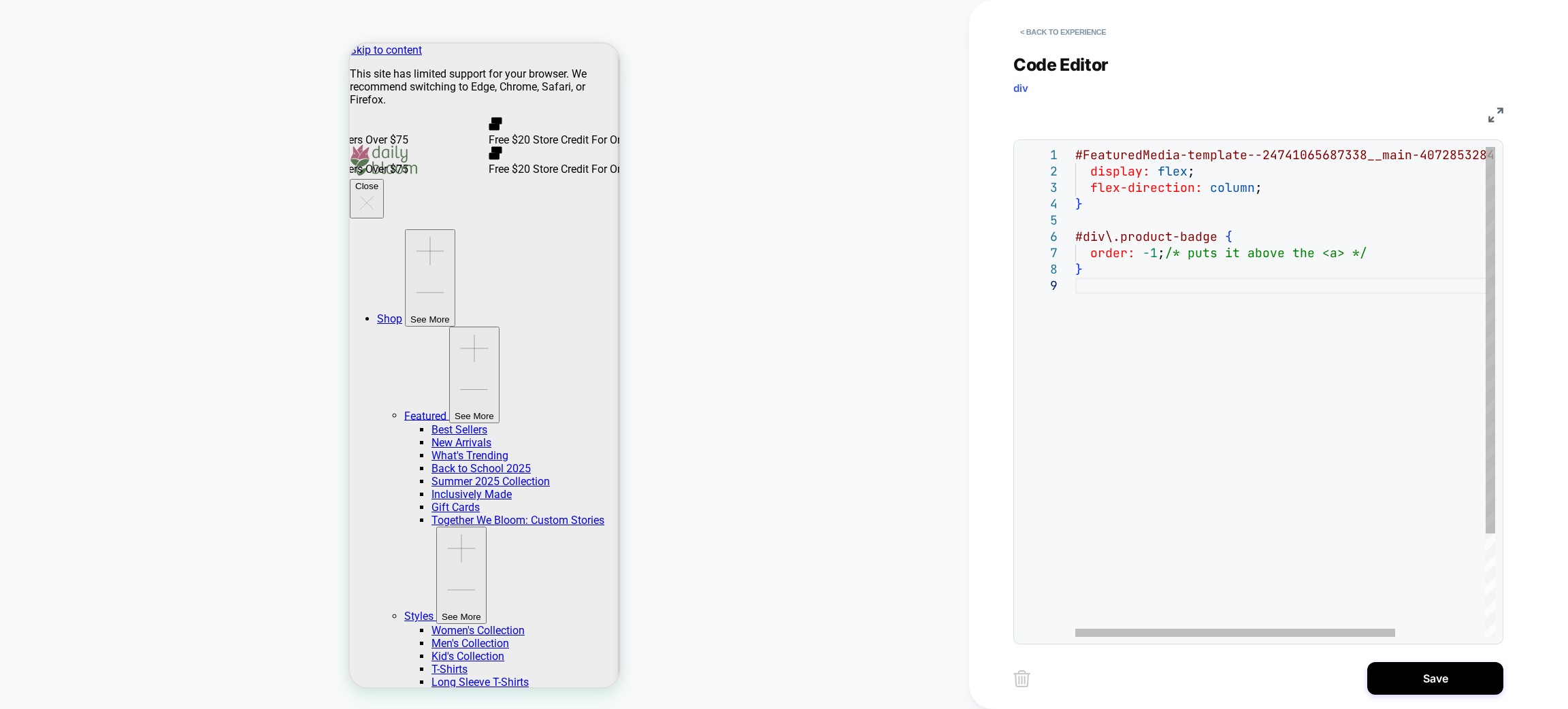
click at [1166, 321] on div "#FeaturedMedia-template--24741065687338__main-4072 8532844842 > div { display: …" at bounding box center [1344, 457] width 539 height 621
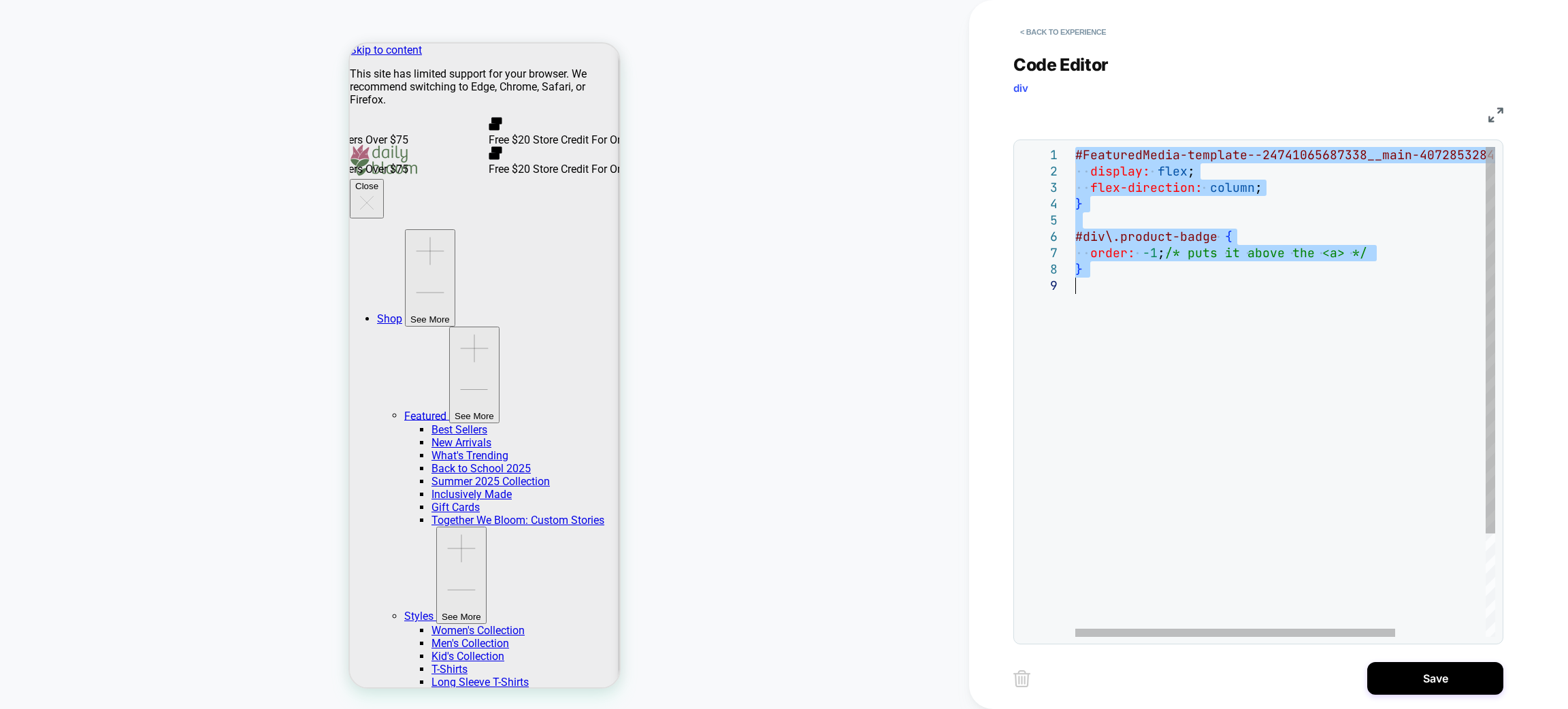
type textarea "**********"
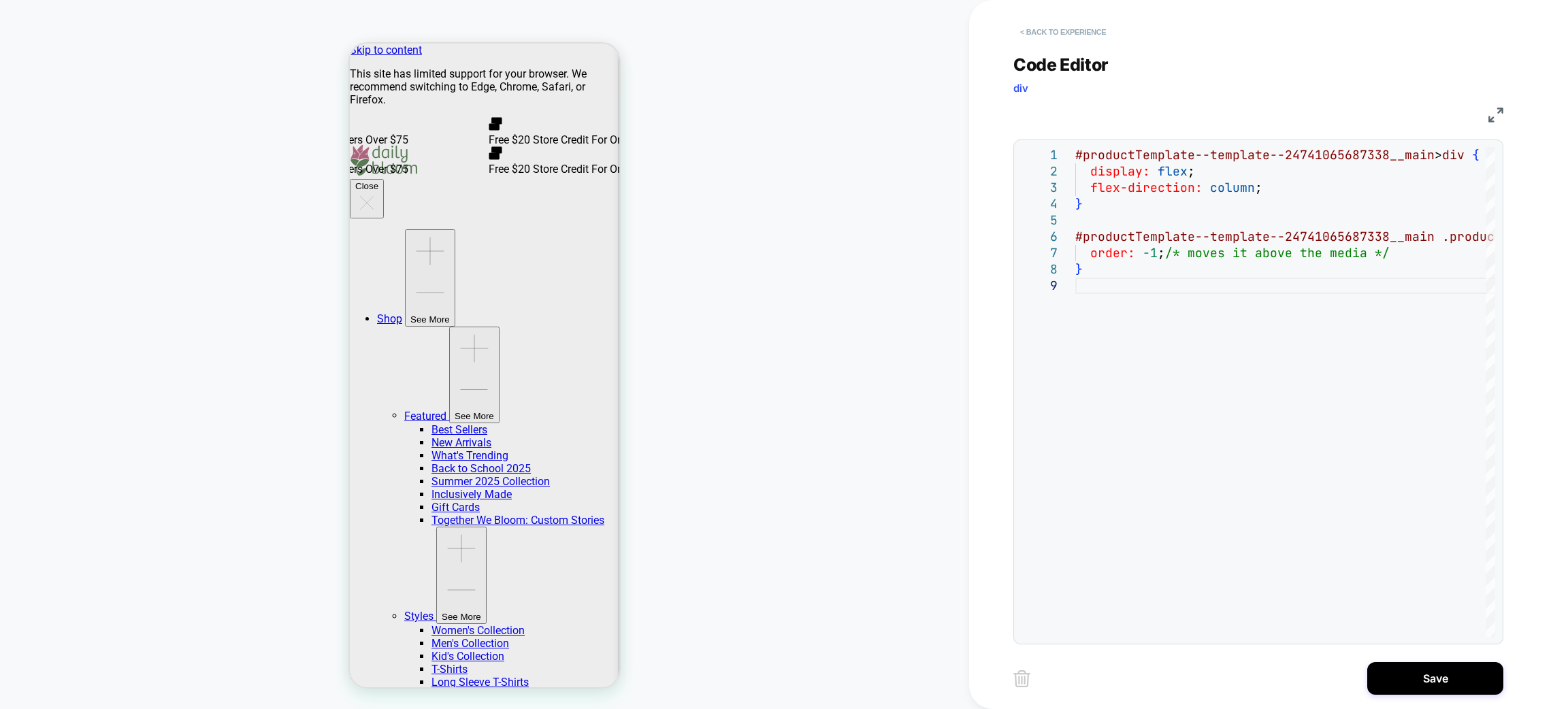
click at [1091, 27] on button "< Back to experience" at bounding box center [1063, 32] width 99 height 21
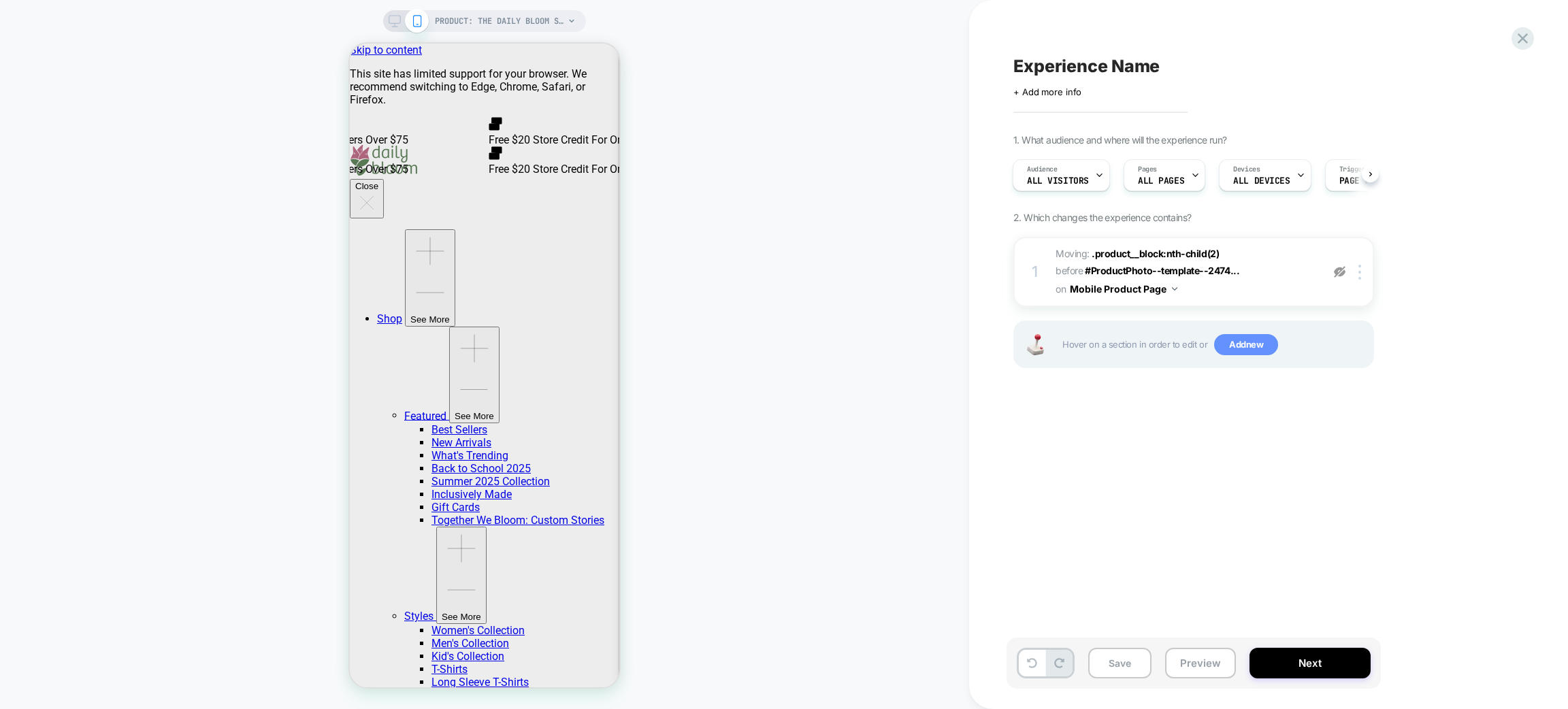
click at [1264, 346] on span "Add new" at bounding box center [1246, 345] width 64 height 21
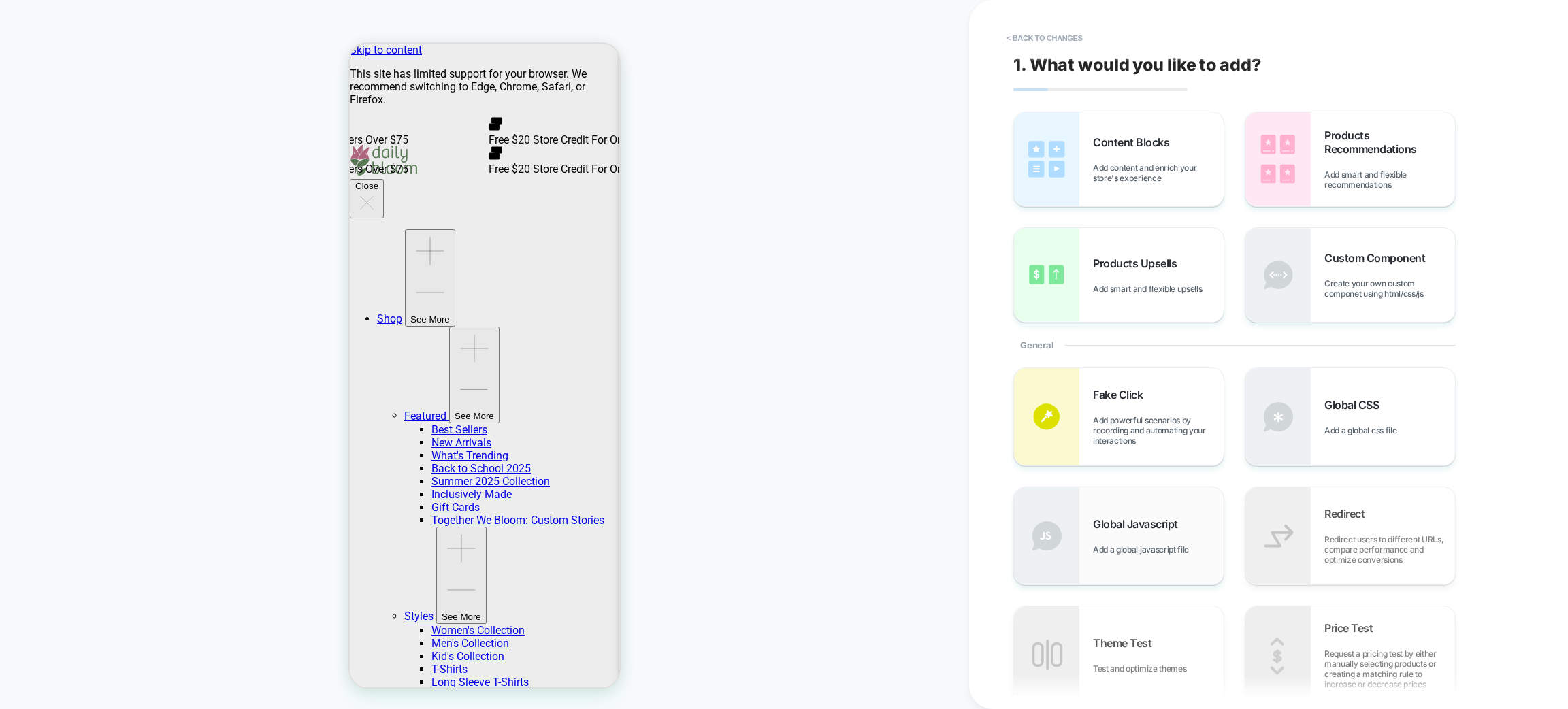
click at [1161, 545] on span "Add a global javascript file" at bounding box center [1144, 549] width 103 height 10
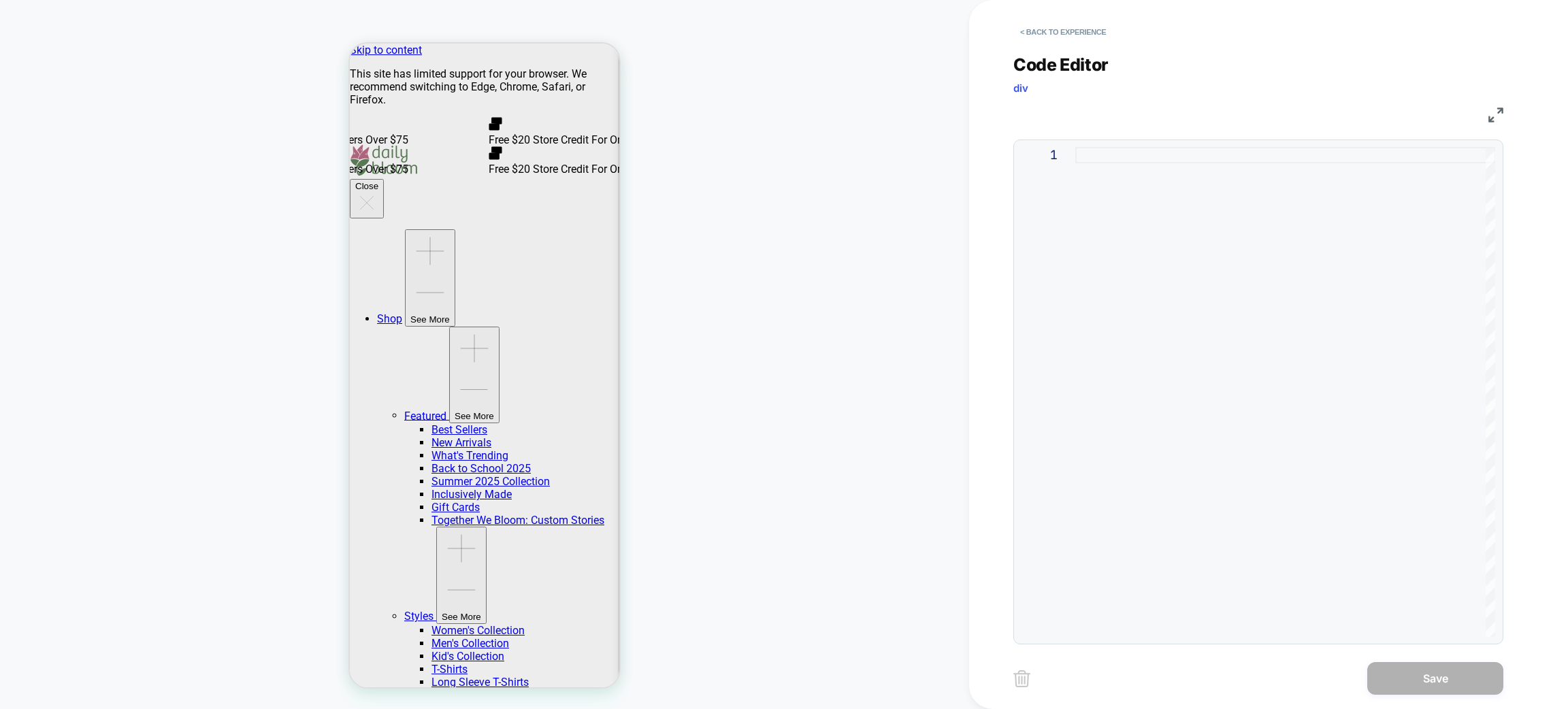
click at [1085, 162] on div at bounding box center [1285, 392] width 420 height 490
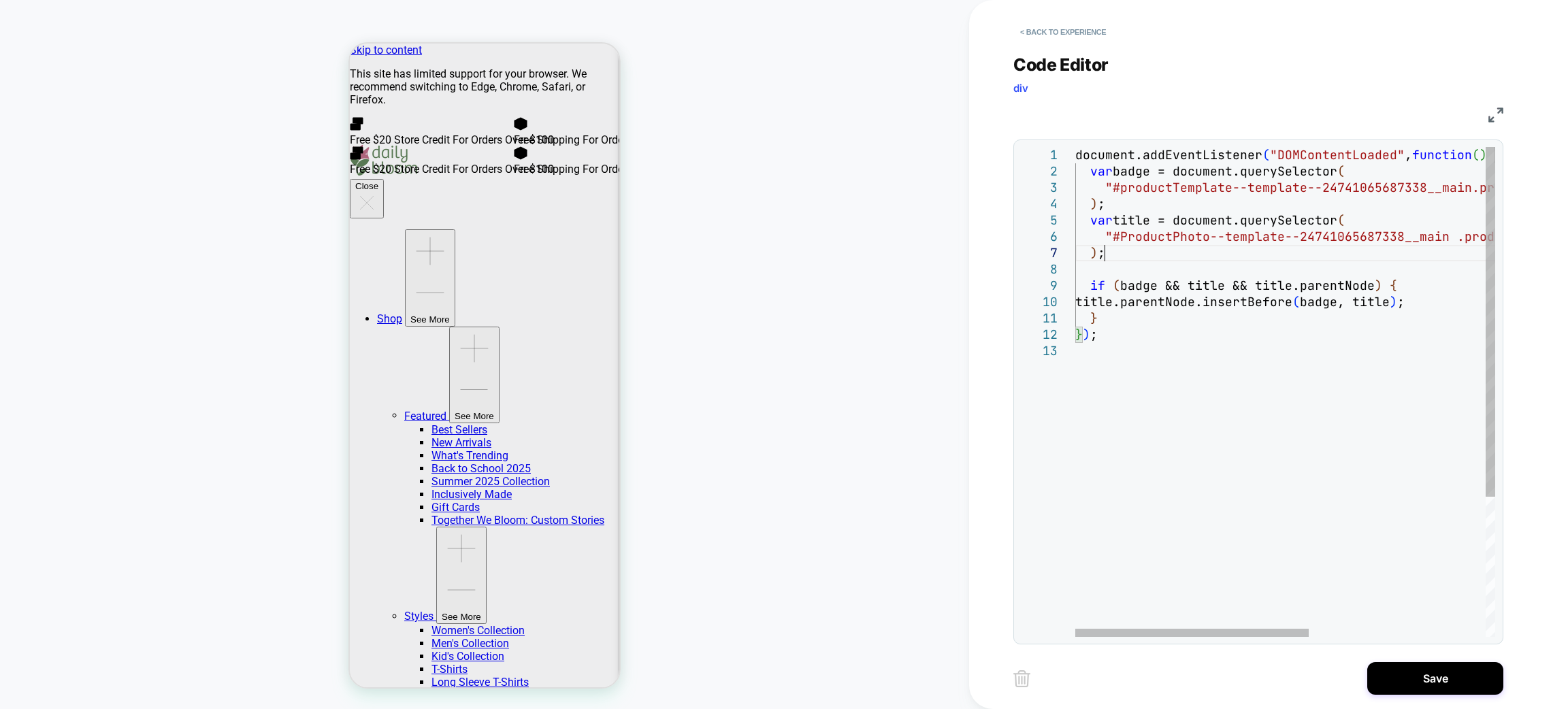
click at [1221, 251] on div "document.addEventListener ( "DOMContentLoaded" , function ( ) { var badge = doc…" at bounding box center [1444, 490] width 737 height 686
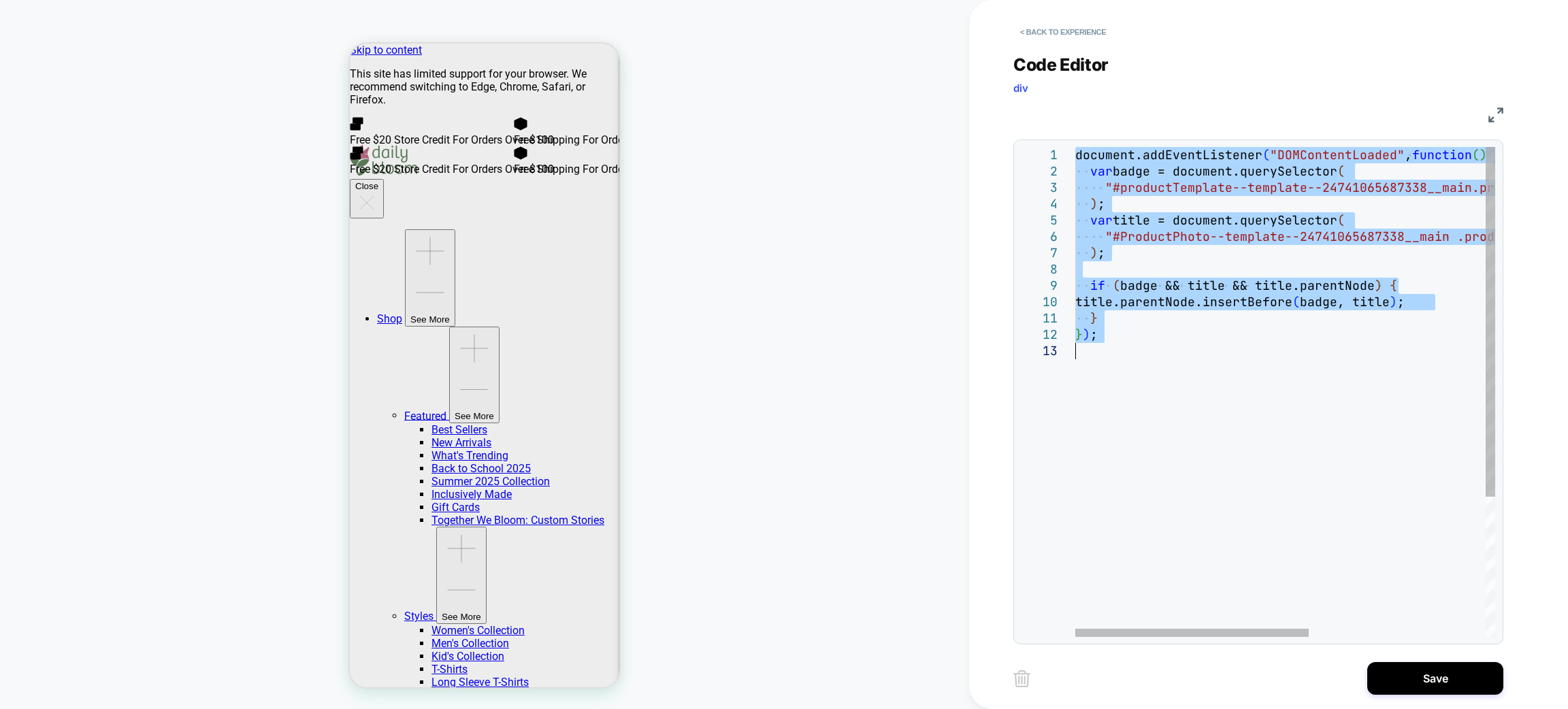
type textarea "**********"
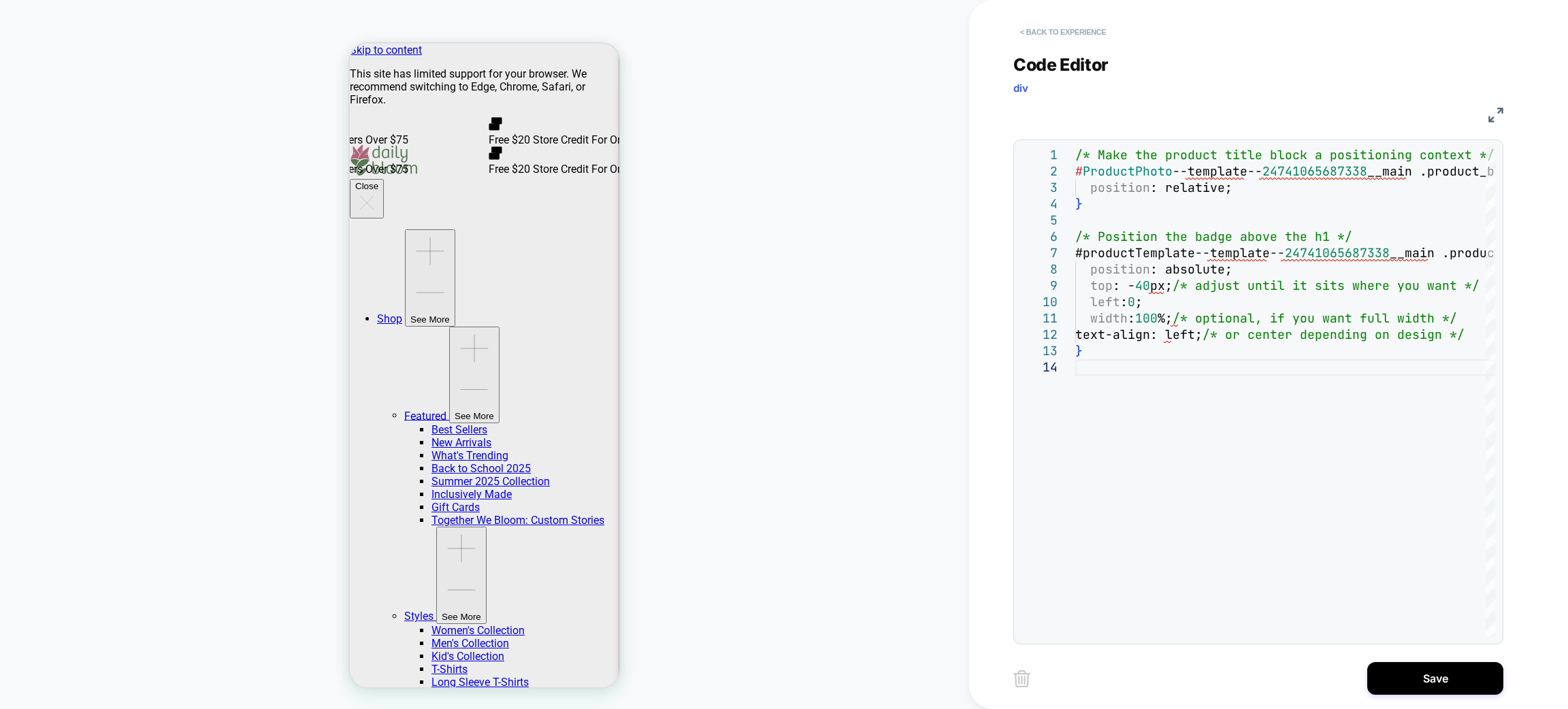
click at [1051, 32] on button "< Back to experience" at bounding box center [1063, 32] width 99 height 21
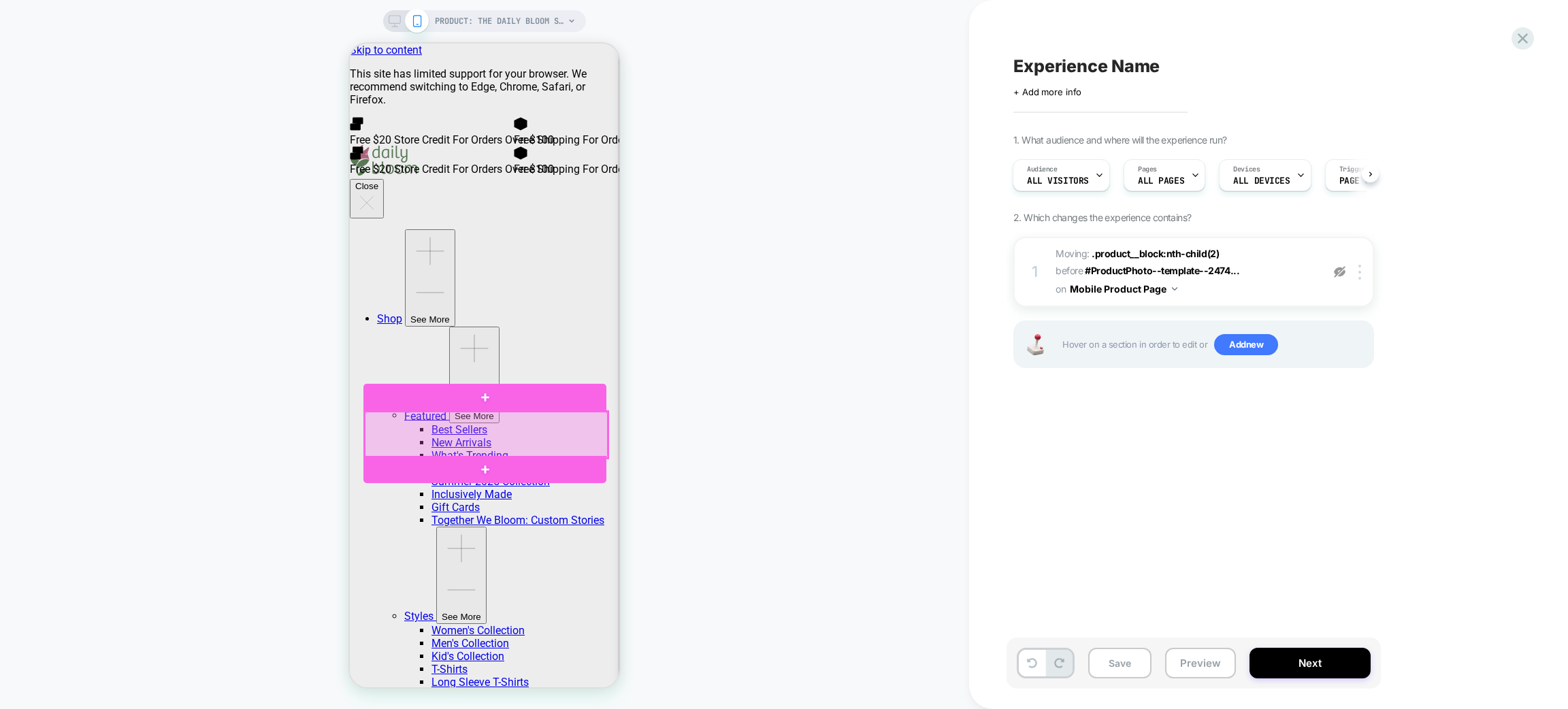
click at [432, 434] on div at bounding box center [486, 434] width 243 height 46
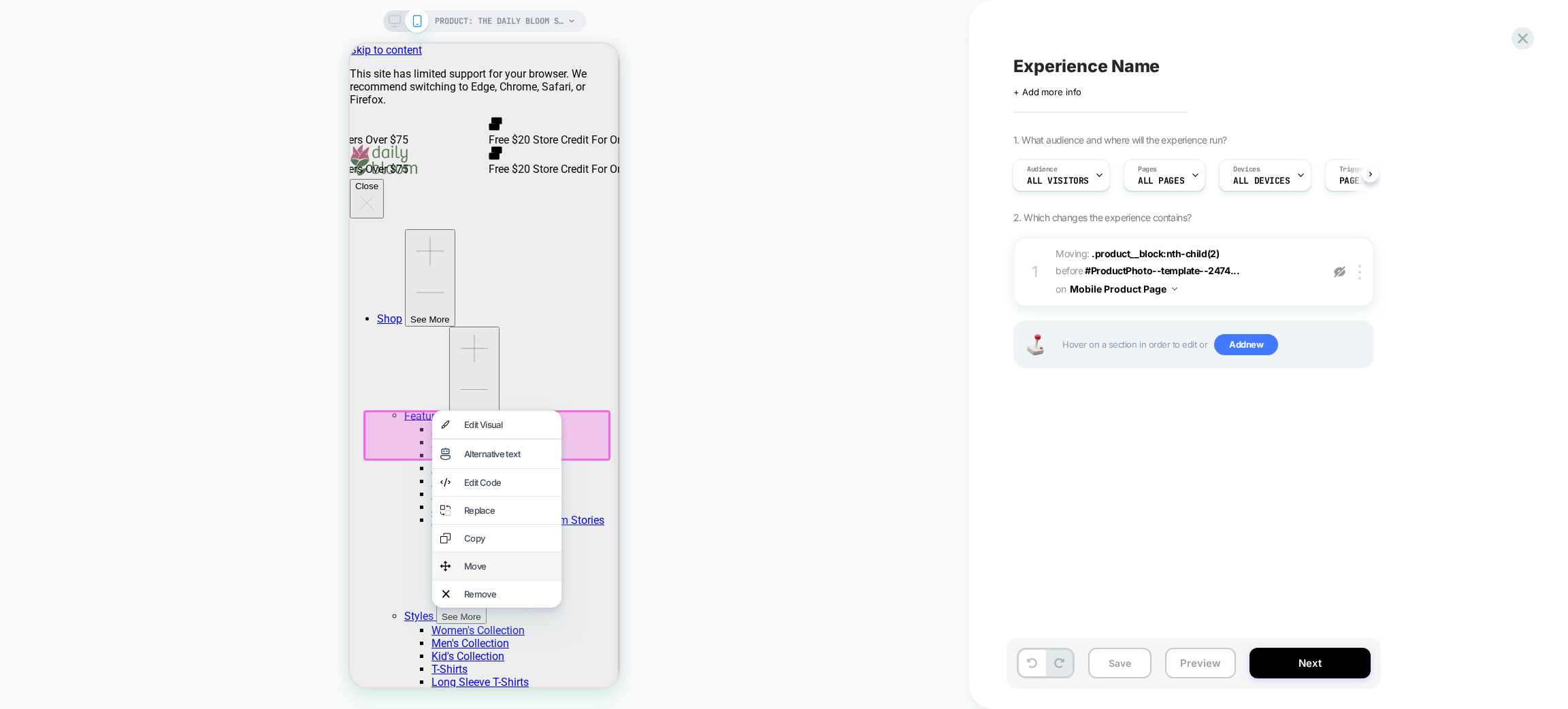
click at [502, 571] on div "Move" at bounding box center [509, 566] width 89 height 11
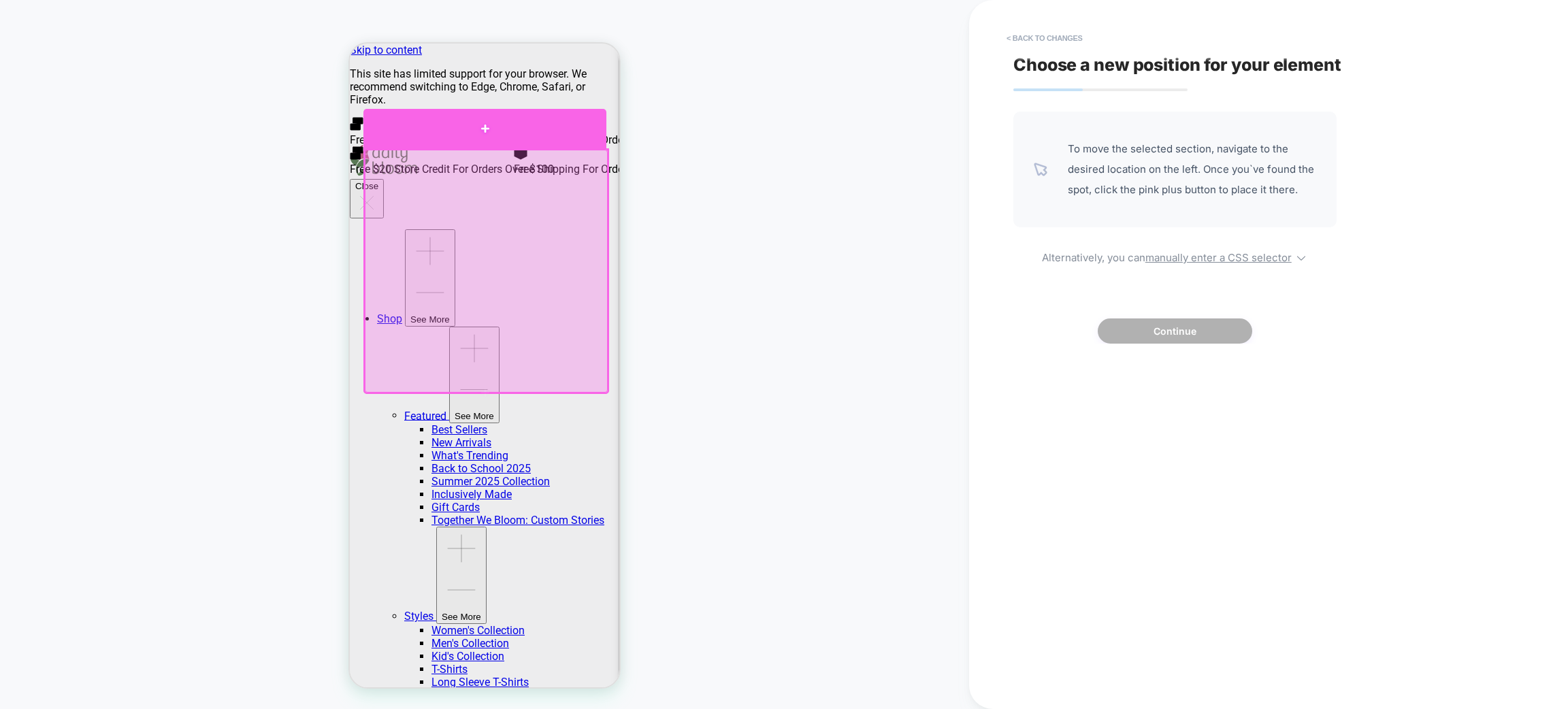
click at [445, 143] on div at bounding box center [485, 129] width 243 height 40
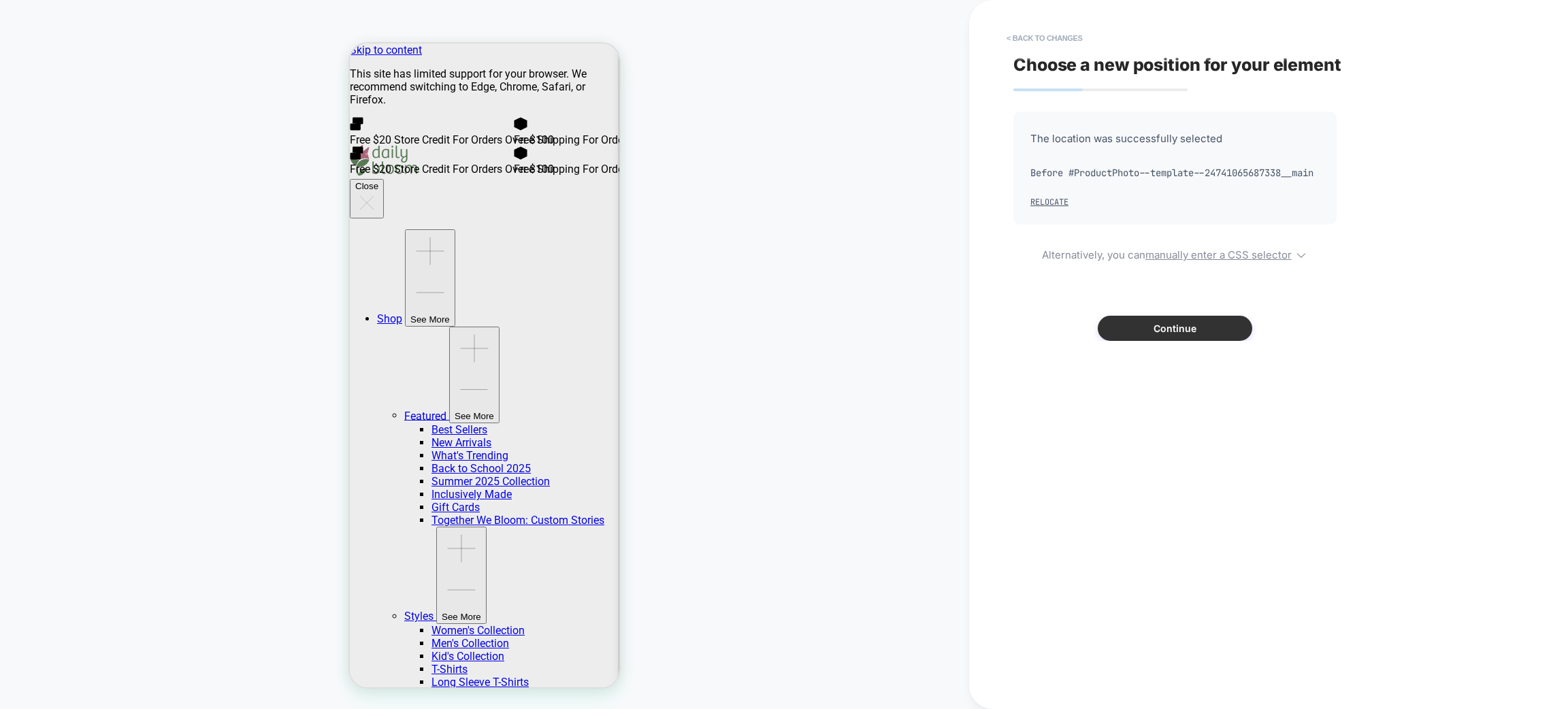
click at [1170, 340] on button "Continue" at bounding box center [1175, 328] width 154 height 26
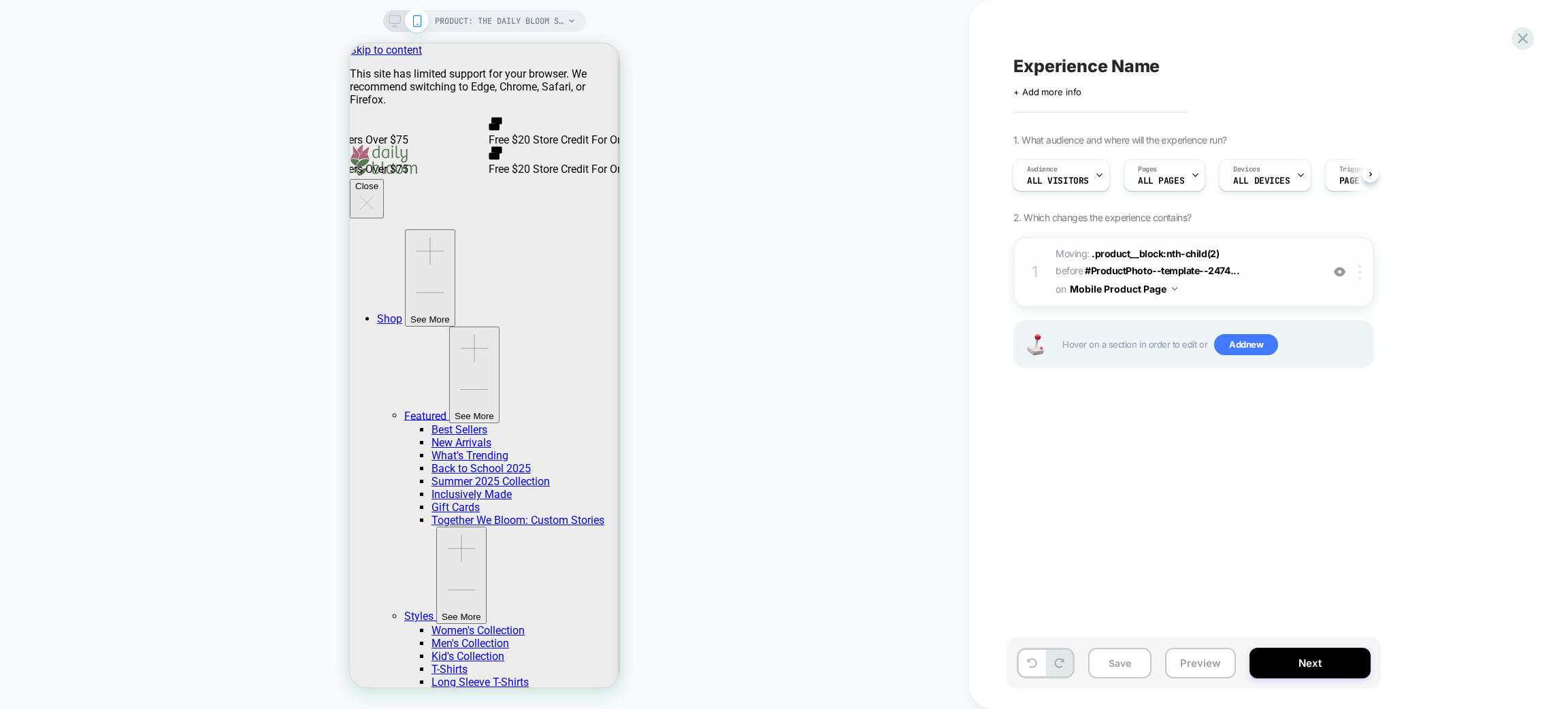
click at [1359, 271] on img at bounding box center [1359, 272] width 2 height 15
click at [1343, 312] on div "Add Before" at bounding box center [1362, 303] width 121 height 37
click at [1344, 330] on div "Add After" at bounding box center [1362, 340] width 121 height 37
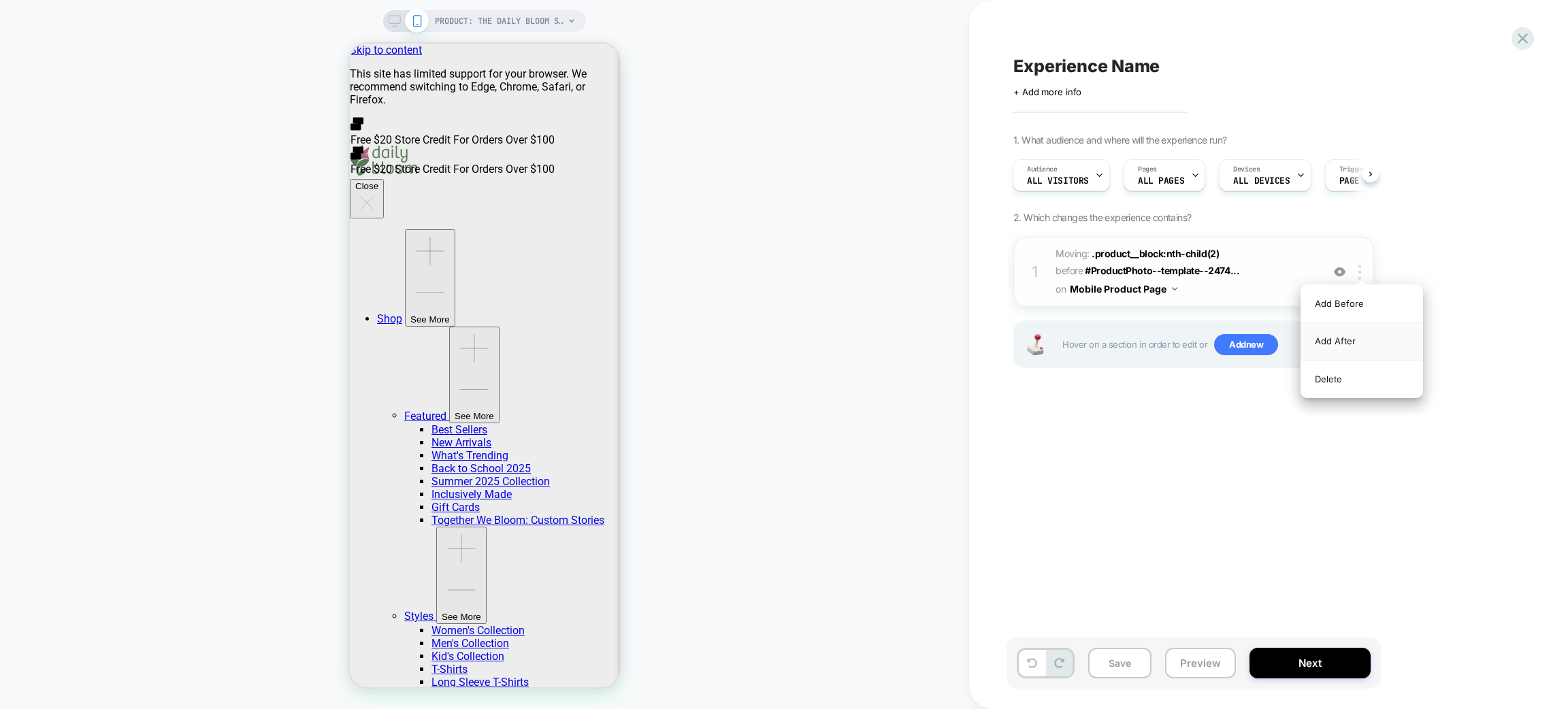
click at [1345, 336] on div "Add After" at bounding box center [1362, 340] width 121 height 37
click at [1342, 300] on div "Add Before" at bounding box center [1362, 303] width 121 height 37
click at [1338, 337] on div "Add After" at bounding box center [1362, 340] width 121 height 37
click at [1336, 313] on div "Add Before" at bounding box center [1362, 303] width 121 height 37
click at [1336, 341] on div "Add After" at bounding box center [1362, 340] width 121 height 37
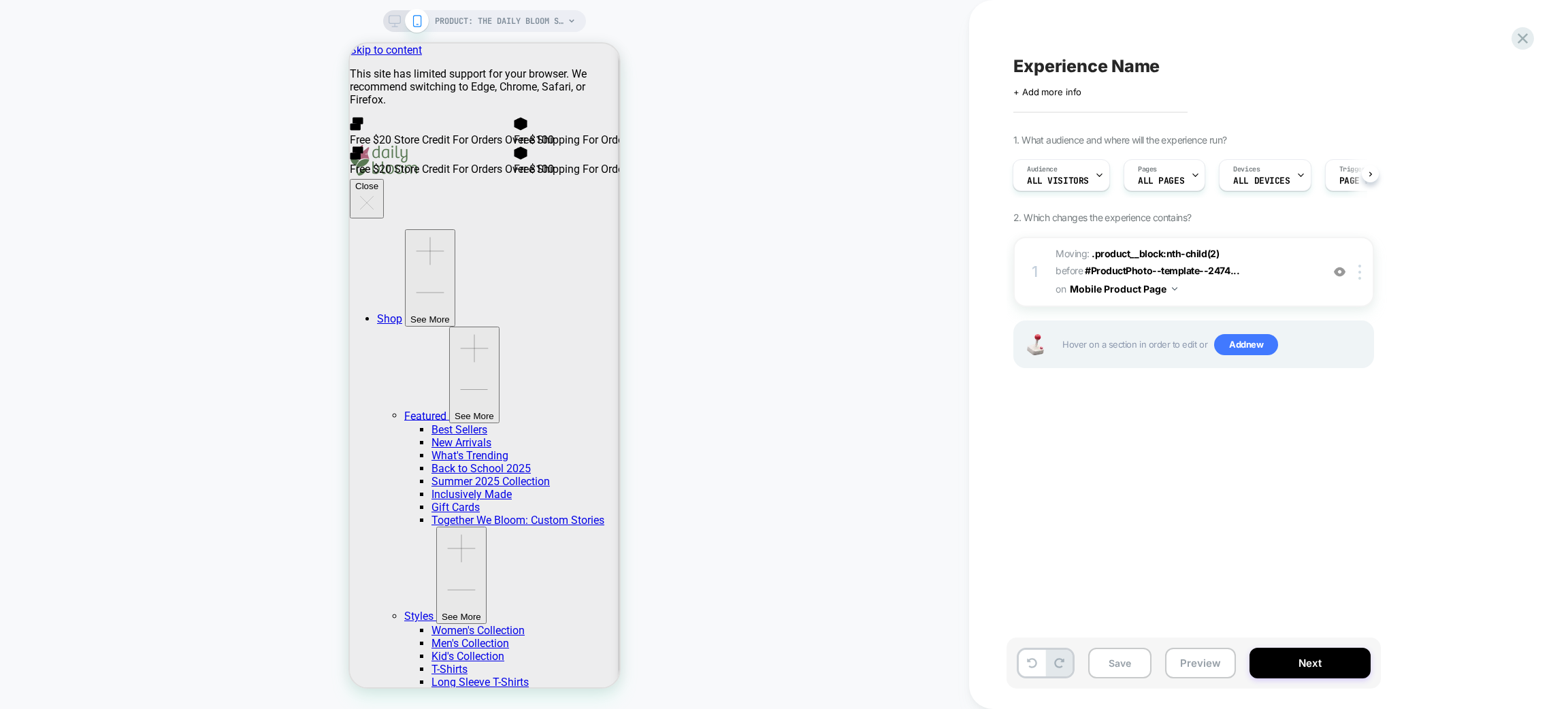
click at [1118, 517] on div "Experience Name Click to edit experience details + Add more info 1. What audien…" at bounding box center [1261, 354] width 511 height 682
click at [1339, 270] on img at bounding box center [1340, 272] width 12 height 12
click at [1020, 665] on button at bounding box center [1032, 663] width 26 height 26
click at [1035, 655] on button at bounding box center [1032, 663] width 26 height 26
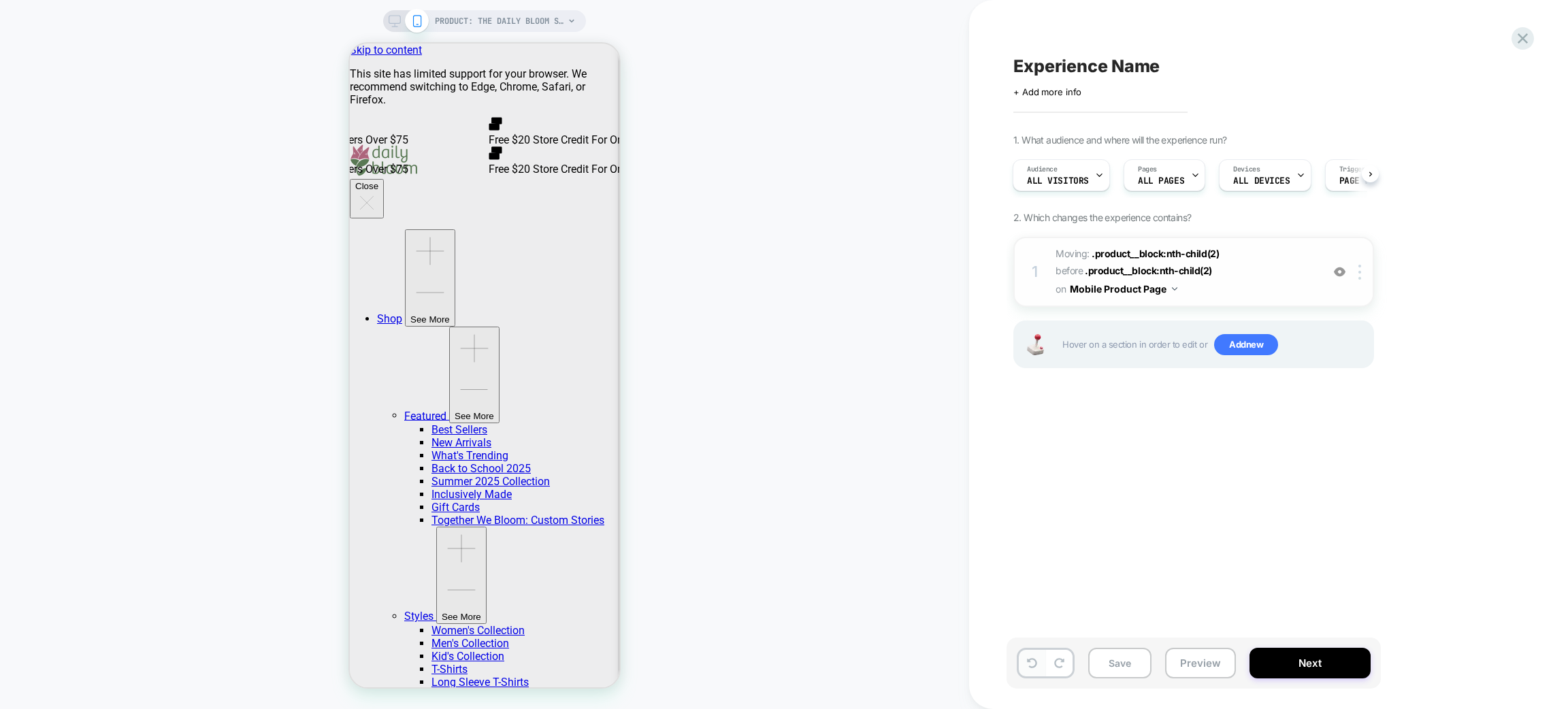
click at [1035, 655] on button at bounding box center [1032, 663] width 26 height 26
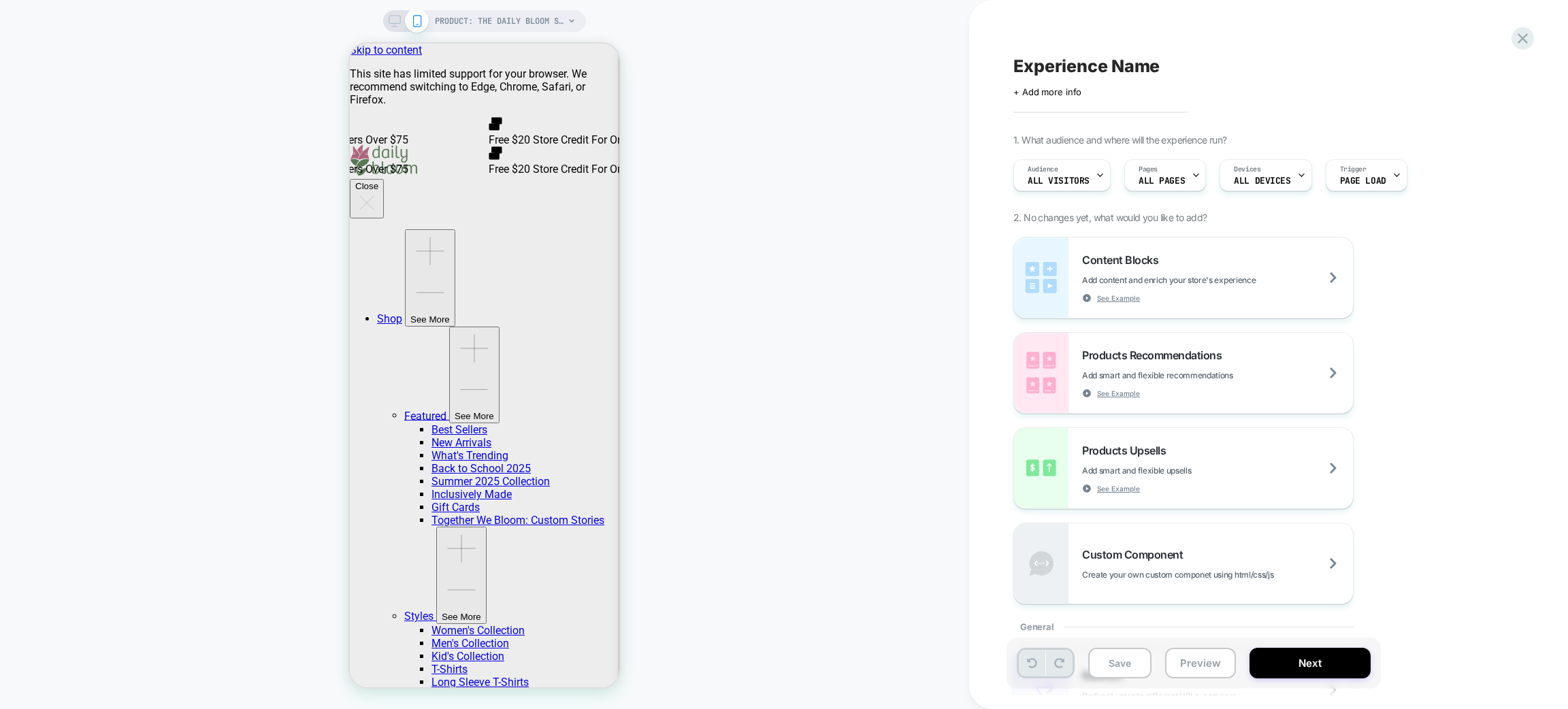
scroll to position [0, 0]
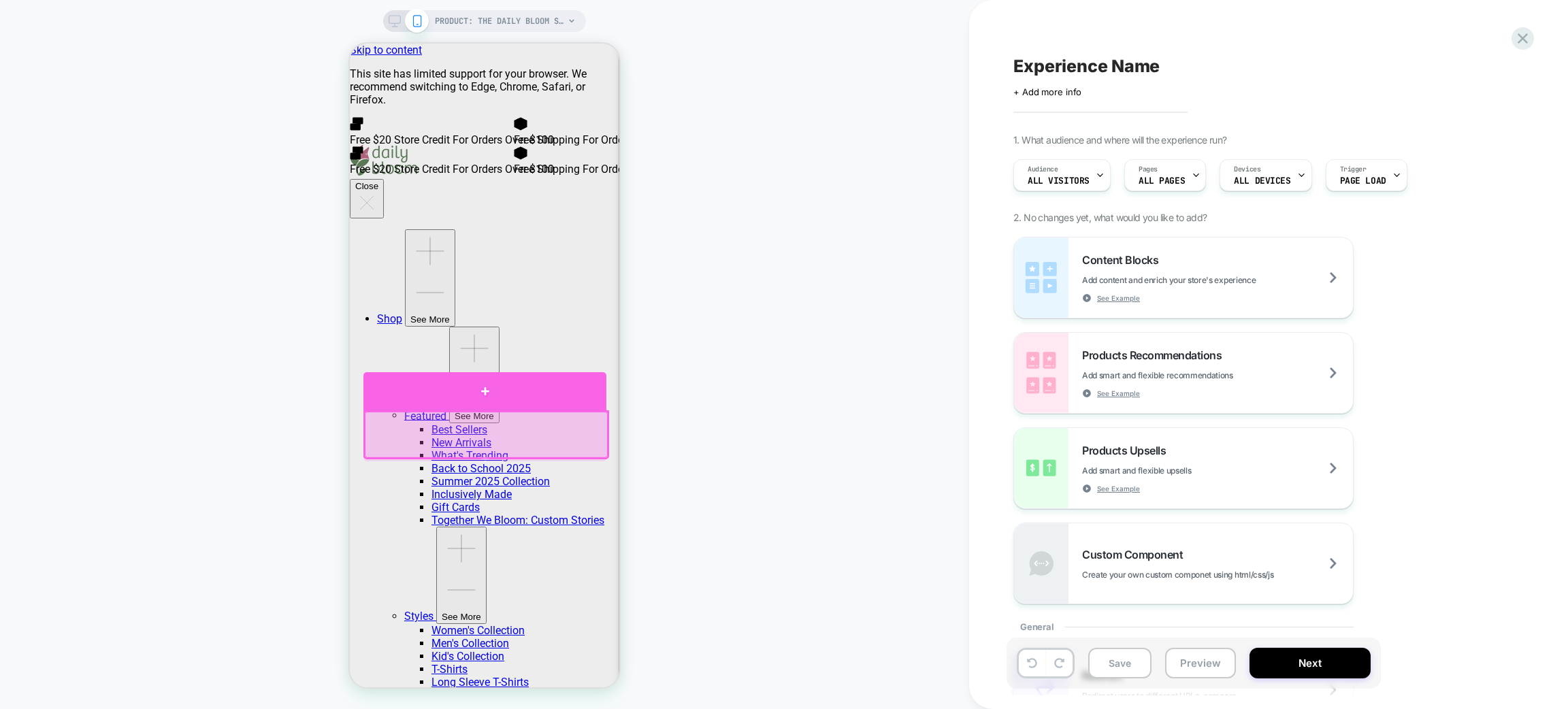
click at [481, 399] on div at bounding box center [485, 391] width 243 height 38
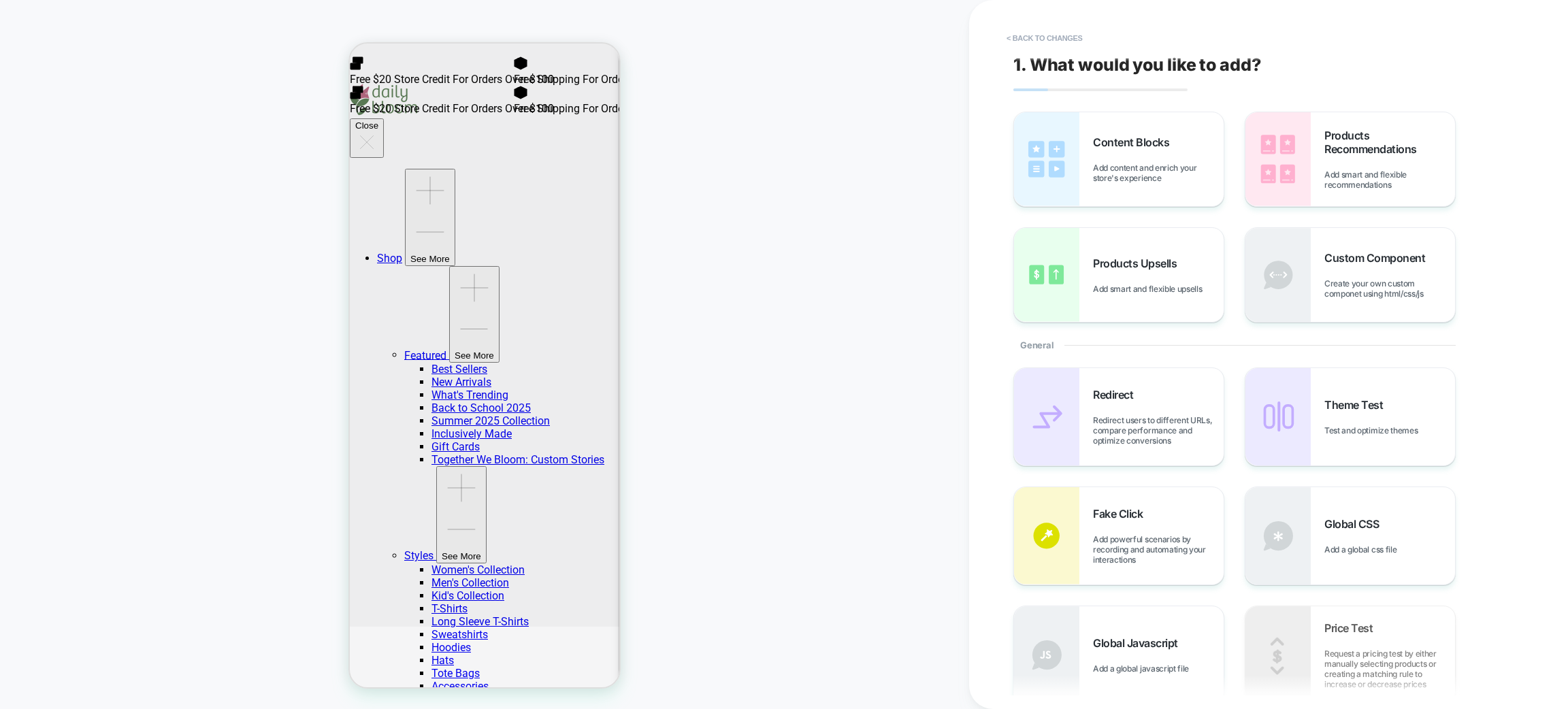
scroll to position [68, 0]
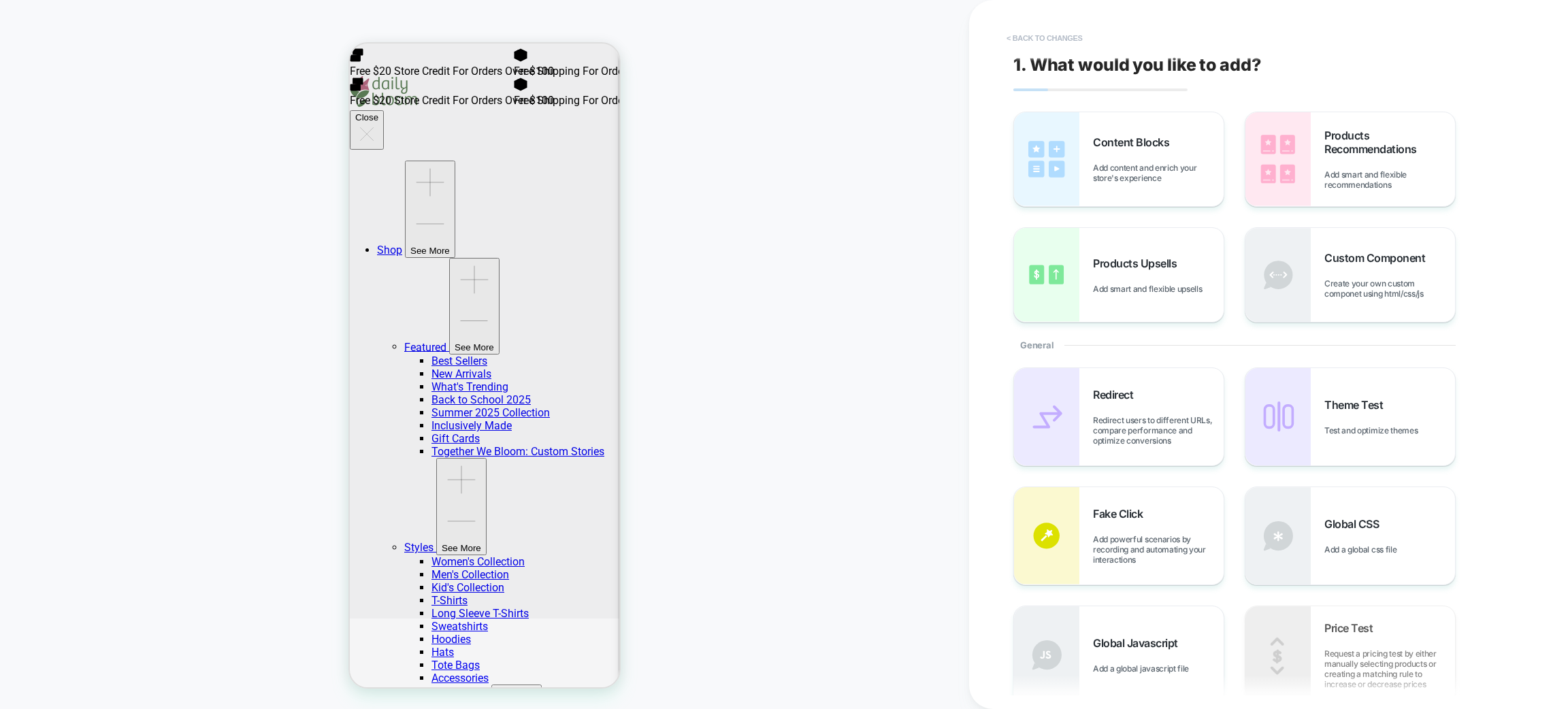
click at [1038, 29] on button "< Back to changes" at bounding box center [1044, 38] width 90 height 21
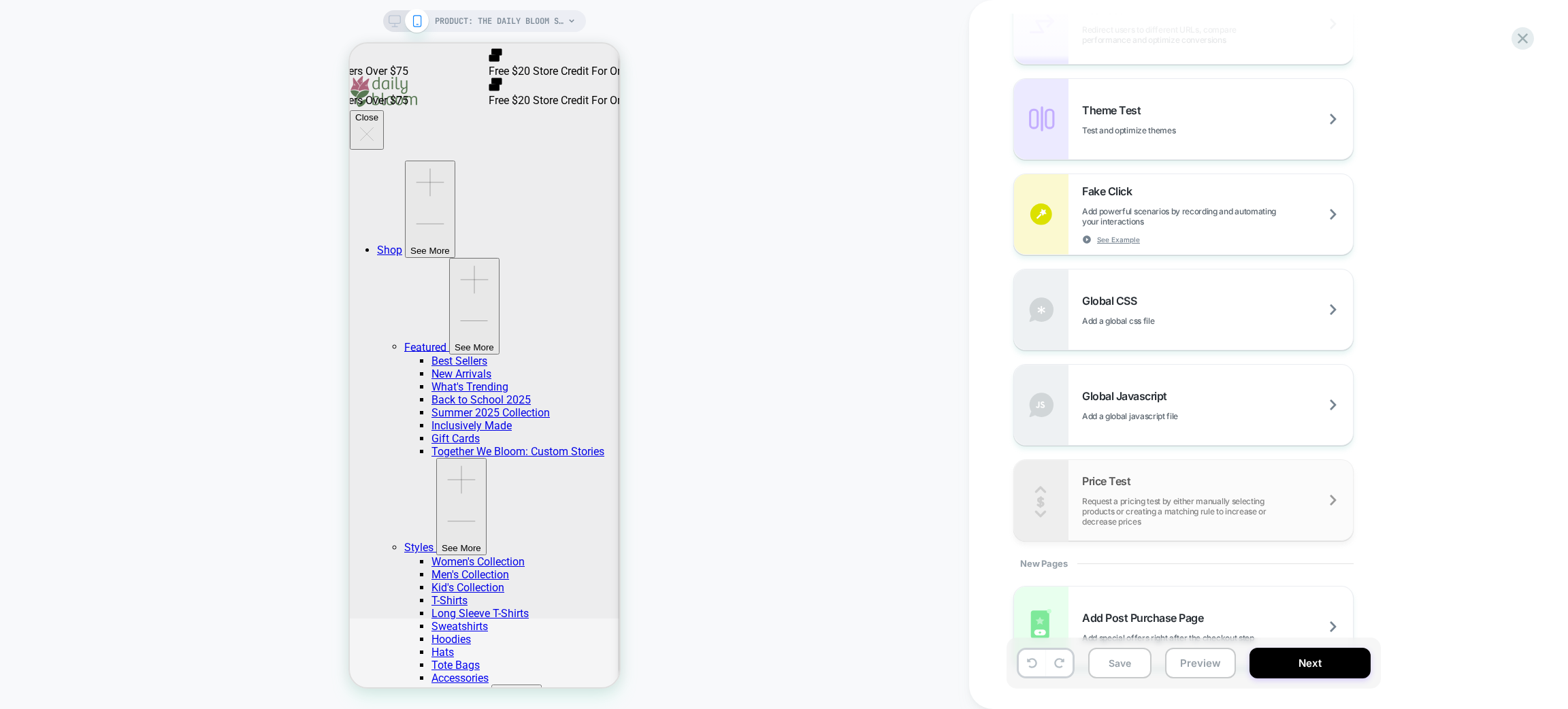
scroll to position [711, 0]
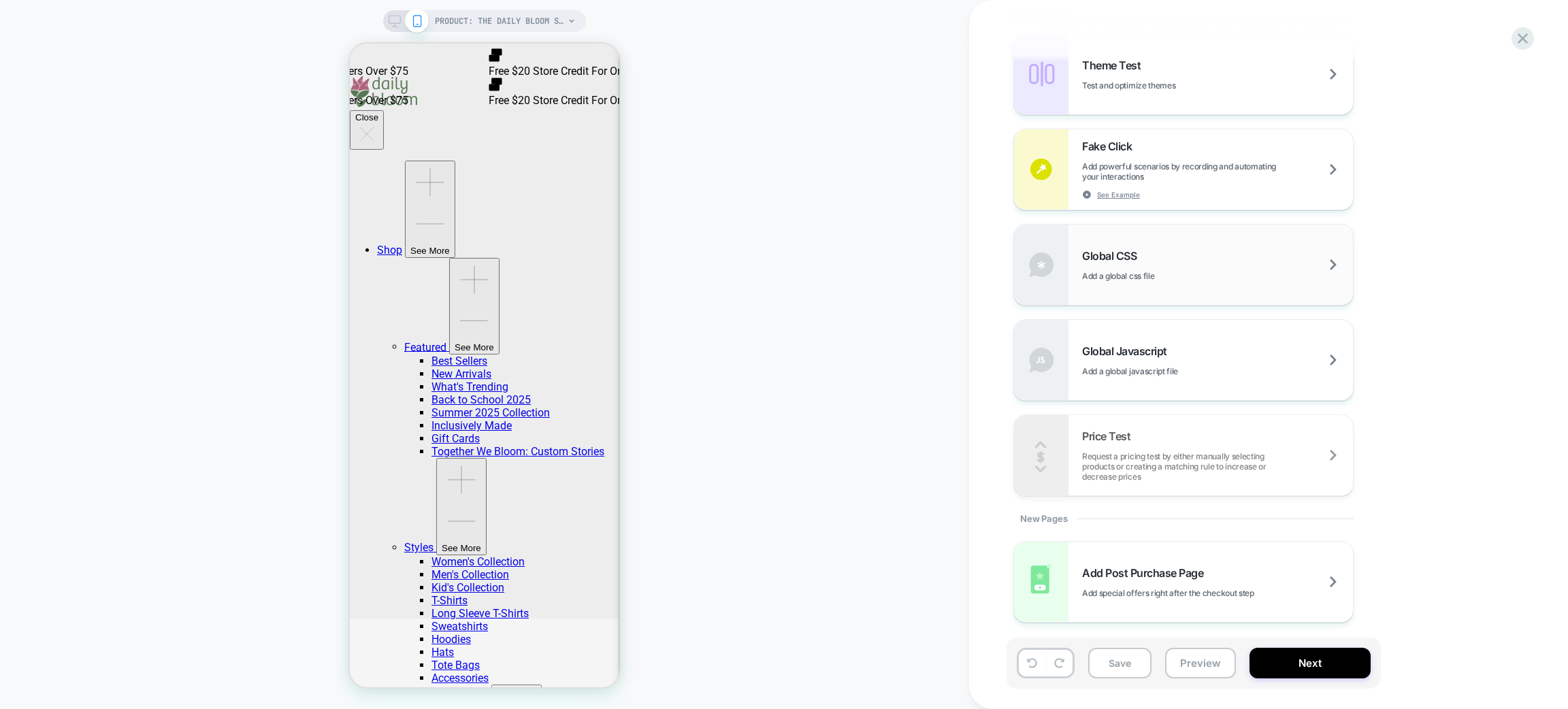
click at [1197, 275] on span "Add a global css file" at bounding box center [1152, 275] width 140 height 10
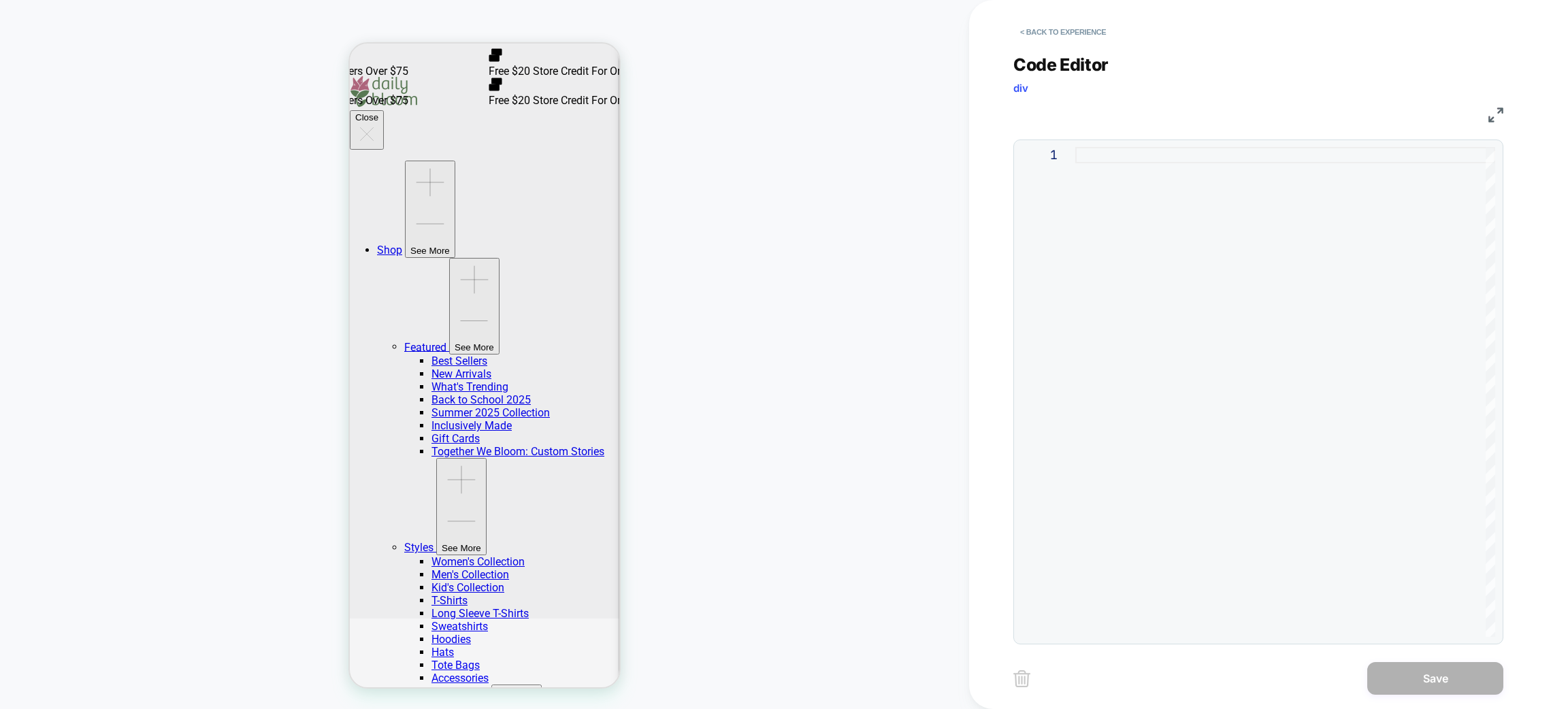
click at [1064, 43] on div "Code Editor div CSS 1" at bounding box center [1259, 340] width 490 height 607
click at [1065, 28] on button "< Back to experience" at bounding box center [1063, 32] width 99 height 21
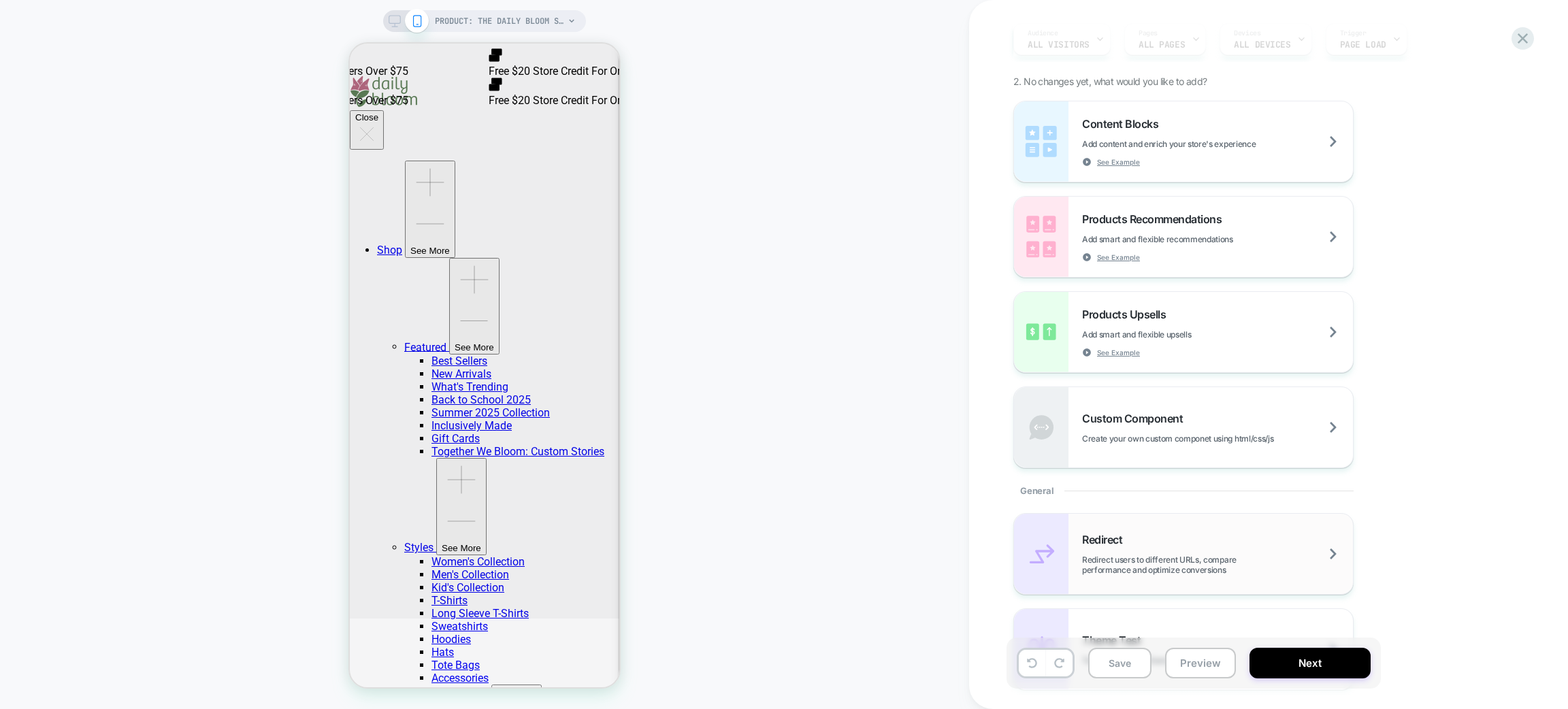
scroll to position [204, 0]
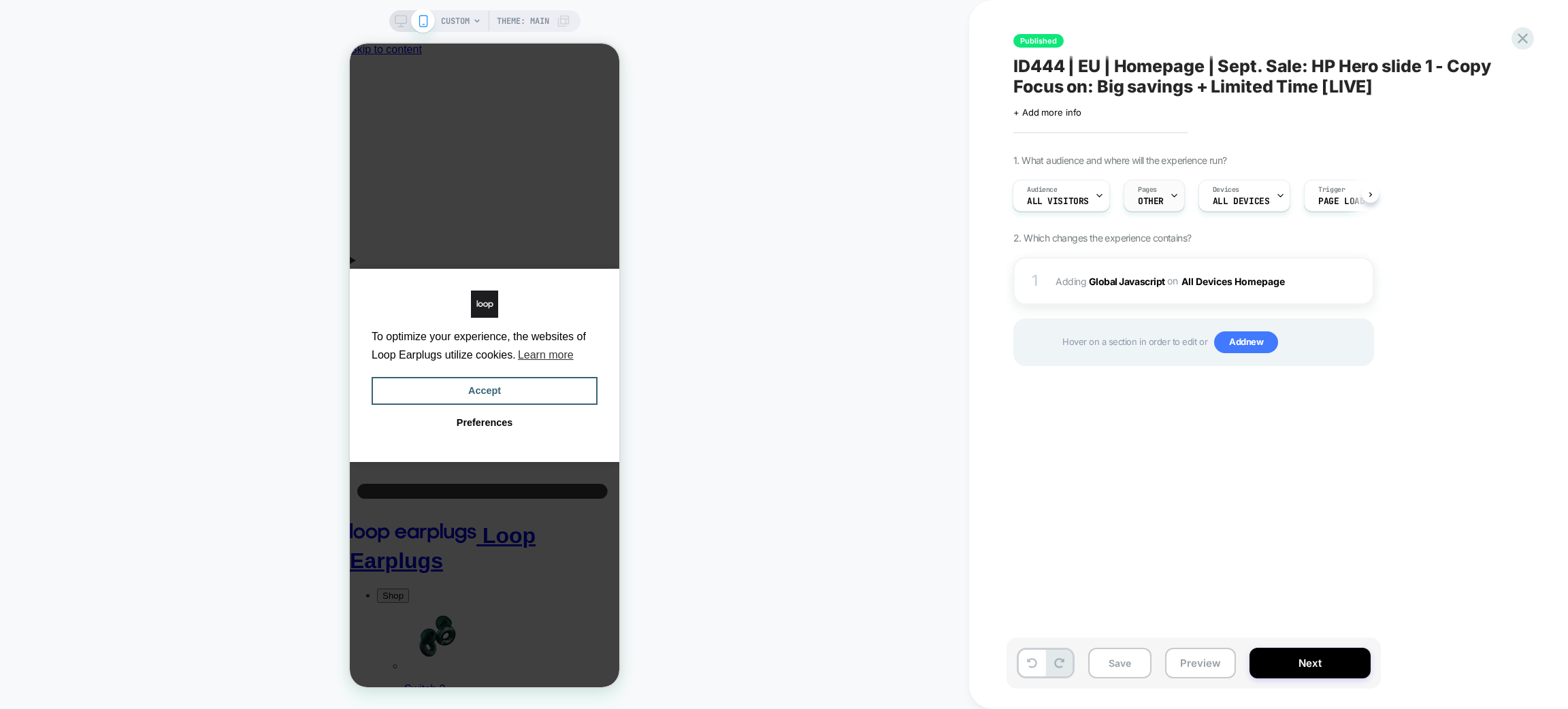
click at [1166, 186] on div "Pages OTHER" at bounding box center [1151, 195] width 53 height 31
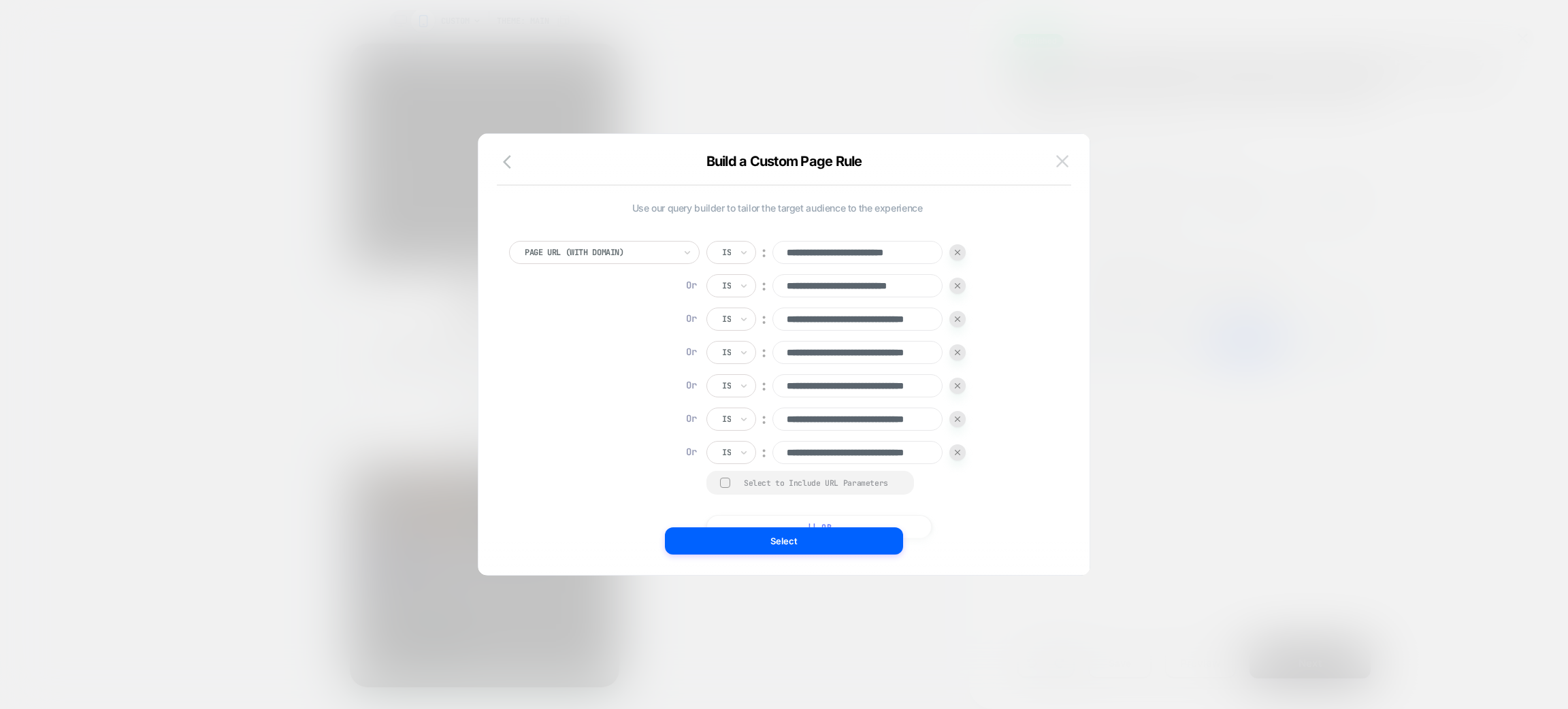
click at [1058, 166] on img at bounding box center [1062, 161] width 12 height 12
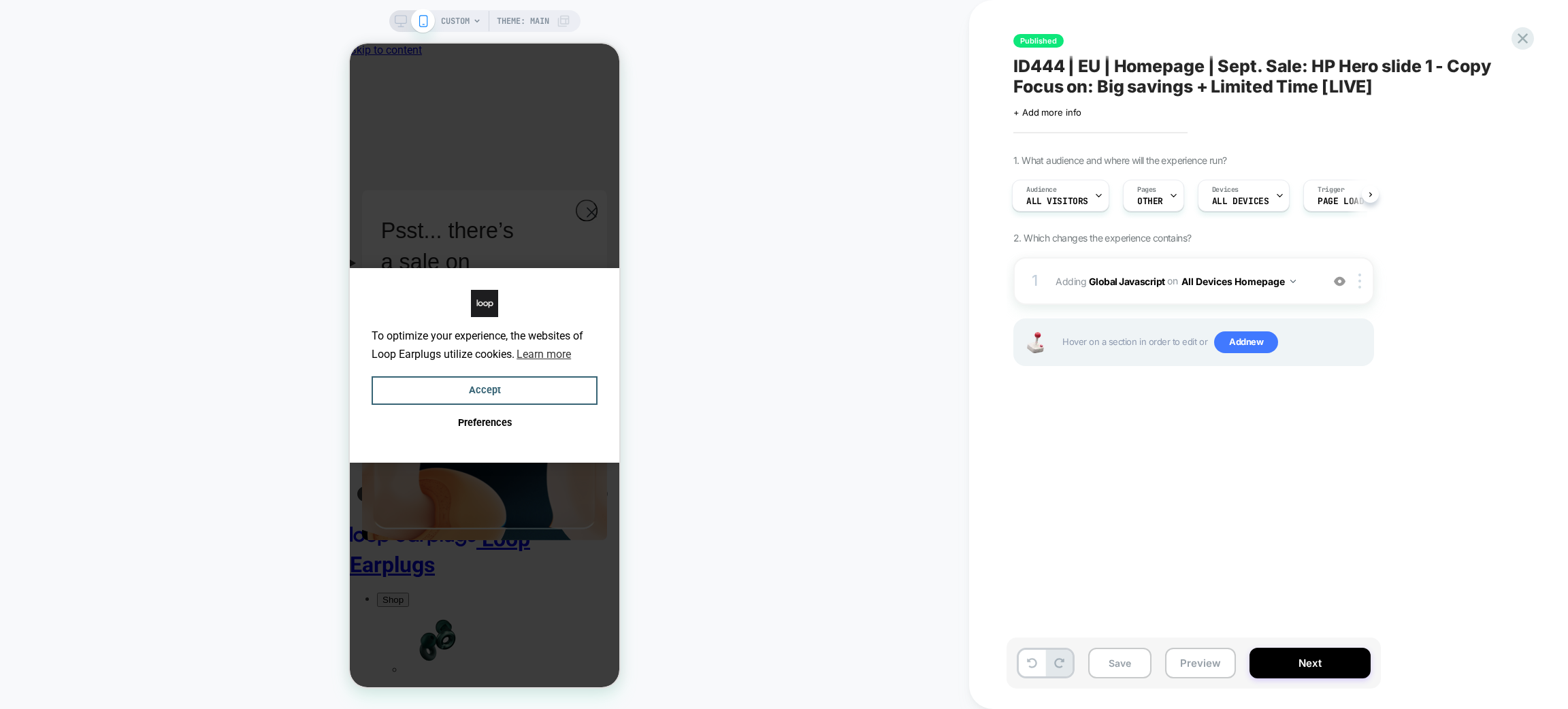
click at [1199, 77] on span "ID444 | EU | Homepage | Sept. Sale: HP Hero slide 1 - Copy Focus on: Big saving…" at bounding box center [1262, 77] width 497 height 41
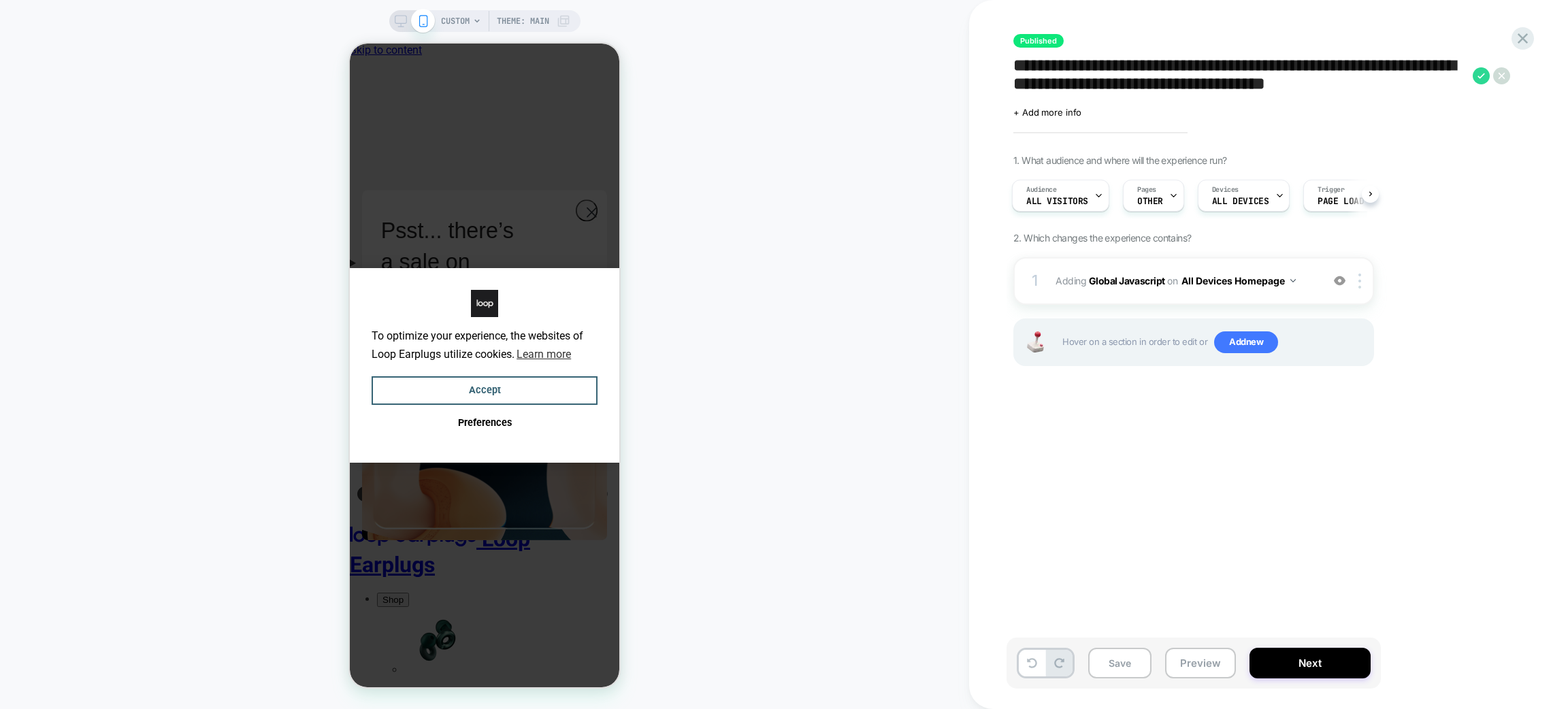
click at [1199, 77] on textarea "**********" at bounding box center [1240, 77] width 453 height 41
click at [1516, 39] on icon at bounding box center [1523, 38] width 18 height 18
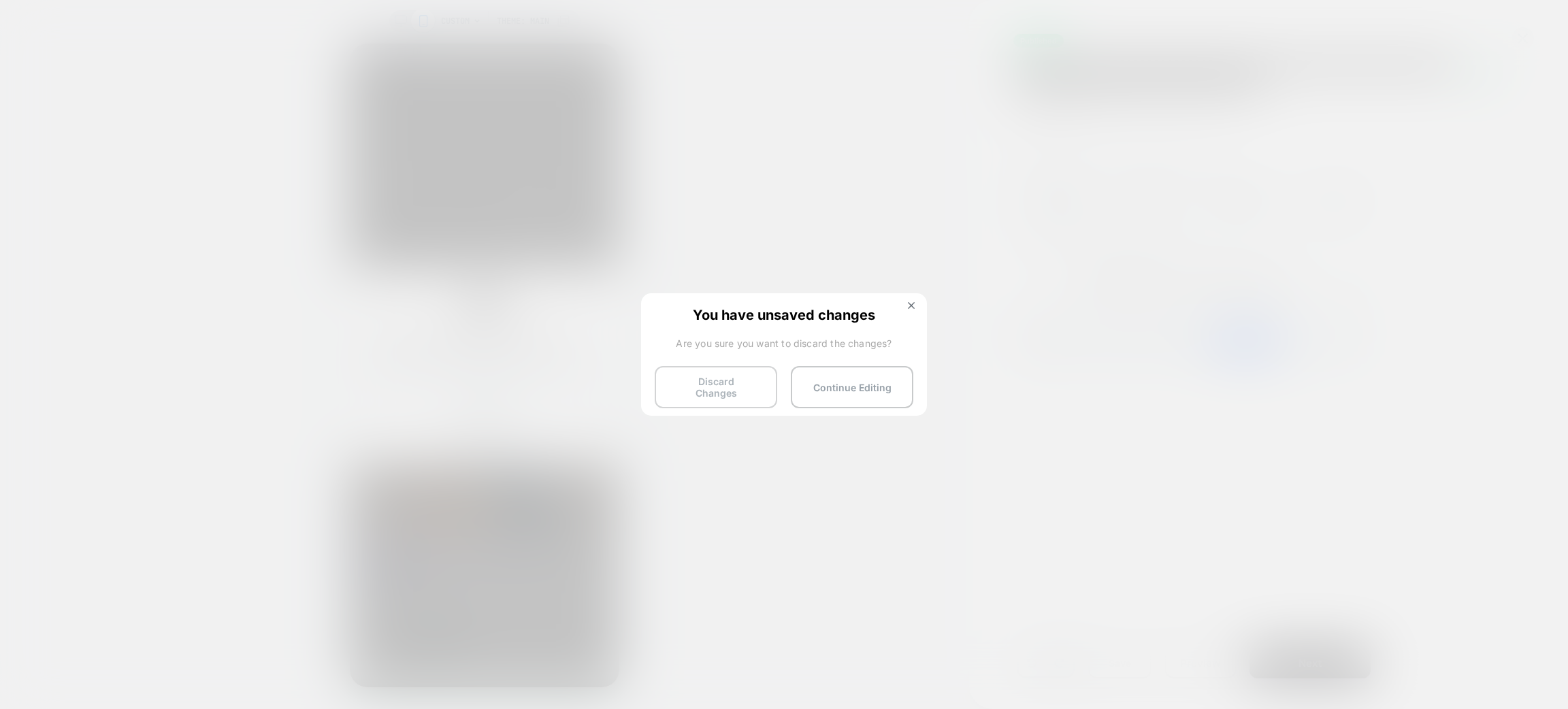
click at [710, 390] on button "Discard Changes" at bounding box center [716, 387] width 123 height 42
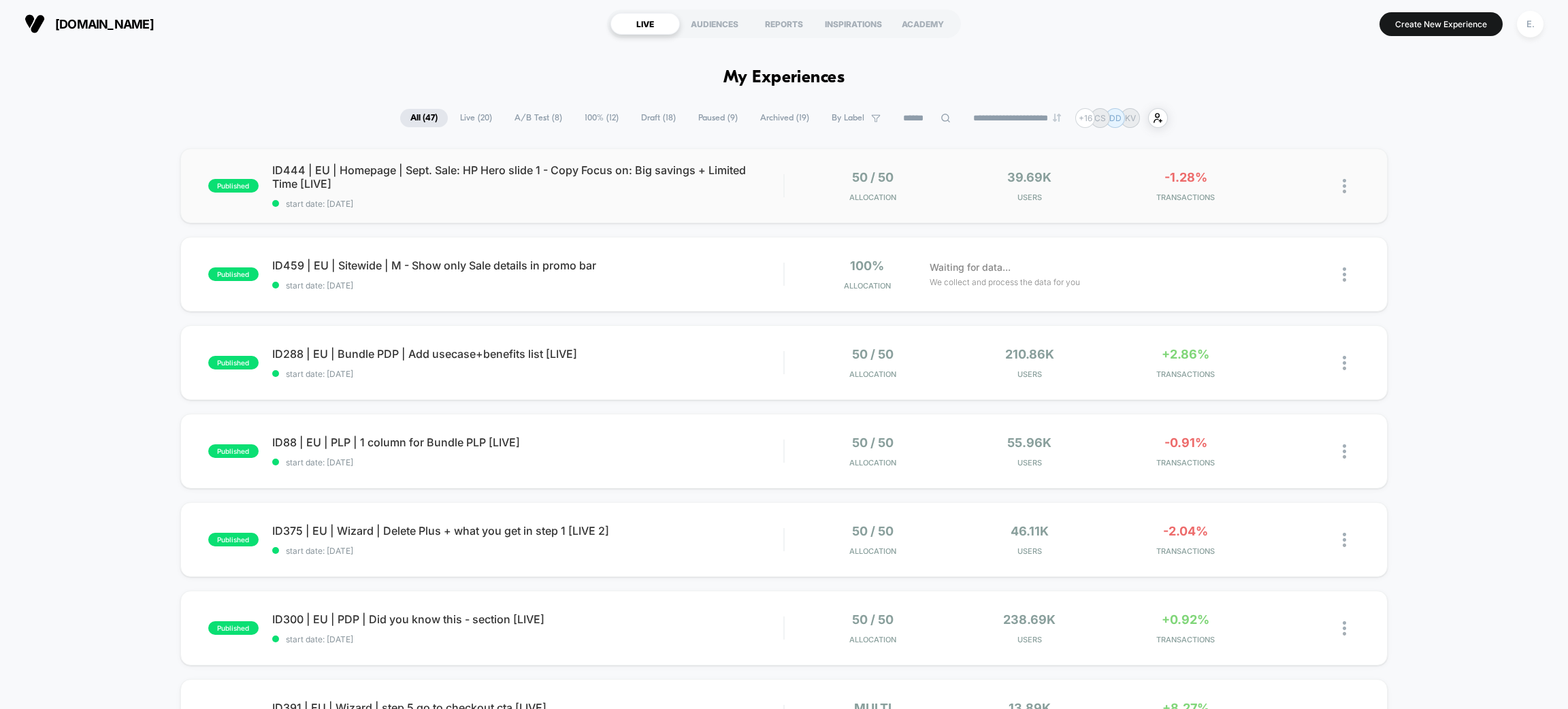
click at [718, 216] on div "published ID444 | EU | Homepage | Sept. Sale: HP Hero slide 1 - Copy Focus on: …" at bounding box center [784, 185] width 1208 height 75
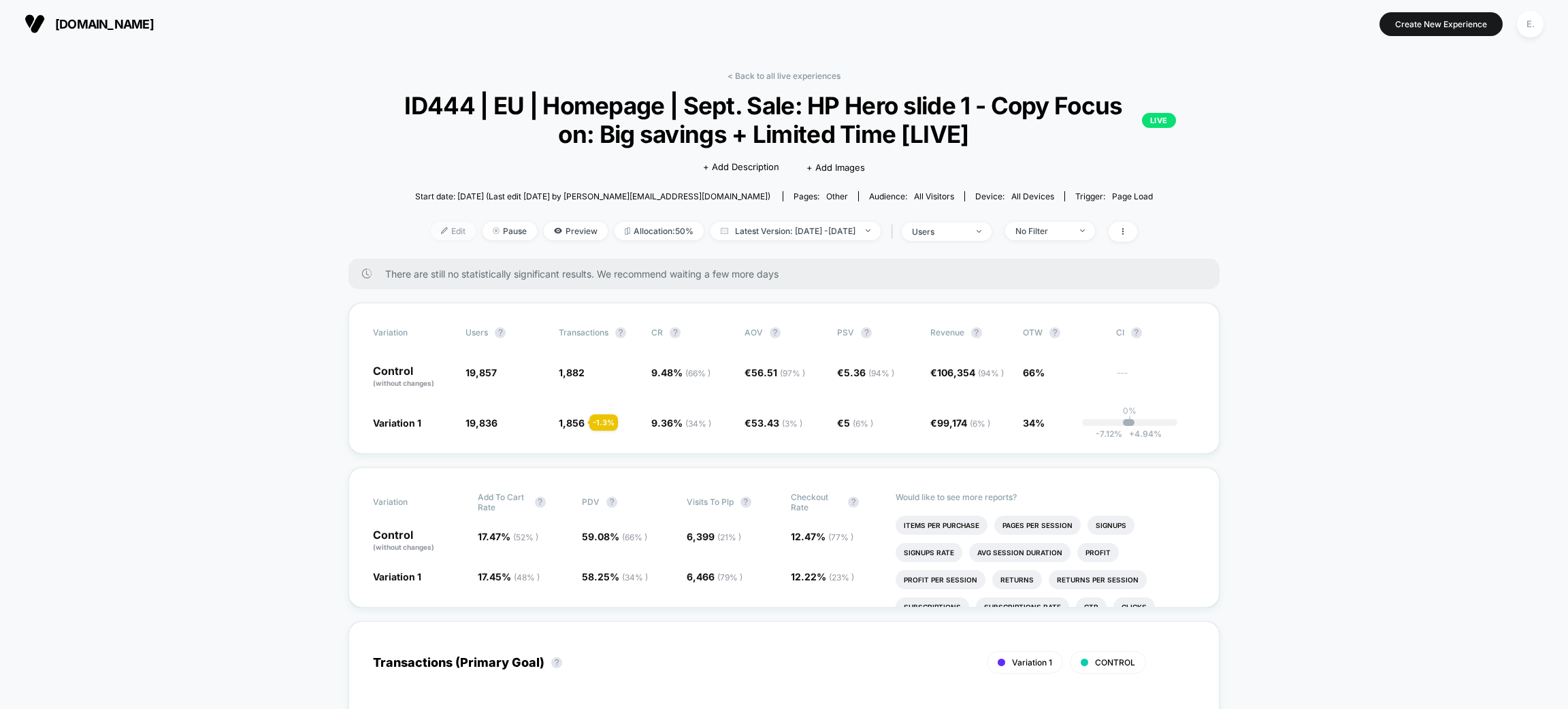
click at [438, 230] on span "Edit" at bounding box center [453, 231] width 45 height 18
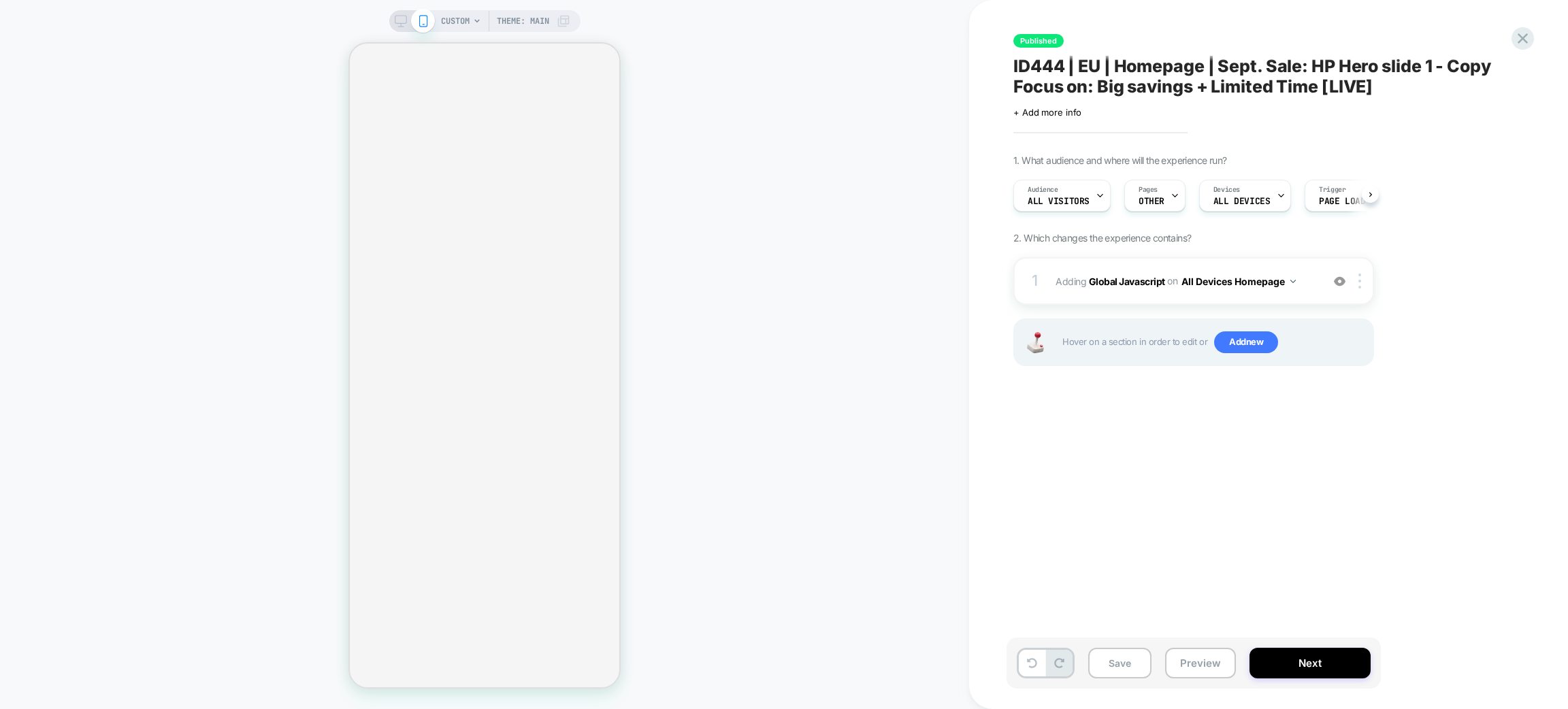
scroll to position [0, 2]
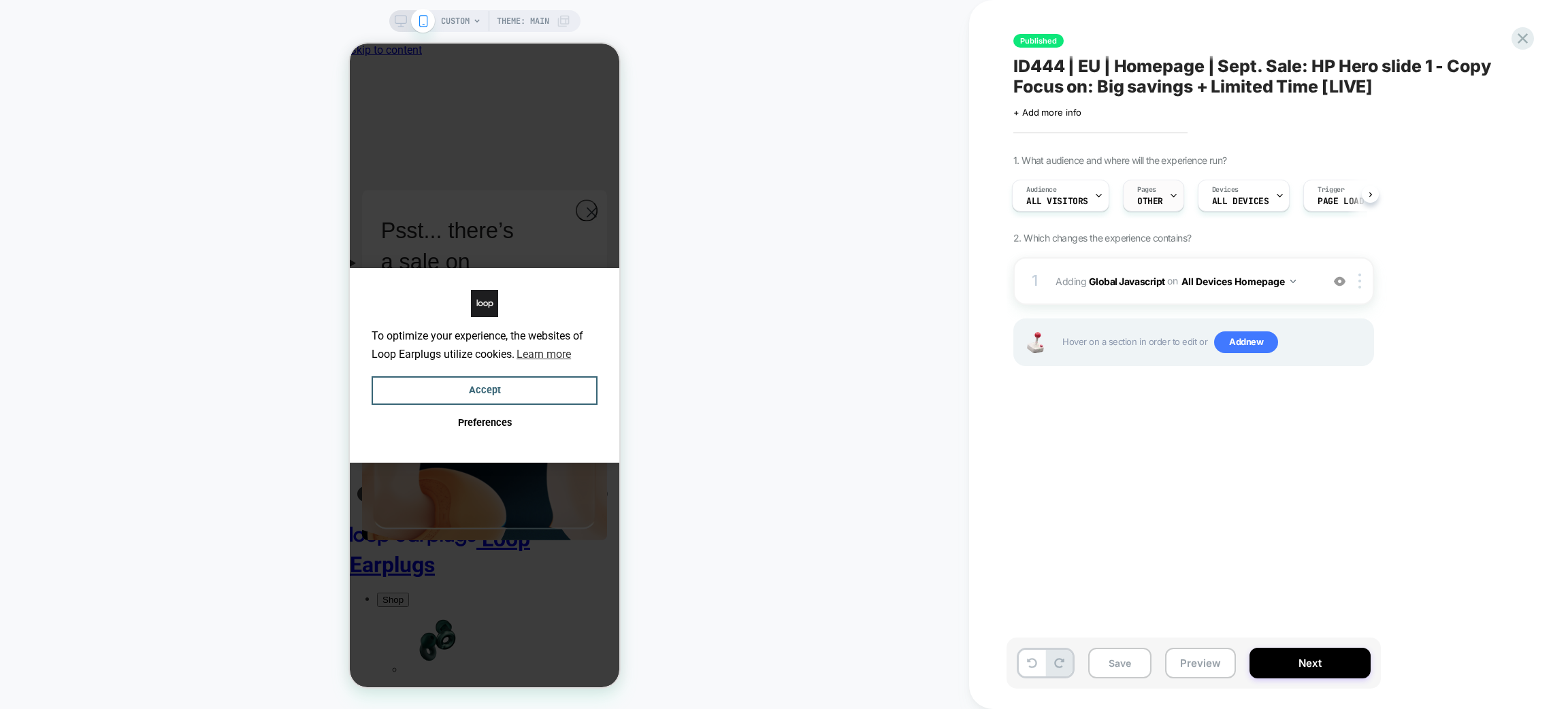
click at [1140, 200] on span "OTHER" at bounding box center [1150, 201] width 26 height 10
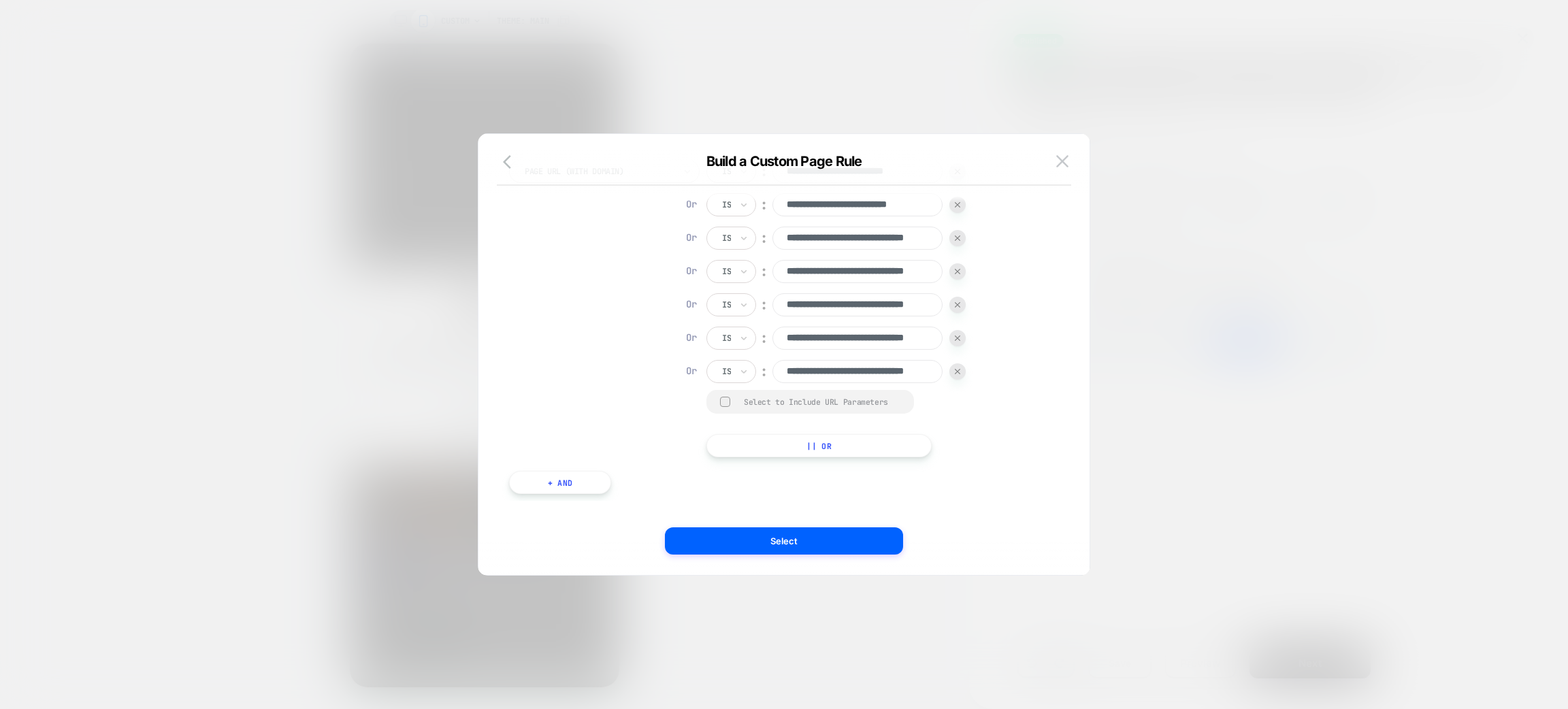
scroll to position [0, 0]
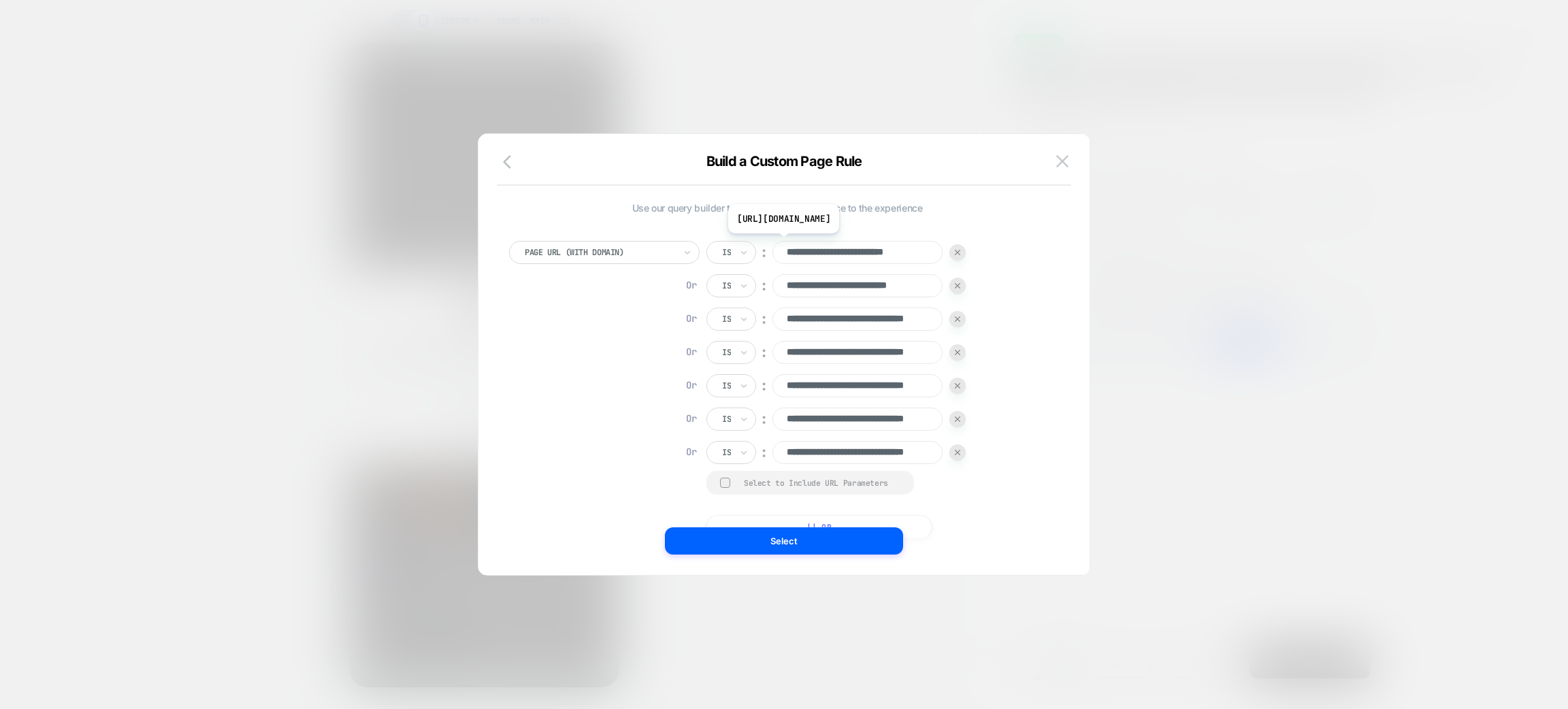
click at [808, 243] on input "**********" at bounding box center [858, 252] width 170 height 23
click at [819, 248] on input "**********" at bounding box center [858, 252] width 170 height 23
click at [1067, 153] on button at bounding box center [1062, 161] width 21 height 21
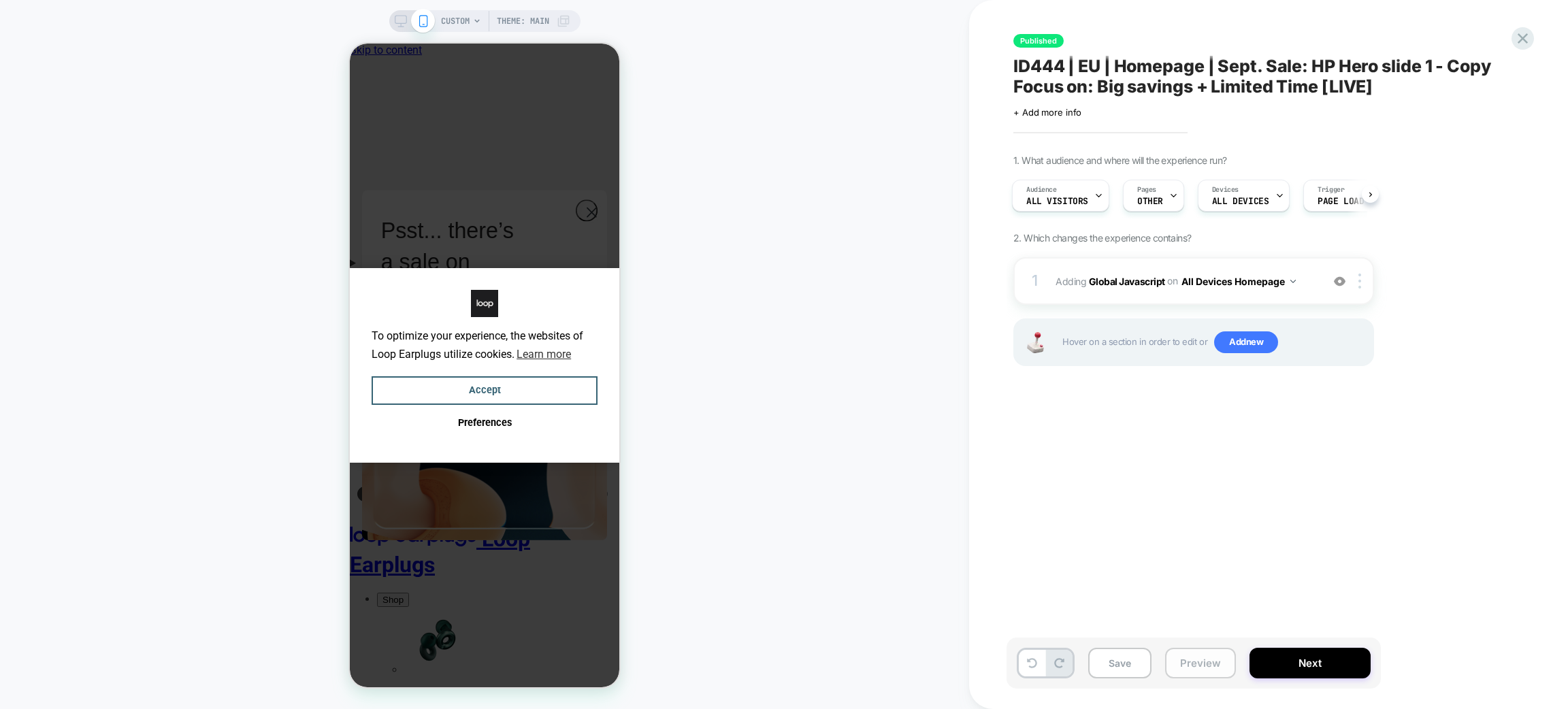
click at [1188, 675] on button "Preview" at bounding box center [1201, 663] width 71 height 31
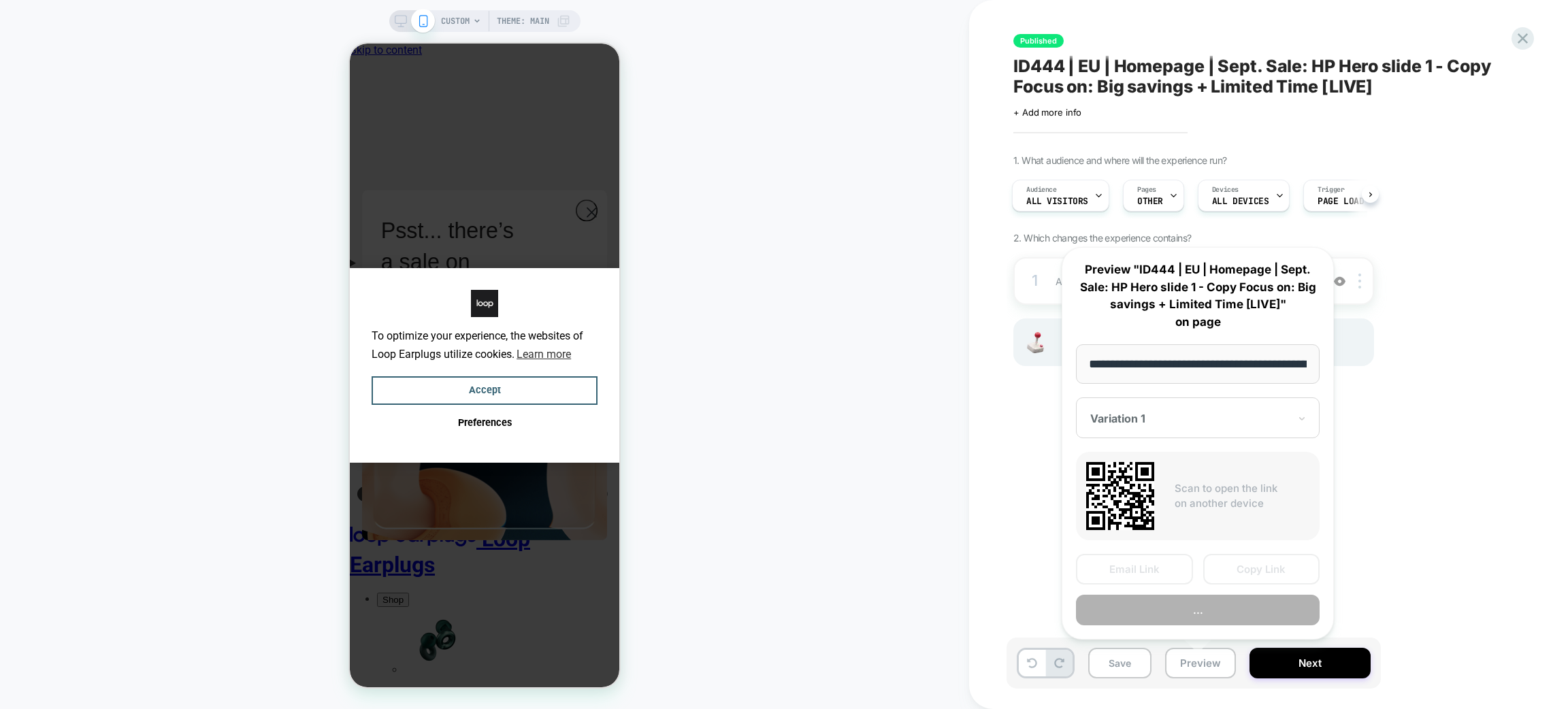
scroll to position [0, 90]
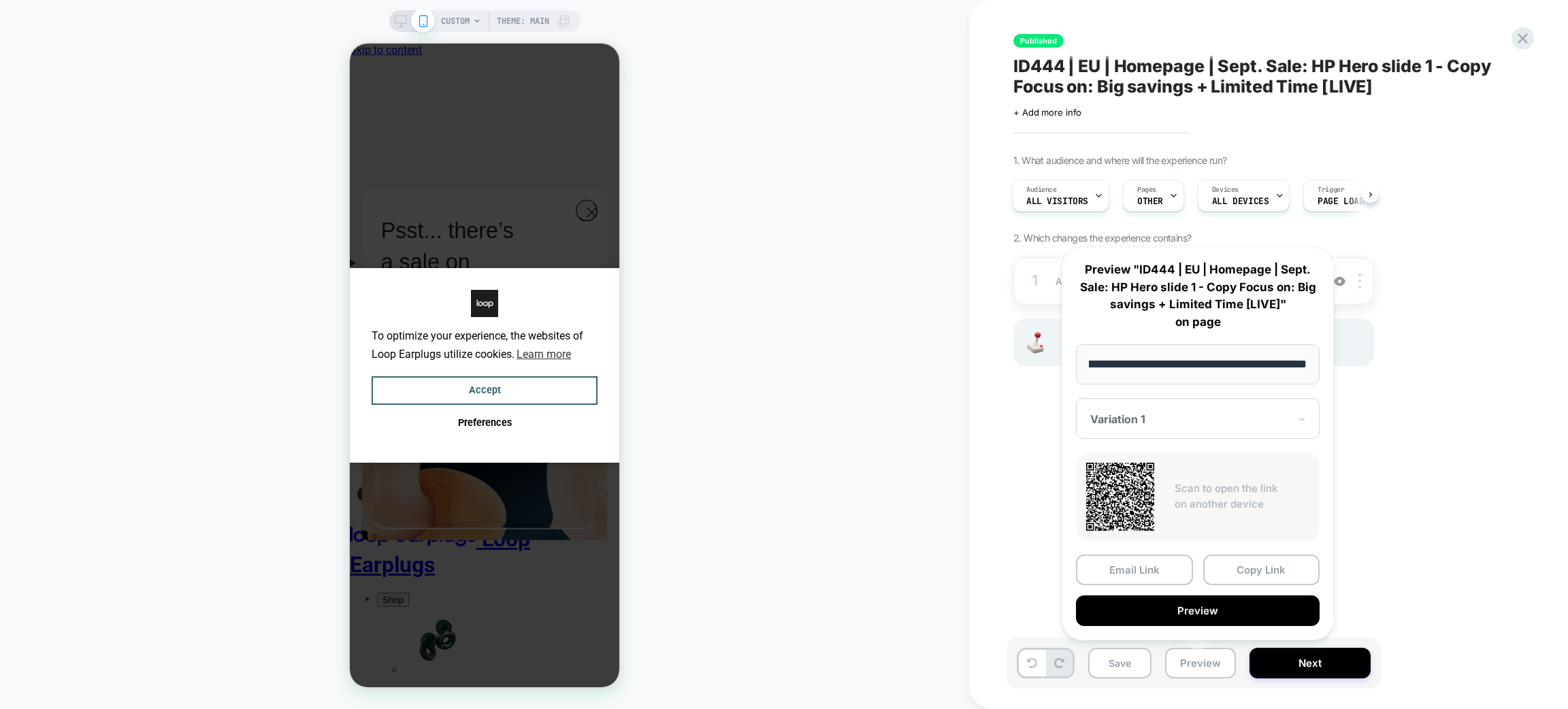
click at [845, 532] on div "CUSTOM Theme: MAIN" at bounding box center [484, 354] width 969 height 682
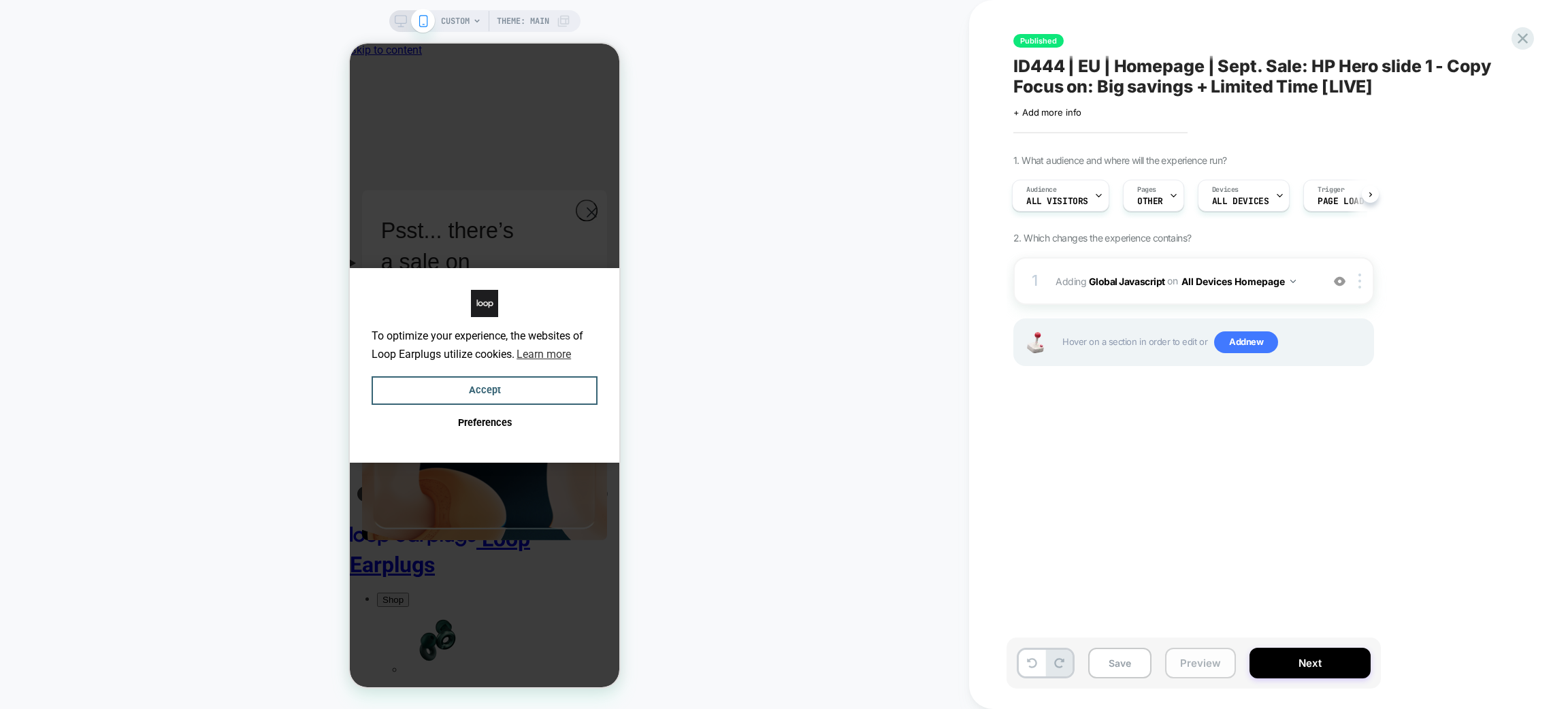
click at [1175, 667] on button "Preview" at bounding box center [1201, 663] width 71 height 31
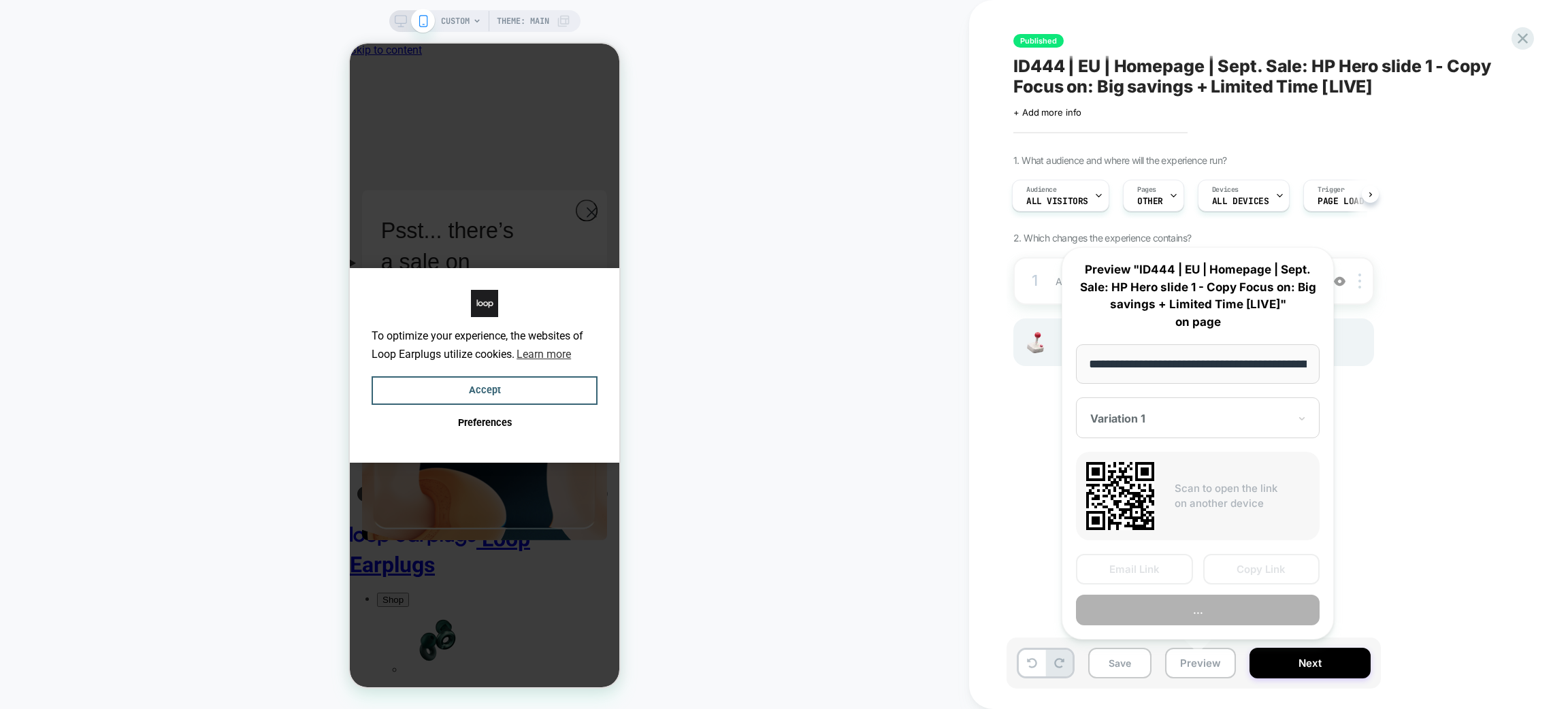
scroll to position [0, 90]
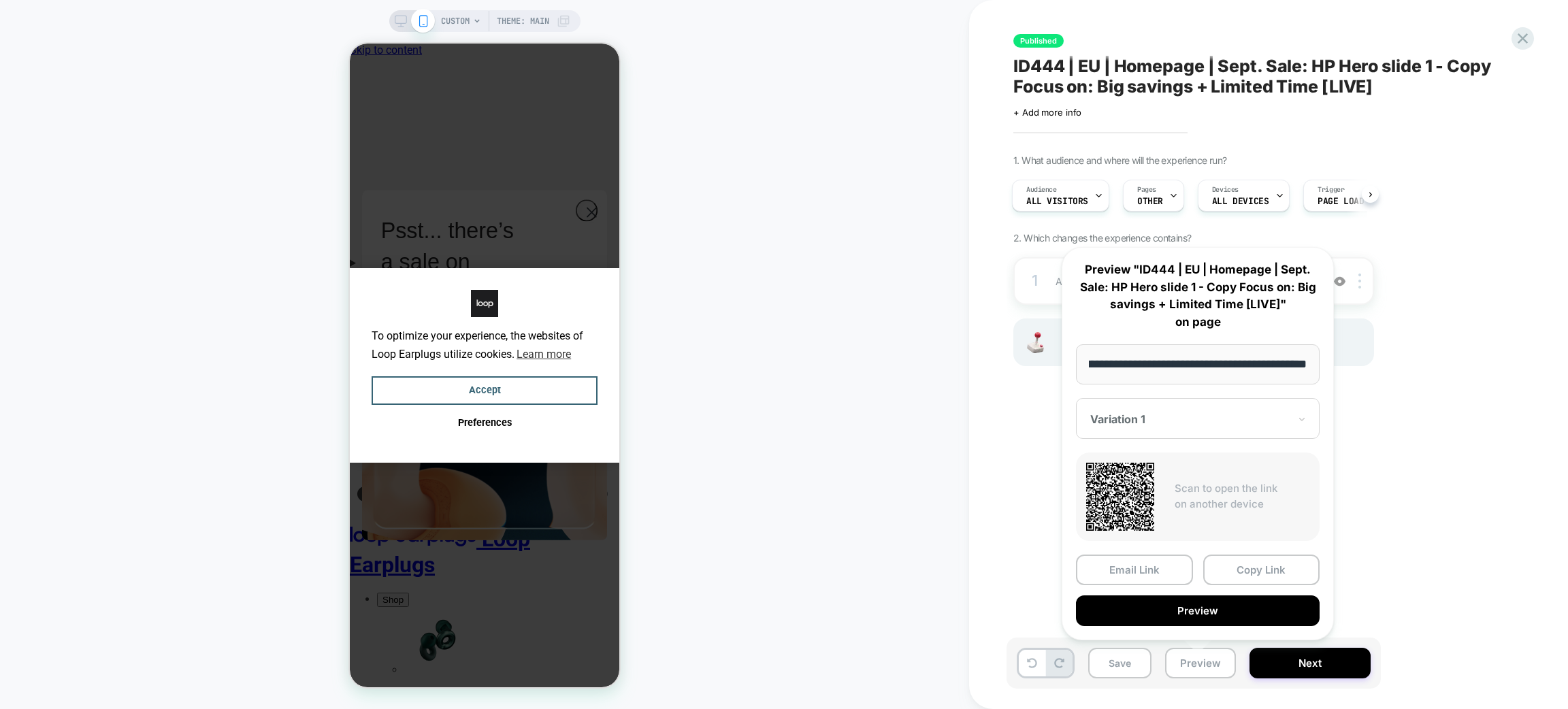
click at [1166, 610] on button "Preview" at bounding box center [1198, 610] width 243 height 31
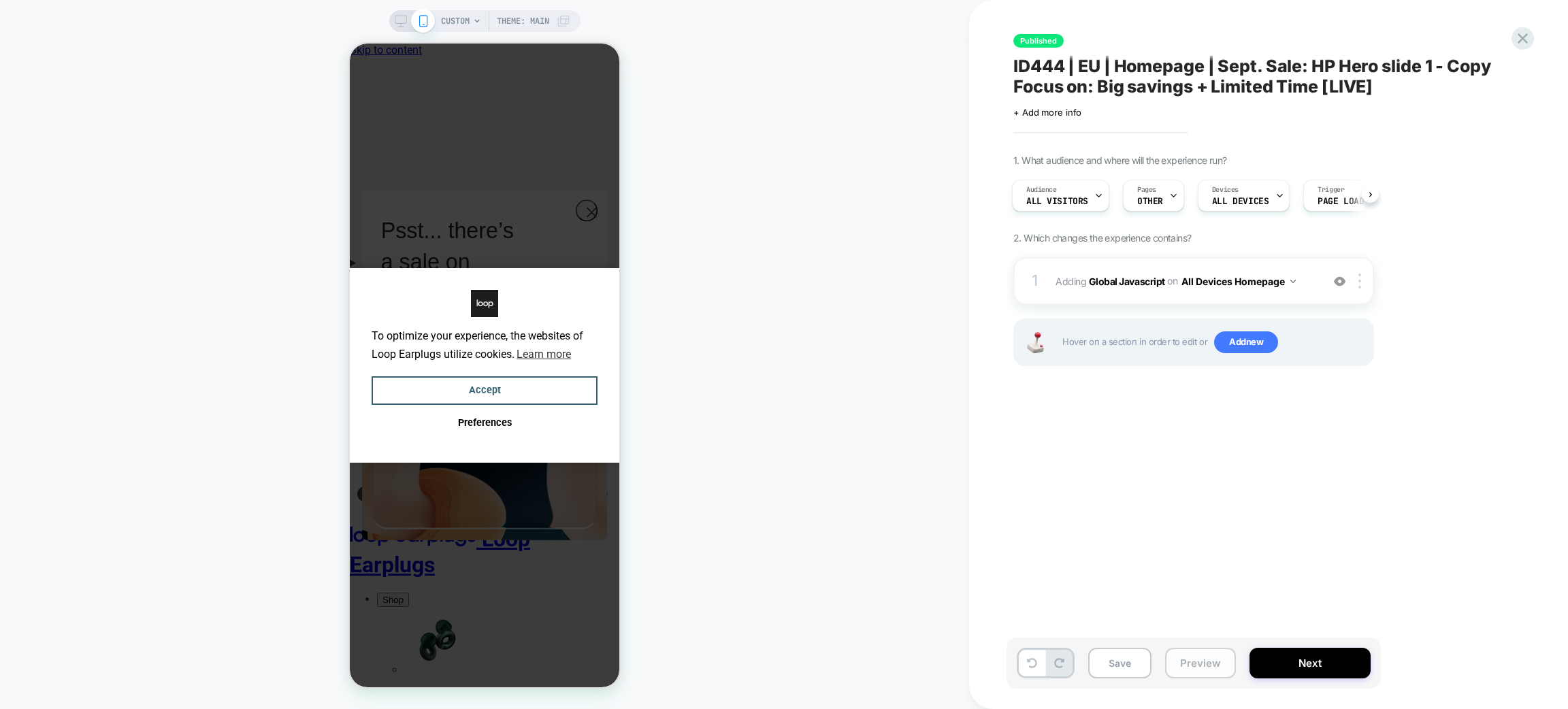
click at [1195, 664] on button "Preview" at bounding box center [1201, 663] width 71 height 31
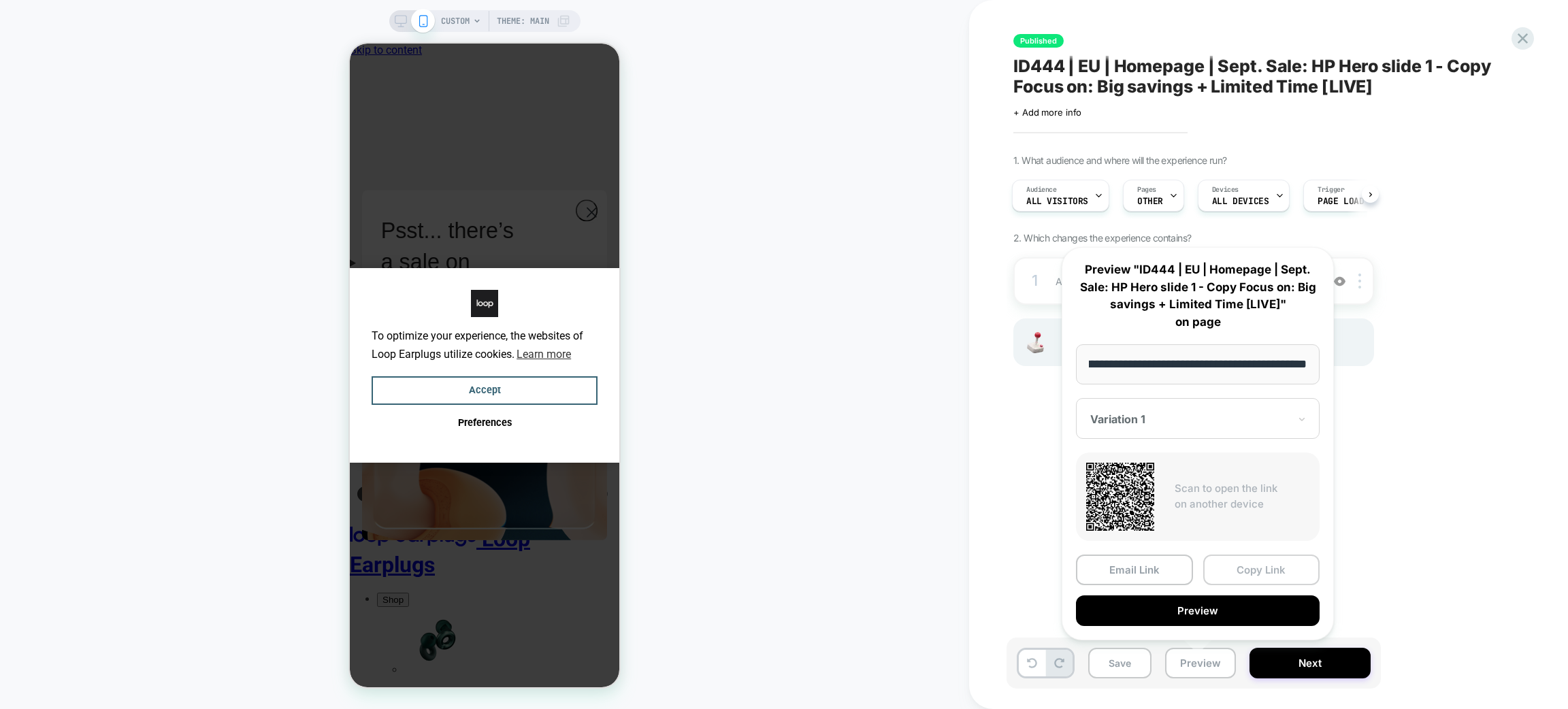
click at [1252, 575] on button "Copy Link" at bounding box center [1262, 570] width 117 height 31
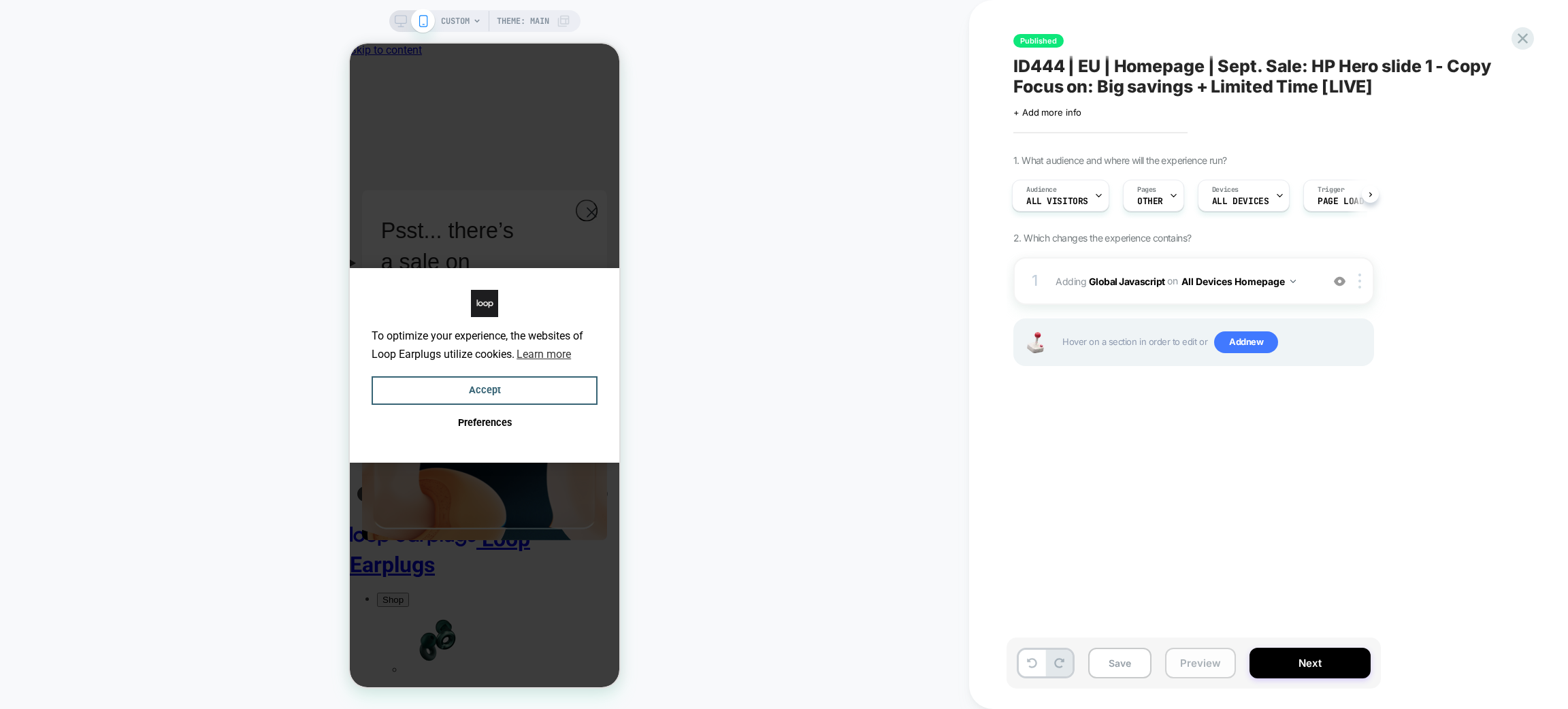
click at [1205, 669] on button "Preview" at bounding box center [1201, 663] width 71 height 31
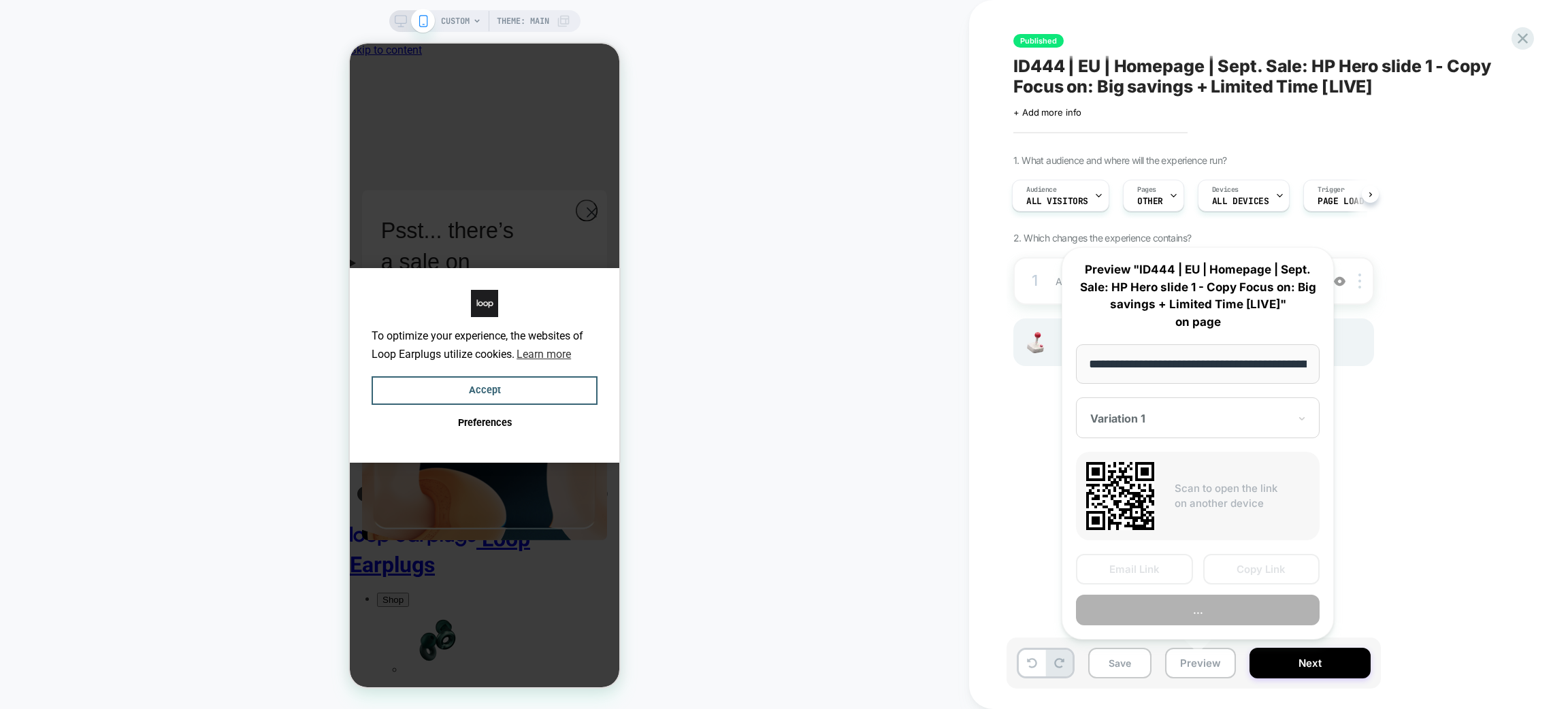
scroll to position [0, 90]
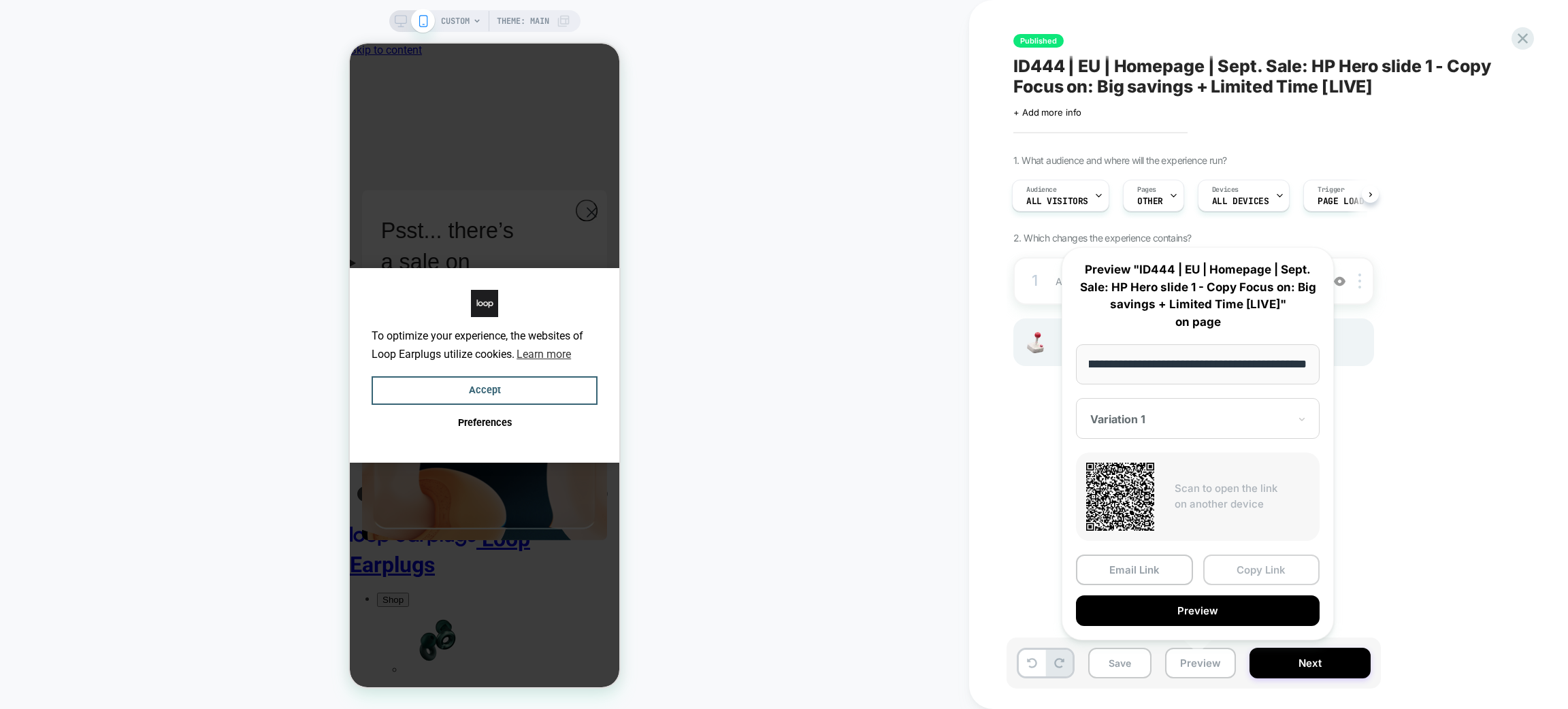
click at [1289, 556] on button "Copy Link" at bounding box center [1262, 570] width 117 height 31
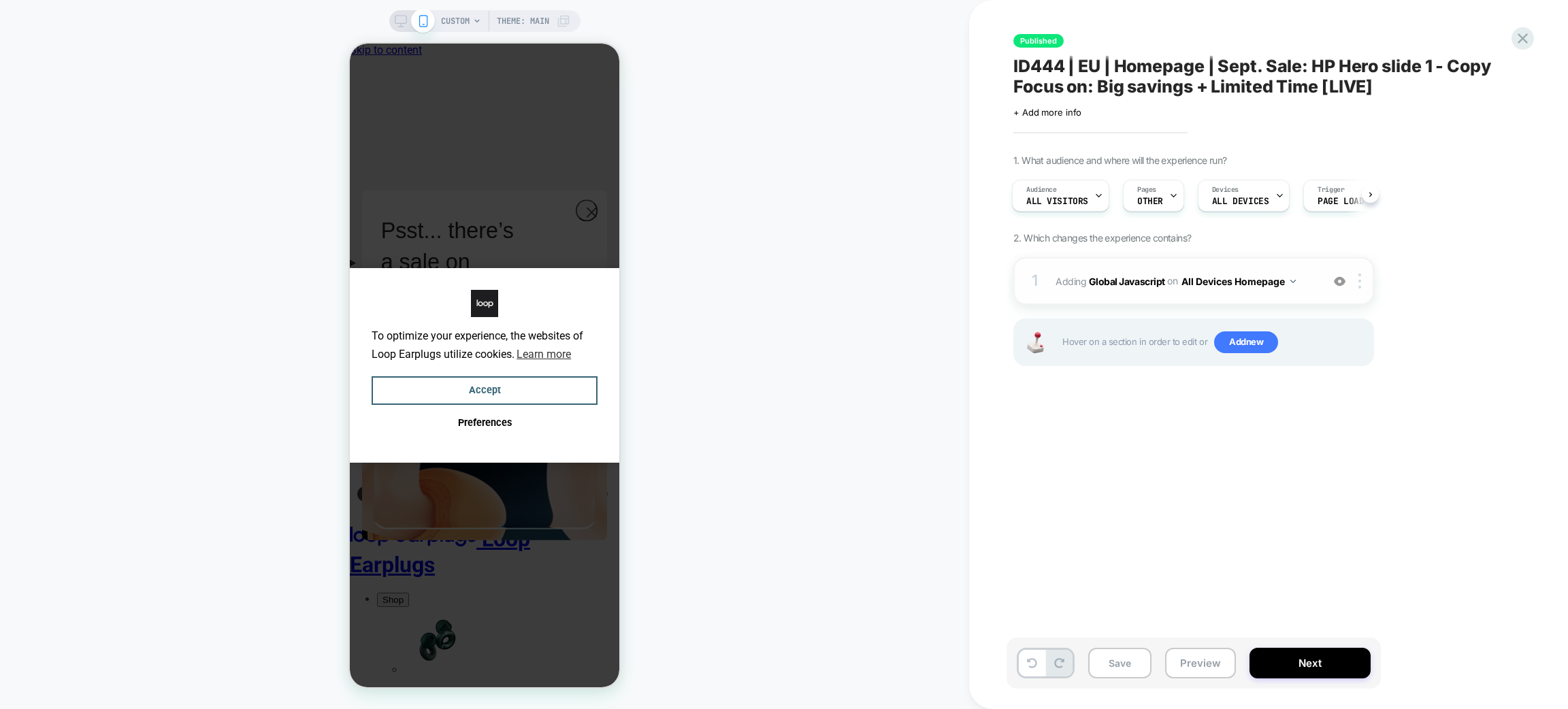
click at [1343, 275] on img at bounding box center [1340, 281] width 12 height 12
click at [1179, 667] on button "Preview" at bounding box center [1201, 663] width 71 height 31
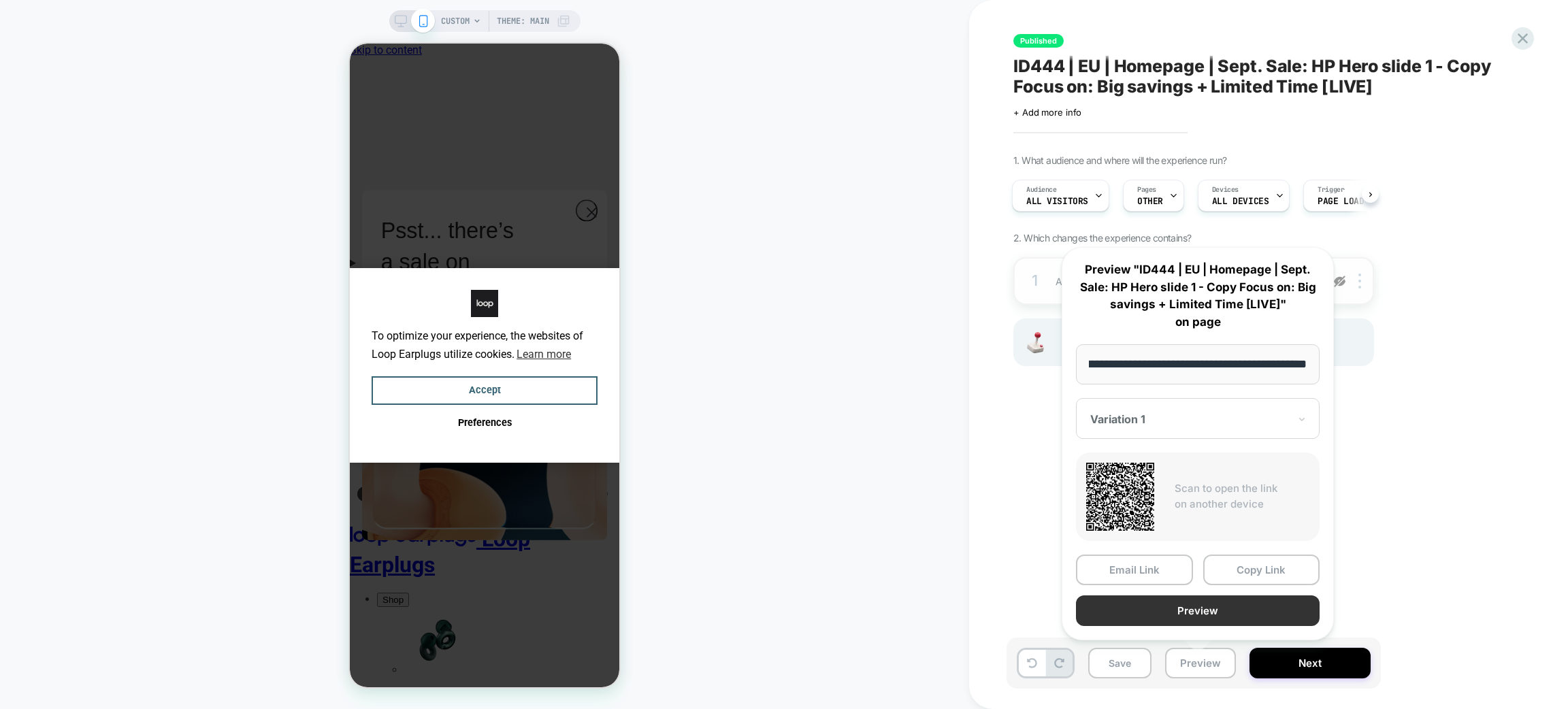
click at [1166, 617] on button "Preview" at bounding box center [1198, 610] width 243 height 31
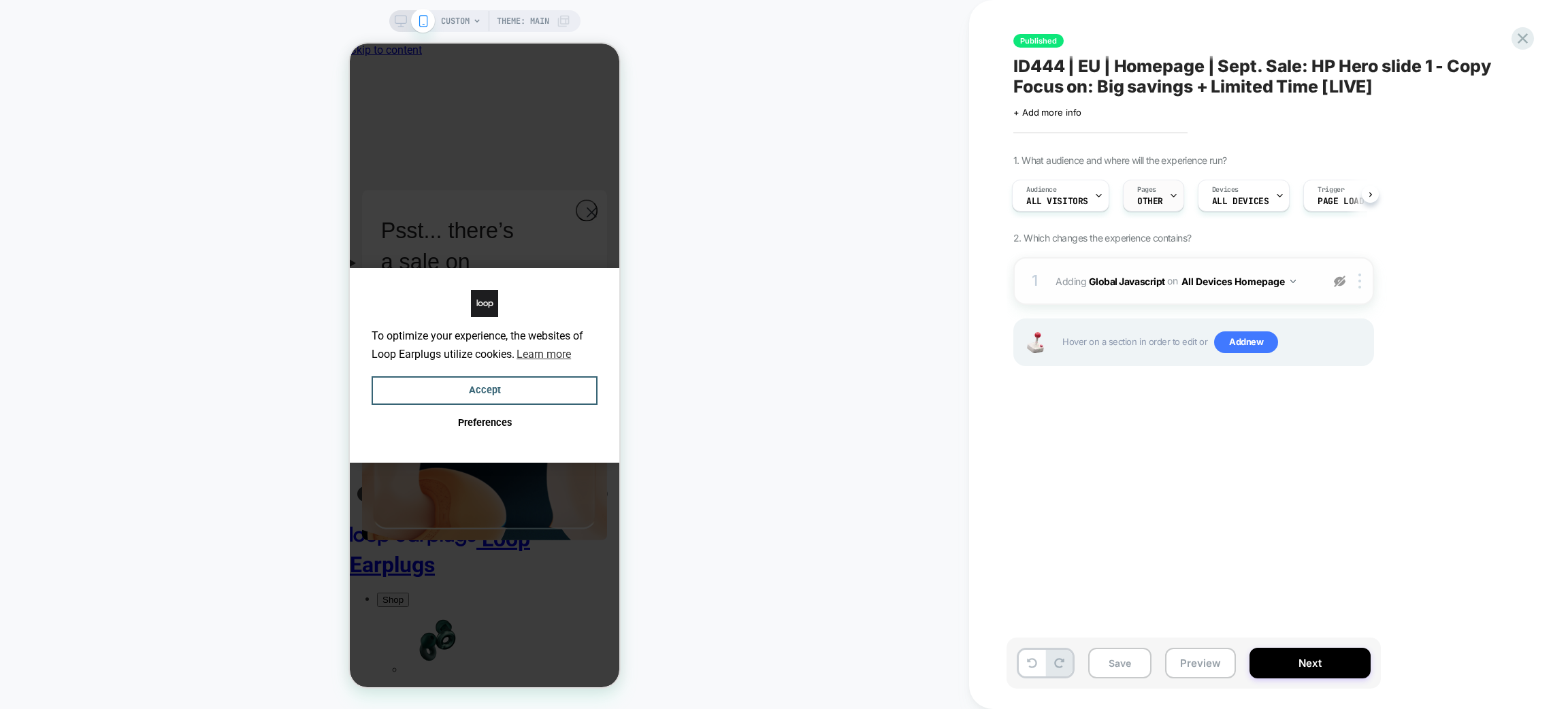
click at [1174, 195] on icon at bounding box center [1174, 195] width 9 height 9
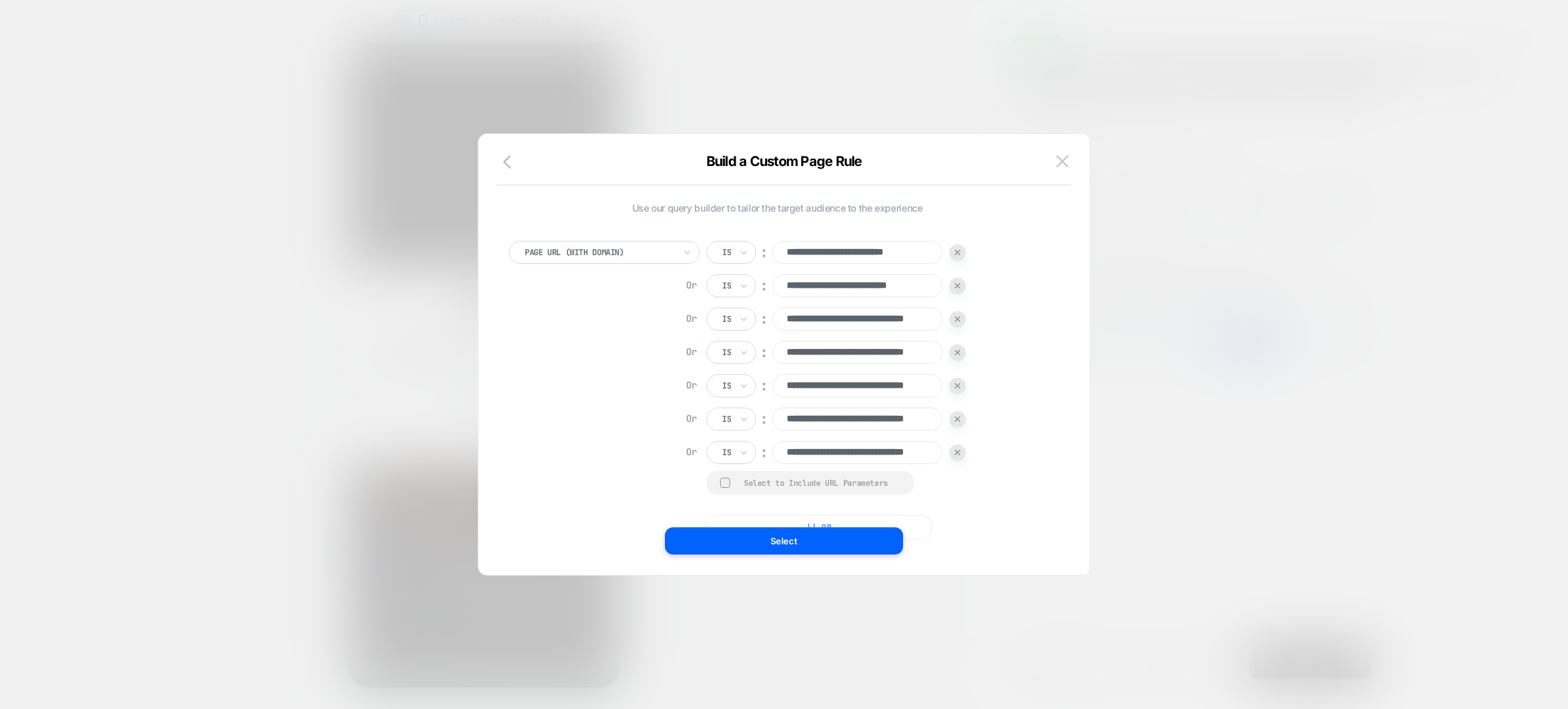
scroll to position [14, 0]
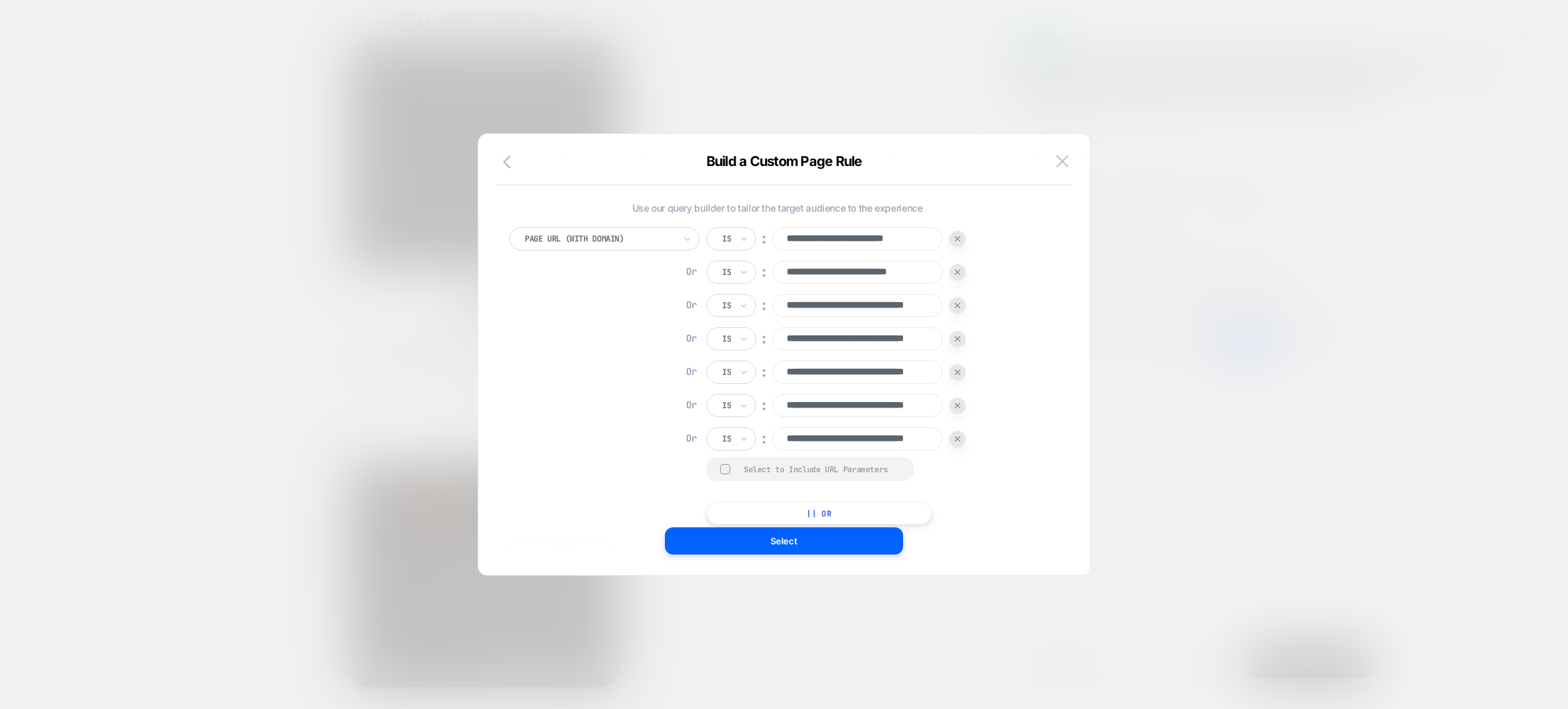
click at [752, 464] on div "Select to Include URL Parameters" at bounding box center [822, 469] width 157 height 10
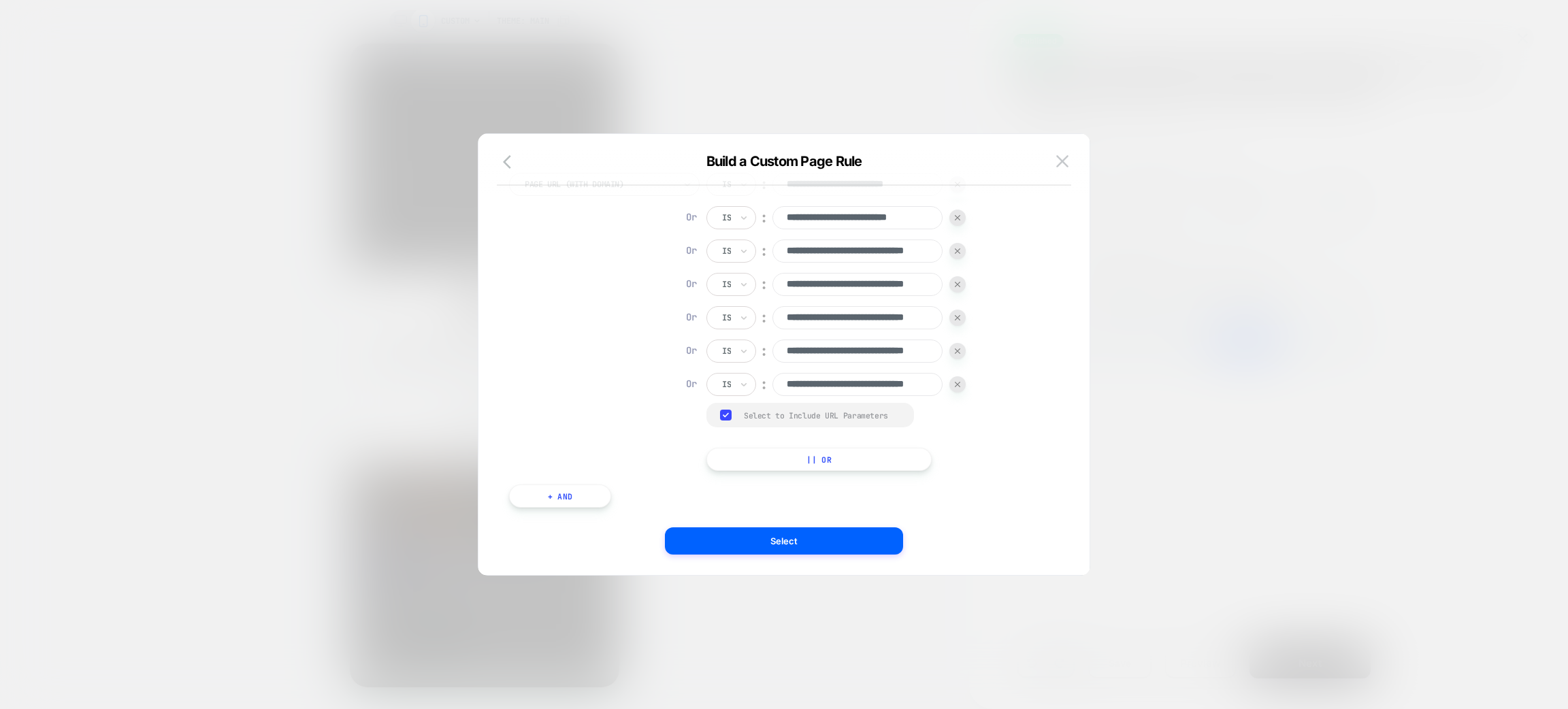
scroll to position [82, 0]
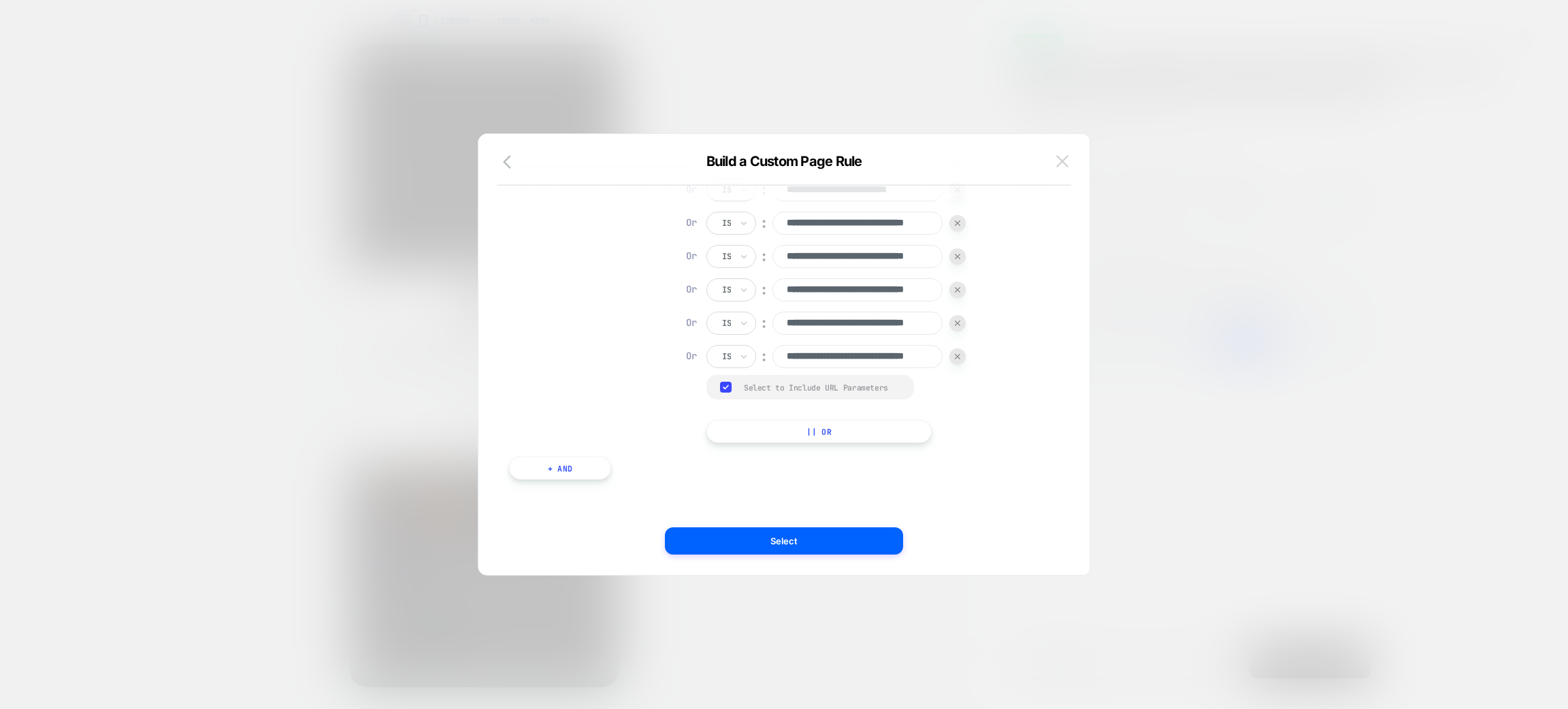
click at [1067, 153] on button at bounding box center [1062, 161] width 21 height 21
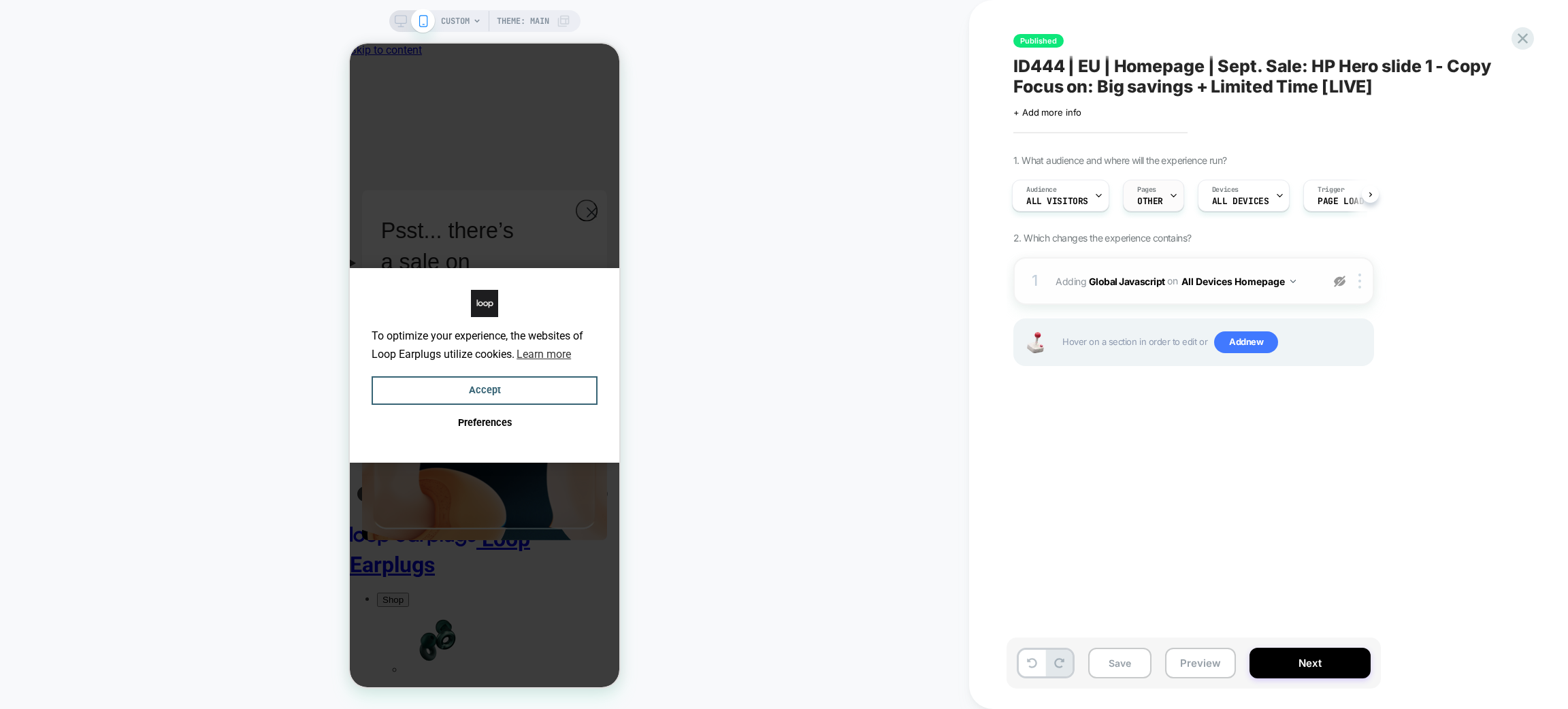
click at [1170, 190] on div at bounding box center [1174, 195] width 9 height 31
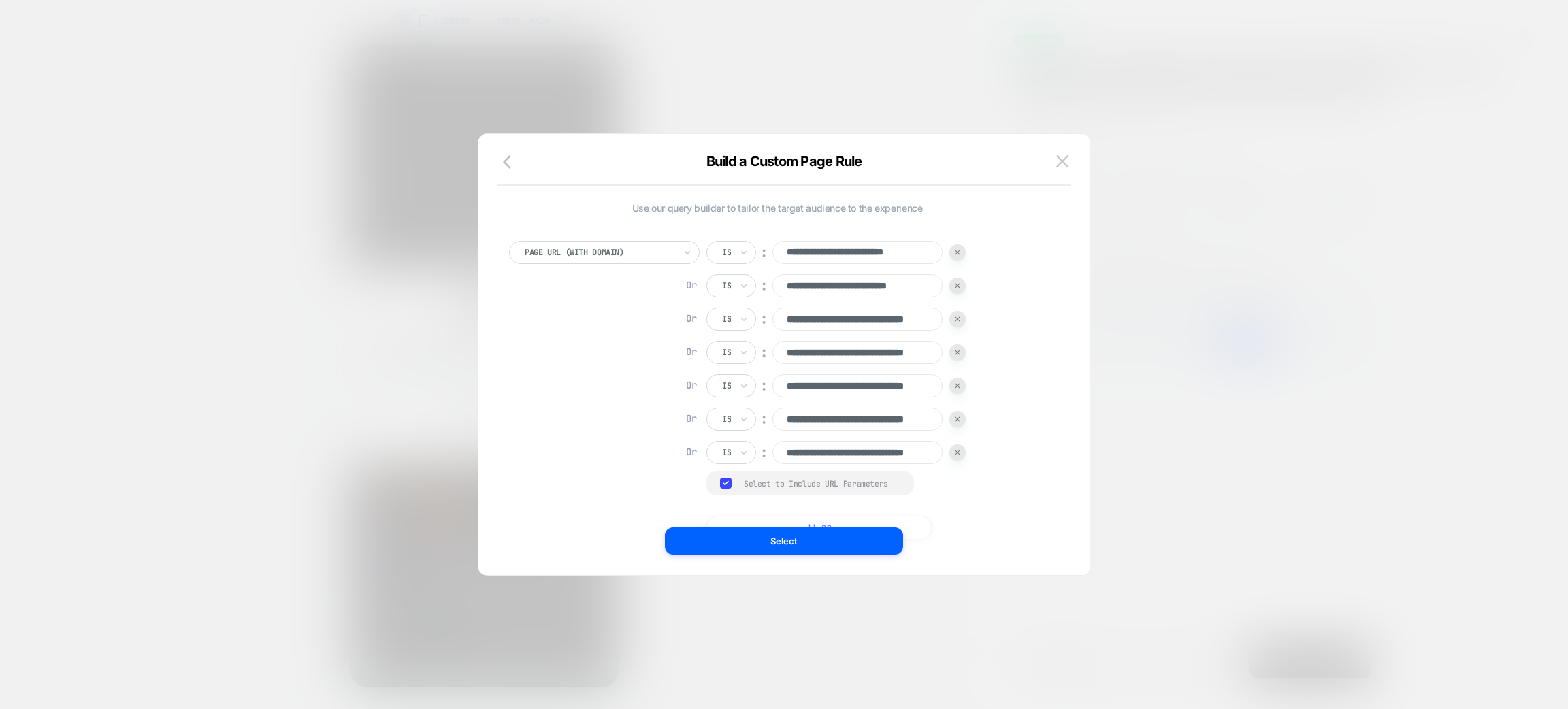
scroll to position [0, 53]
click at [503, 162] on icon "button" at bounding box center [511, 162] width 16 height 16
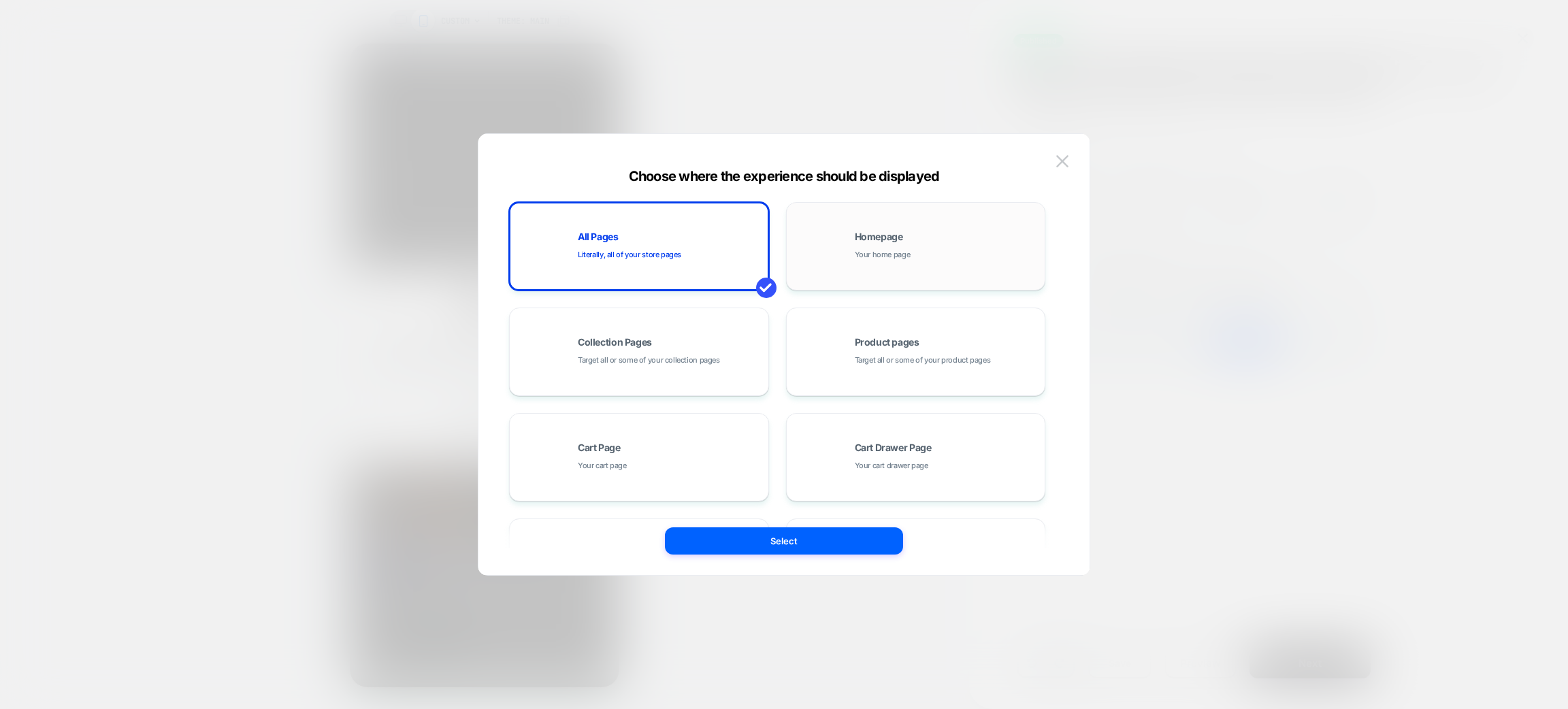
click at [874, 249] on span "Your home page" at bounding box center [883, 255] width 56 height 13
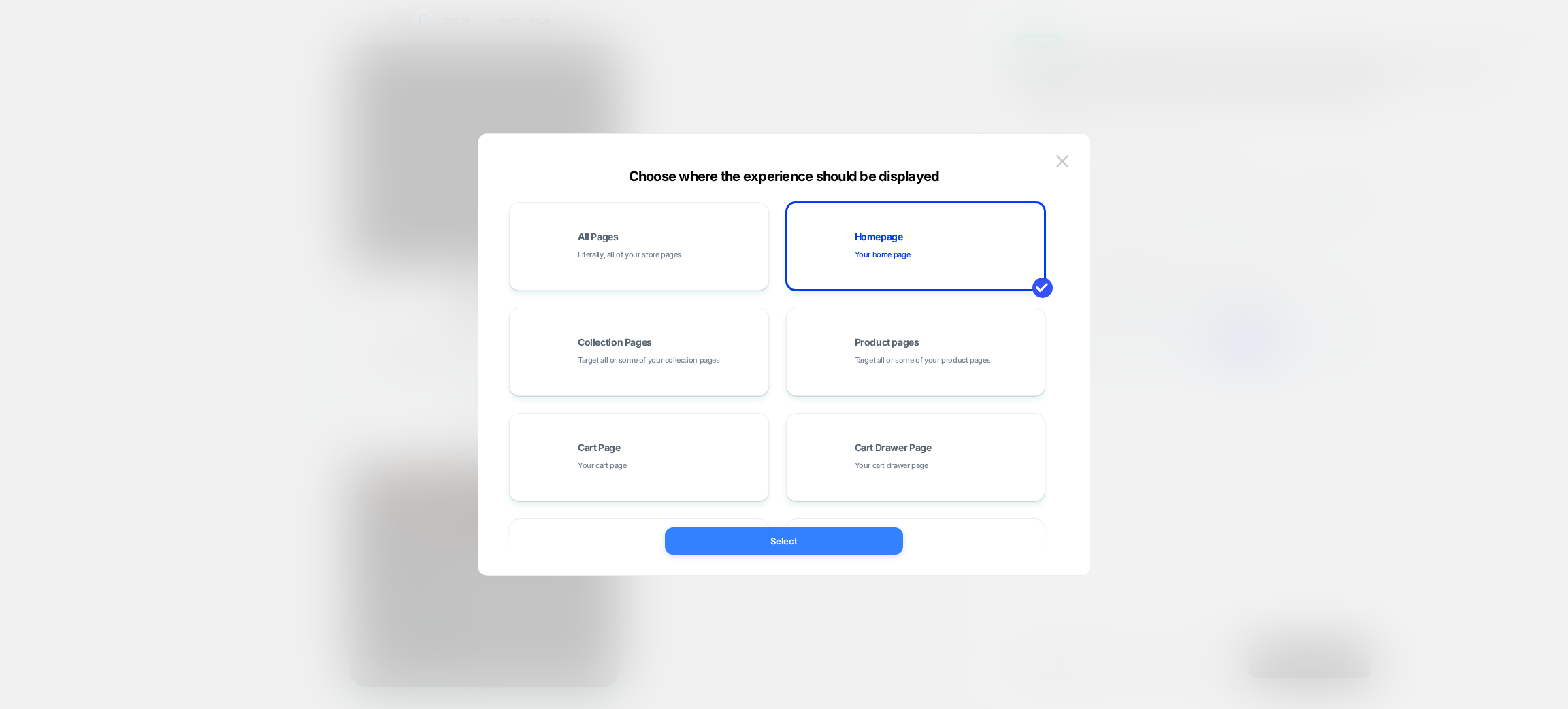
click at [826, 536] on button "Select" at bounding box center [784, 541] width 238 height 27
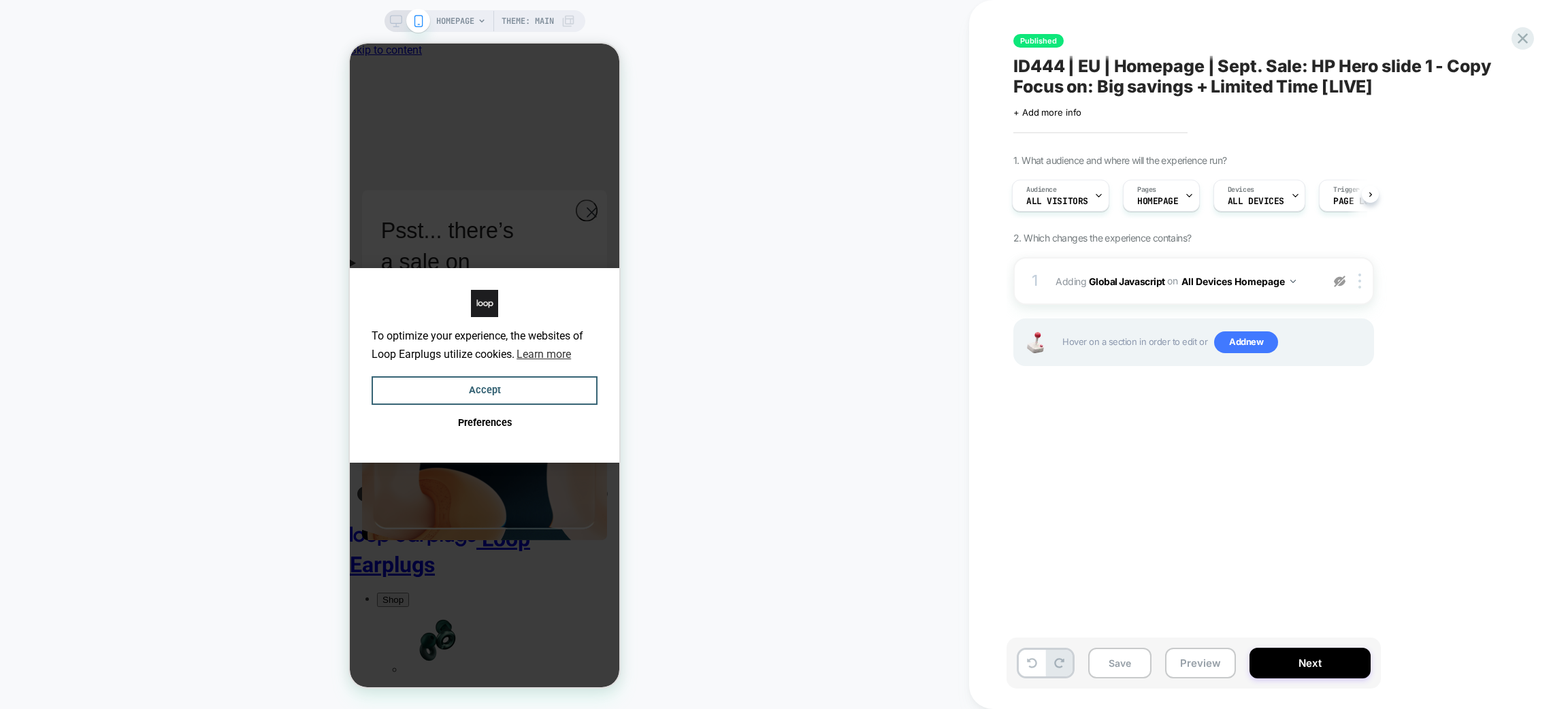
scroll to position [0, 2]
click at [1203, 664] on button "Preview" at bounding box center [1201, 663] width 71 height 31
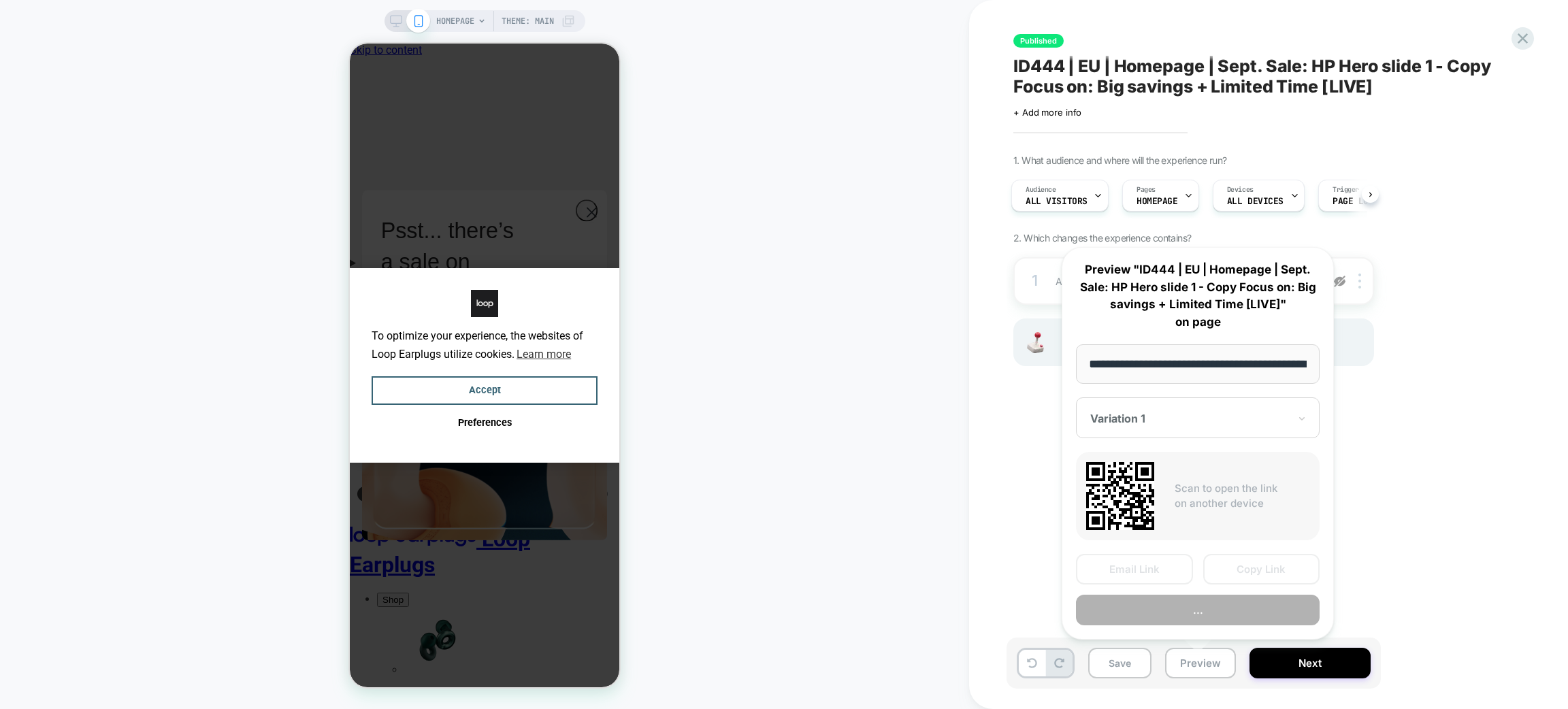
scroll to position [0, 62]
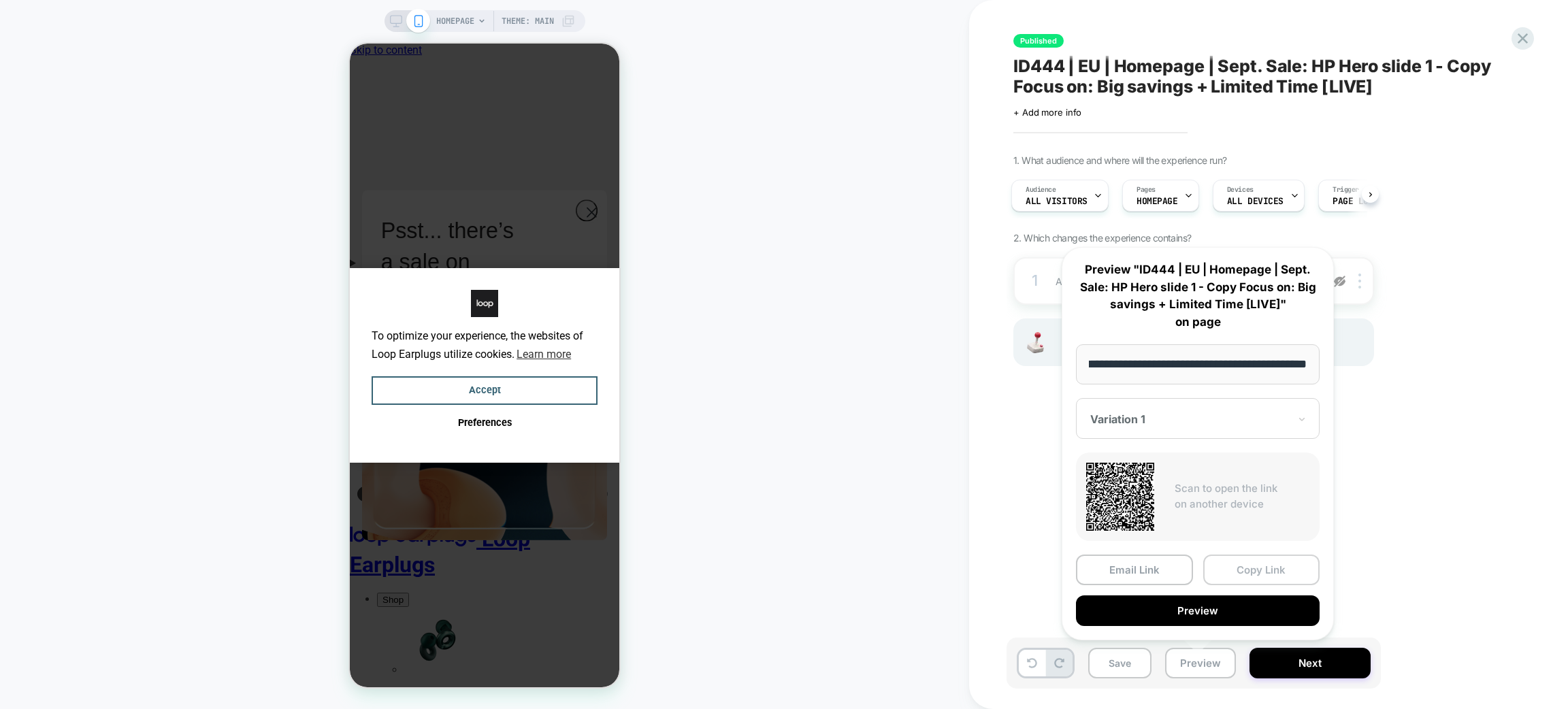
click at [1268, 574] on button "Copy Link" at bounding box center [1262, 570] width 117 height 31
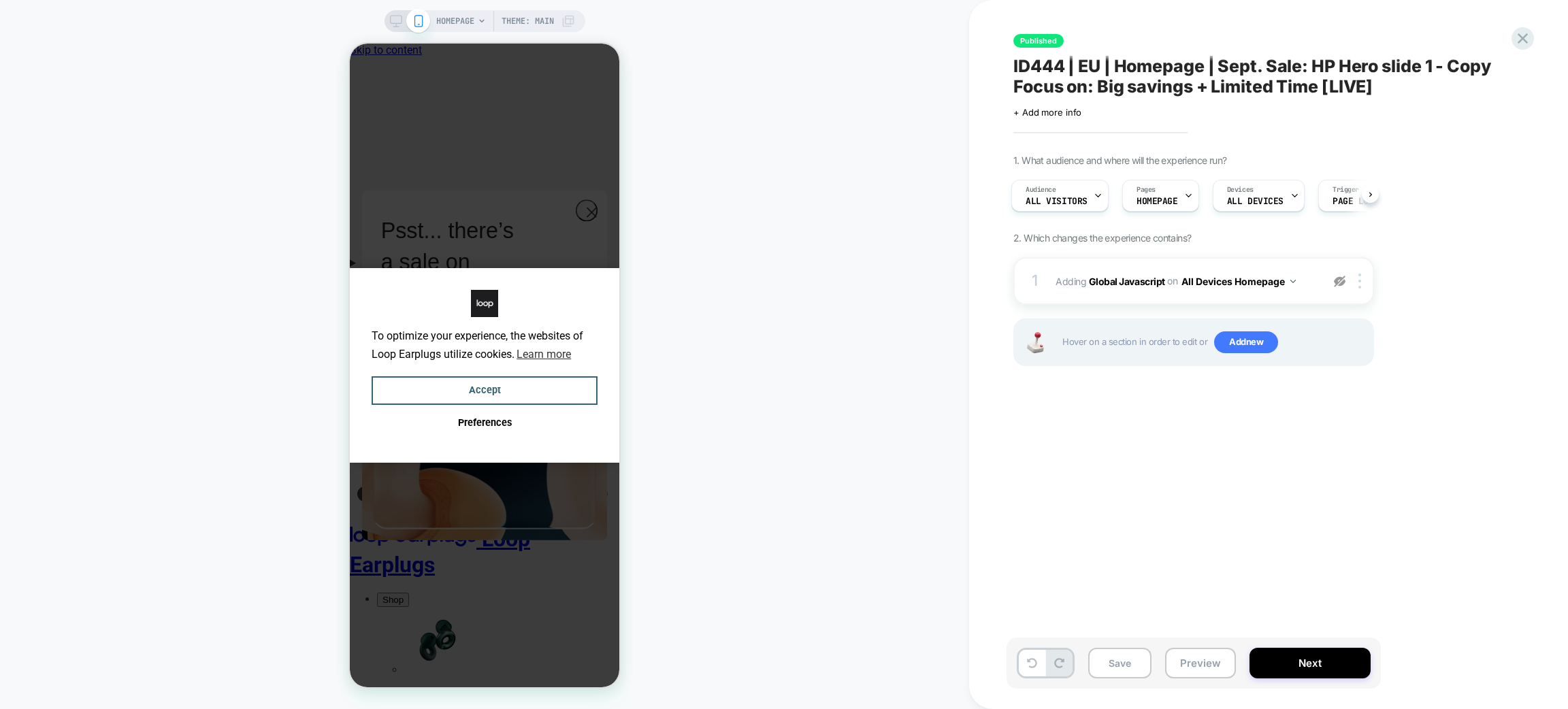
scroll to position [0, 0]
click at [553, 383] on button "Accept" at bounding box center [485, 390] width 226 height 29
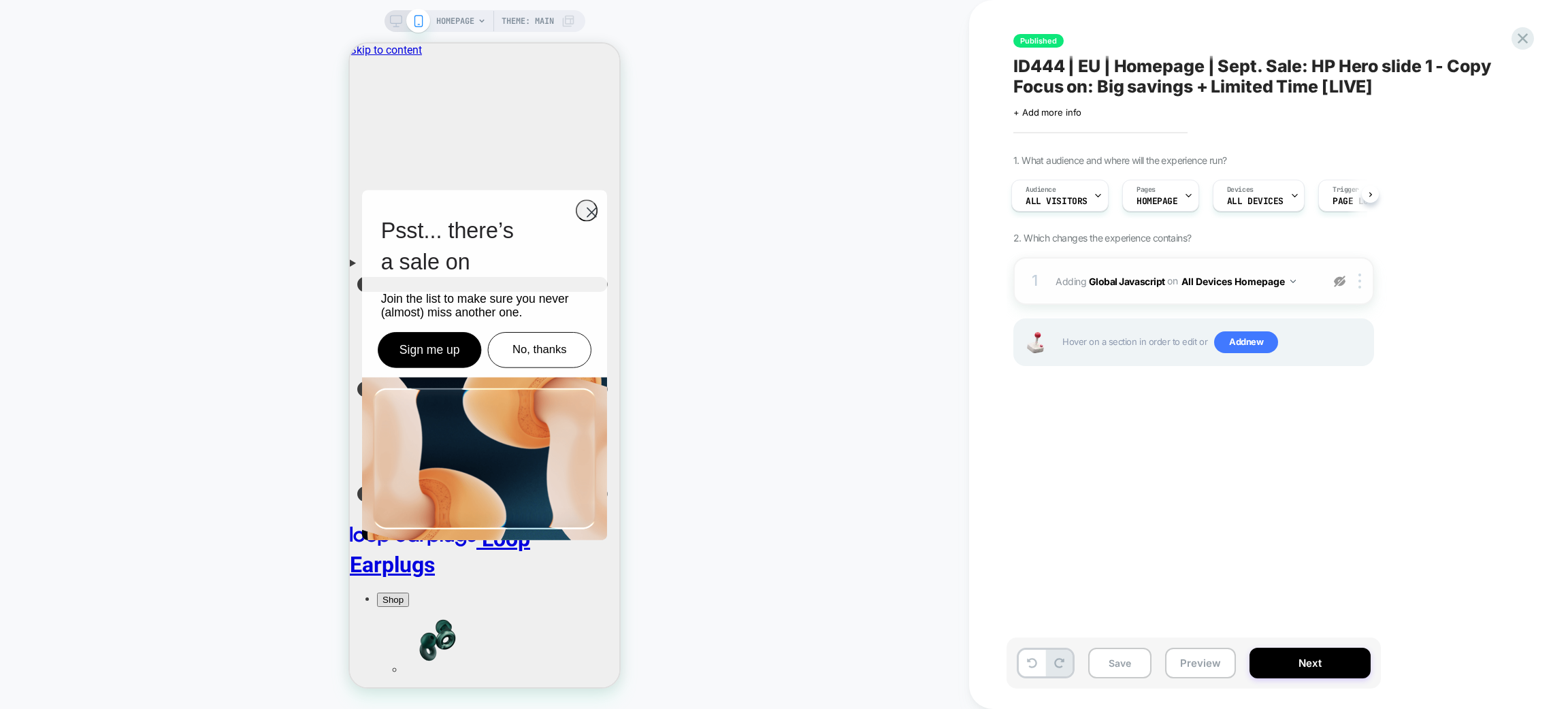
click at [1339, 285] on img at bounding box center [1340, 281] width 12 height 12
click at [1339, 284] on img at bounding box center [1340, 281] width 12 height 12
click at [1516, 44] on icon at bounding box center [1523, 38] width 18 height 18
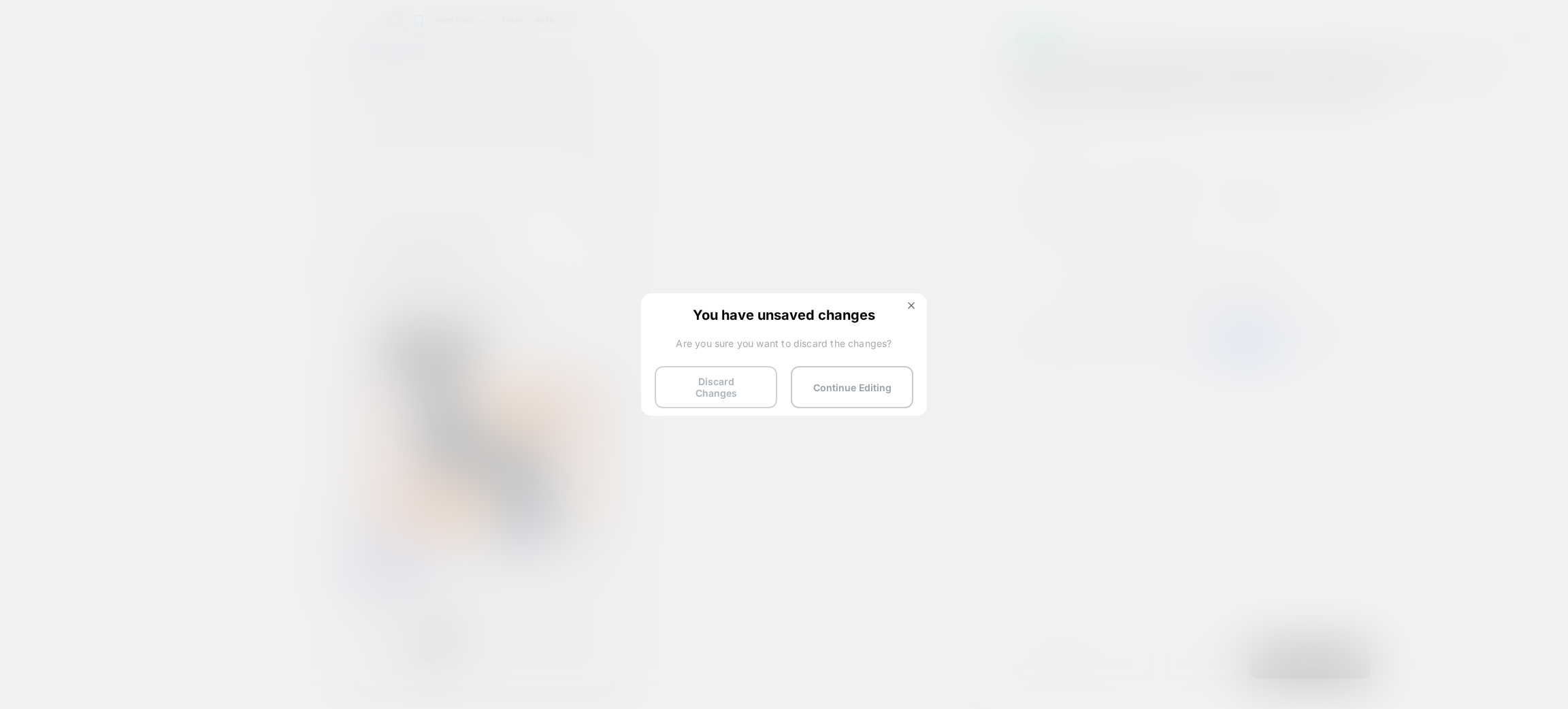
click at [720, 382] on button "Discard Changes" at bounding box center [716, 387] width 123 height 42
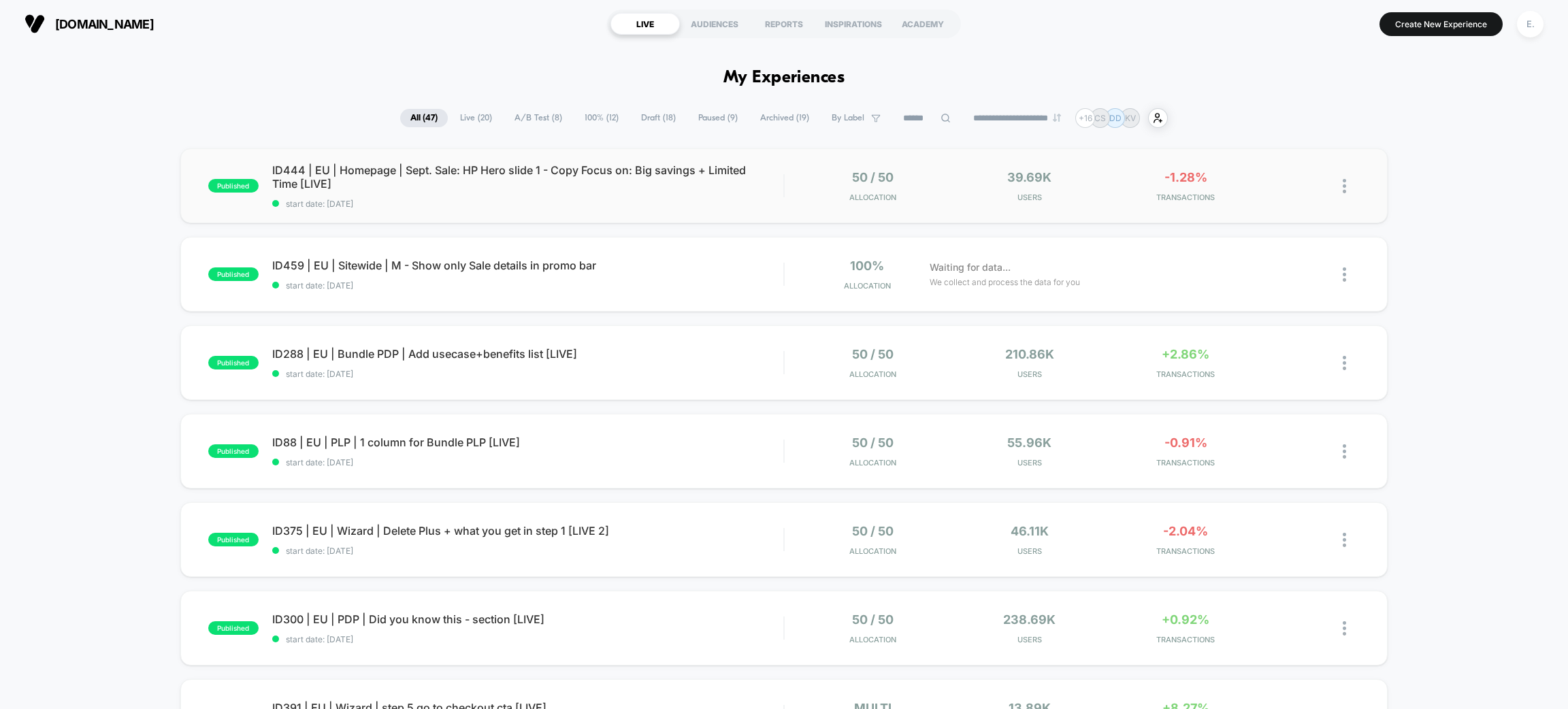
click at [546, 214] on div "published ID444 | EU | Homepage | Sept. Sale: HP Hero slide 1 - Copy Focus on: …" at bounding box center [784, 185] width 1208 height 75
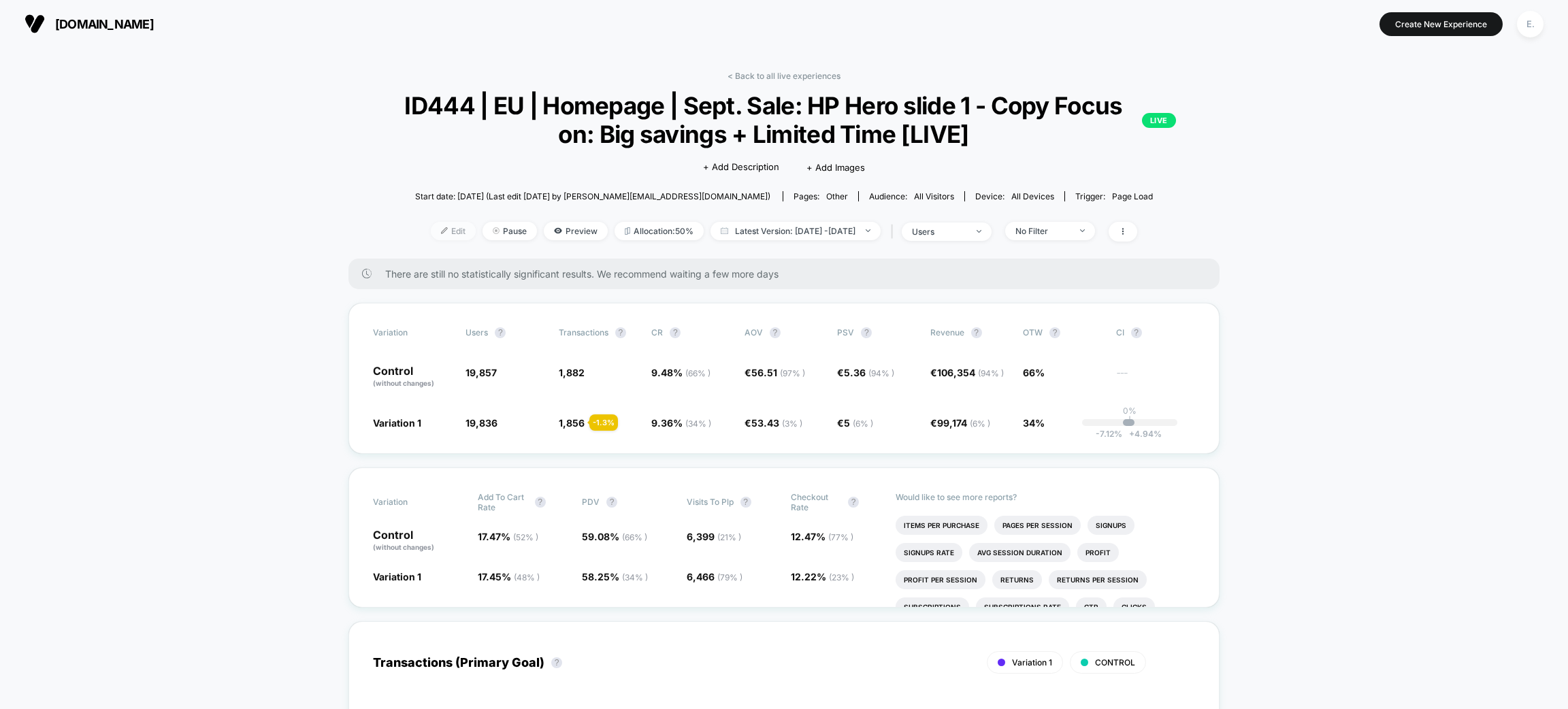
click at [431, 234] on span "Edit" at bounding box center [453, 231] width 45 height 18
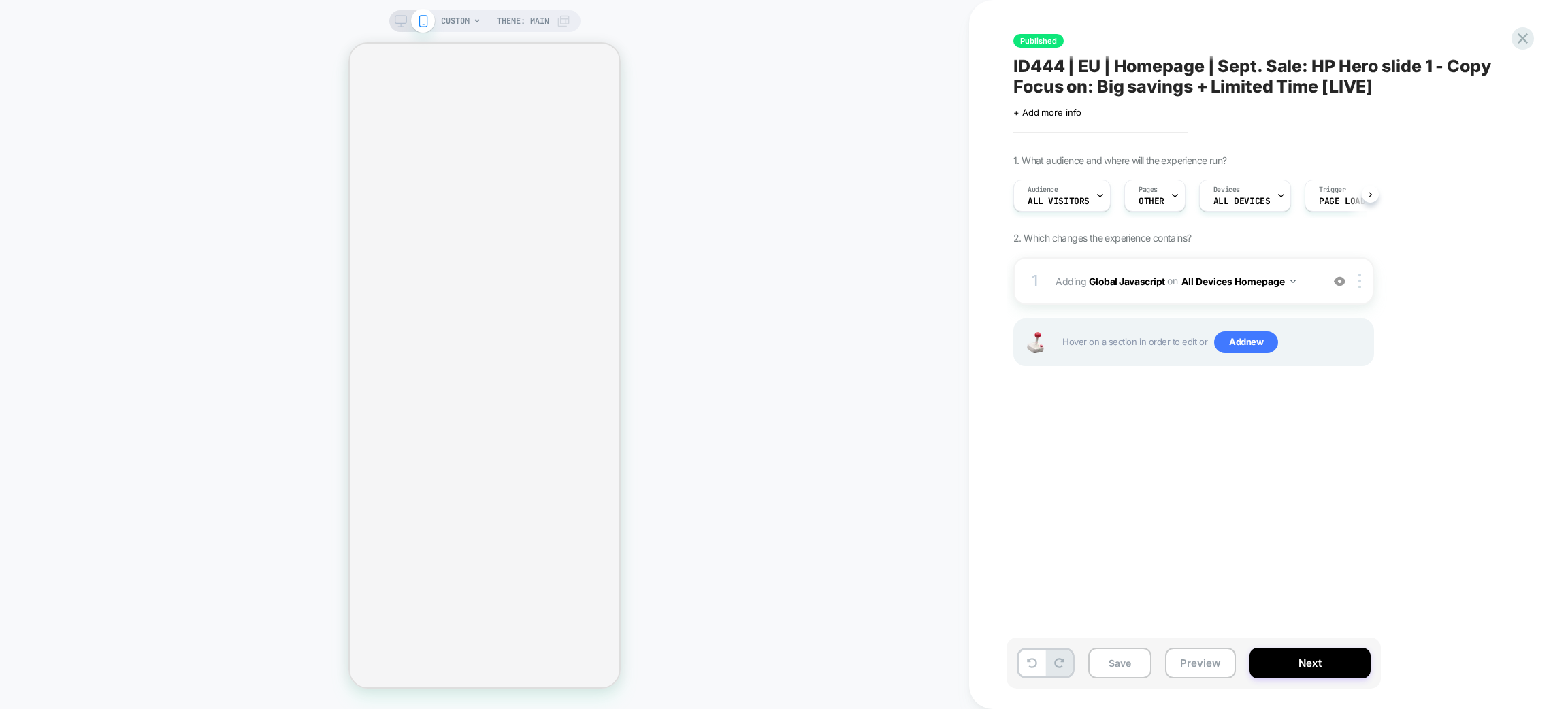
scroll to position [0, 1]
